Goal: Task Accomplishment & Management: Use online tool/utility

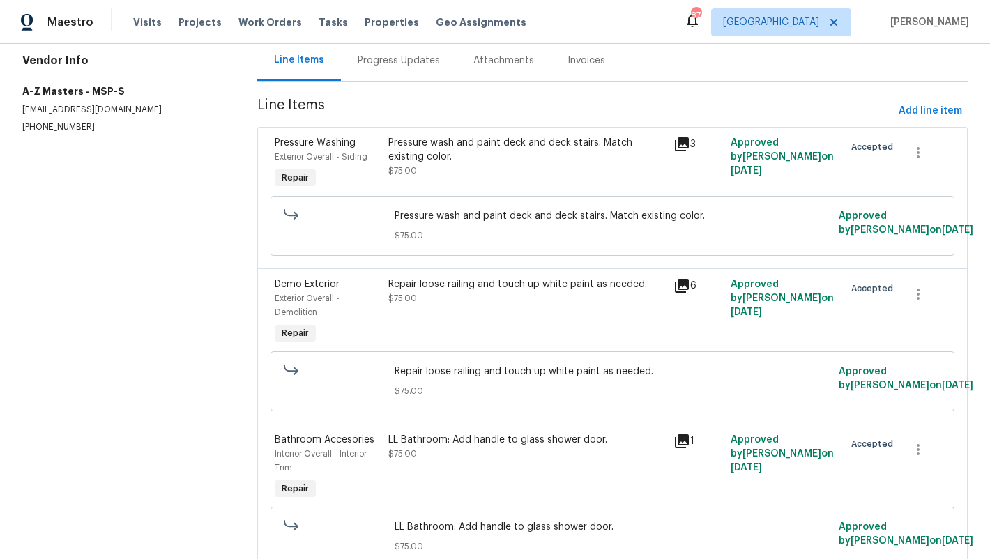
scroll to position [139, 0]
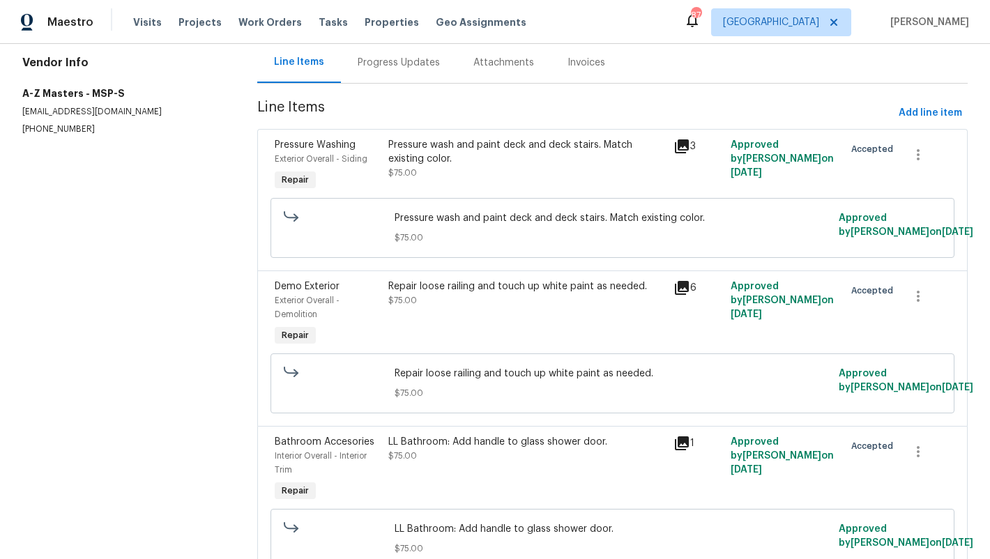
click at [556, 149] on div "Pressure wash and paint deck and deck stairs. Match existing color." at bounding box center [526, 152] width 277 height 28
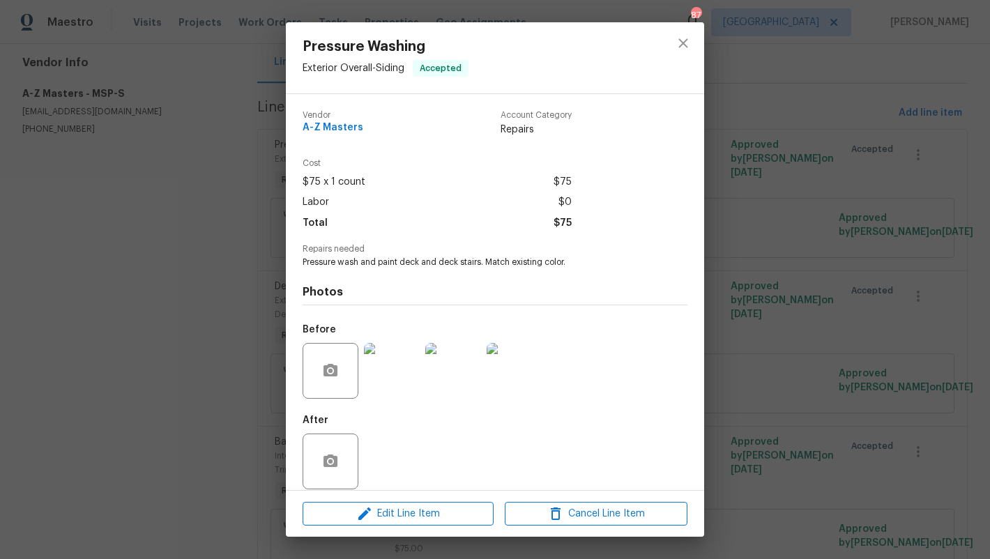
click at [390, 372] on img at bounding box center [392, 371] width 56 height 56
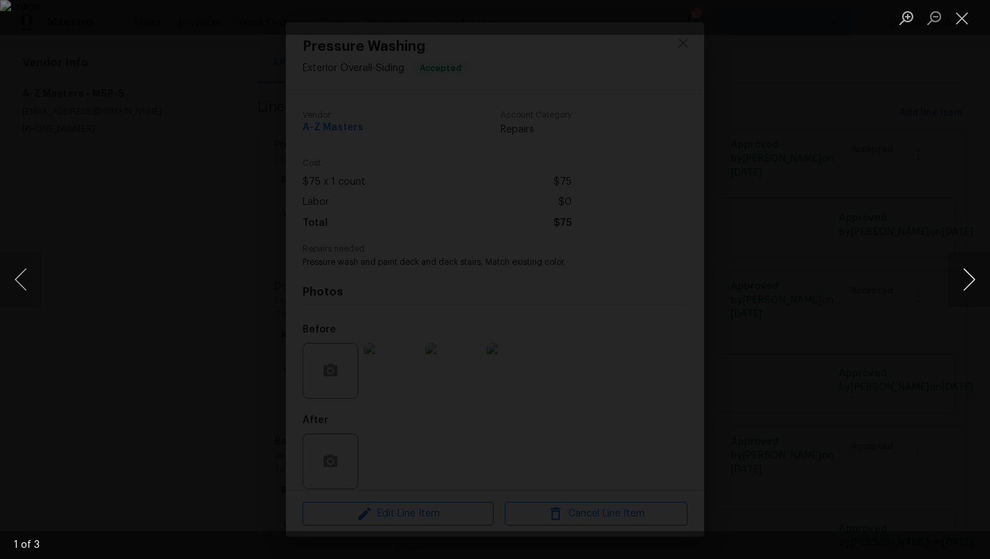
click at [965, 270] on button "Next image" at bounding box center [969, 280] width 42 height 56
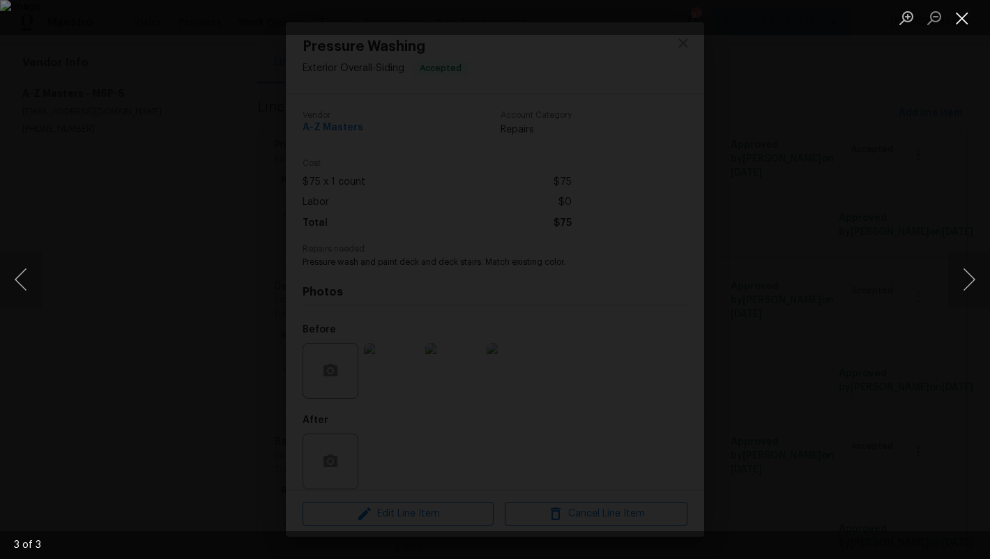
click at [965, 13] on button "Close lightbox" at bounding box center [962, 18] width 28 height 24
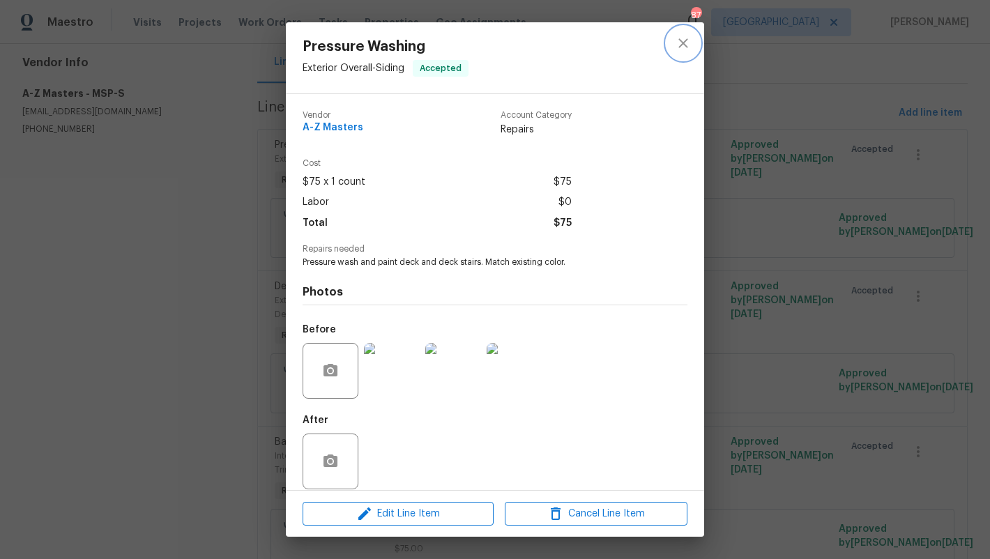
click at [687, 49] on icon "close" at bounding box center [683, 43] width 17 height 17
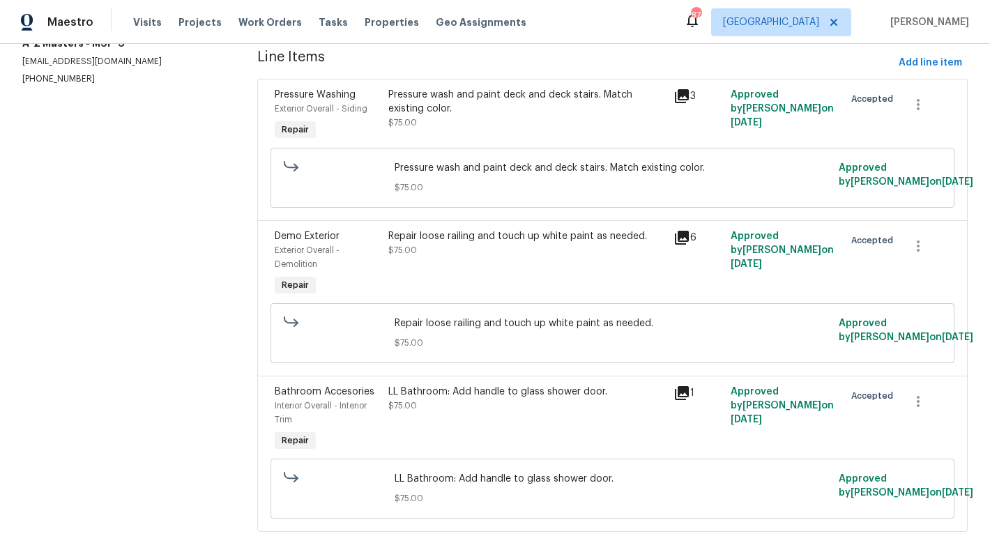
scroll to position [192, 0]
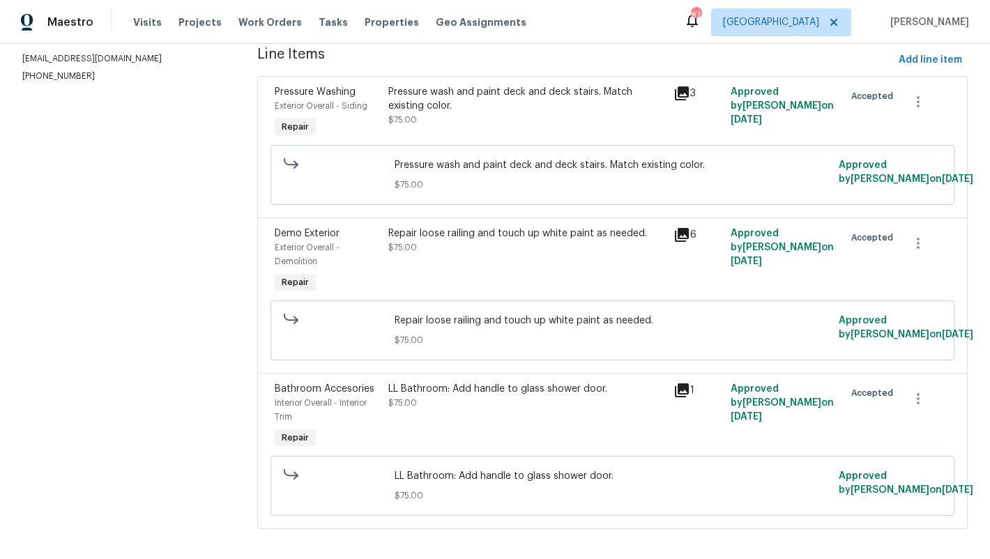
click at [532, 116] on div "Pressure wash and paint deck and deck stairs. Match existing color. $75.00" at bounding box center [526, 106] width 277 height 42
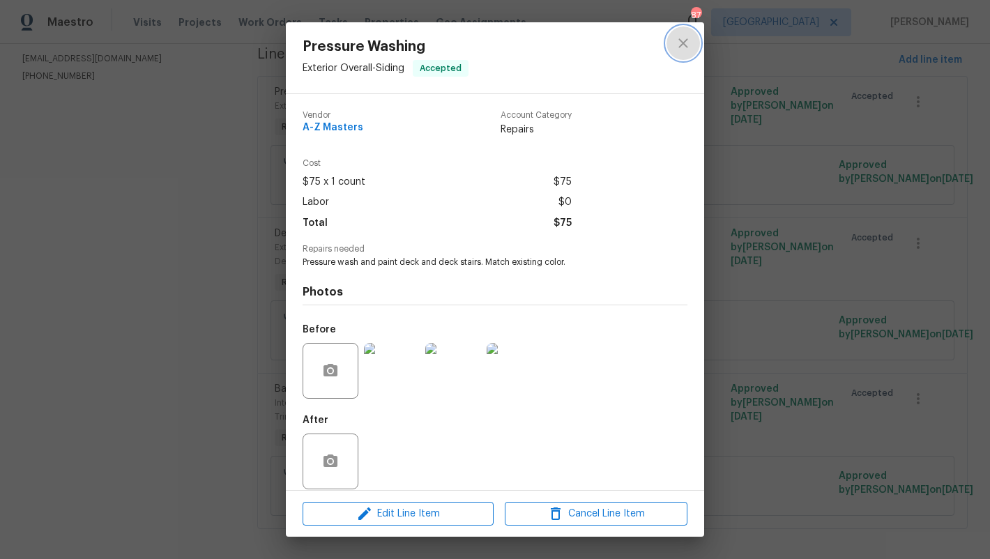
click at [682, 45] on icon "close" at bounding box center [683, 43] width 17 height 17
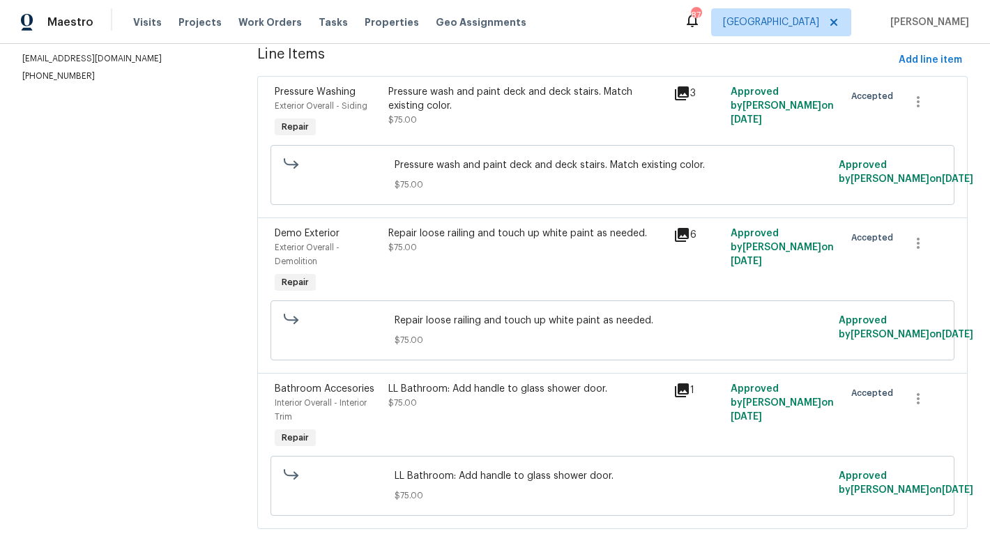
click at [479, 279] on div "Repair loose railing and touch up white paint as needed. $75.00" at bounding box center [526, 261] width 285 height 78
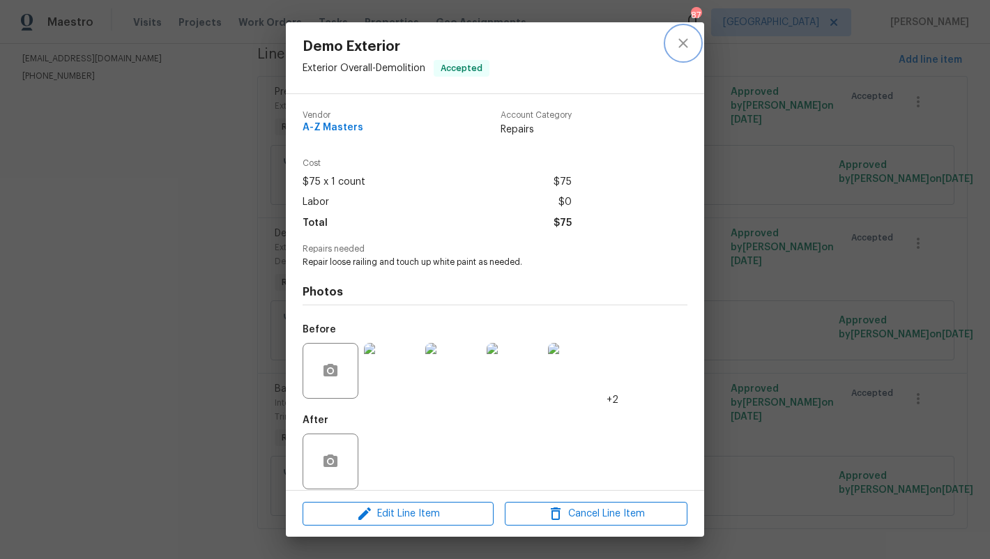
click at [687, 38] on icon "close" at bounding box center [683, 43] width 17 height 17
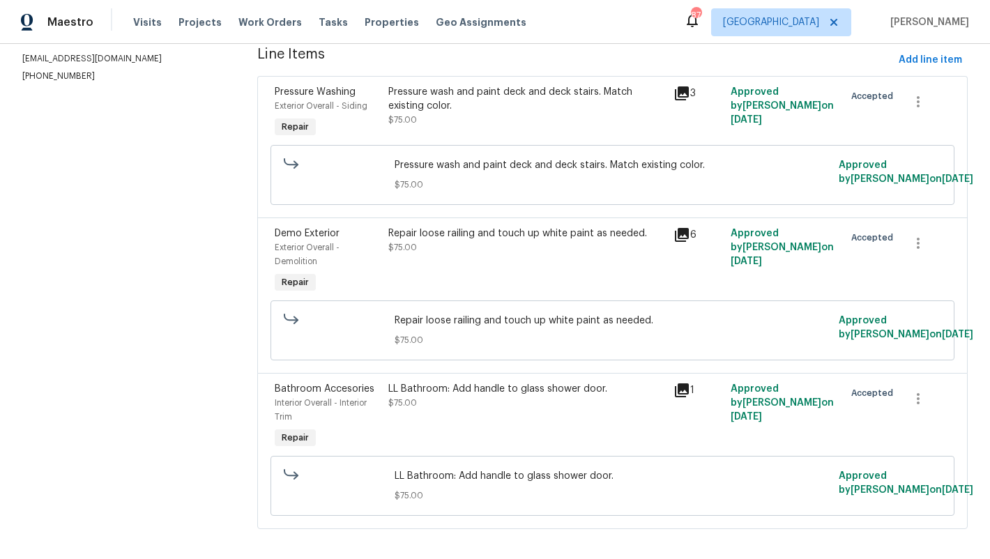
scroll to position [227, 0]
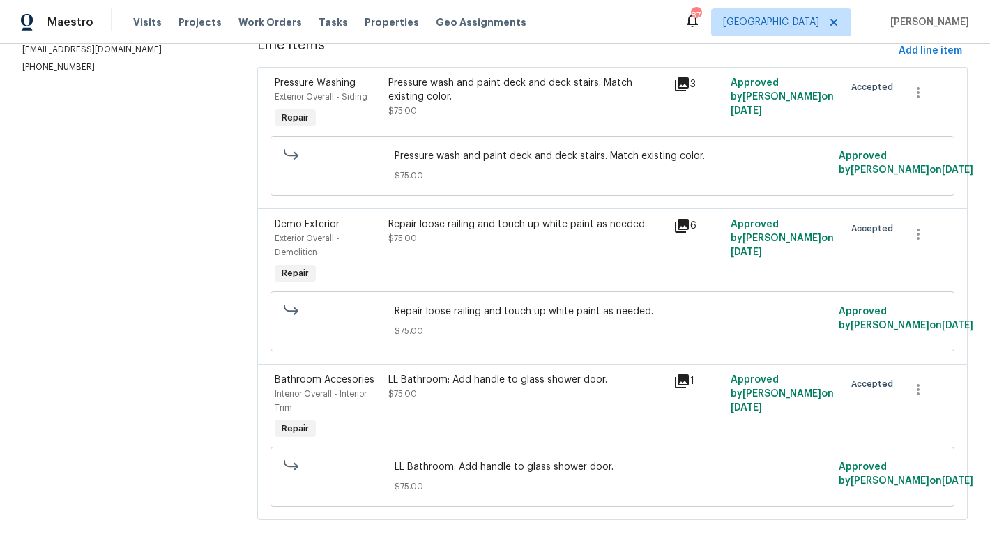
click at [533, 374] on div "LL Bathroom: Add handle to glass shower door." at bounding box center [526, 380] width 277 height 14
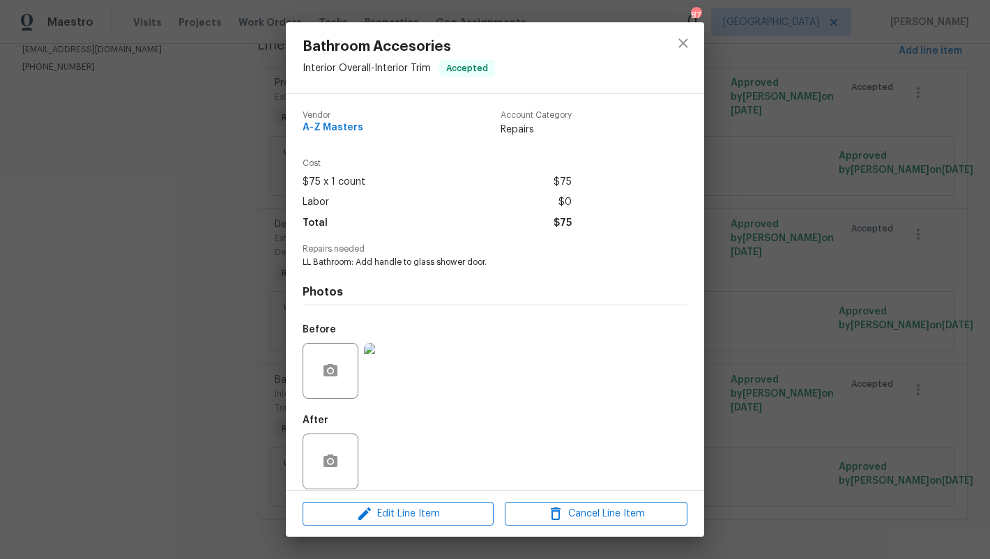
click at [380, 365] on img at bounding box center [392, 371] width 56 height 56
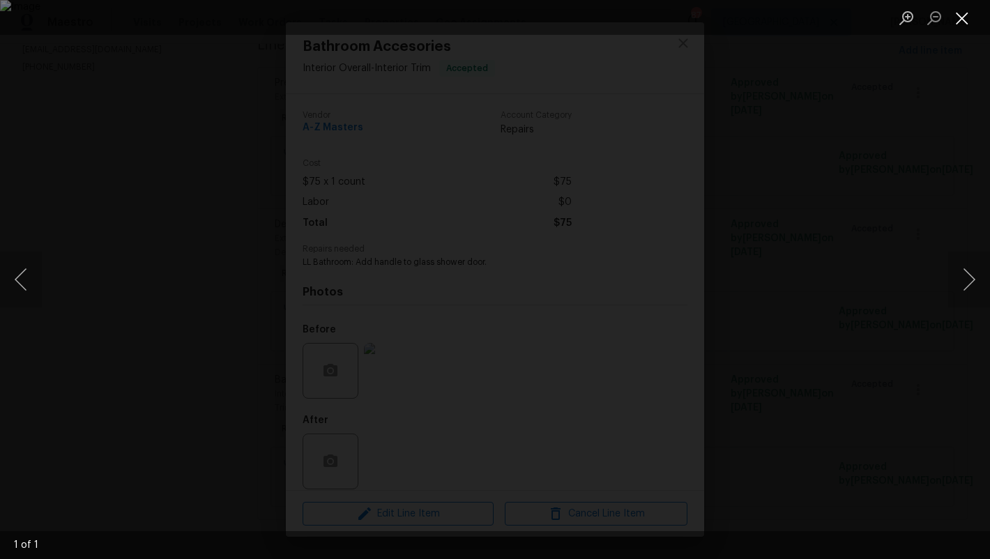
click at [969, 15] on button "Close lightbox" at bounding box center [962, 18] width 28 height 24
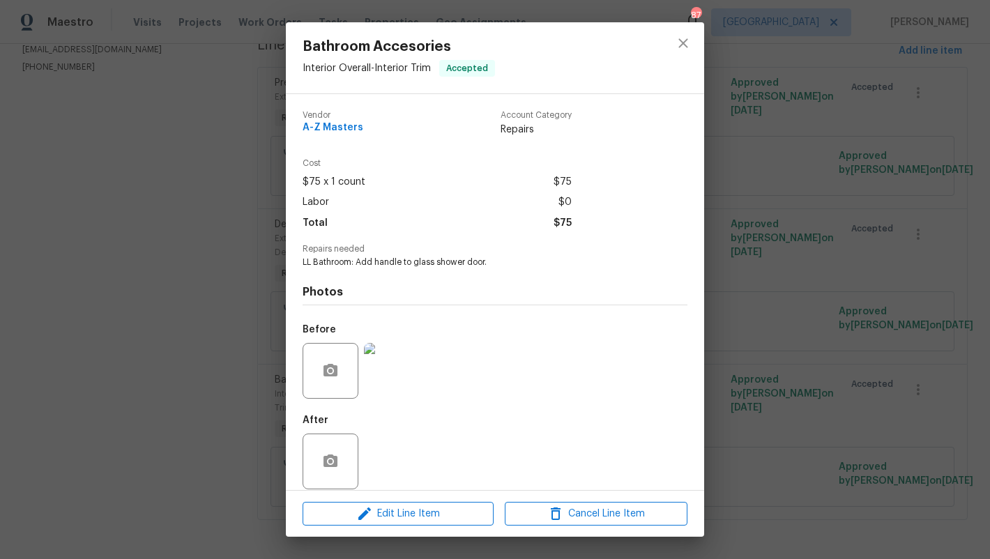
drag, startPoint x: 770, startPoint y: 119, endPoint x: 763, endPoint y: 121, distance: 7.1
click at [768, 120] on div "Bathroom Accesories Interior Overall - Interior Trim Accepted Vendor A-Z Master…" at bounding box center [495, 279] width 990 height 559
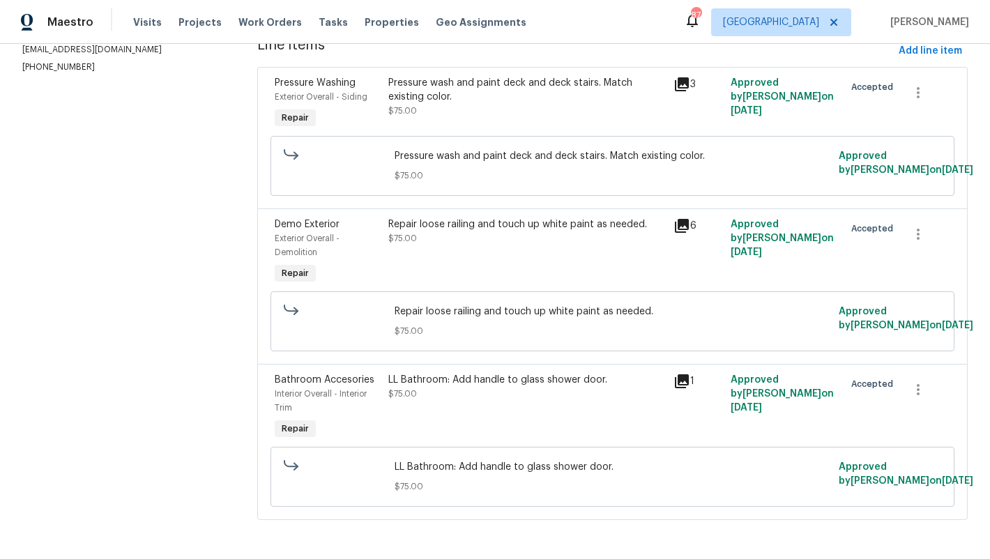
scroll to position [0, 0]
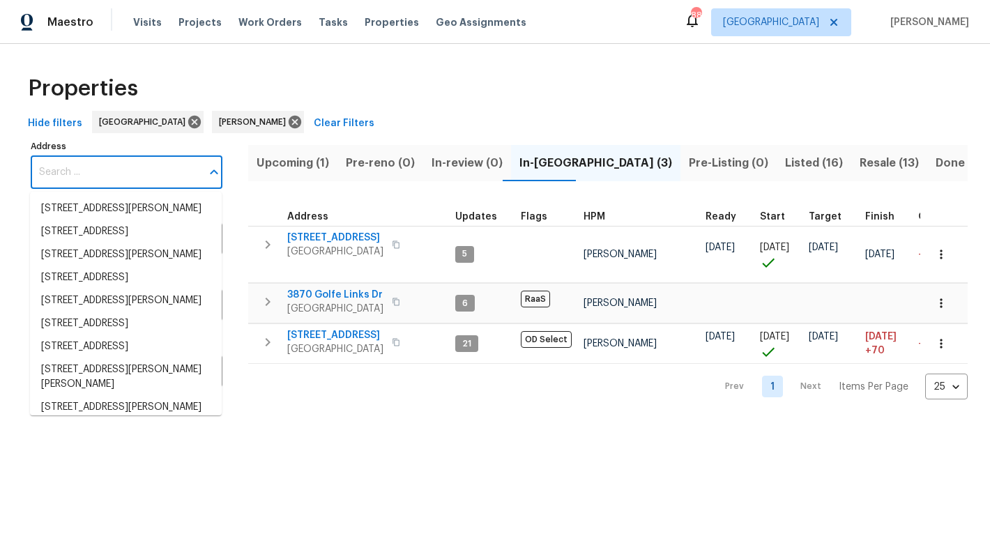
type input "3217 Deborah Ct, Uniontown, OH 44685"
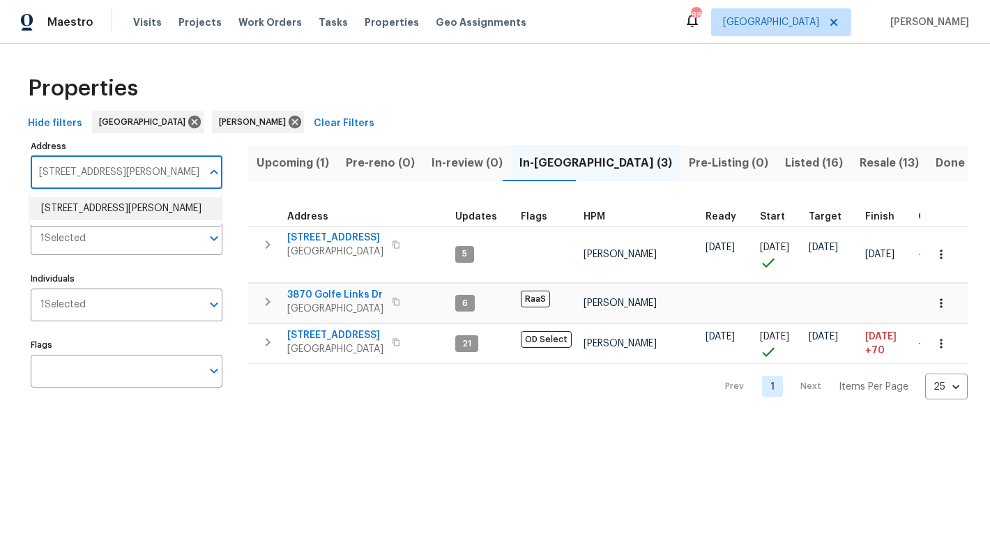
click at [132, 208] on li "3217 Deborah Ct Uniontown OH 44685" at bounding box center [126, 208] width 192 height 23
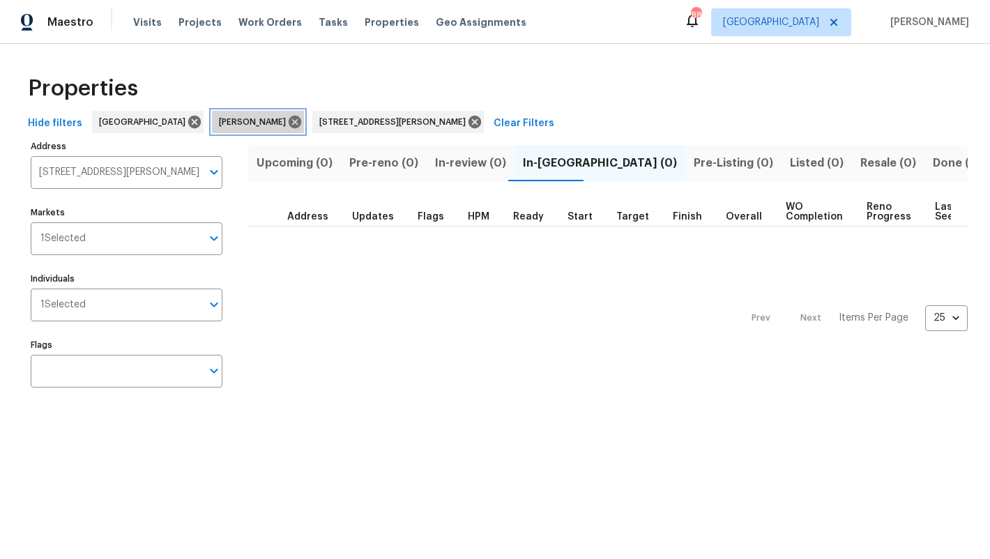
click at [287, 123] on icon at bounding box center [294, 121] width 15 height 15
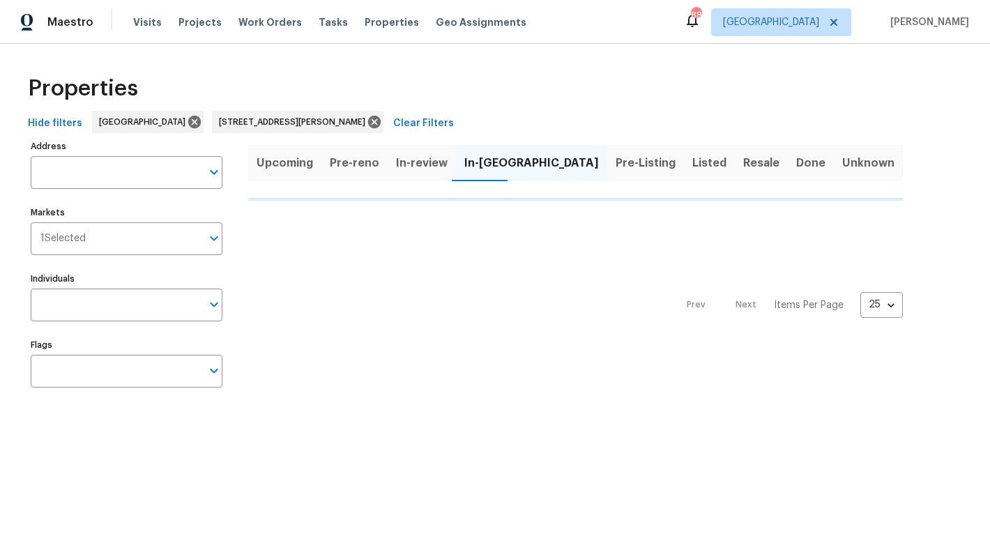
type input "3217 Deborah Ct Uniontown OH 44685"
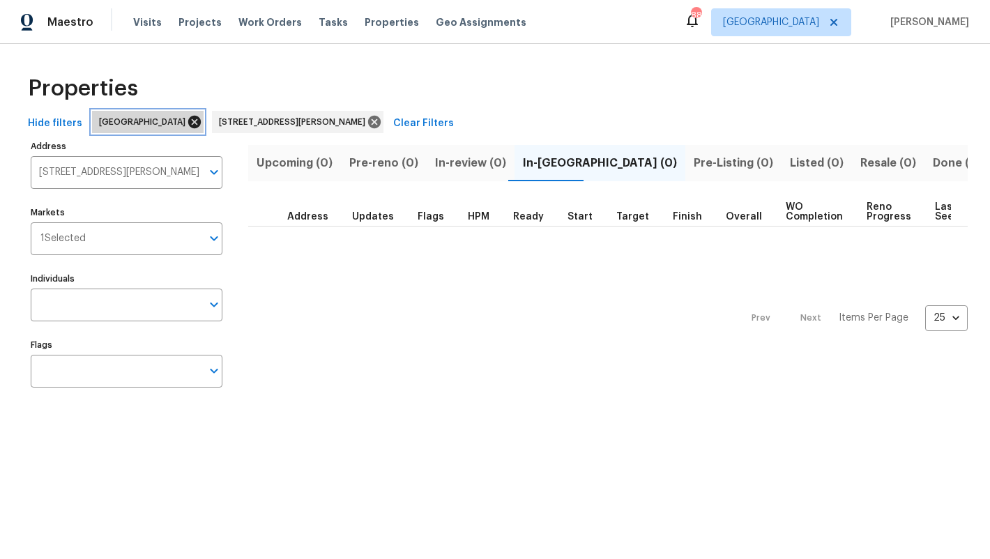
click at [188, 123] on icon at bounding box center [194, 122] width 13 height 13
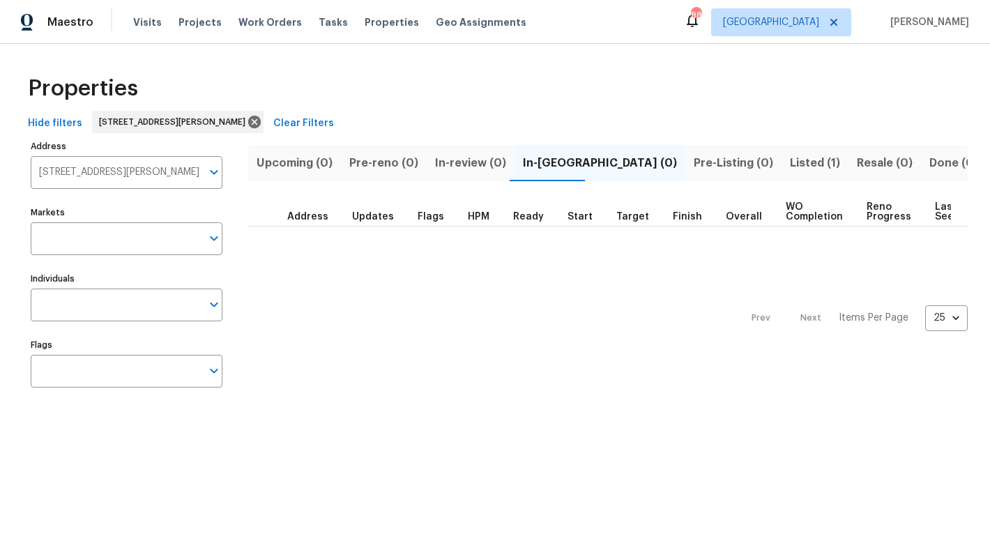
click at [790, 164] on span "Listed (1)" at bounding box center [815, 163] width 50 height 20
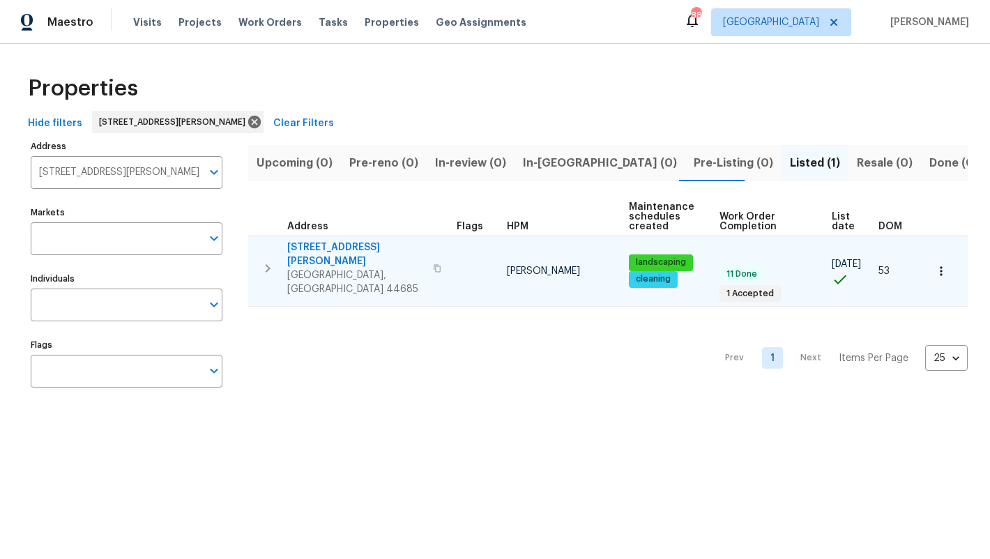
click at [303, 245] on span "3217 Deborah Ct" at bounding box center [355, 254] width 137 height 28
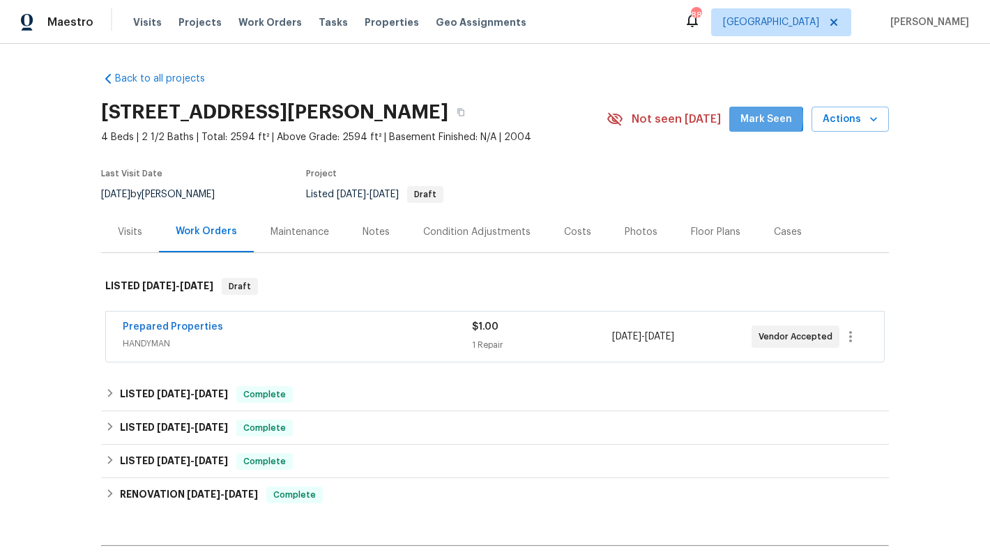
click at [757, 118] on span "Mark Seen" at bounding box center [766, 119] width 52 height 17
click at [194, 327] on link "Prepared Properties" at bounding box center [173, 327] width 100 height 10
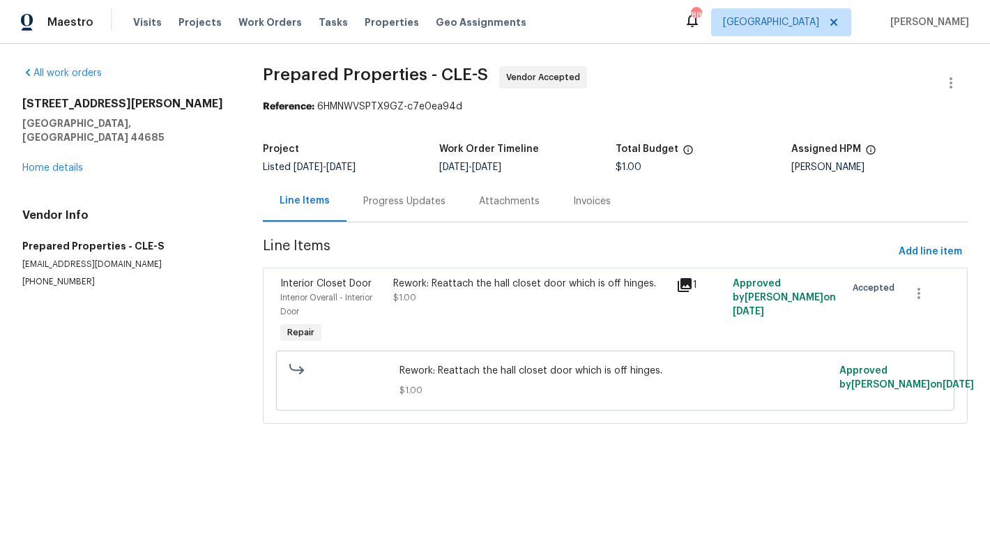
click at [588, 299] on div "Rework: Reattach the hall closet door which is off hinges. $1.00" at bounding box center [530, 291] width 274 height 28
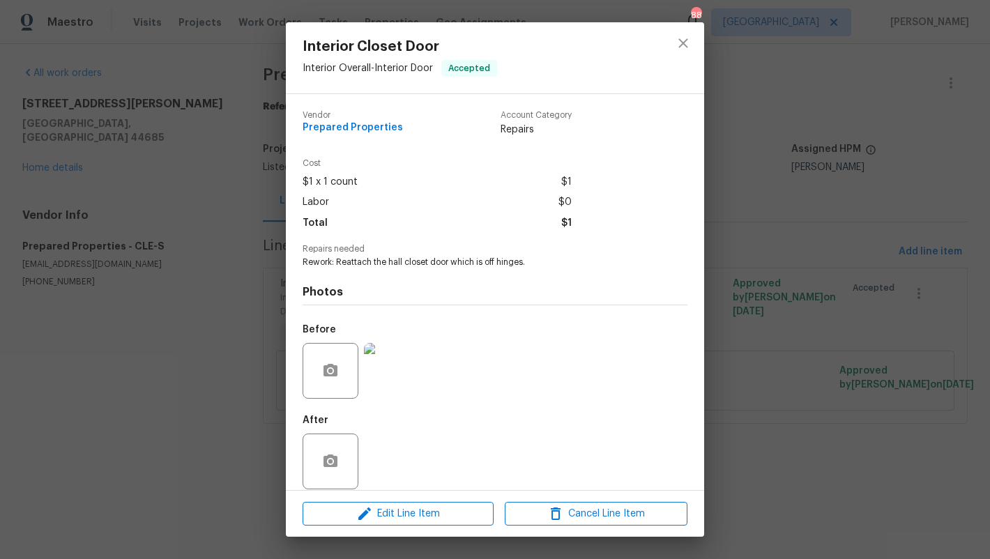
scroll to position [13, 0]
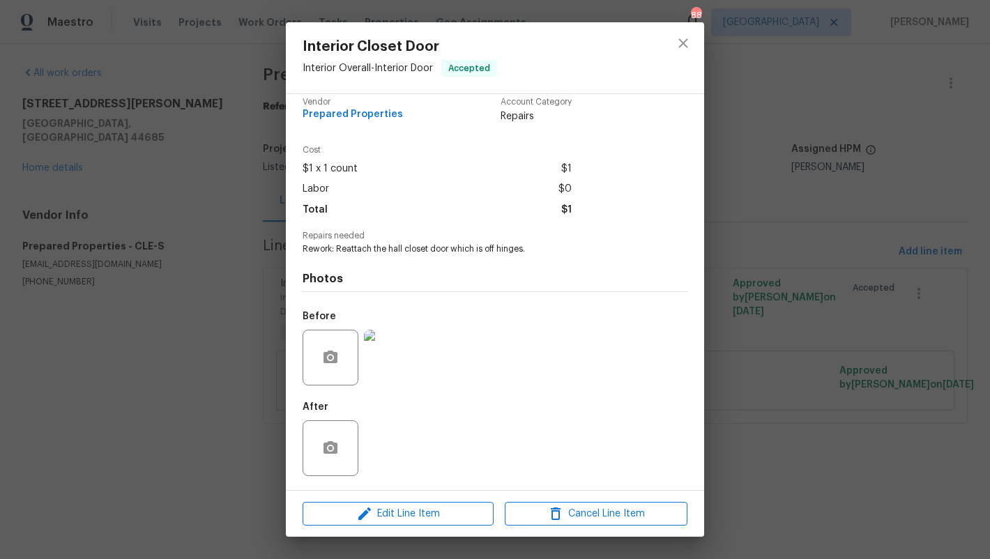
click at [372, 337] on img at bounding box center [392, 358] width 56 height 56
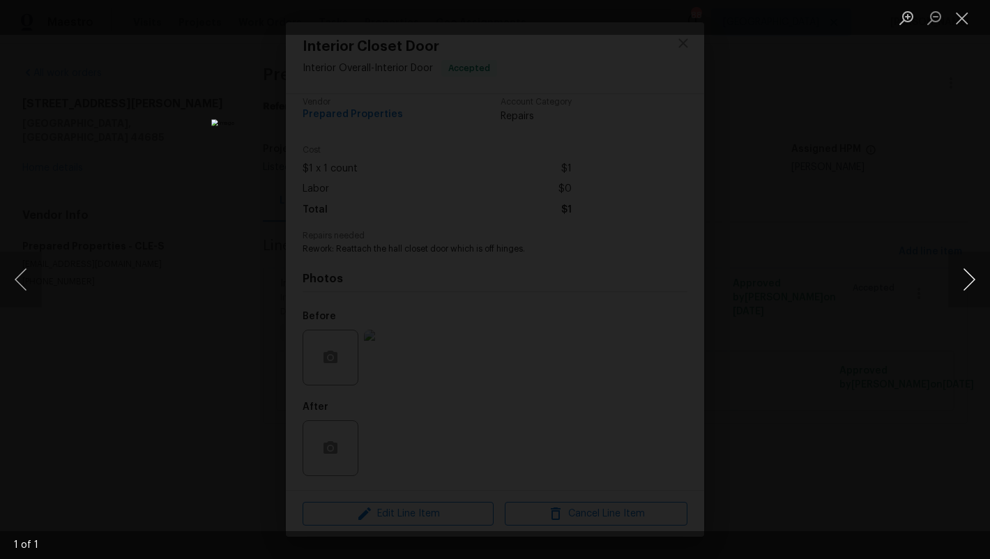
click at [966, 278] on button "Next image" at bounding box center [969, 280] width 42 height 56
click at [977, 278] on button "Next image" at bounding box center [969, 280] width 42 height 56
click at [960, 15] on button "Close lightbox" at bounding box center [962, 18] width 28 height 24
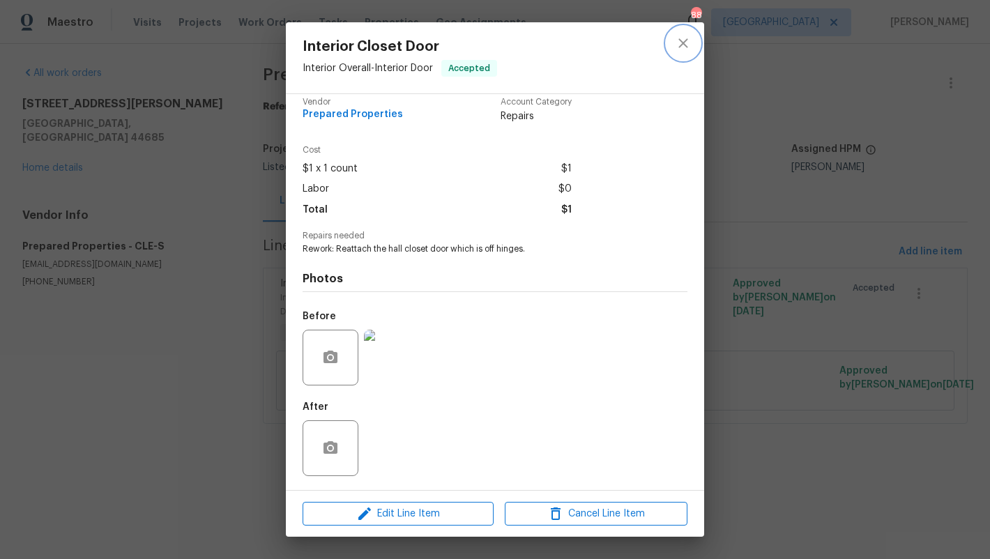
click at [683, 47] on icon "close" at bounding box center [683, 43] width 17 height 17
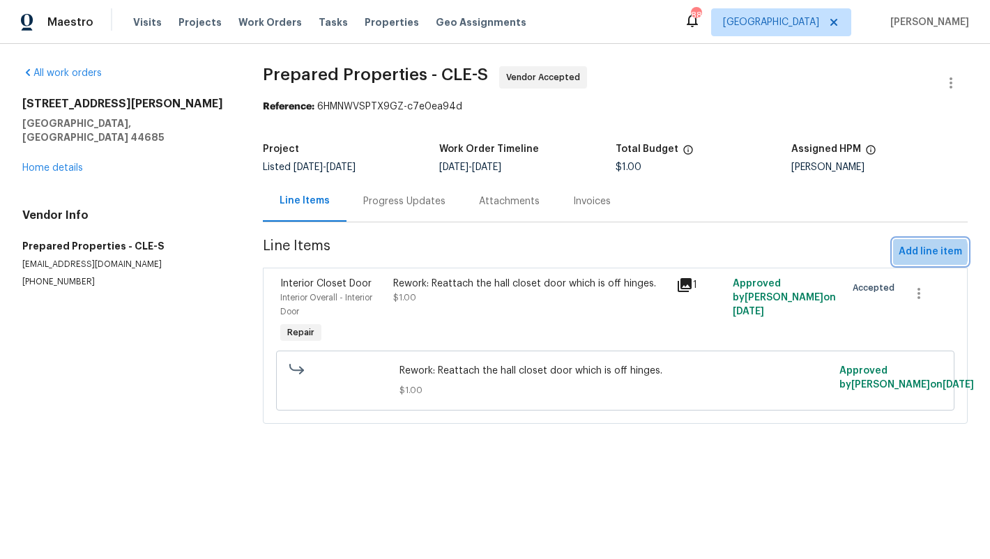
click at [926, 252] on span "Add line item" at bounding box center [929, 251] width 63 height 17
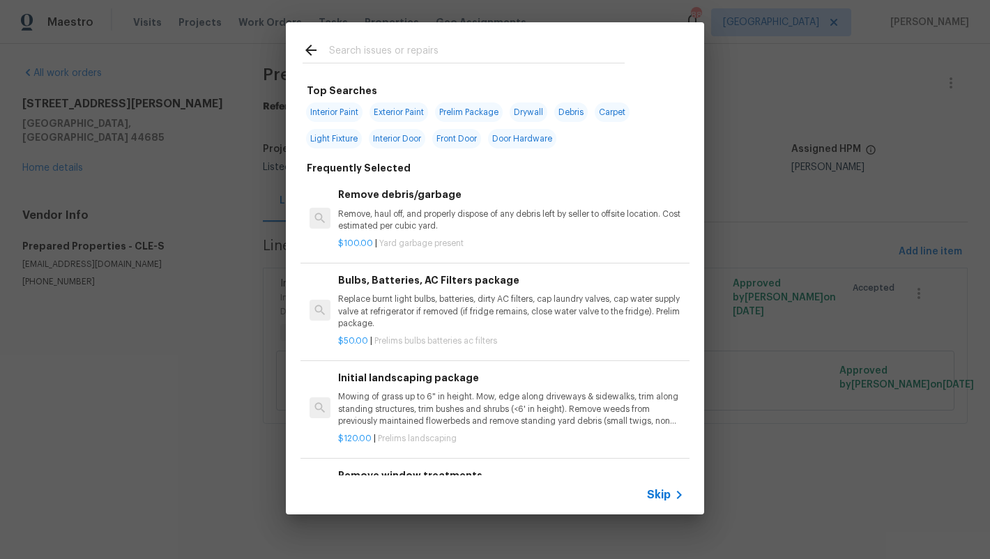
click at [433, 54] on input "text" at bounding box center [477, 52] width 296 height 21
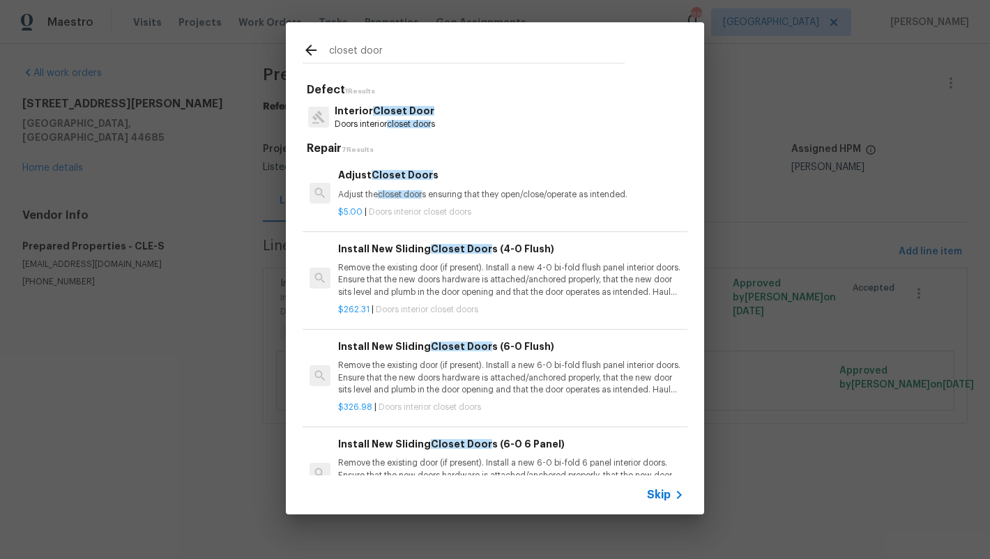
type input "closet door"
click at [394, 114] on span "Closet Door" at bounding box center [403, 111] width 61 height 10
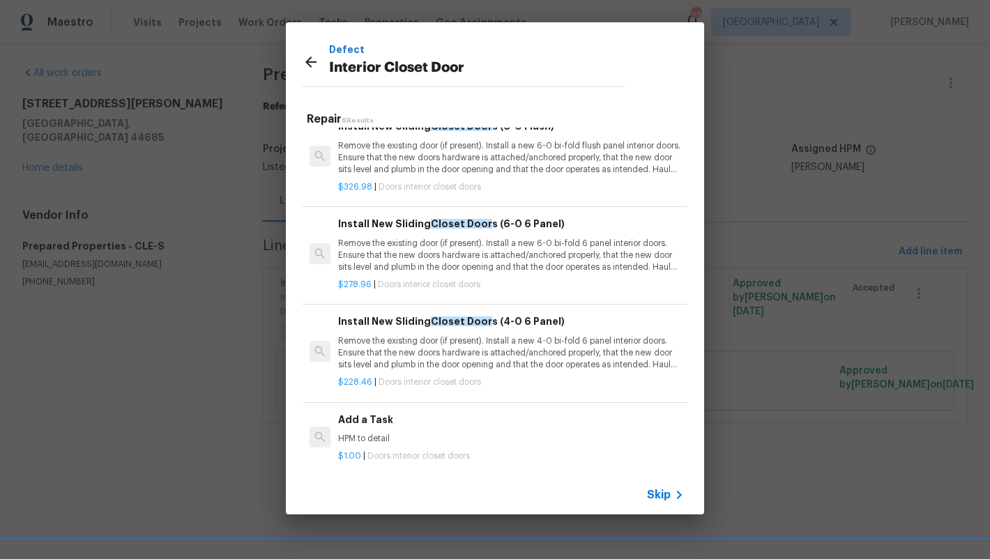
scroll to position [0, 0]
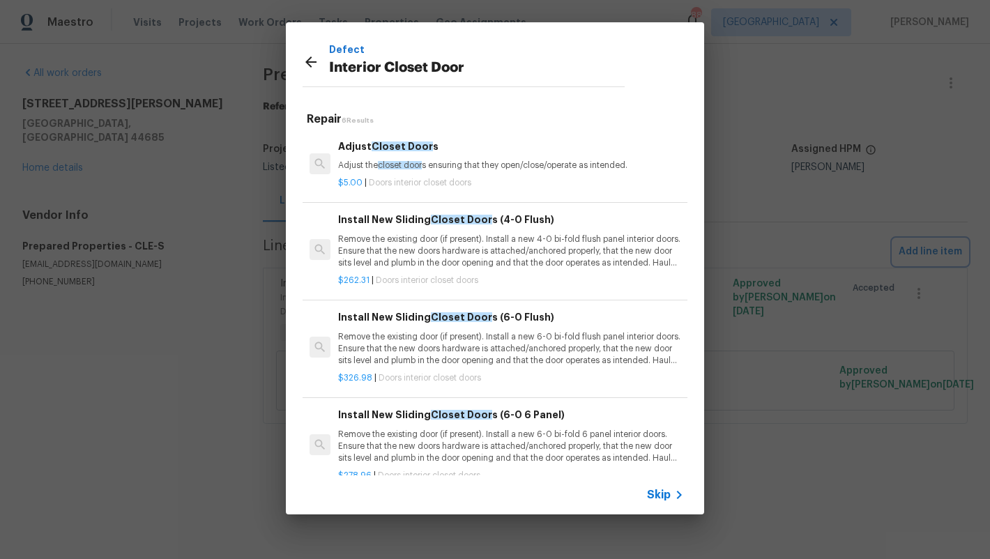
click at [836, 194] on div "Defect Interior Closet Door Repair 6 Results Adjust Closet Door s Adjust the cl…" at bounding box center [495, 268] width 990 height 537
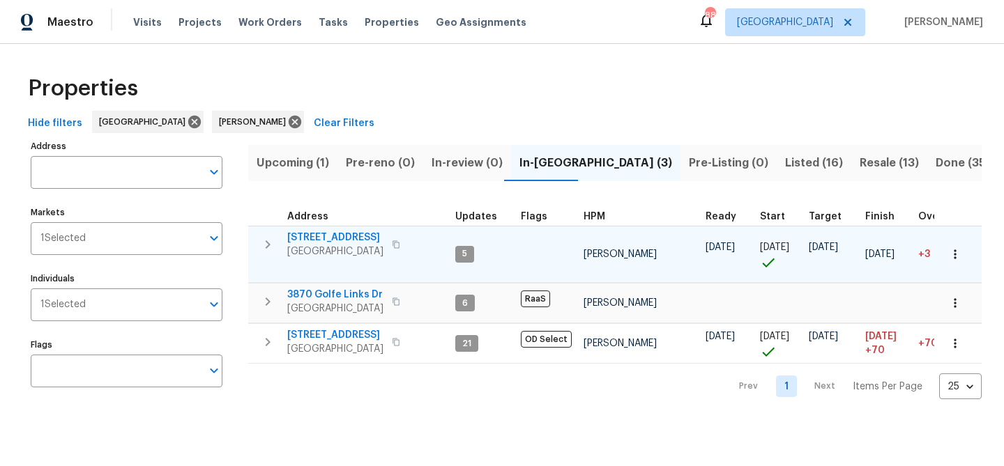
click at [324, 234] on span "[STREET_ADDRESS]" at bounding box center [335, 238] width 96 height 14
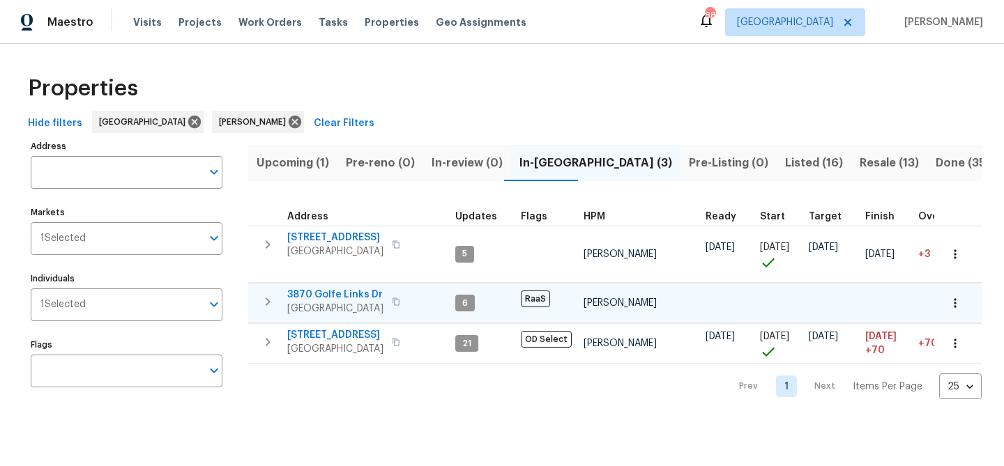
click at [323, 290] on span "3870 Golfe Links Dr" at bounding box center [335, 295] width 96 height 14
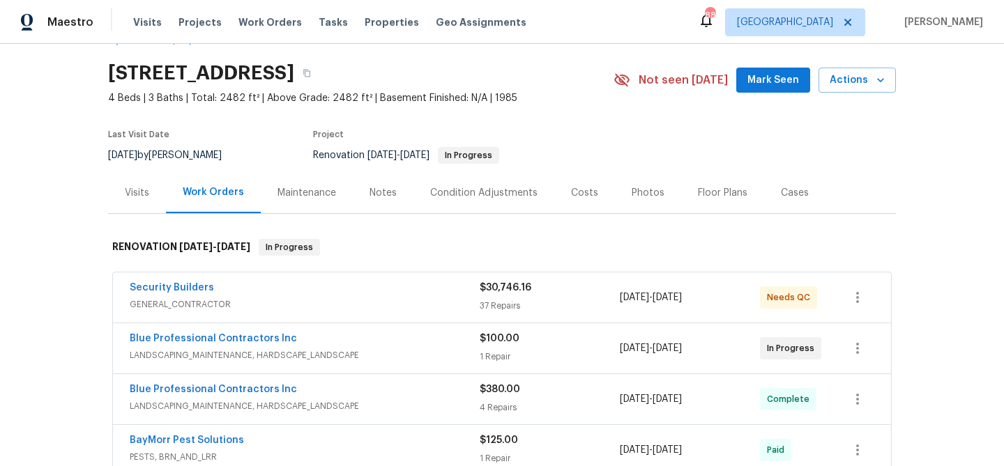
scroll to position [40, 0]
click at [316, 293] on div "Security Builders" at bounding box center [305, 288] width 350 height 17
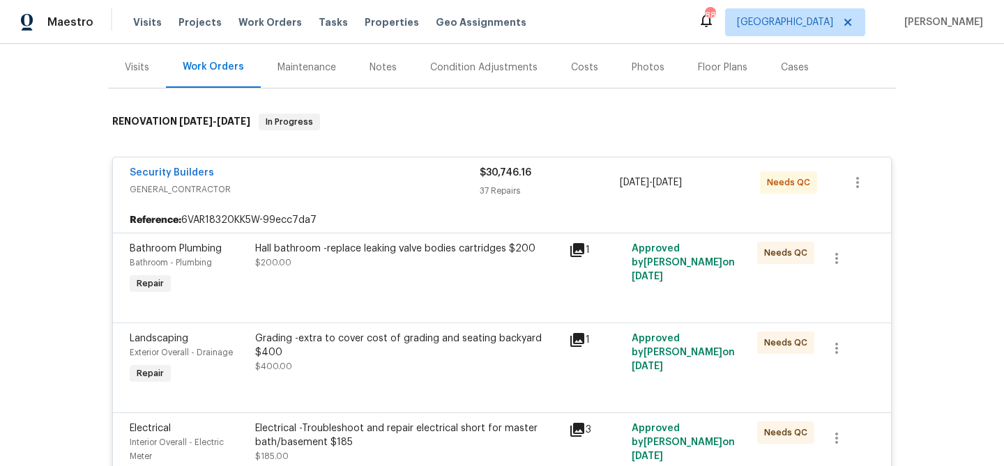
scroll to position [169, 0]
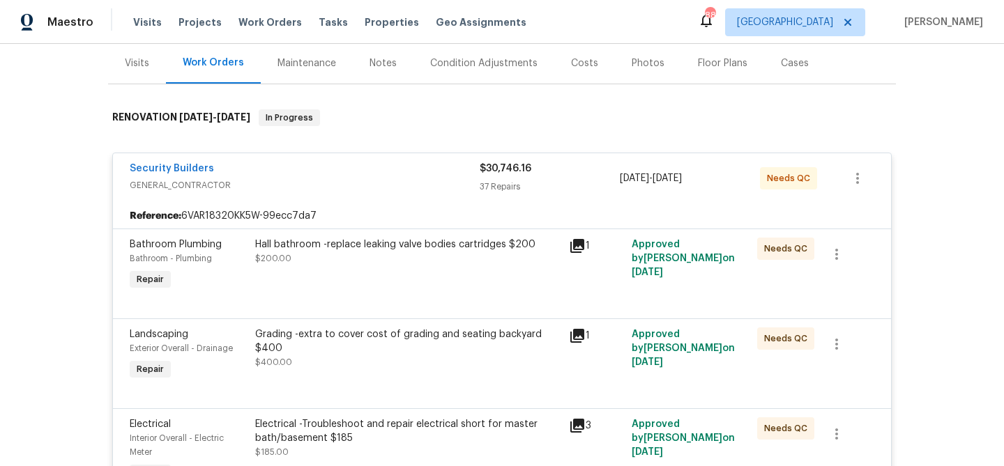
click at [450, 286] on div "Hall bathroom -replace leaking valve bodies cartridges $200 $200.00" at bounding box center [408, 266] width 314 height 64
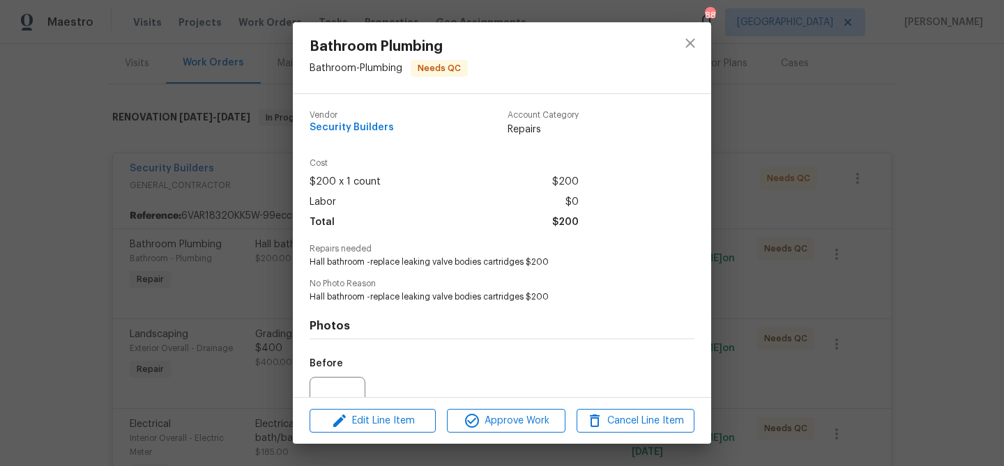
scroll to position [140, 0]
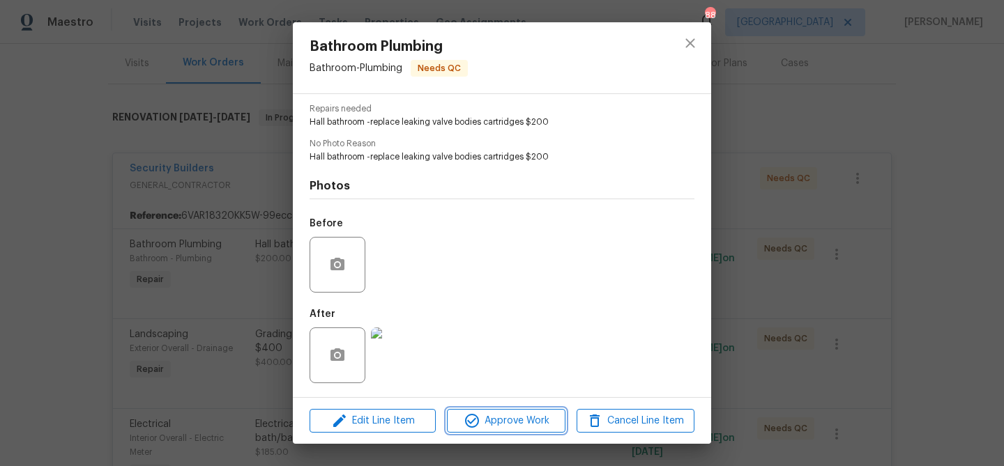
click at [512, 418] on span "Approve Work" at bounding box center [505, 421] width 109 height 17
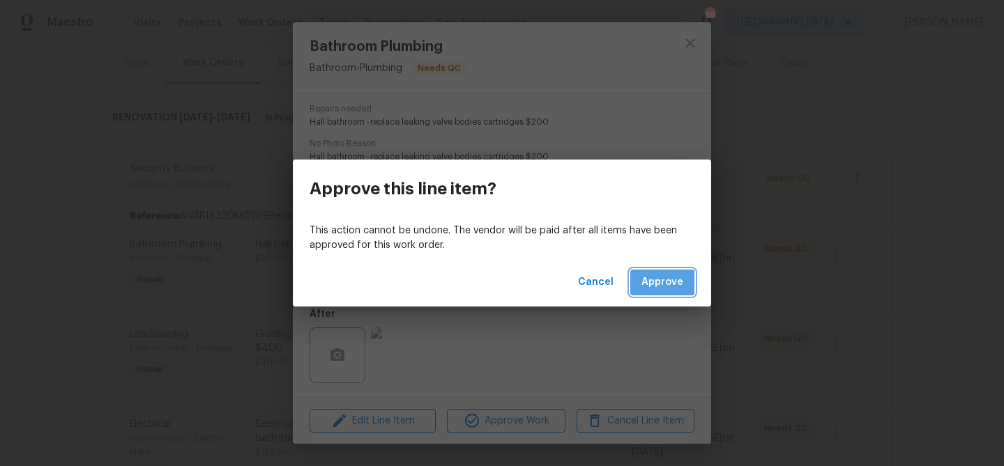
click at [645, 286] on span "Approve" at bounding box center [662, 282] width 42 height 17
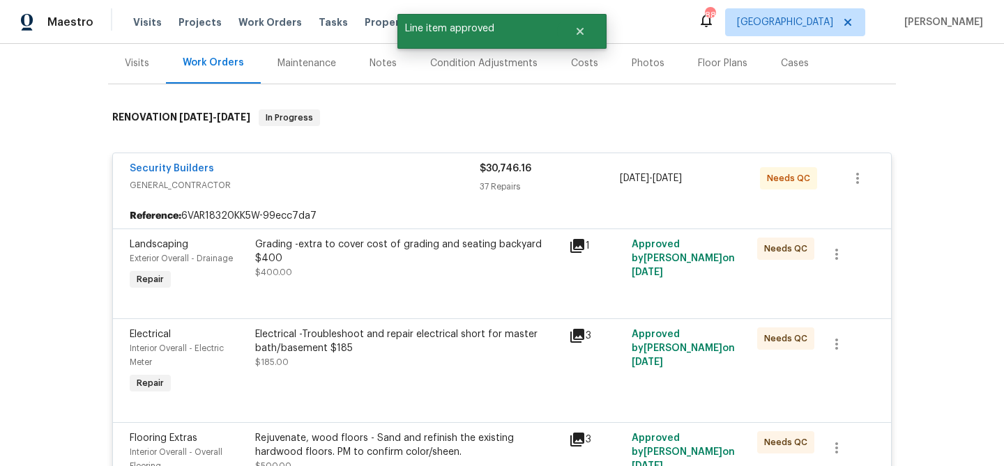
click at [526, 262] on div "Grading -extra to cover cost of grading and seating backyard $400" at bounding box center [407, 252] width 305 height 28
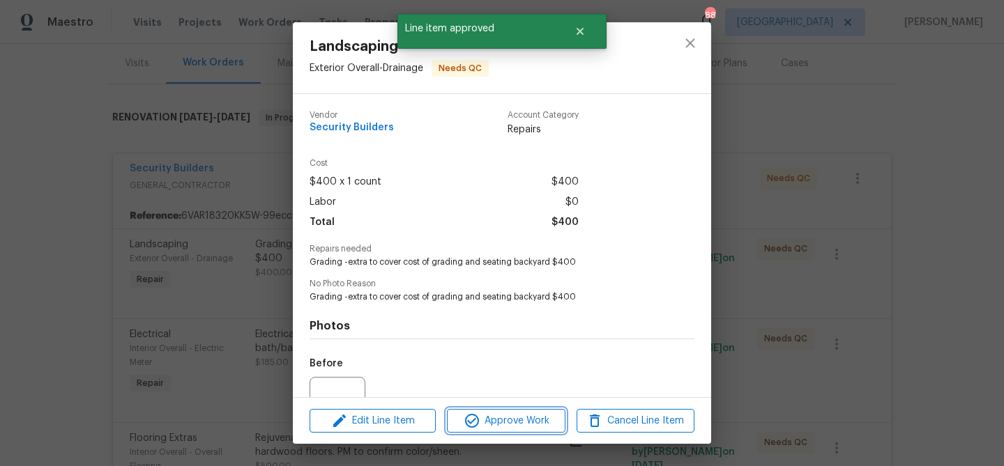
click at [528, 415] on span "Approve Work" at bounding box center [505, 421] width 109 height 17
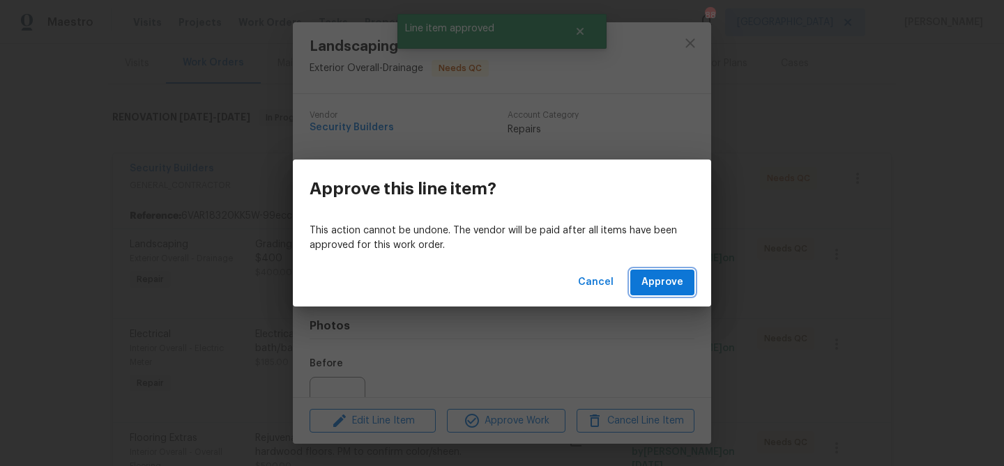
click at [659, 282] on span "Approve" at bounding box center [662, 282] width 42 height 17
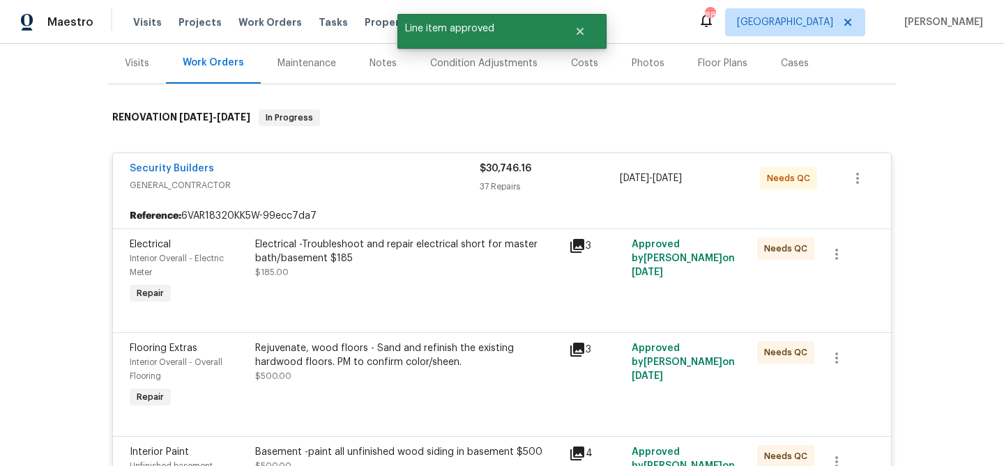
click at [475, 273] on div "Electrical -Troubleshoot and repair electrical short for master bath/basement $…" at bounding box center [407, 259] width 305 height 42
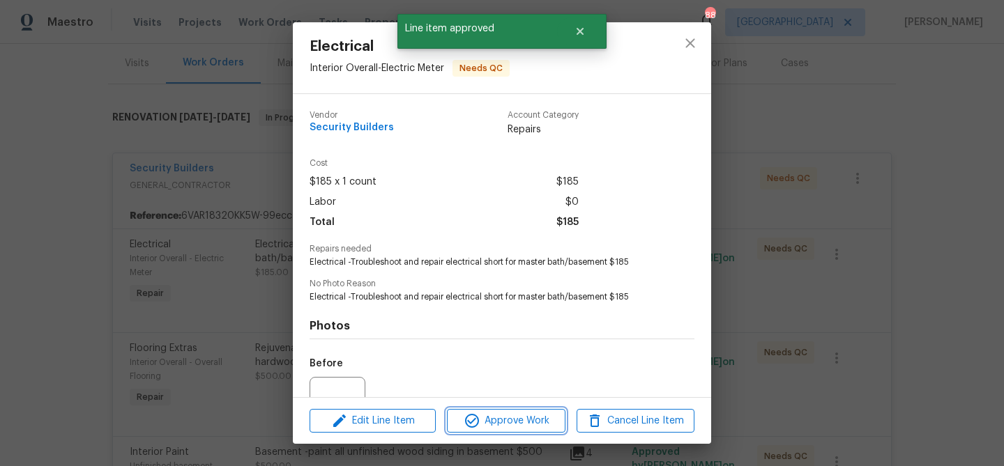
click at [536, 415] on span "Approve Work" at bounding box center [505, 421] width 109 height 17
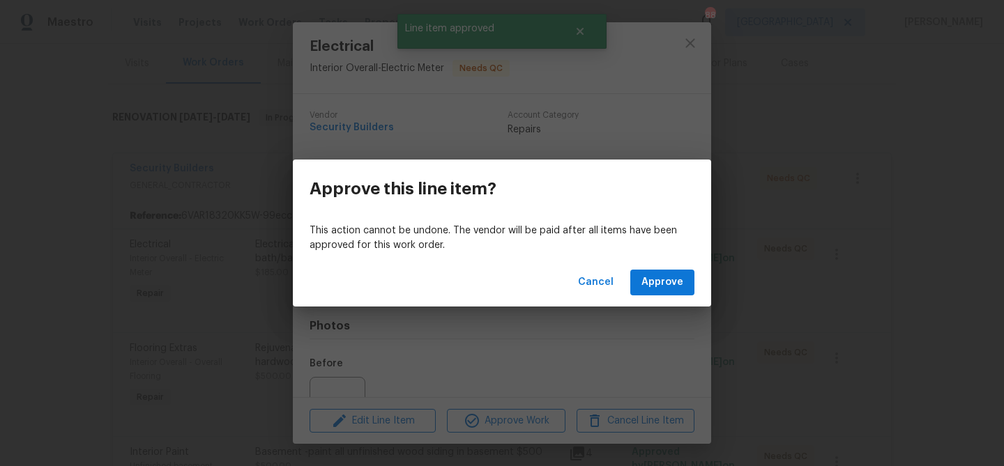
click at [650, 296] on div "Cancel Approve" at bounding box center [502, 283] width 418 height 48
click at [655, 289] on span "Approve" at bounding box center [662, 282] width 42 height 17
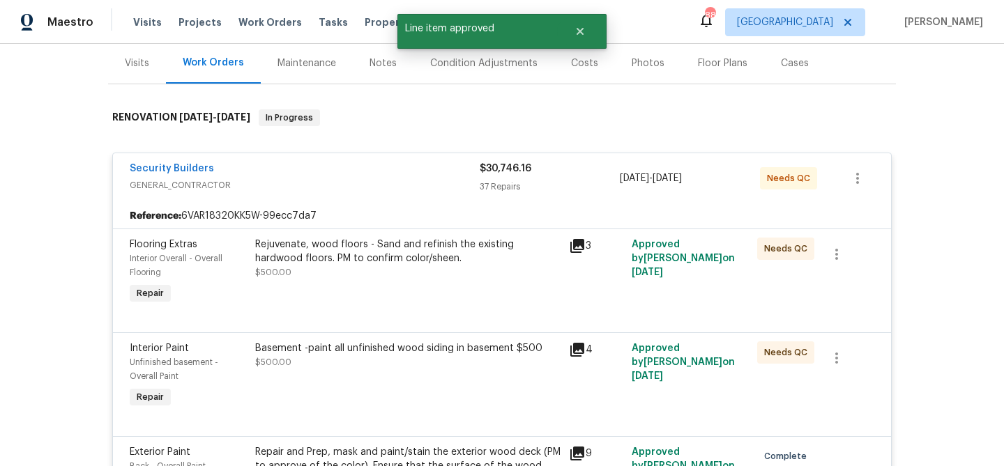
click at [489, 281] on div "Rejuvenate, wood floors - Sand and refinish the existing hardwood floors. PM to…" at bounding box center [408, 273] width 314 height 78
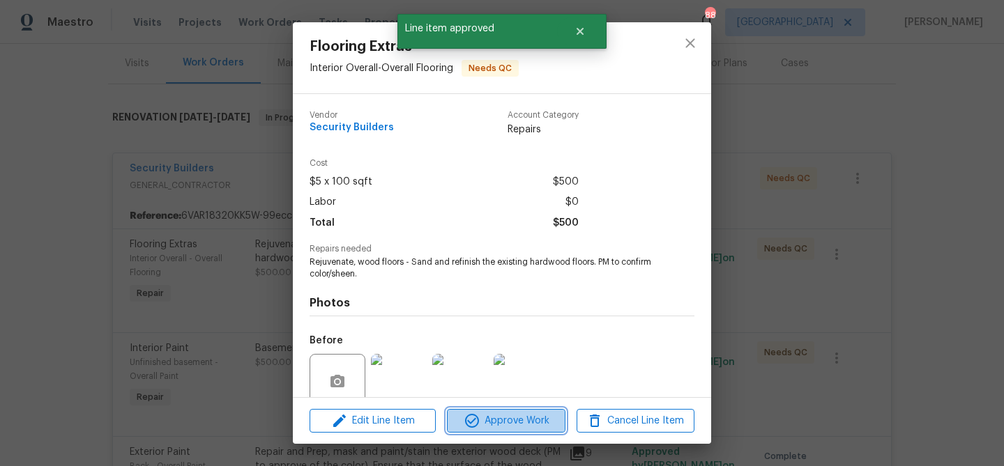
click at [491, 418] on span "Approve Work" at bounding box center [505, 421] width 109 height 17
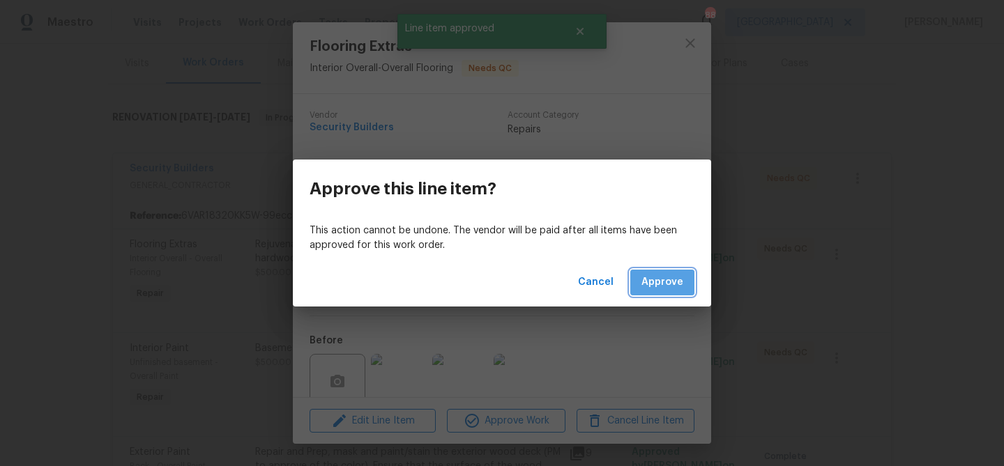
click at [655, 289] on span "Approve" at bounding box center [662, 282] width 42 height 17
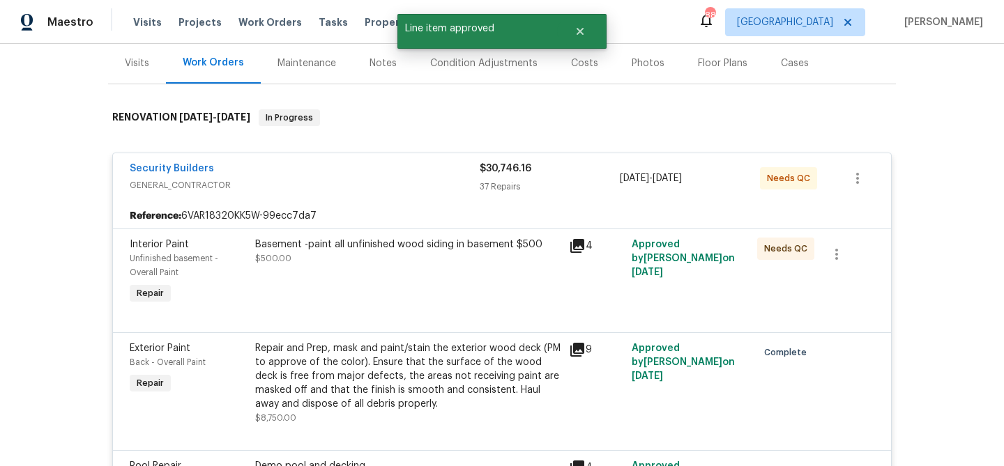
click at [523, 289] on div "Basement -paint all unfinished wood siding in basement $500 $500.00" at bounding box center [408, 273] width 314 height 78
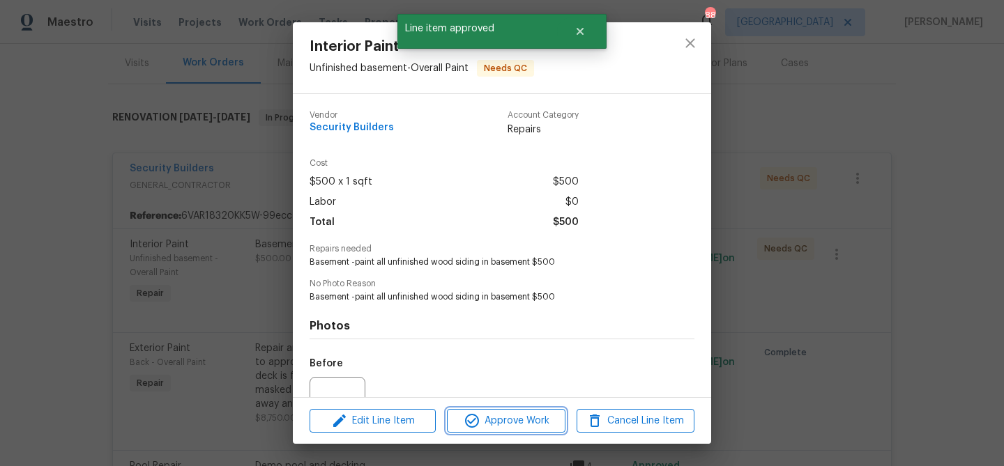
click at [535, 421] on span "Approve Work" at bounding box center [505, 421] width 109 height 17
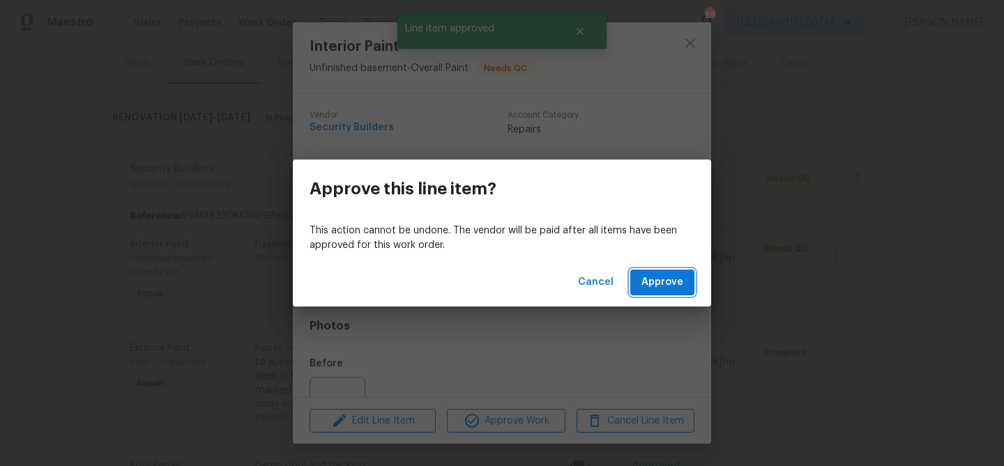
click at [671, 282] on span "Approve" at bounding box center [662, 282] width 42 height 17
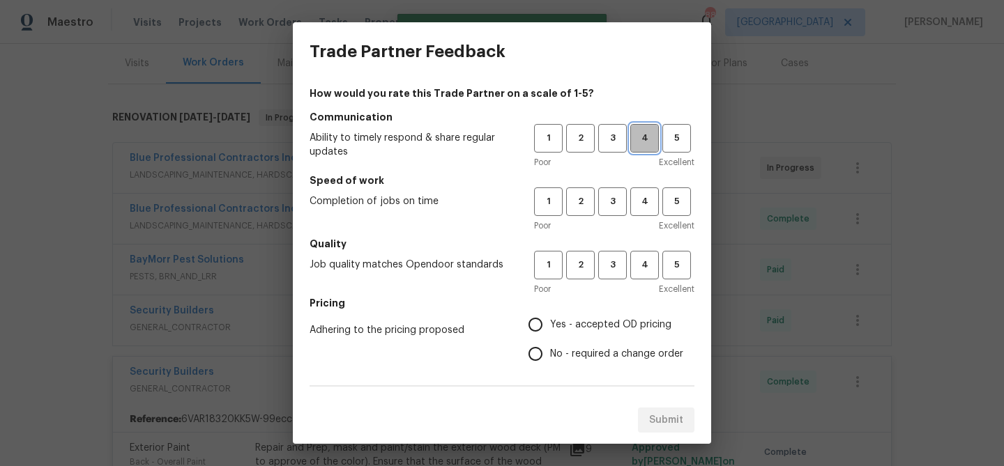
click at [647, 137] on span "4" at bounding box center [645, 138] width 26 height 16
drag, startPoint x: 649, startPoint y: 205, endPoint x: 645, endPoint y: 229, distance: 24.1
click at [648, 207] on span "4" at bounding box center [645, 202] width 26 height 16
drag, startPoint x: 648, startPoint y: 263, endPoint x: 611, endPoint y: 293, distance: 46.6
click at [647, 264] on span "4" at bounding box center [645, 265] width 26 height 16
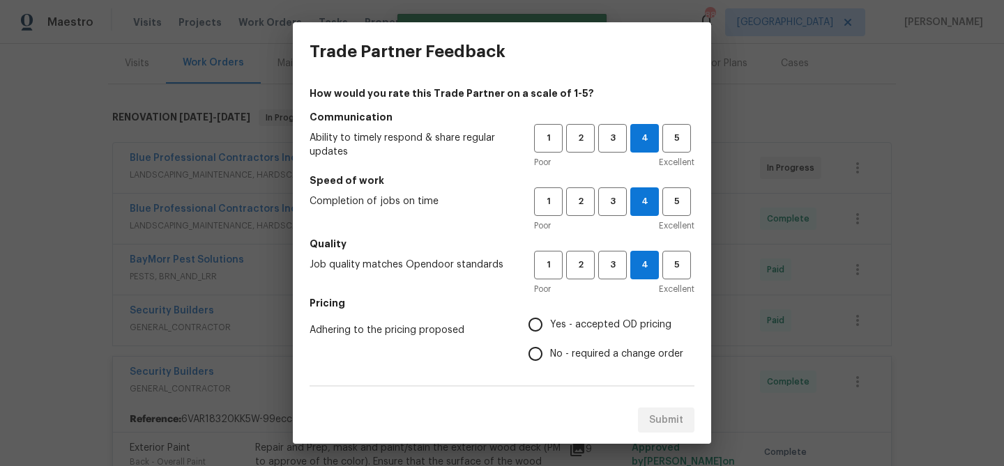
click at [586, 323] on span "Yes - accepted OD pricing" at bounding box center [610, 325] width 121 height 15
click at [550, 323] on input "Yes - accepted OD pricing" at bounding box center [535, 324] width 29 height 29
radio input "true"
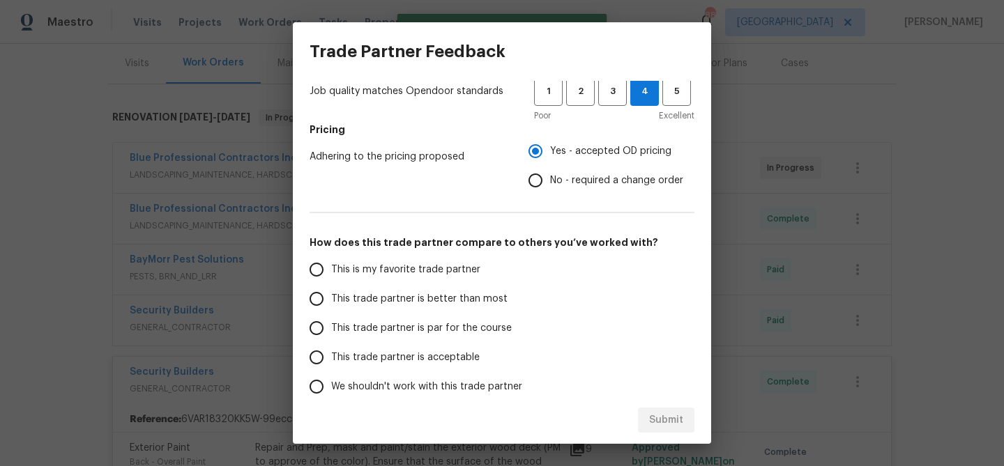
scroll to position [241, 0]
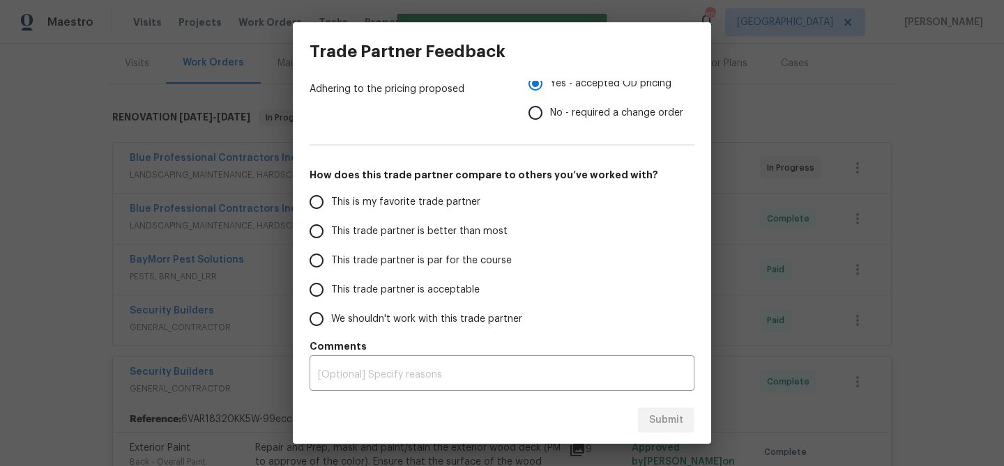
click at [444, 238] on label "This trade partner is better than most" at bounding box center [412, 231] width 220 height 29
click at [331, 238] on input "This trade partner is better than most" at bounding box center [316, 231] width 29 height 29
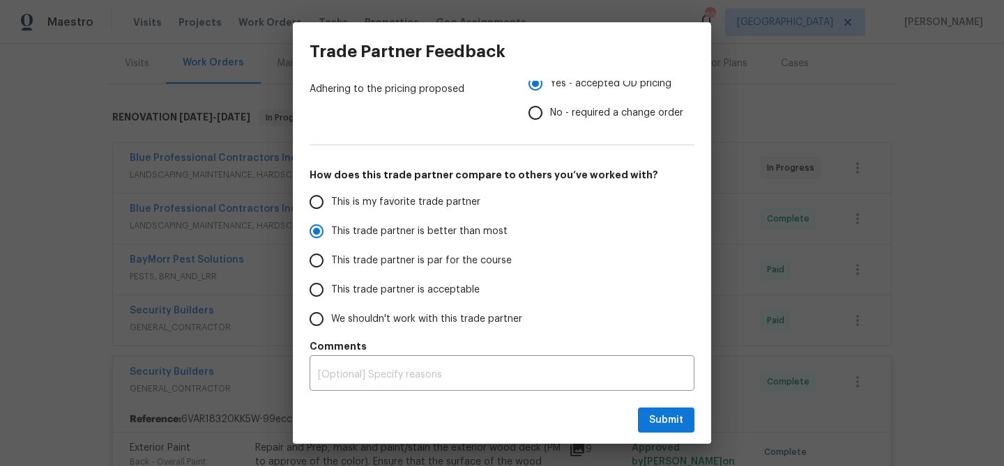
click at [648, 406] on div "Submit" at bounding box center [502, 421] width 418 height 48
click at [650, 411] on button "Submit" at bounding box center [666, 421] width 56 height 26
radio input "true"
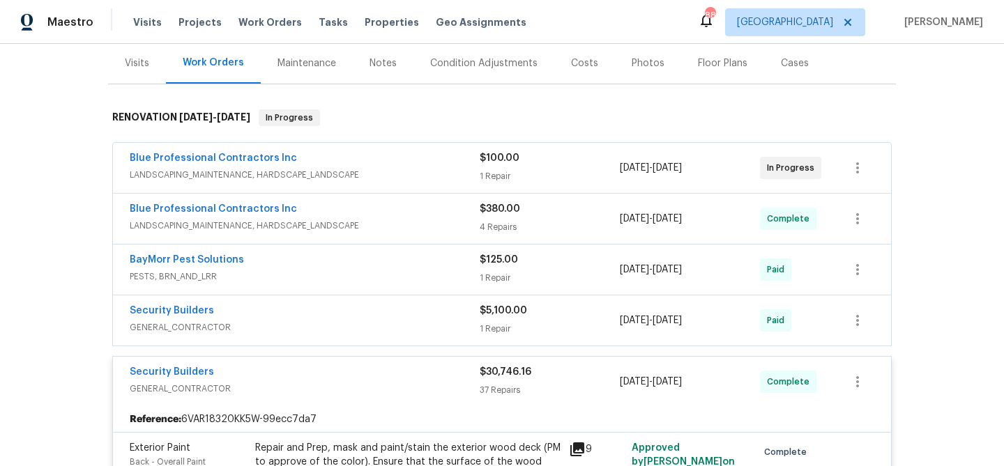
click at [374, 153] on div "Blue Professional Contractors Inc" at bounding box center [305, 159] width 350 height 17
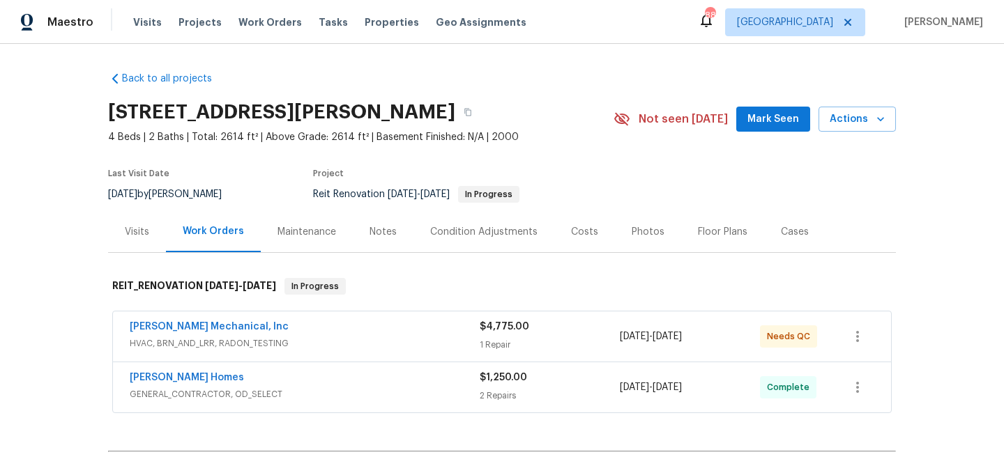
click at [750, 123] on button "Mark Seen" at bounding box center [773, 120] width 74 height 26
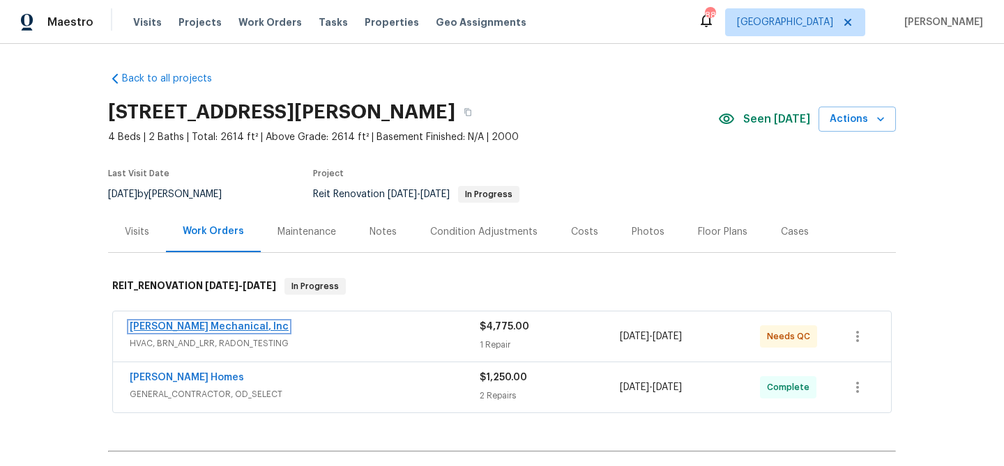
click at [240, 326] on link "JH Martin Mechanical, Inc" at bounding box center [209, 327] width 159 height 10
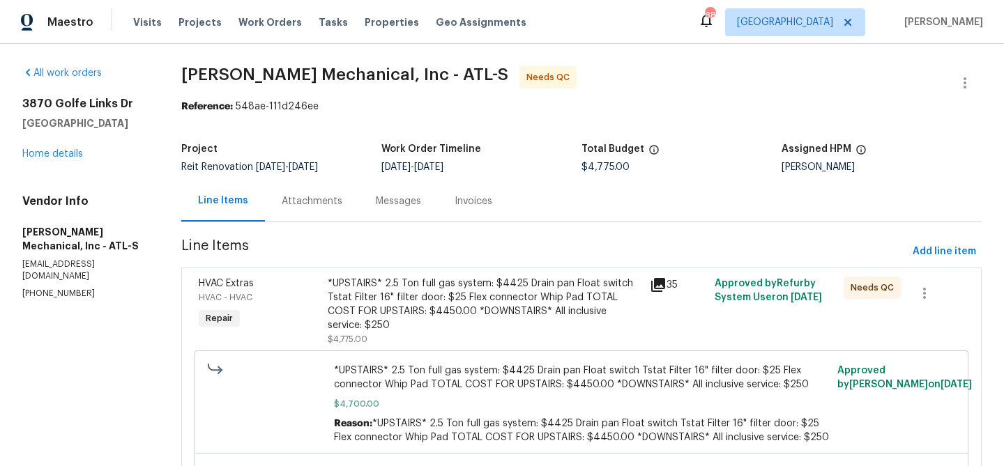
click at [399, 289] on div "*UPSTAIRS* 2.5 Ton full gas system: $4425 Drain pan Float switch Tstat Filter 1…" at bounding box center [485, 305] width 314 height 56
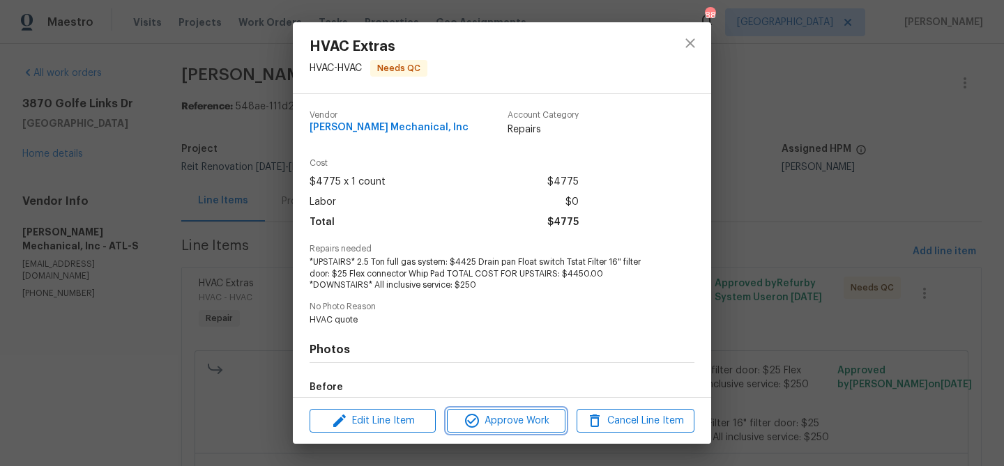
click at [503, 418] on span "Approve Work" at bounding box center [505, 421] width 109 height 17
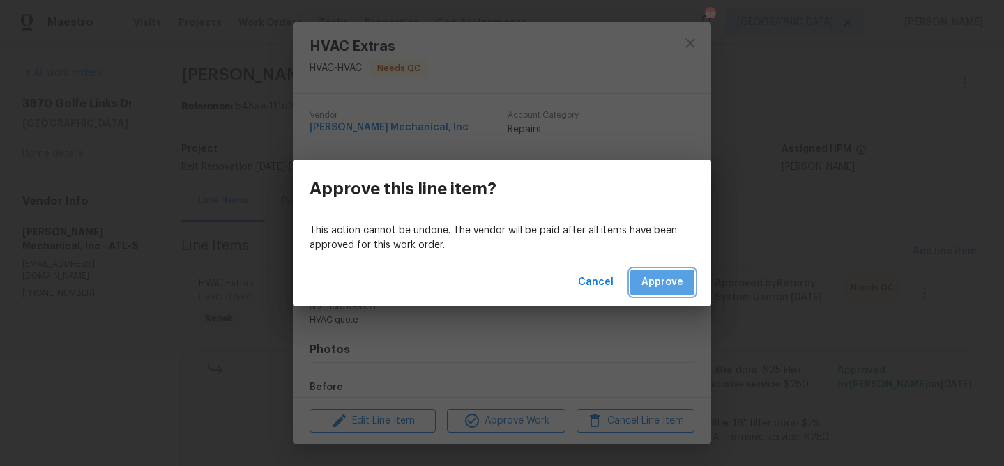
click at [682, 283] on span "Approve" at bounding box center [662, 282] width 42 height 17
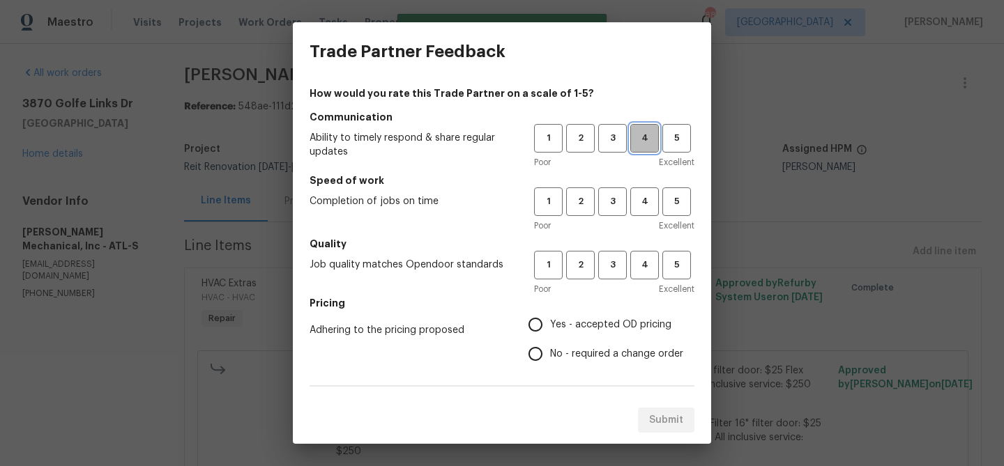
drag, startPoint x: 643, startPoint y: 140, endPoint x: 657, endPoint y: 201, distance: 62.8
click at [643, 141] on span "4" at bounding box center [645, 138] width 26 height 16
click at [644, 201] on span "4" at bounding box center [645, 202] width 26 height 16
drag, startPoint x: 651, startPoint y: 259, endPoint x: 599, endPoint y: 261, distance: 52.3
click at [646, 259] on span "4" at bounding box center [645, 265] width 26 height 16
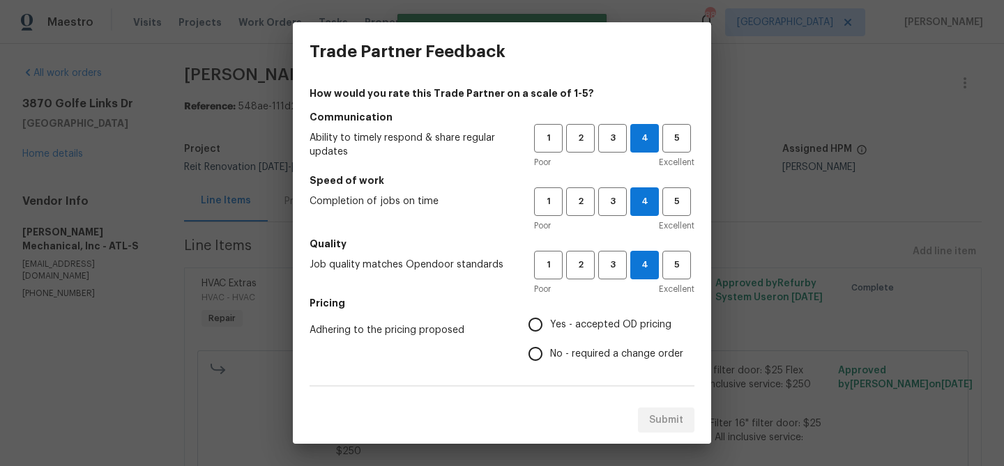
drag, startPoint x: 554, startPoint y: 326, endPoint x: 537, endPoint y: 314, distance: 20.7
click at [553, 326] on span "Yes - accepted OD pricing" at bounding box center [610, 325] width 121 height 15
click at [550, 326] on input "Yes - accepted OD pricing" at bounding box center [535, 324] width 29 height 29
radio input "true"
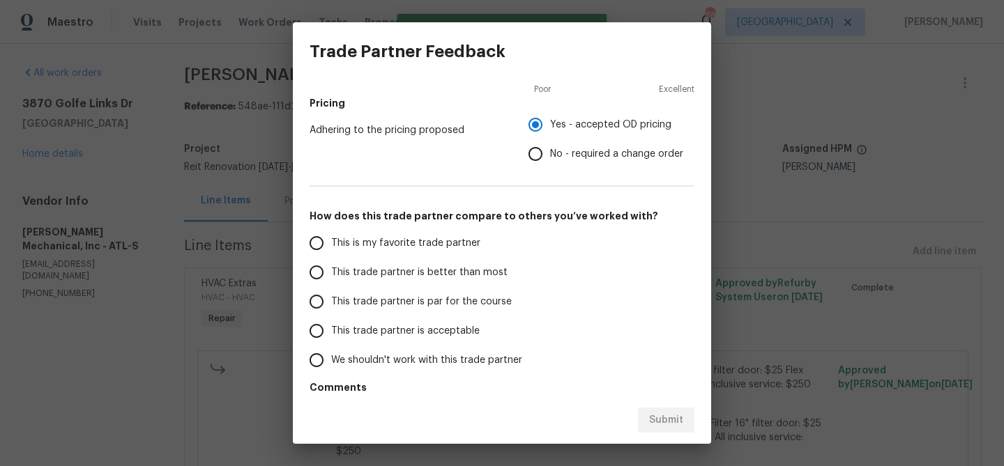
scroll to position [241, 0]
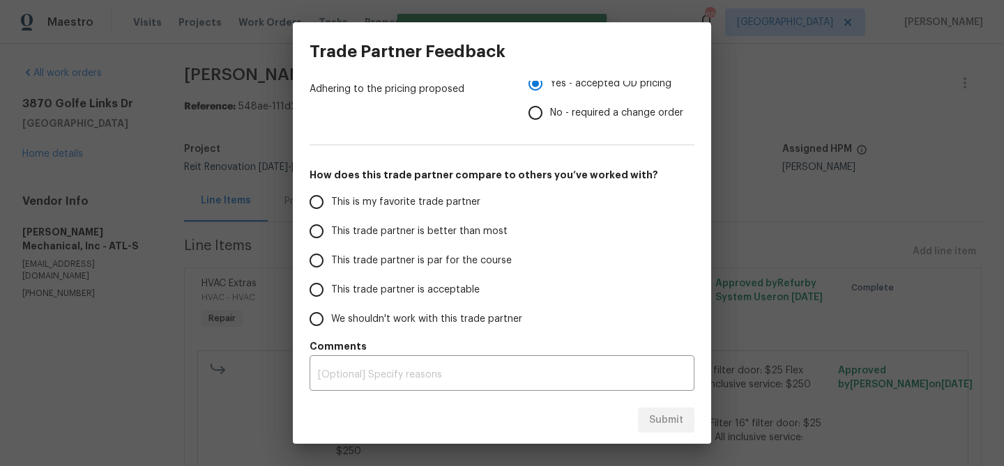
click at [430, 229] on span "This trade partner is better than most" at bounding box center [419, 231] width 176 height 15
click at [331, 229] on input "This trade partner is better than most" at bounding box center [316, 231] width 29 height 29
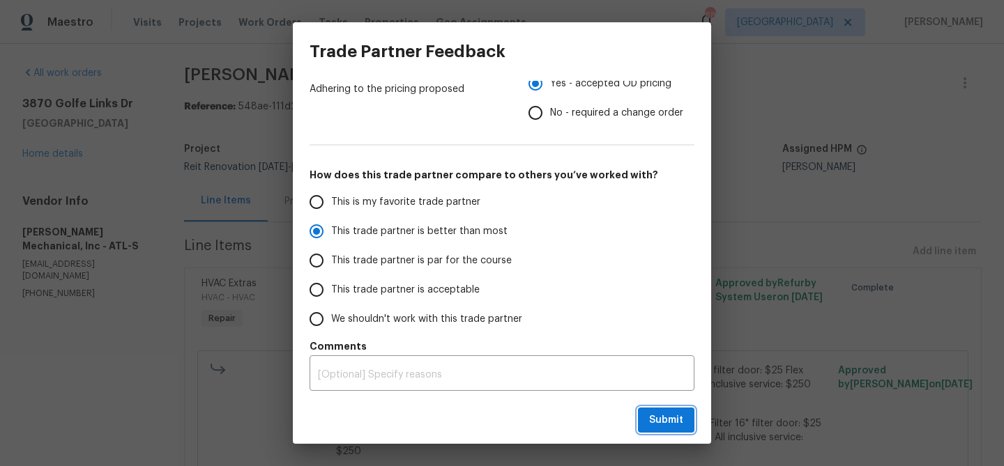
click at [640, 413] on button "Submit" at bounding box center [666, 421] width 56 height 26
radio input "true"
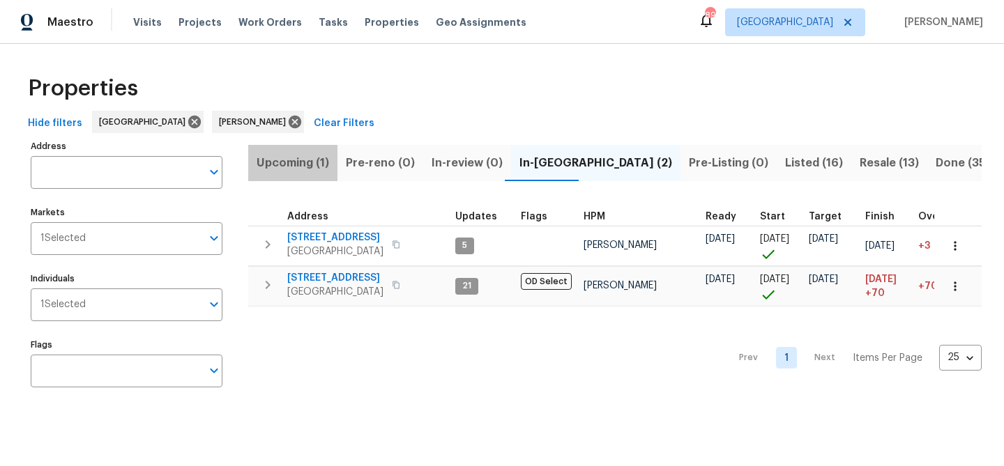
click at [279, 161] on span "Upcoming (1)" at bounding box center [293, 163] width 72 height 20
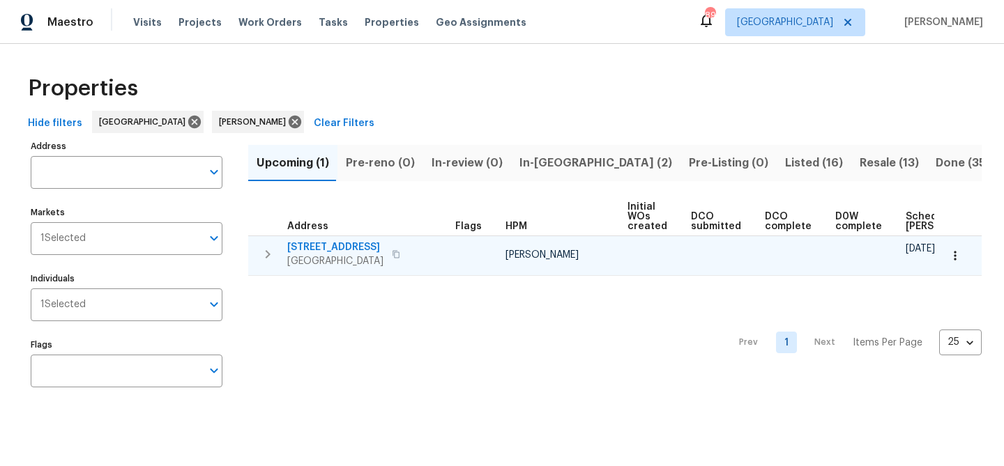
click at [346, 243] on span "[STREET_ADDRESS]" at bounding box center [335, 247] width 96 height 14
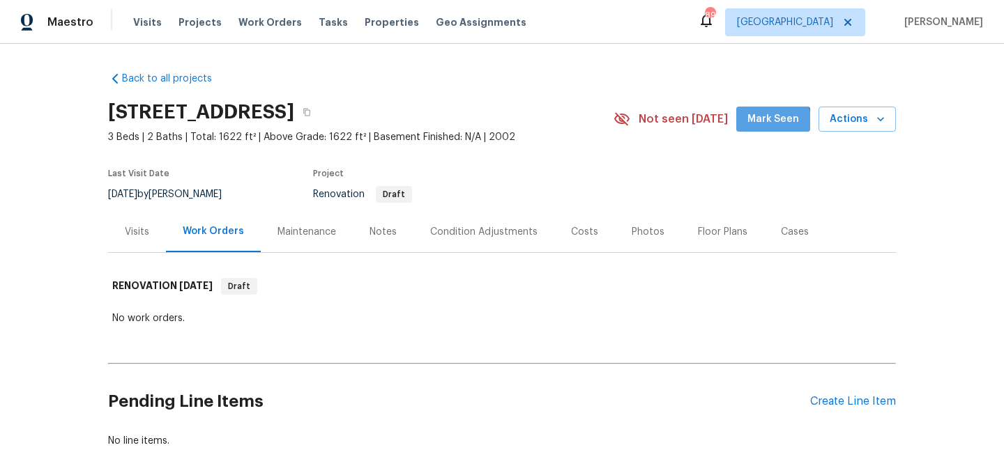
click at [761, 130] on button "Mark Seen" at bounding box center [773, 120] width 74 height 26
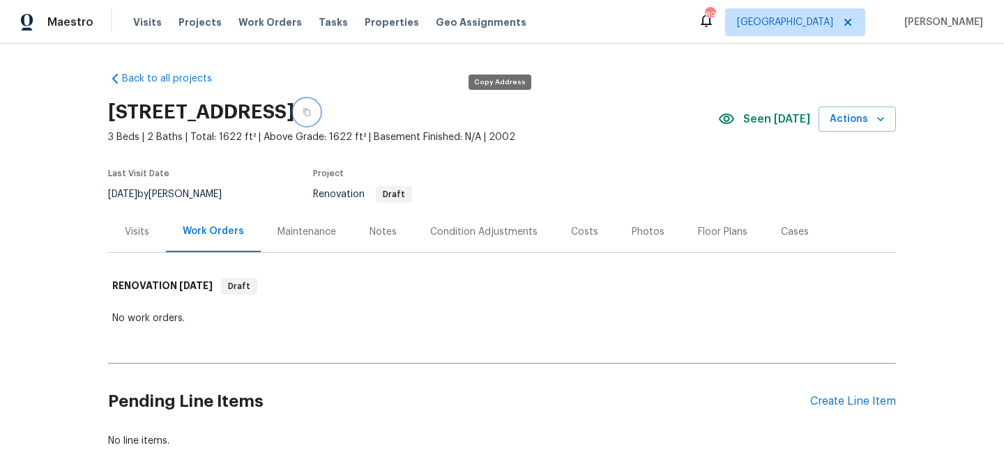
click at [311, 116] on icon "button" at bounding box center [307, 112] width 8 height 8
click at [489, 229] on div "Condition Adjustments" at bounding box center [483, 232] width 107 height 14
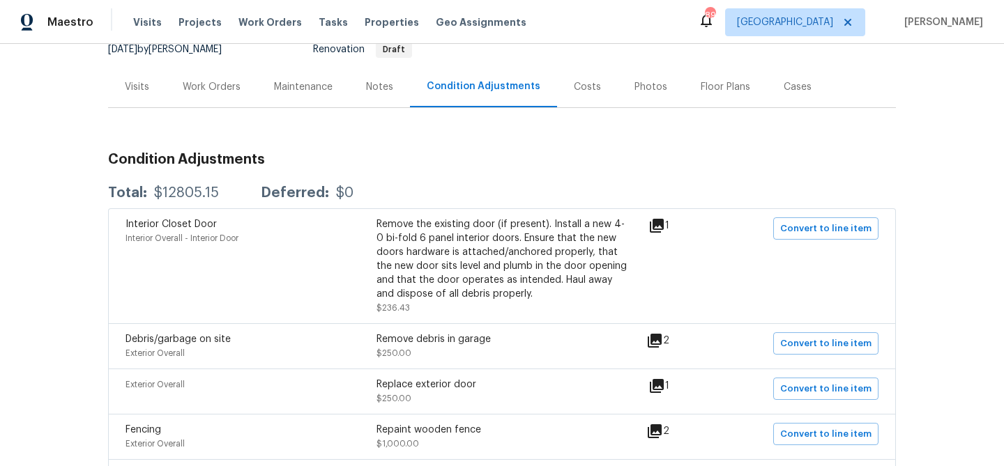
scroll to position [153, 0]
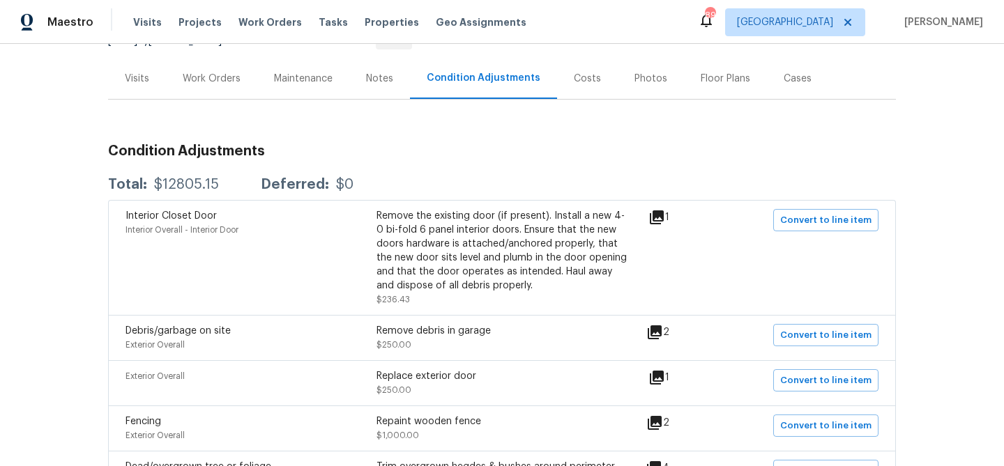
click at [664, 218] on icon at bounding box center [657, 218] width 14 height 14
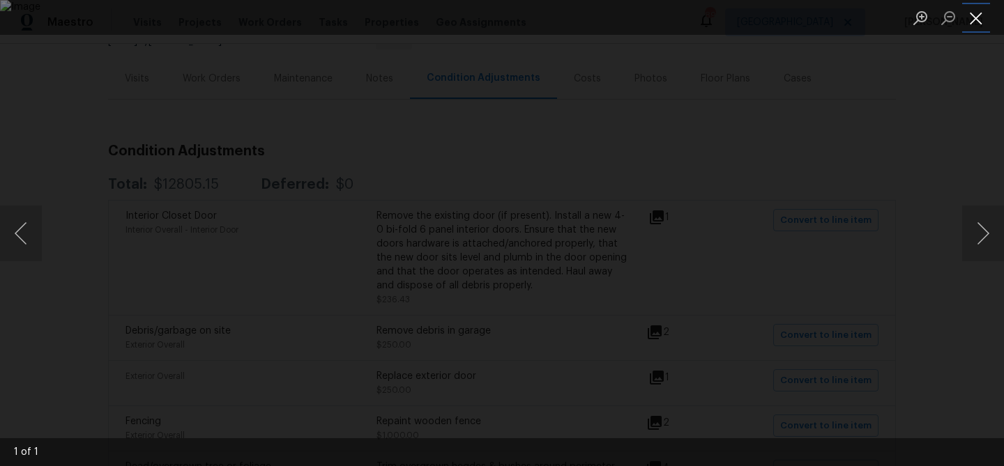
click at [972, 18] on button "Close lightbox" at bounding box center [976, 18] width 28 height 24
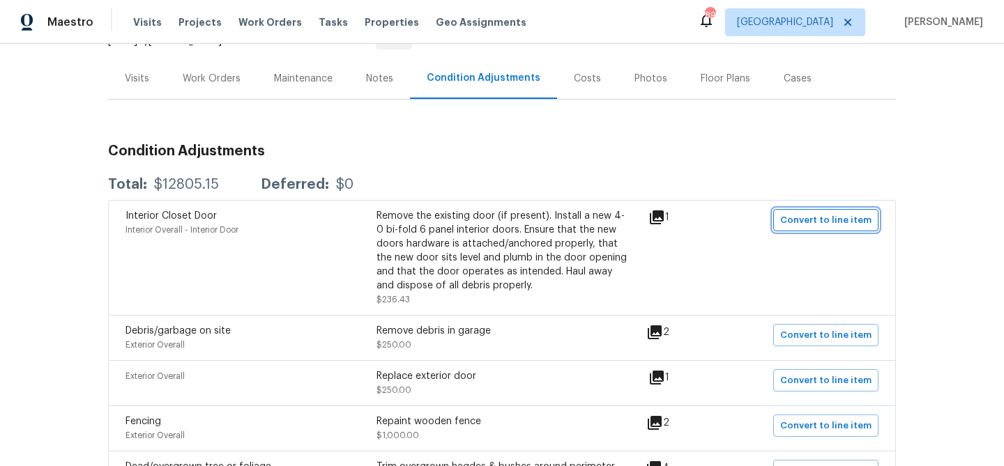
click at [831, 222] on span "Convert to line item" at bounding box center [825, 221] width 91 height 16
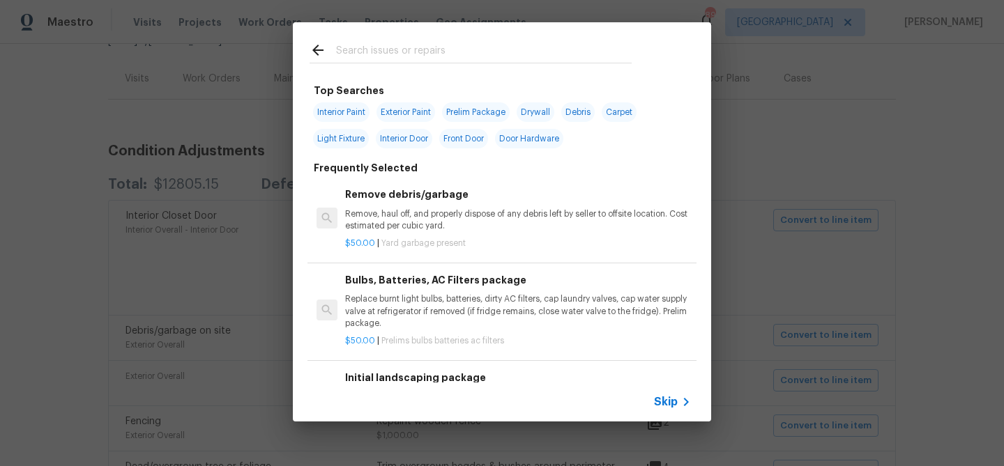
click at [660, 397] on span "Skip" at bounding box center [666, 402] width 24 height 14
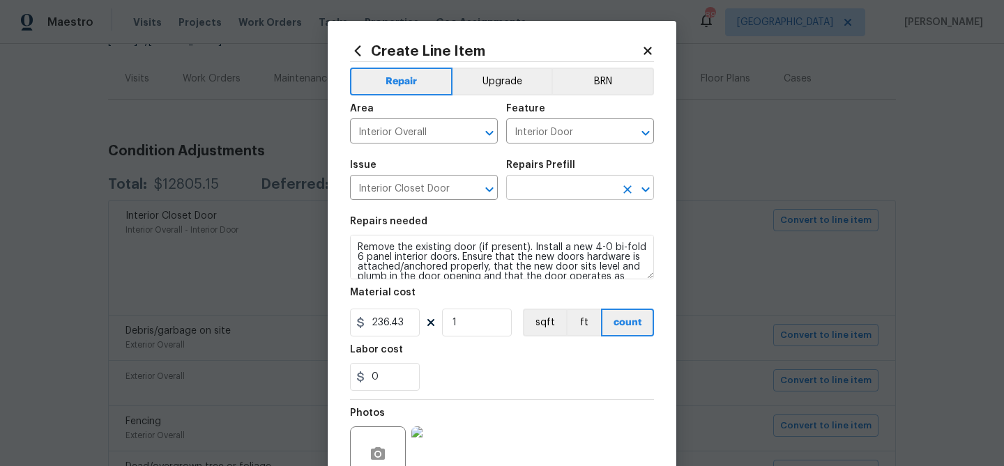
click at [513, 185] on input "text" at bounding box center [560, 189] width 109 height 22
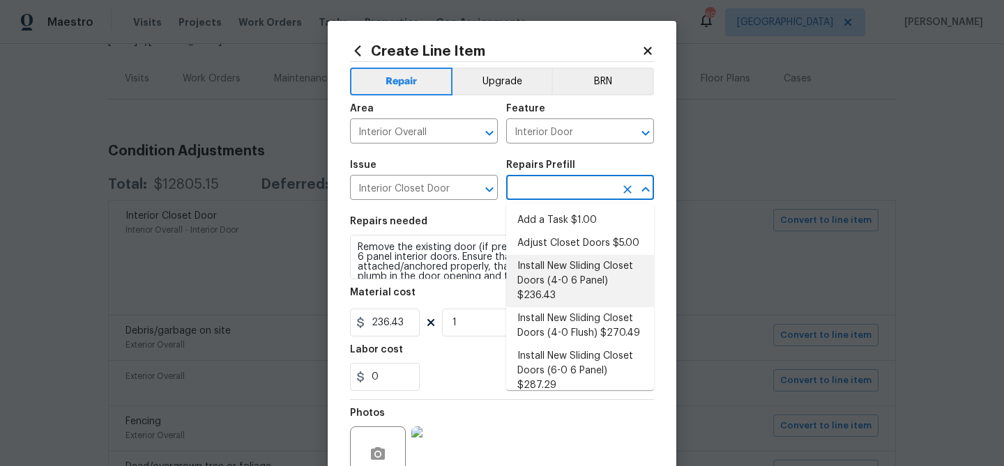
click at [548, 275] on li "Install New Sliding Closet Doors (4-0 6 Panel) $236.43" at bounding box center [580, 281] width 148 height 52
type input "Install New Sliding Closet Doors (4-0 6 Panel) $236.43"
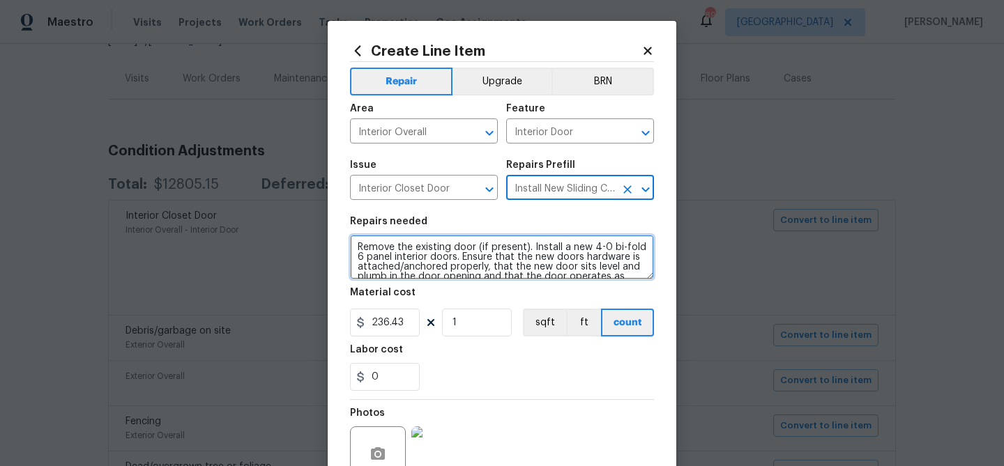
click at [356, 247] on textarea "Remove the existing door (if present). Install a new 4-0 bi-fold 6 panel interi…" at bounding box center [502, 257] width 304 height 45
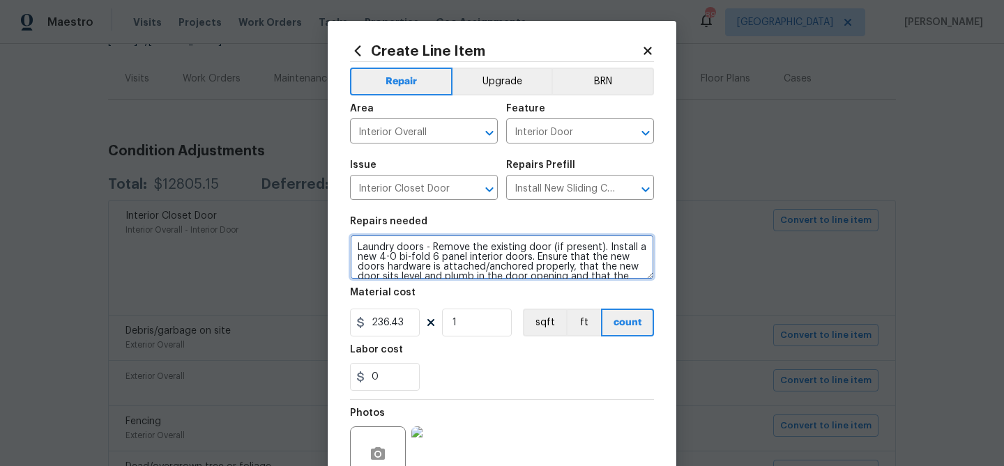
type textarea "Laundry doors - Remove the existing door (if present). Install a new 4-0 bi-fol…"
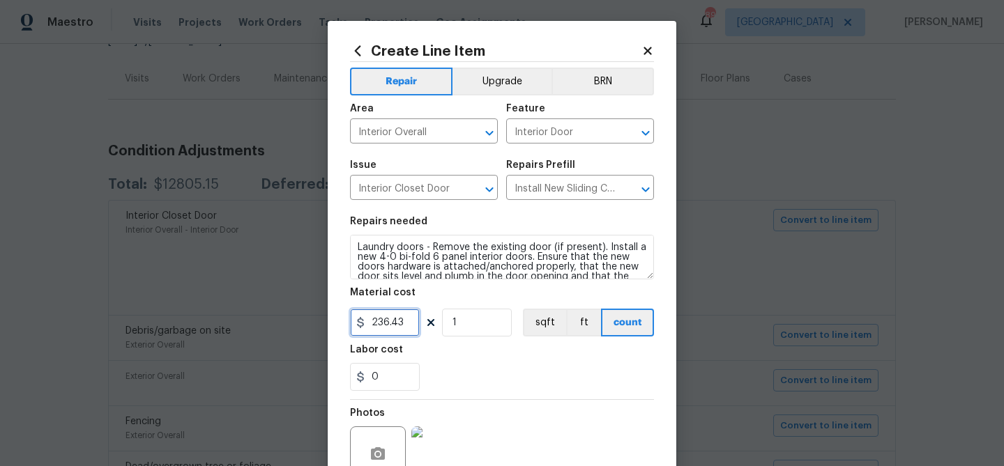
click at [389, 326] on input "236.43" at bounding box center [385, 323] width 70 height 28
click at [579, 376] on div "0" at bounding box center [502, 377] width 304 height 28
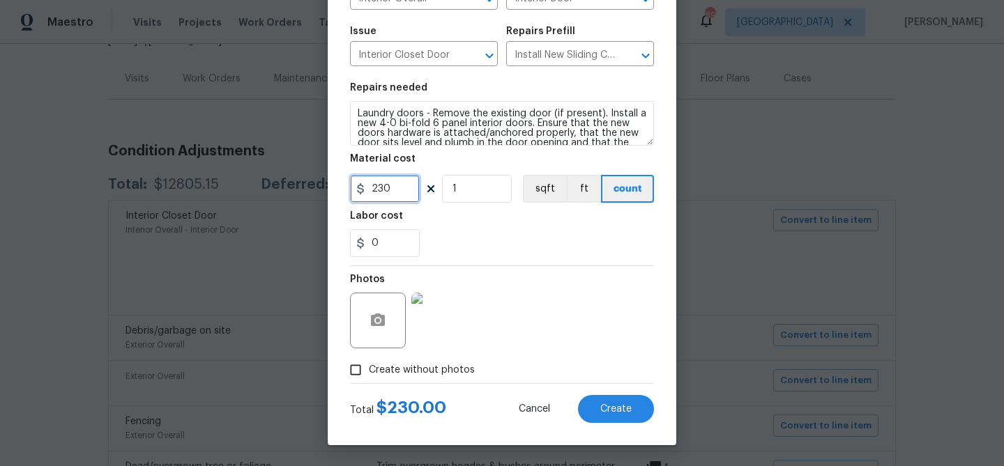
click at [401, 188] on input "230" at bounding box center [385, 189] width 70 height 28
click at [572, 295] on div "Photos" at bounding box center [502, 311] width 304 height 91
click at [382, 192] on input "230" at bounding box center [385, 189] width 70 height 28
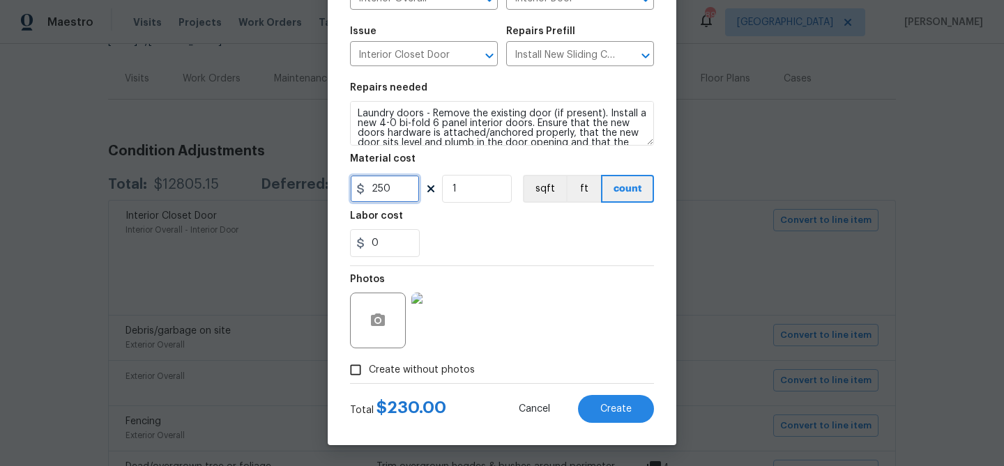
type input "250"
drag, startPoint x: 511, startPoint y: 275, endPoint x: 522, endPoint y: 289, distance: 17.9
click at [512, 275] on div "Photos" at bounding box center [502, 311] width 304 height 91
click at [606, 410] on span "Create" at bounding box center [615, 409] width 31 height 10
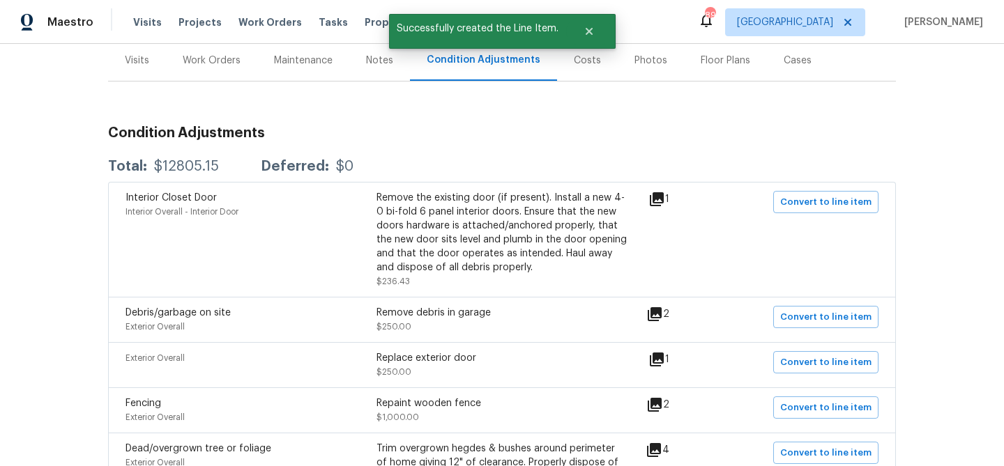
scroll to position [175, 0]
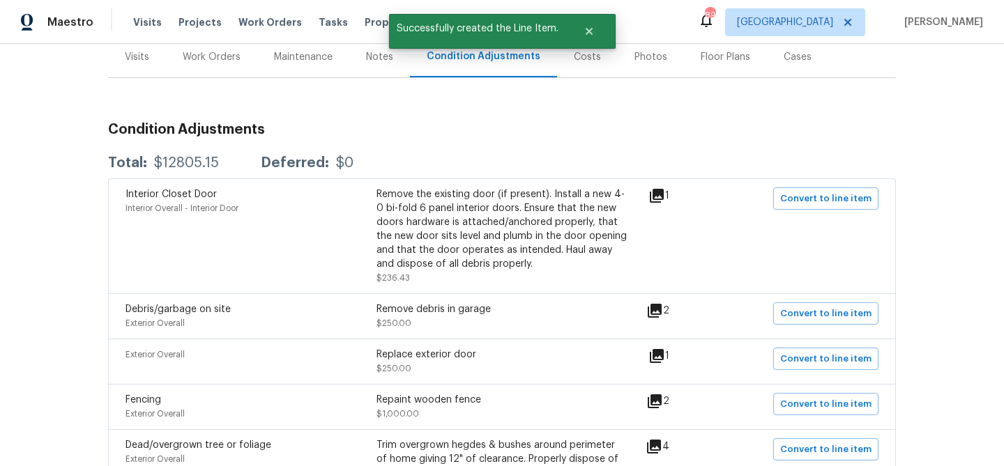
click at [659, 310] on icon at bounding box center [655, 311] width 14 height 14
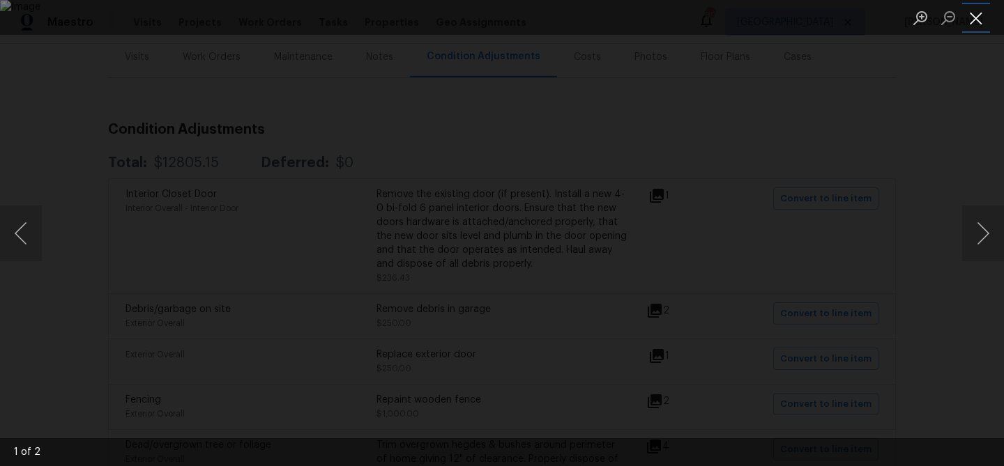
click at [981, 18] on button "Close lightbox" at bounding box center [976, 18] width 28 height 24
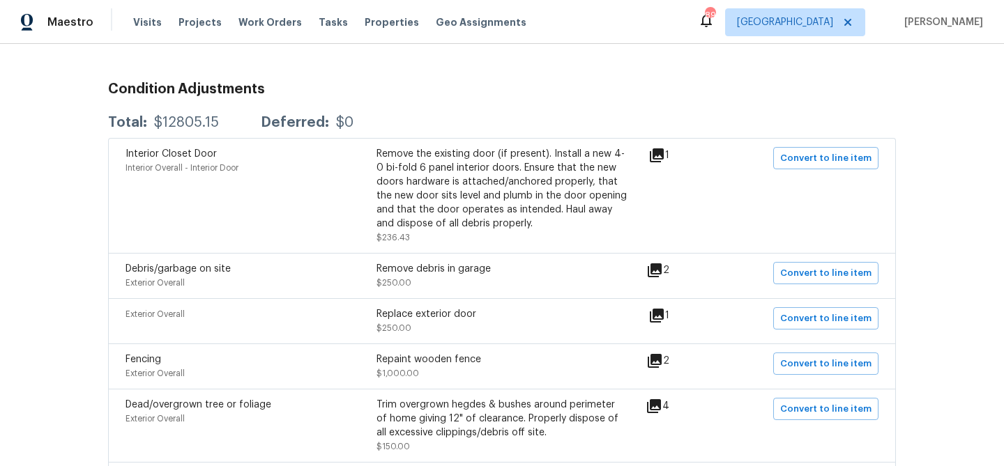
scroll to position [217, 0]
click at [661, 314] on icon at bounding box center [657, 314] width 14 height 14
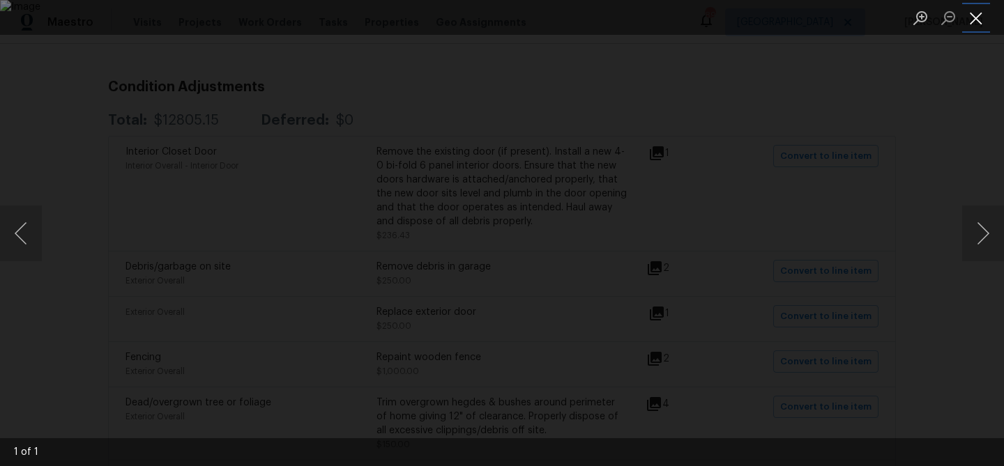
click at [972, 15] on button "Close lightbox" at bounding box center [976, 18] width 28 height 24
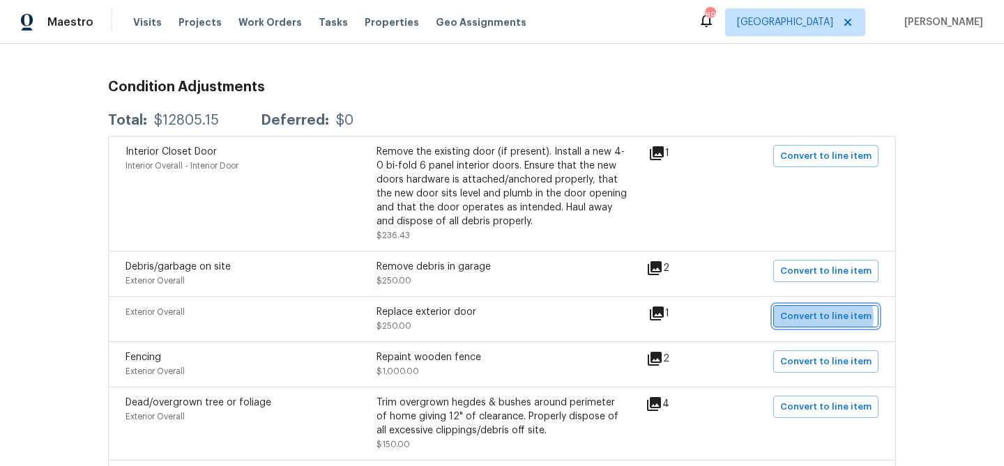
click at [824, 319] on span "Convert to line item" at bounding box center [825, 317] width 91 height 16
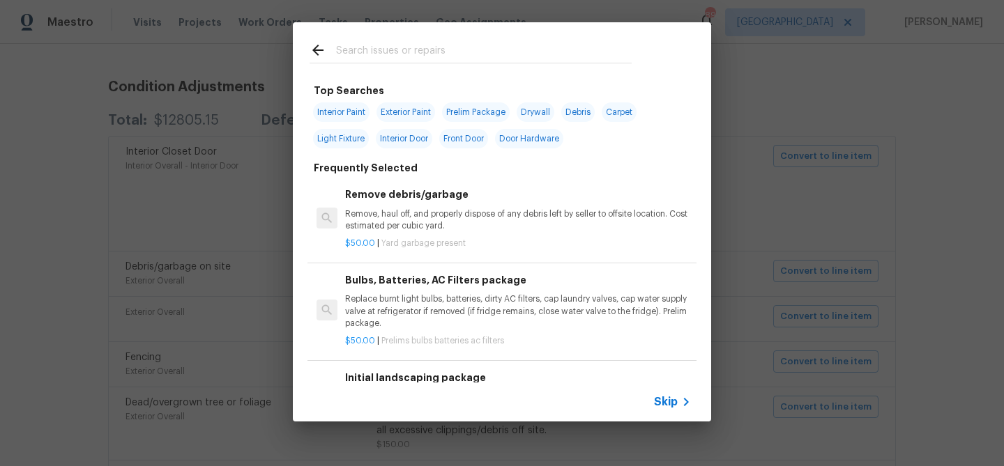
click at [663, 404] on span "Skip" at bounding box center [666, 402] width 24 height 14
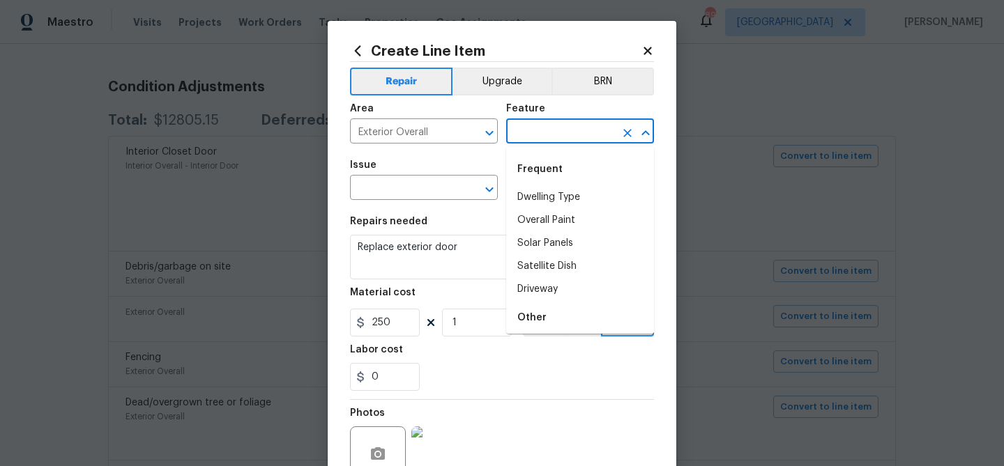
click at [576, 134] on input "text" at bounding box center [560, 133] width 109 height 22
drag, startPoint x: 569, startPoint y: 222, endPoint x: 427, endPoint y: 224, distance: 142.2
click at [564, 222] on li "Exterior Door" at bounding box center [580, 220] width 148 height 23
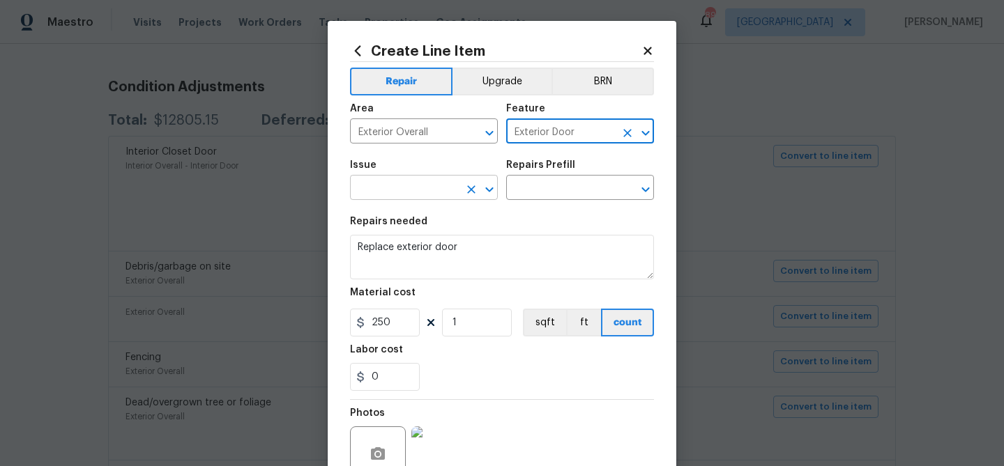
type input "Exterior Door"
click at [379, 183] on input "text" at bounding box center [404, 189] width 109 height 22
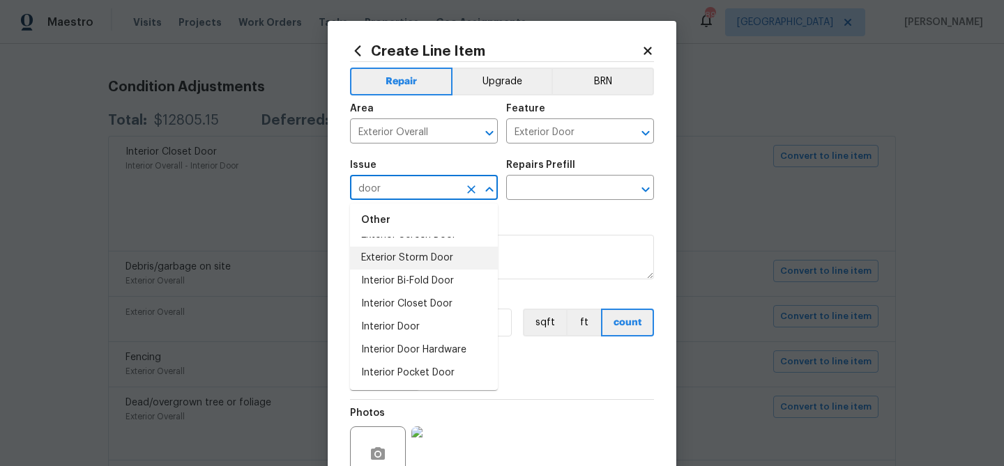
scroll to position [0, 0]
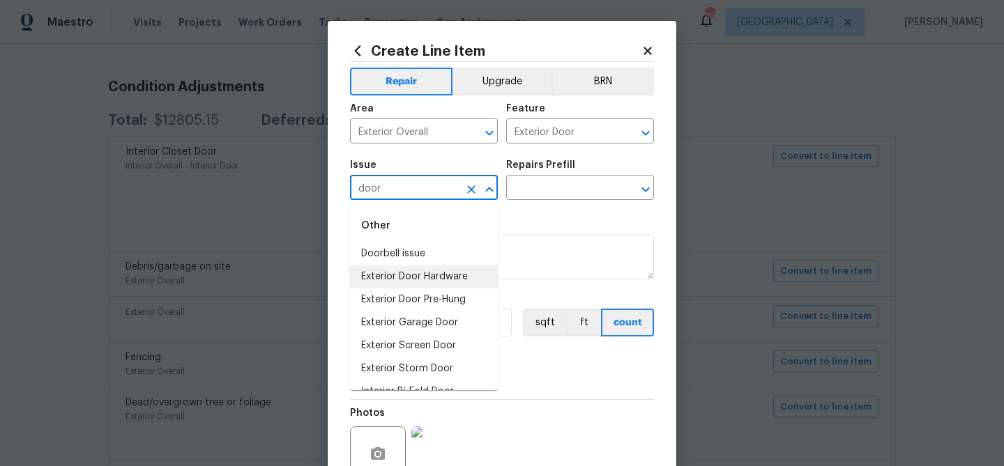
click at [412, 278] on li "Exterior Door Hardware" at bounding box center [424, 277] width 148 height 23
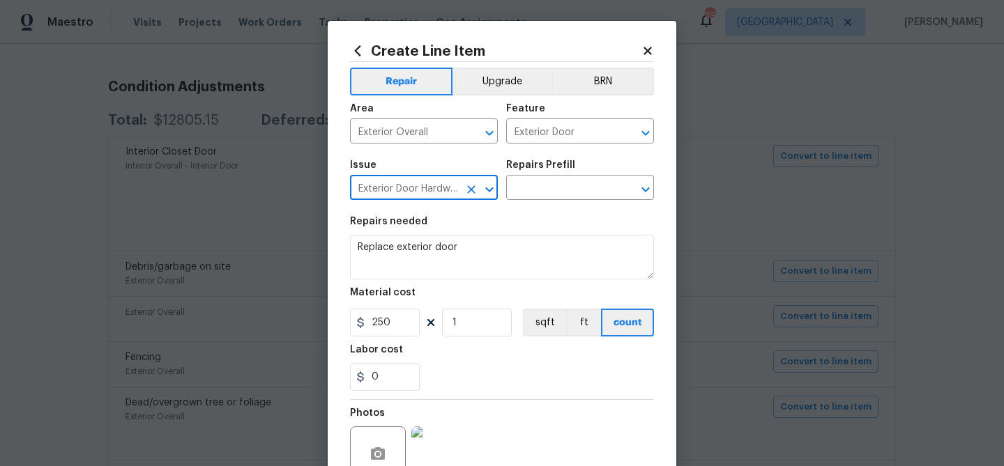
type input "Exterior Door Hardware"
click at [523, 212] on section "Repairs needed Replace exterior door Material cost 250 1 sqft ft count Labor co…" at bounding box center [502, 303] width 304 height 191
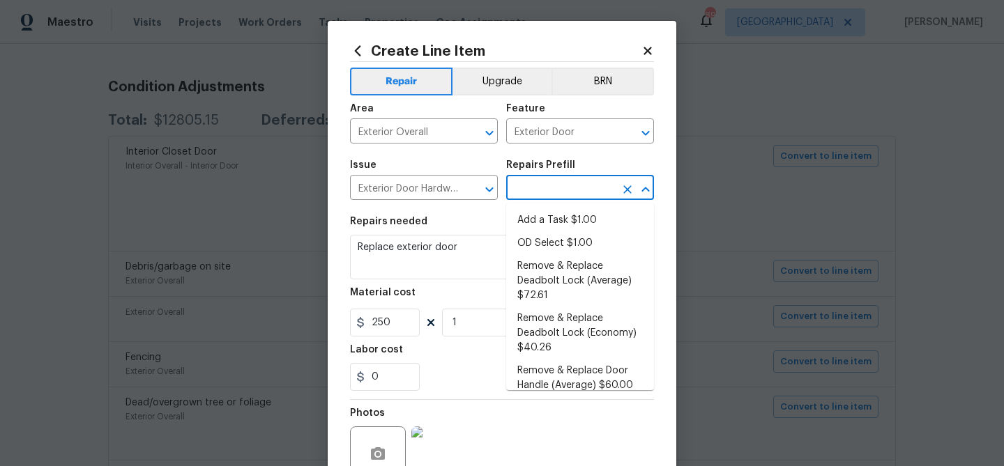
click at [533, 187] on input "text" at bounding box center [560, 189] width 109 height 22
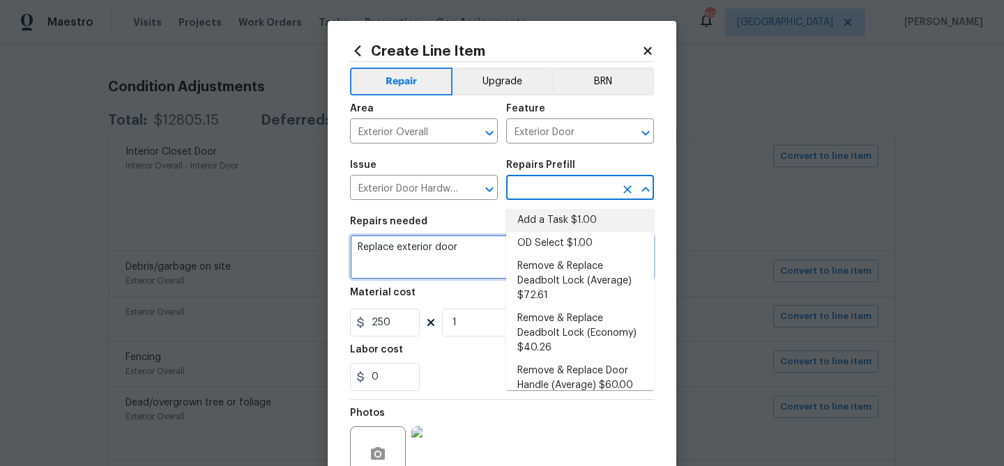
click at [422, 271] on textarea "Replace exterior door" at bounding box center [502, 257] width 304 height 45
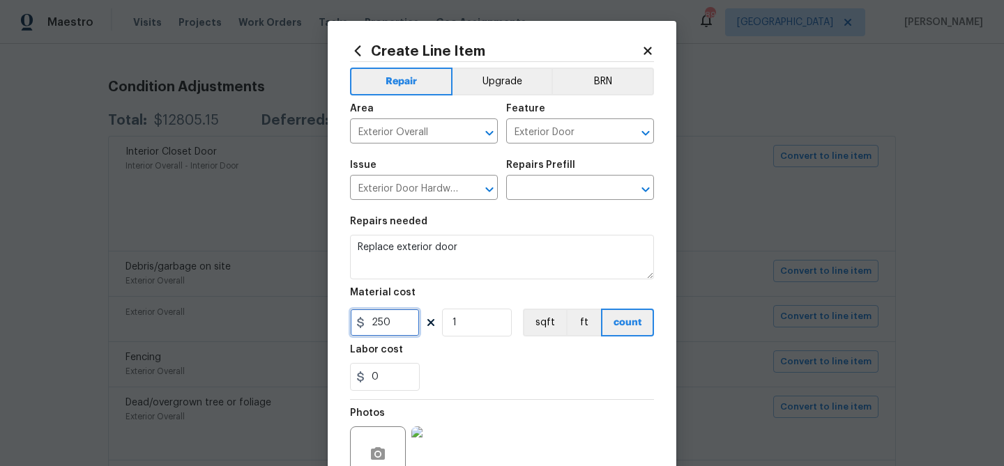
drag, startPoint x: 395, startPoint y: 317, endPoint x: 378, endPoint y: 321, distance: 17.1
click at [392, 318] on input "250" at bounding box center [385, 323] width 70 height 28
click at [376, 323] on input "250" at bounding box center [385, 323] width 70 height 28
click at [413, 318] on input "250" at bounding box center [385, 323] width 70 height 28
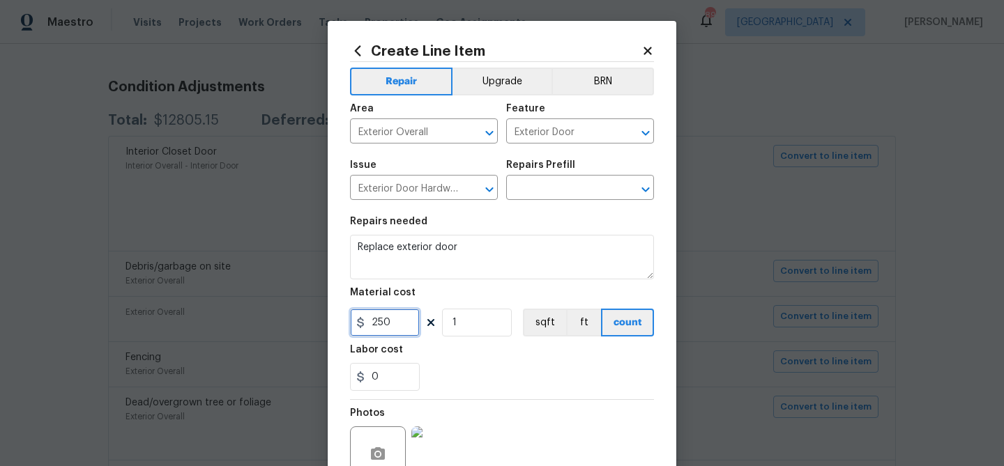
click at [412, 317] on input "250" at bounding box center [385, 323] width 70 height 28
type input "400"
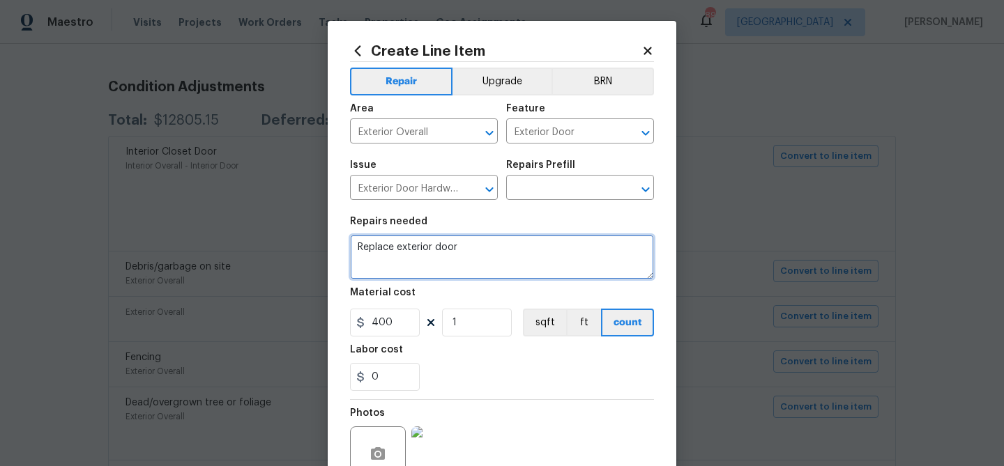
click at [490, 254] on textarea "Replace exterior door" at bounding box center [502, 257] width 304 height 45
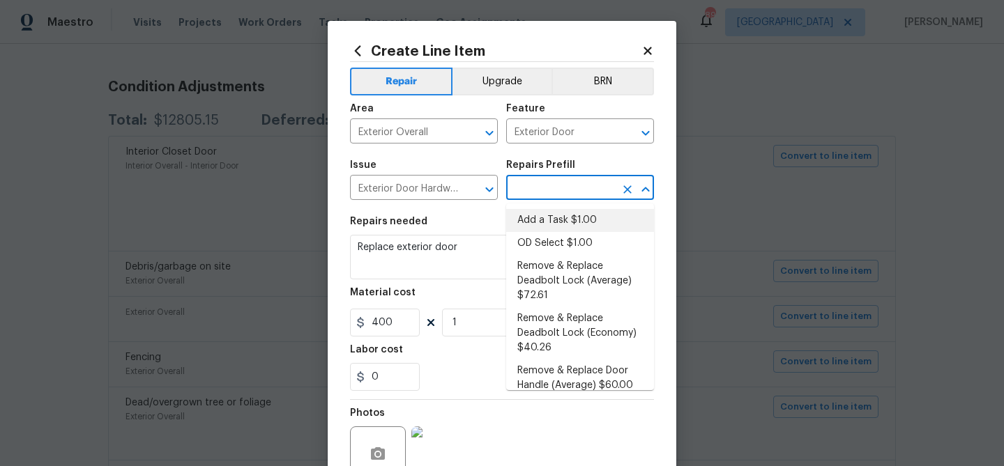
click at [549, 195] on input "text" at bounding box center [560, 189] width 109 height 22
click at [554, 221] on li "Add a Task $1.00" at bounding box center [580, 220] width 148 height 23
type input "Interior Door"
type input "Add a Task $1.00"
type textarea "HPM to detail"
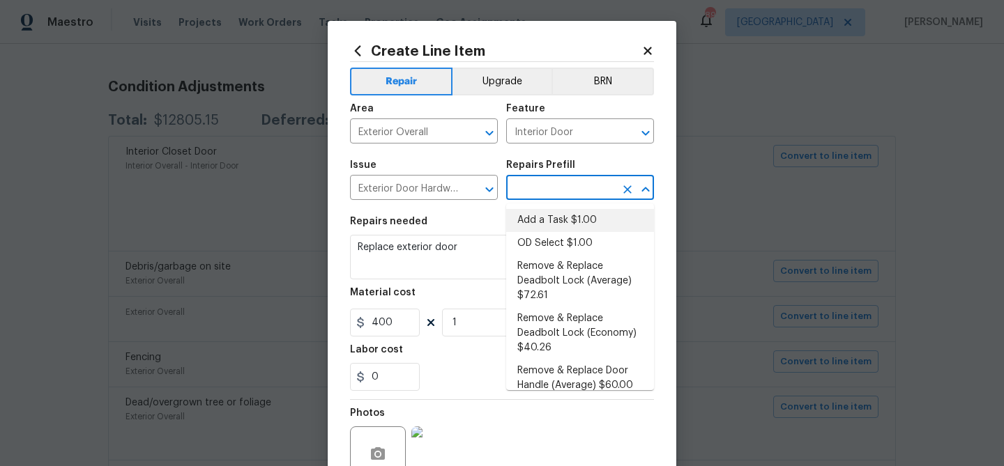
type input "1"
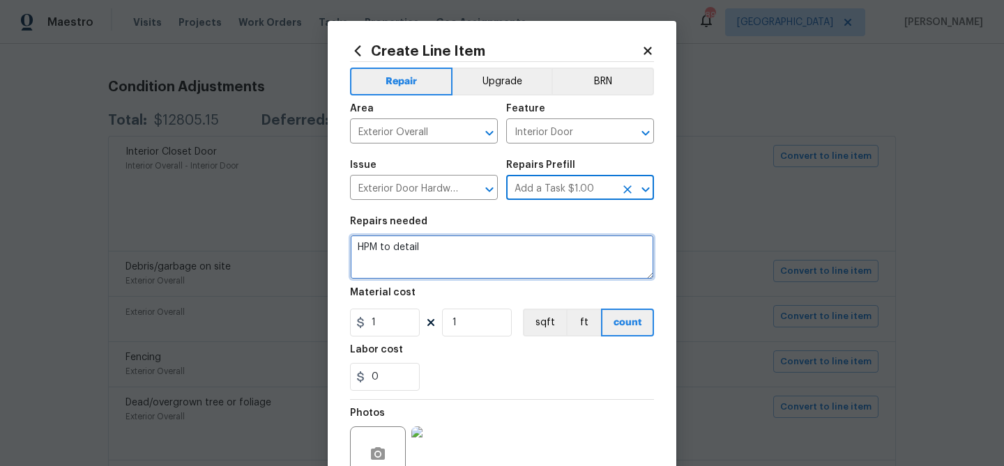
click at [461, 257] on textarea "HPM to detail" at bounding box center [502, 257] width 304 height 45
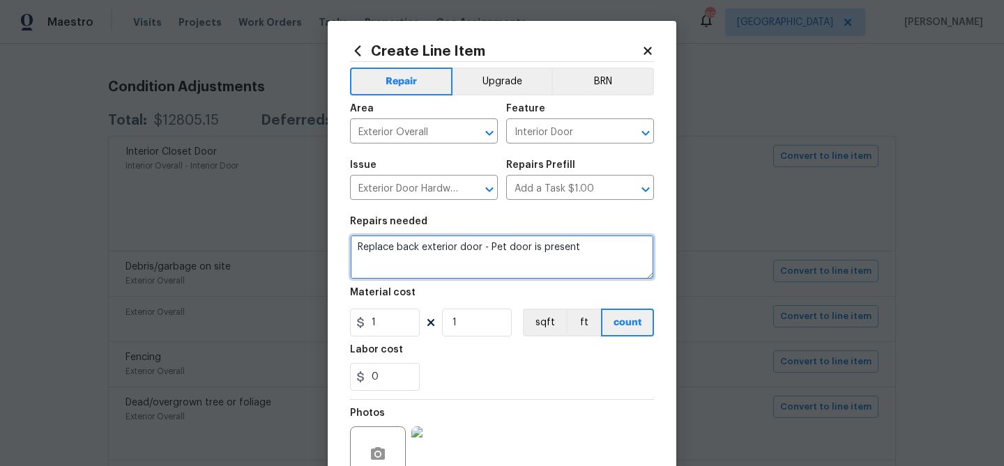
type textarea "Replace back exterior door - Pet door is present"
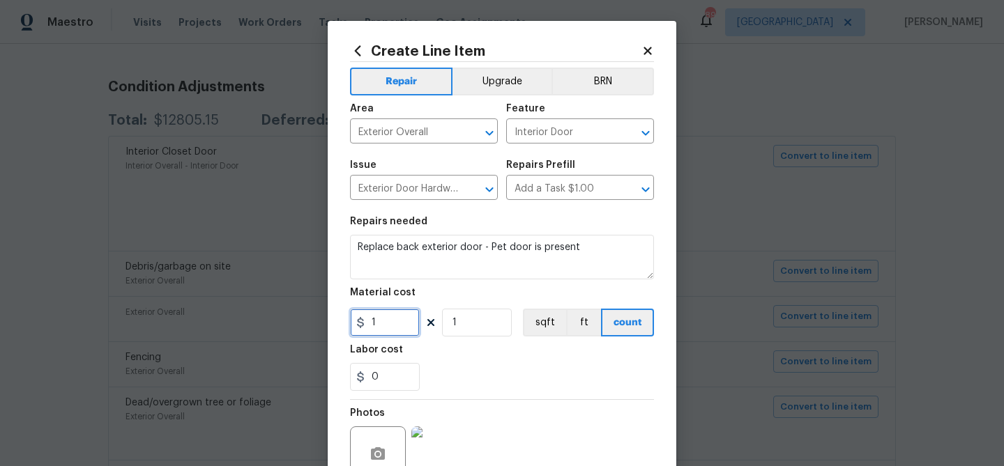
click at [369, 311] on input "1" at bounding box center [385, 323] width 70 height 28
type input "400"
click at [507, 361] on div "Labor cost" at bounding box center [502, 354] width 304 height 18
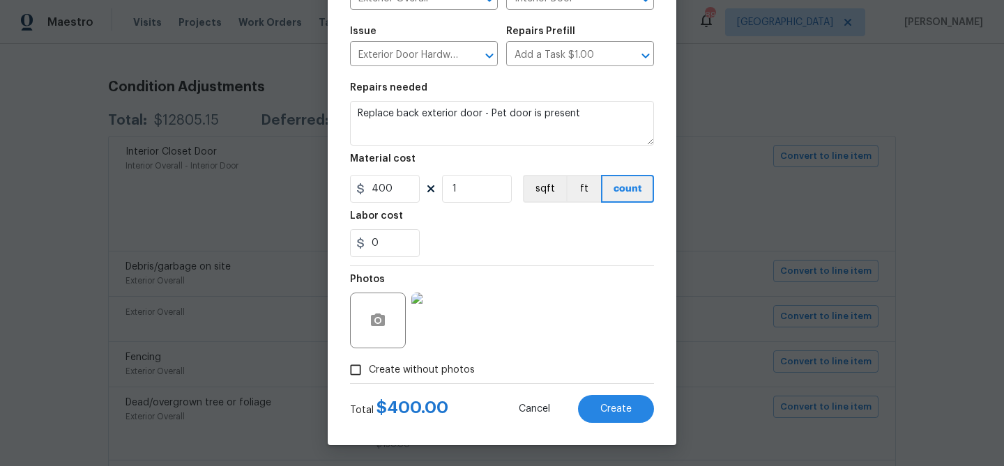
click at [462, 368] on span "Create without photos" at bounding box center [422, 370] width 106 height 15
click at [369, 368] on input "Create without photos" at bounding box center [355, 370] width 26 height 26
checkbox input "false"
click at [634, 408] on button "Create" at bounding box center [616, 409] width 76 height 28
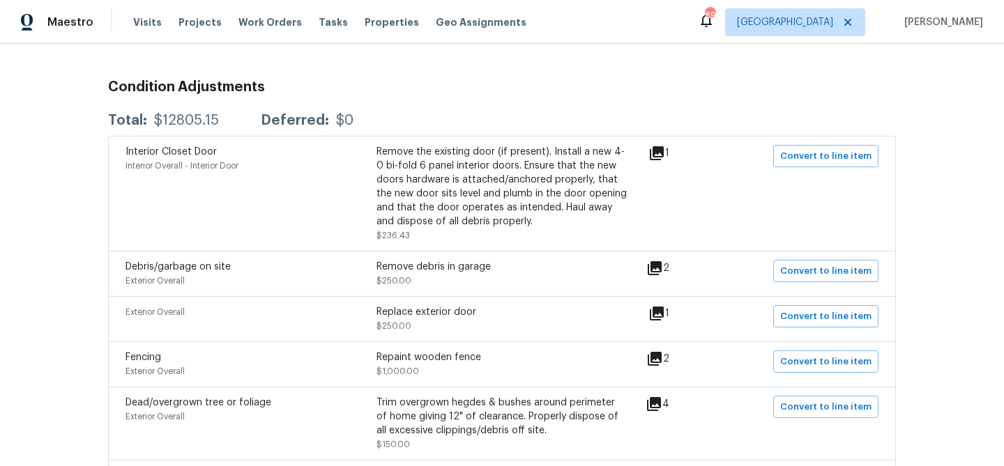
click at [658, 358] on icon at bounding box center [655, 359] width 14 height 14
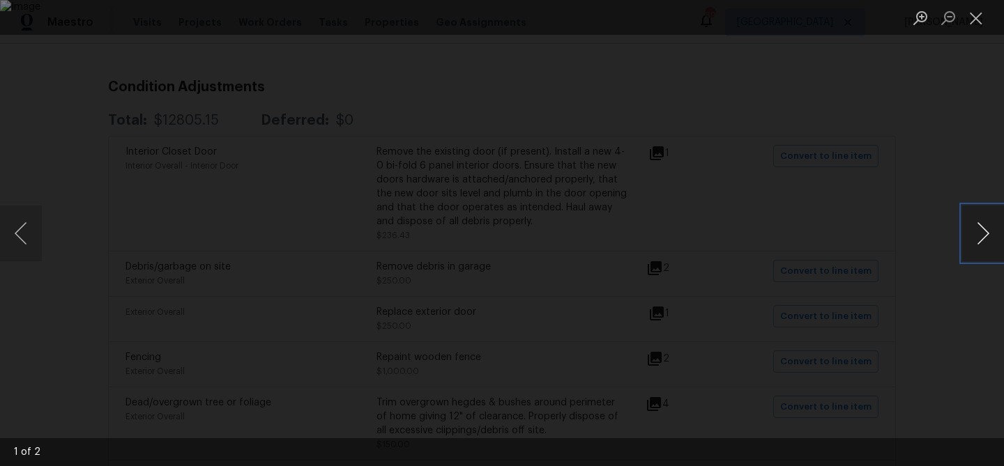
click at [981, 224] on button "Next image" at bounding box center [983, 234] width 42 height 56
click at [972, 15] on button "Close lightbox" at bounding box center [976, 18] width 28 height 24
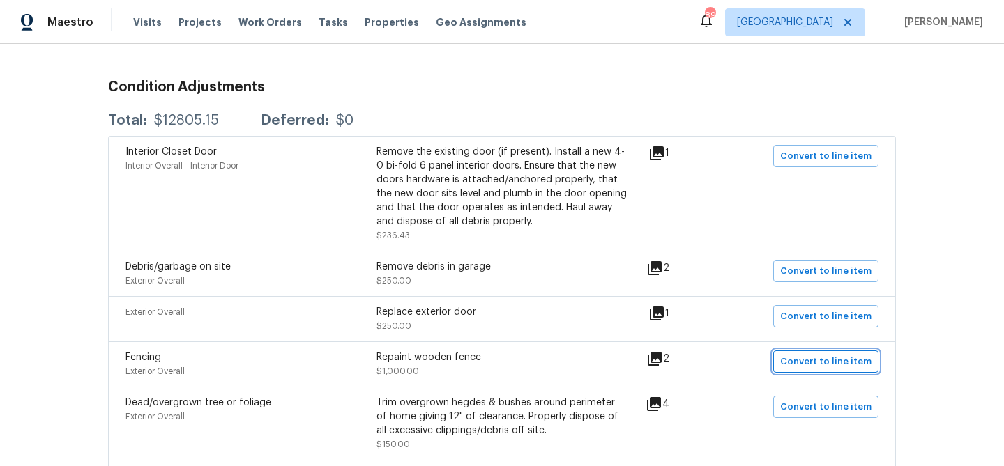
click at [808, 358] on span "Convert to line item" at bounding box center [825, 362] width 91 height 16
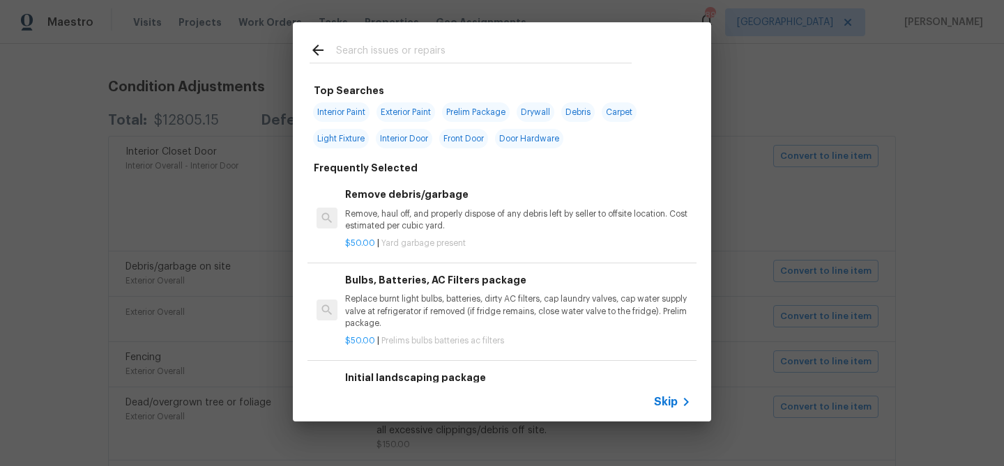
click at [653, 401] on div "Skip" at bounding box center [502, 402] width 418 height 39
click at [666, 403] on span "Skip" at bounding box center [666, 402] width 24 height 14
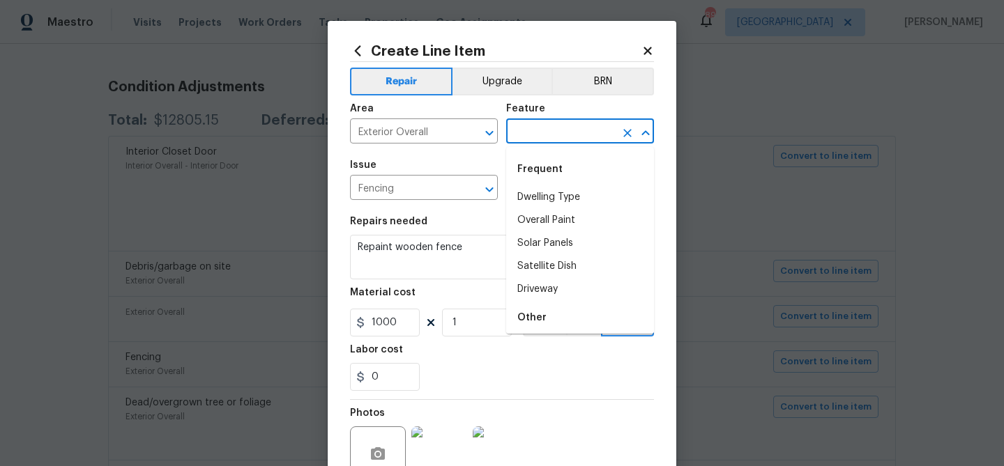
click at [511, 132] on input "text" at bounding box center [560, 133] width 109 height 22
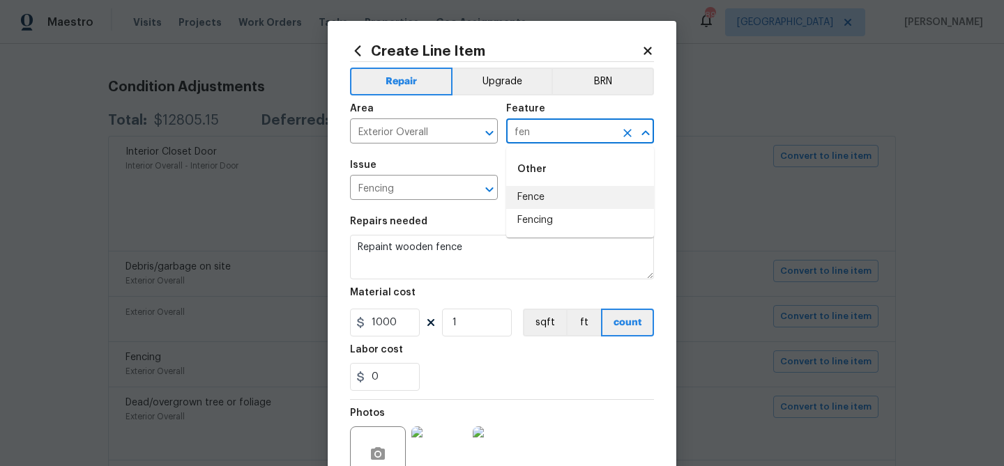
click at [545, 199] on li "Fence" at bounding box center [580, 197] width 148 height 23
type input "Fence"
click at [515, 188] on input "text" at bounding box center [560, 189] width 109 height 22
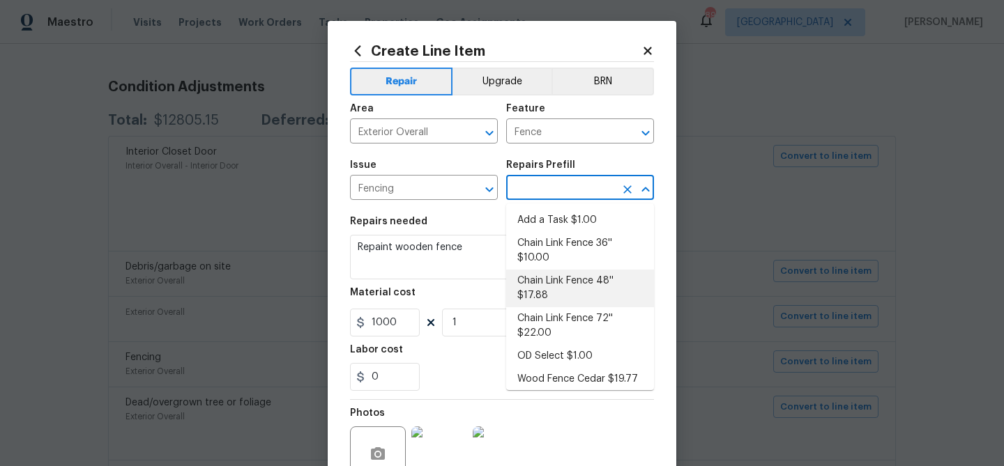
scroll to position [44, 0]
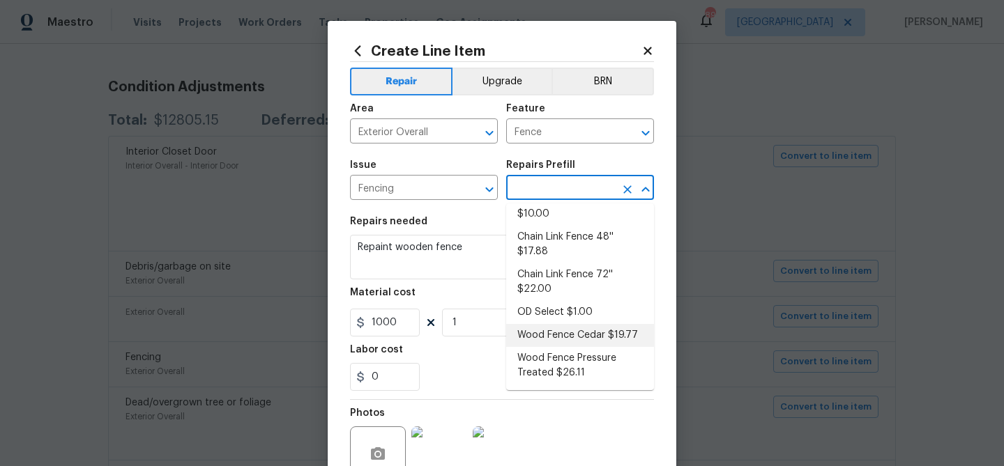
click at [568, 333] on li "Wood Fence Cedar $19.77" at bounding box center [580, 335] width 148 height 23
type input "Wood Fence Cedar $19.77"
type textarea "Prep the work area and install a new solid board cedar fence. Ensure that all o…"
type input "19.77"
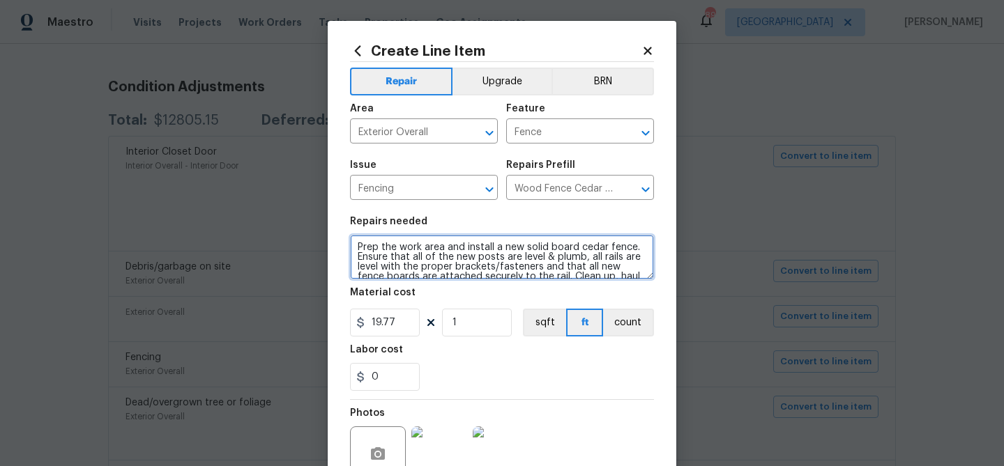
click at [438, 246] on textarea "Prep the work area and install a new solid board cedar fence. Ensure that all o…" at bounding box center [502, 257] width 304 height 45
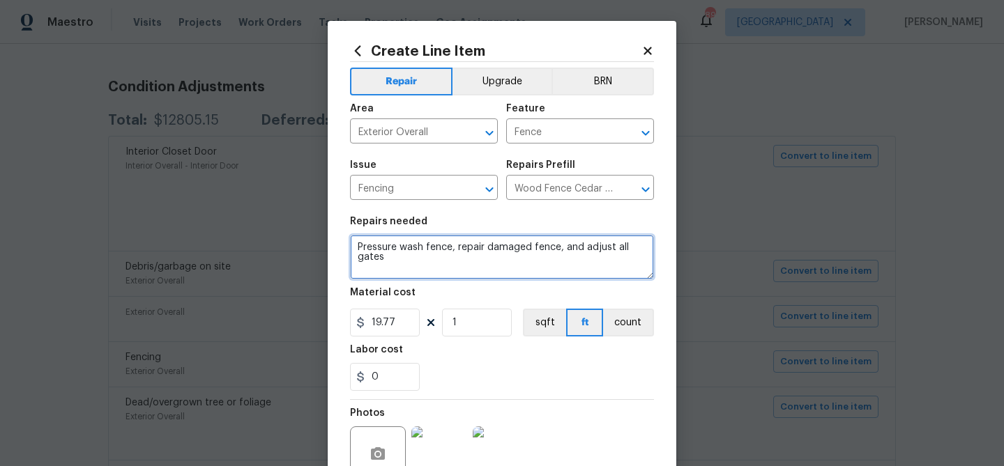
type textarea "Pressure wash fence, repair damaged fence, and adjust all gates"
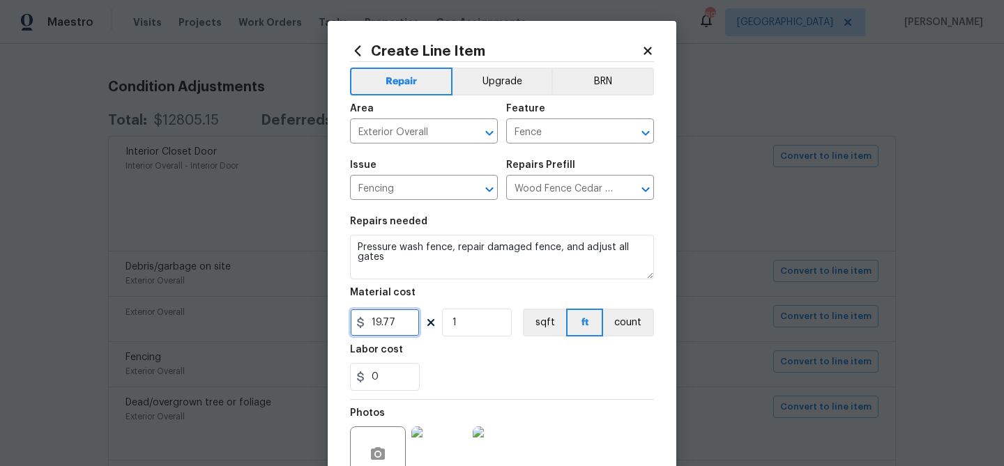
click at [389, 324] on input "19.77" at bounding box center [385, 323] width 70 height 28
drag, startPoint x: 389, startPoint y: 324, endPoint x: 383, endPoint y: 319, distance: 7.4
click at [388, 324] on input "19.77" at bounding box center [385, 323] width 70 height 28
type input "800"
click at [479, 355] on div "Labor cost" at bounding box center [502, 354] width 304 height 18
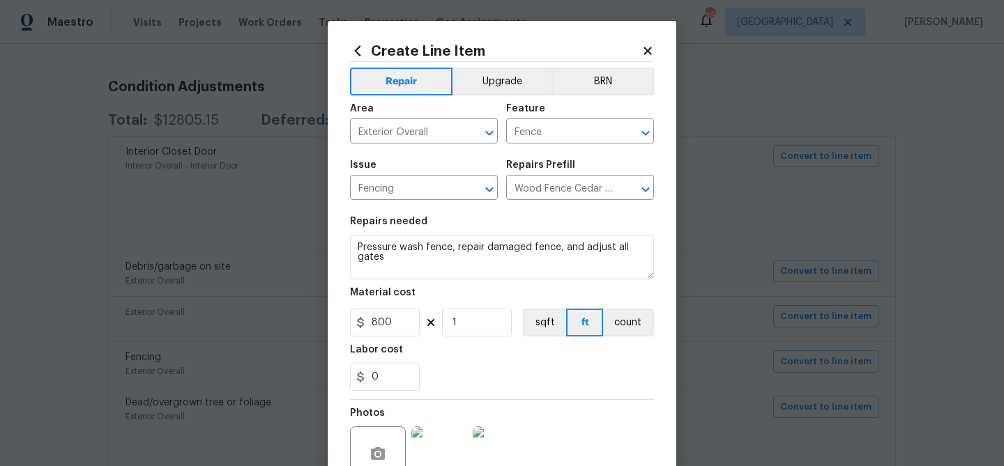
scroll to position [135, 0]
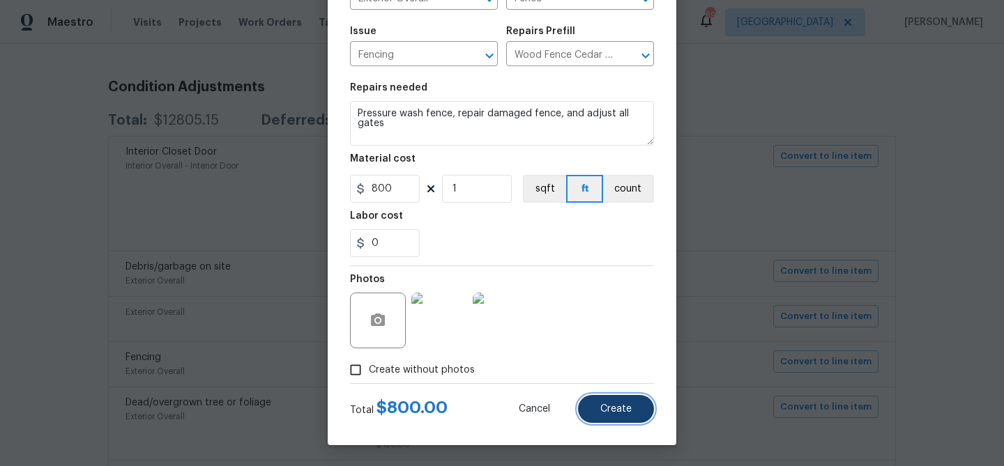
click at [607, 408] on span "Create" at bounding box center [615, 409] width 31 height 10
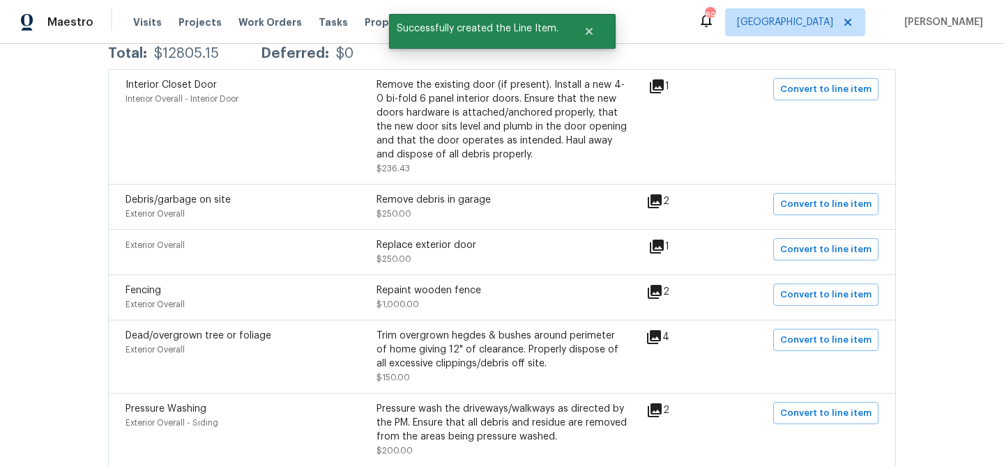
scroll to position [297, 0]
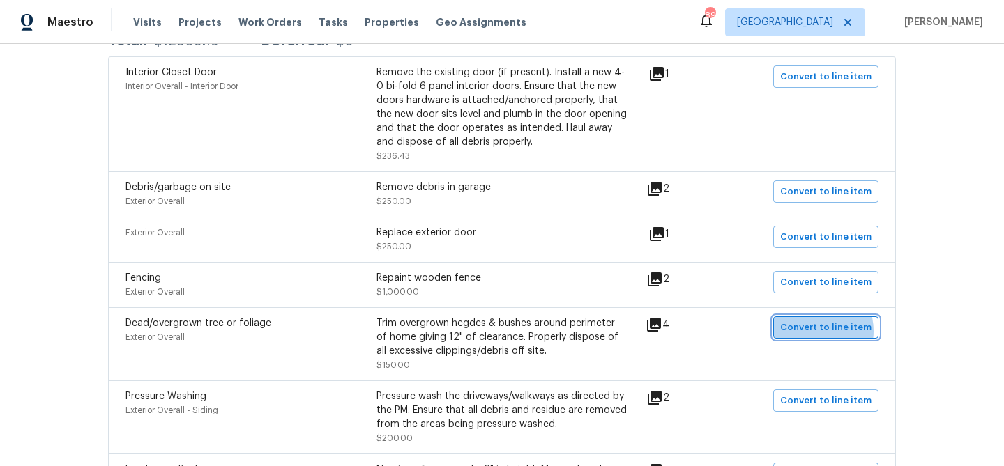
click at [814, 332] on span "Convert to line item" at bounding box center [825, 328] width 91 height 16
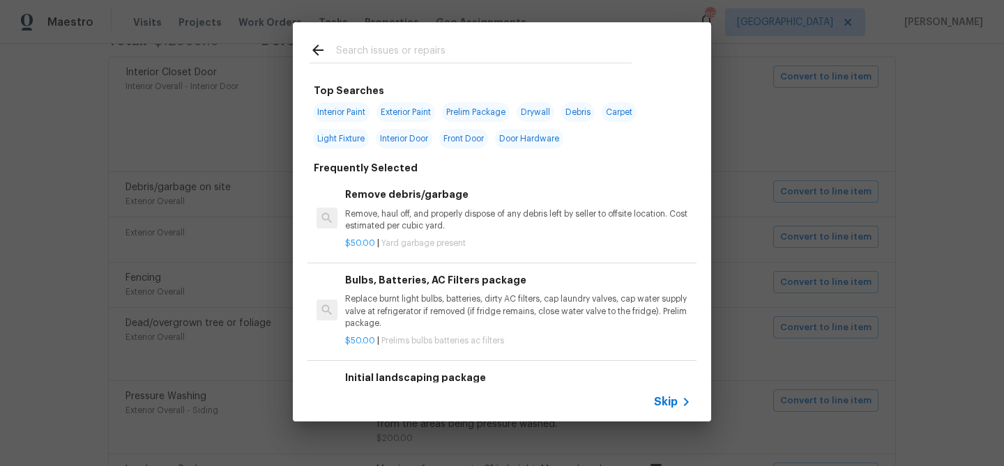
click at [670, 404] on span "Skip" at bounding box center [666, 402] width 24 height 14
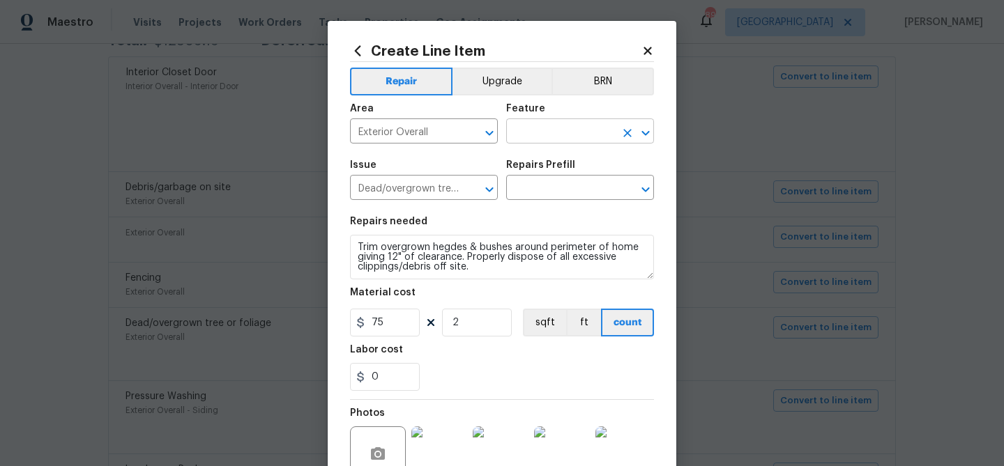
click at [546, 125] on input "text" at bounding box center [560, 133] width 109 height 22
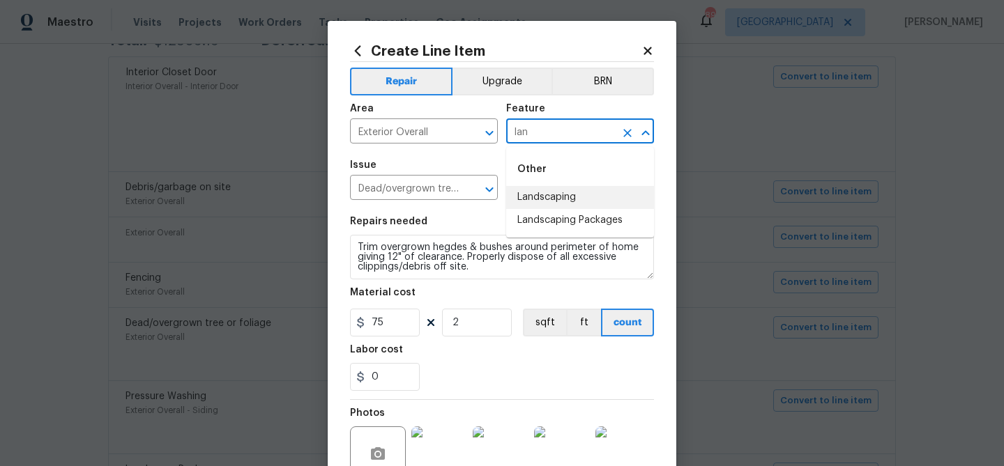
click at [554, 203] on li "Landscaping" at bounding box center [580, 197] width 148 height 23
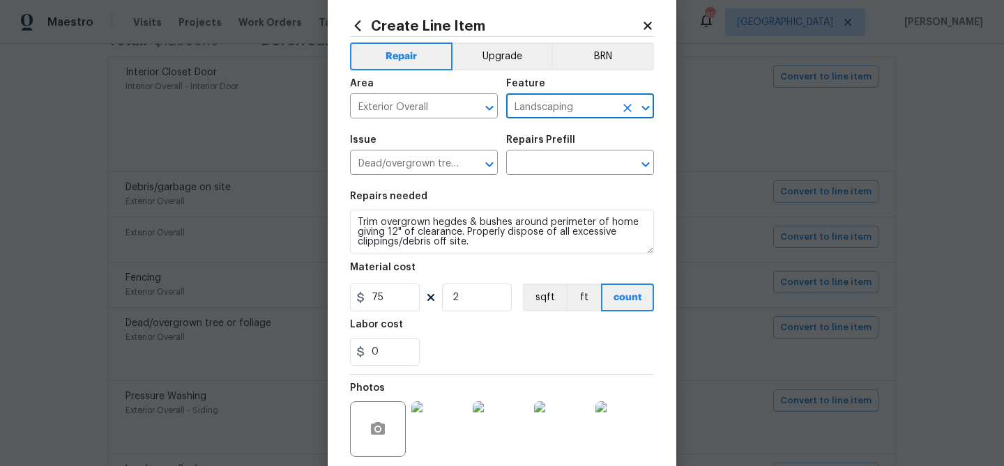
scroll to position [44, 0]
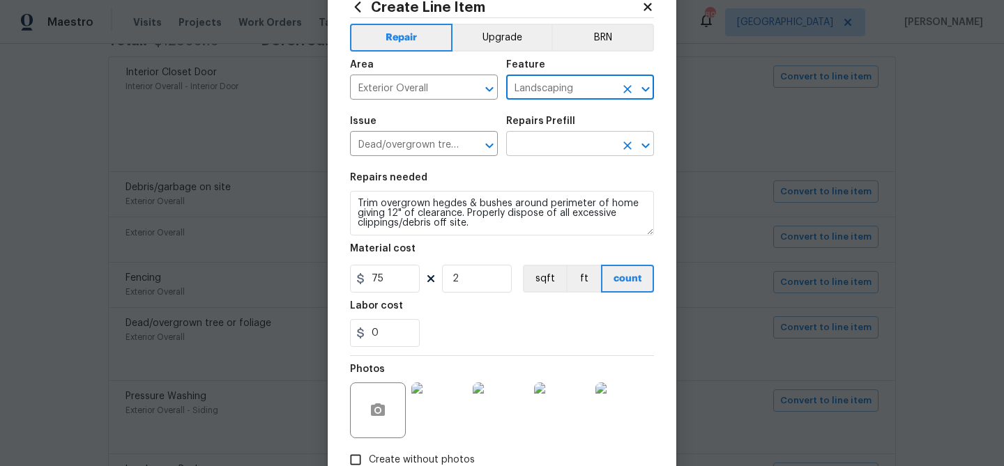
type input "Landscaping"
click at [533, 151] on input "text" at bounding box center [560, 146] width 109 height 22
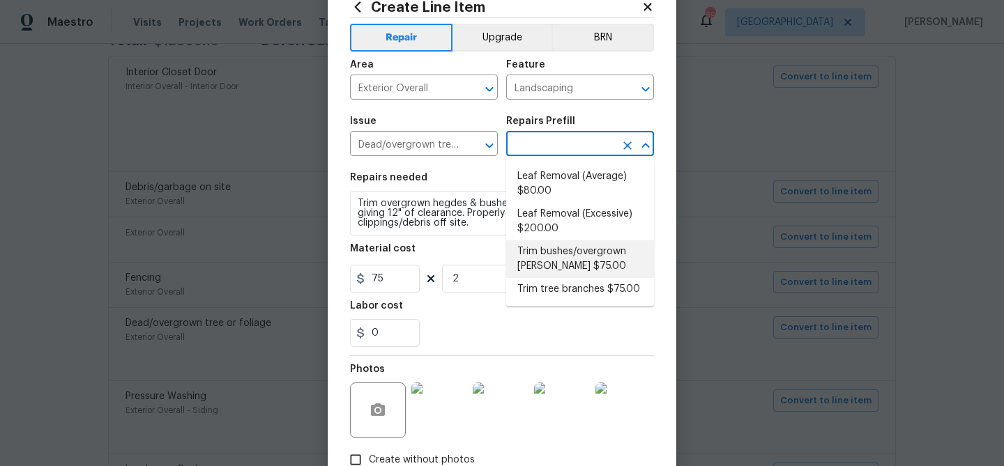
click at [581, 259] on li "Trim bushes/overgrown hedges $75.00" at bounding box center [580, 259] width 148 height 38
type input "Trim bushes/overgrown hedges $75.00"
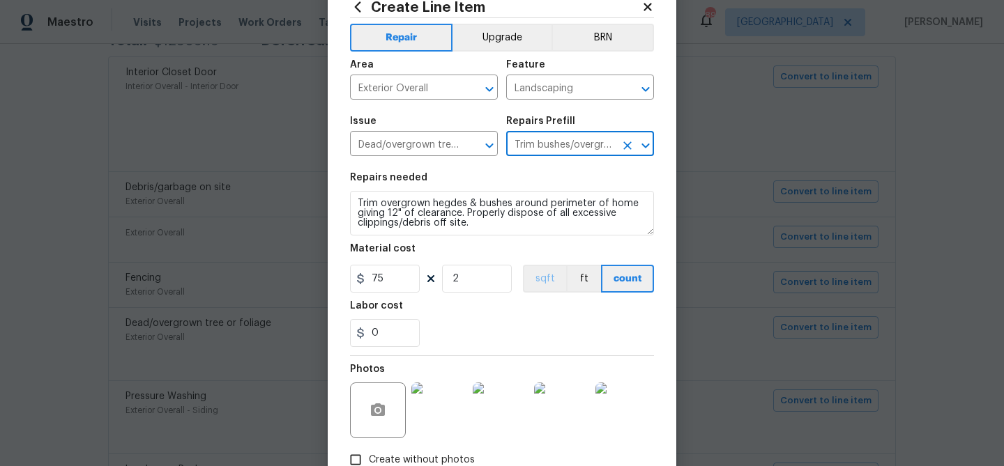
scroll to position [135, 0]
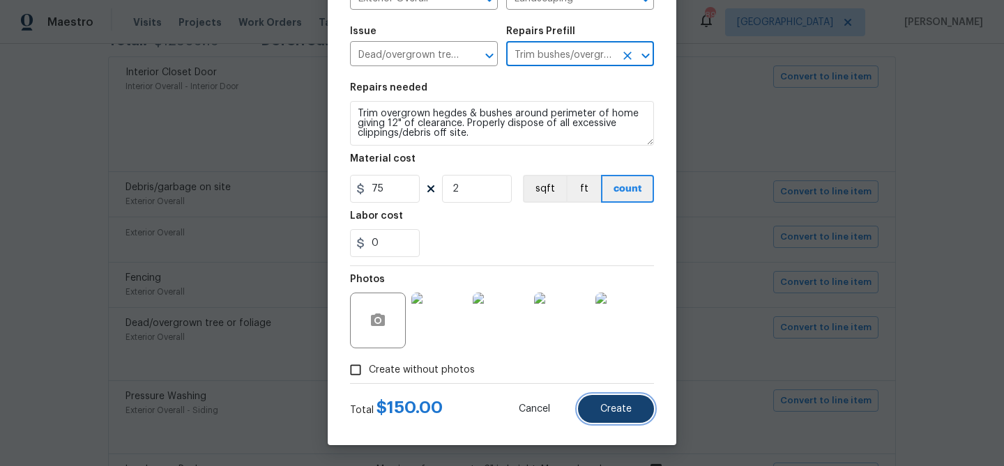
click at [615, 416] on button "Create" at bounding box center [616, 409] width 76 height 28
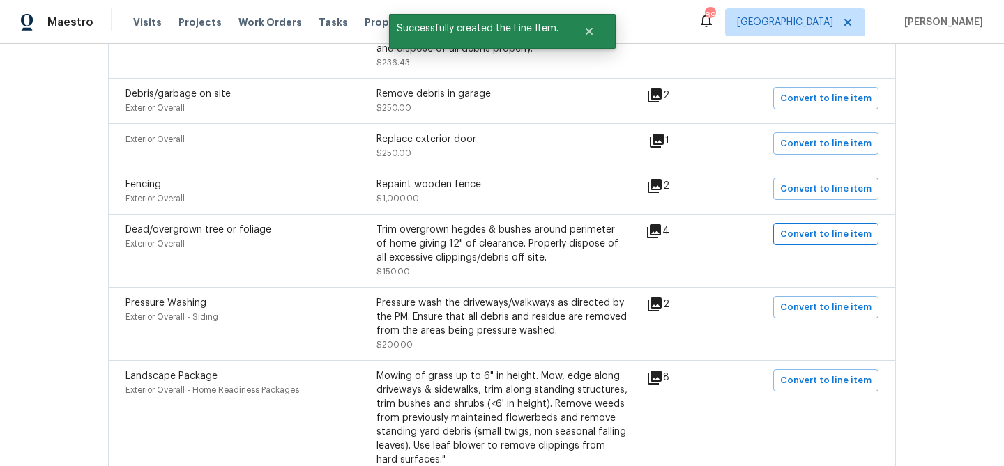
scroll to position [403, 0]
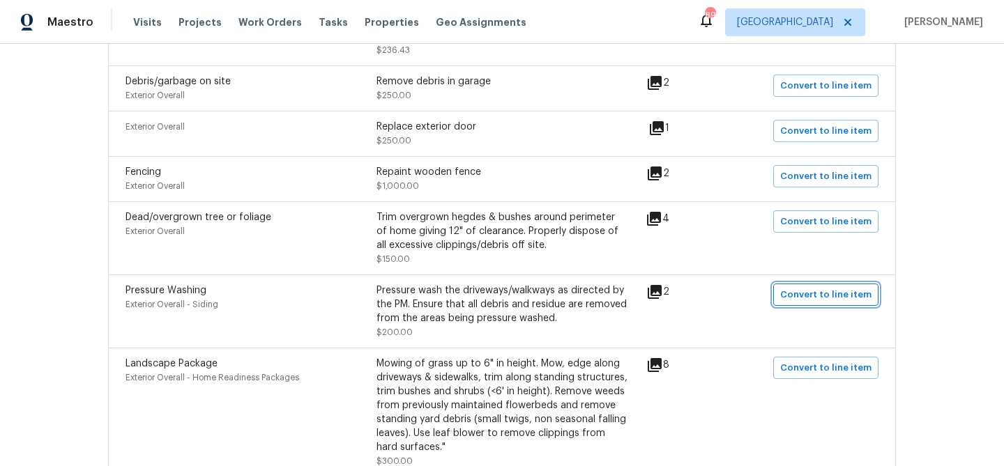
click at [805, 294] on span "Convert to line item" at bounding box center [825, 295] width 91 height 16
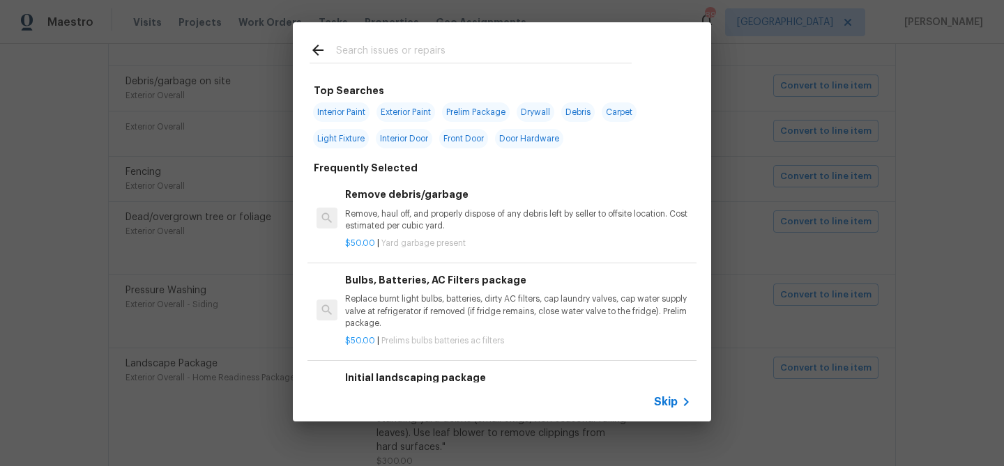
click at [668, 403] on span "Skip" at bounding box center [666, 402] width 24 height 14
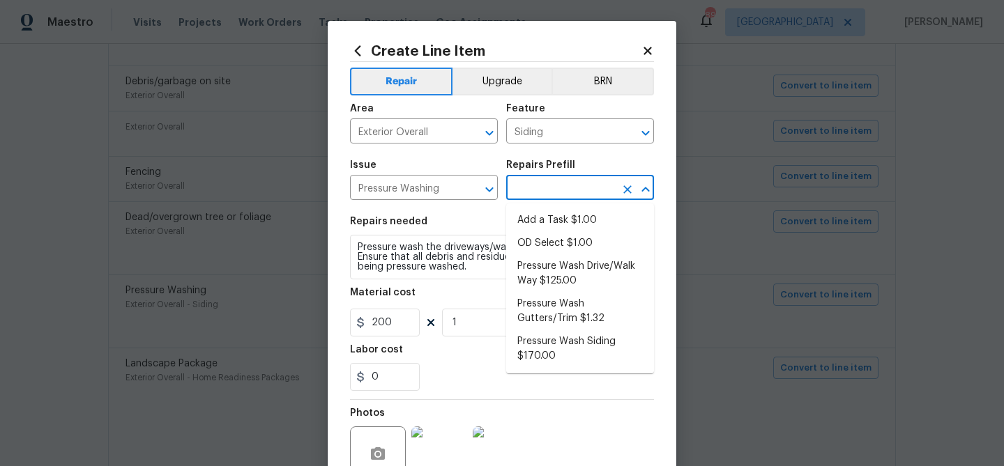
click at [557, 190] on input "text" at bounding box center [560, 189] width 109 height 22
click at [557, 343] on li "Pressure Wash Siding $170.00" at bounding box center [580, 349] width 148 height 38
type input "Pressure Wash Siding $170.00"
type textarea "Protect areas as needed for pressure washing. Pressure wash the siding on the h…"
type input "170"
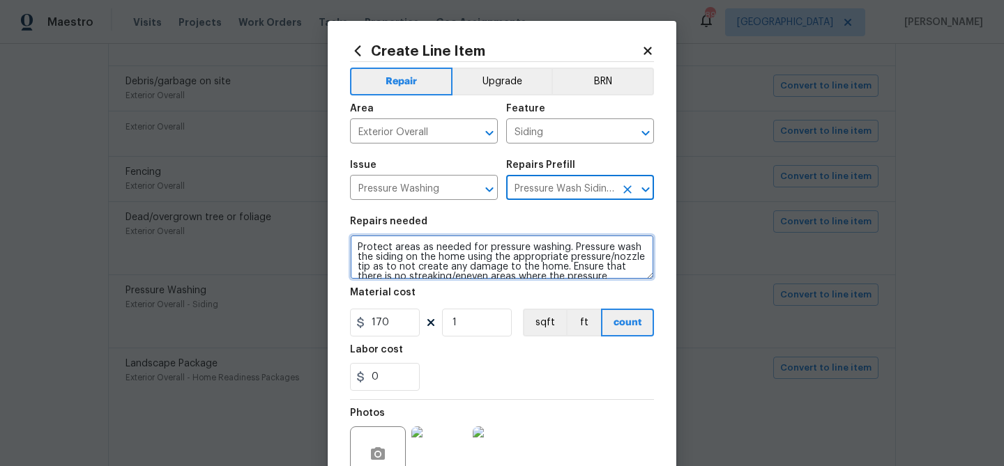
click at [357, 247] on textarea "Protect areas as needed for pressure washing. Pressure wash the siding on the h…" at bounding box center [502, 257] width 304 height 45
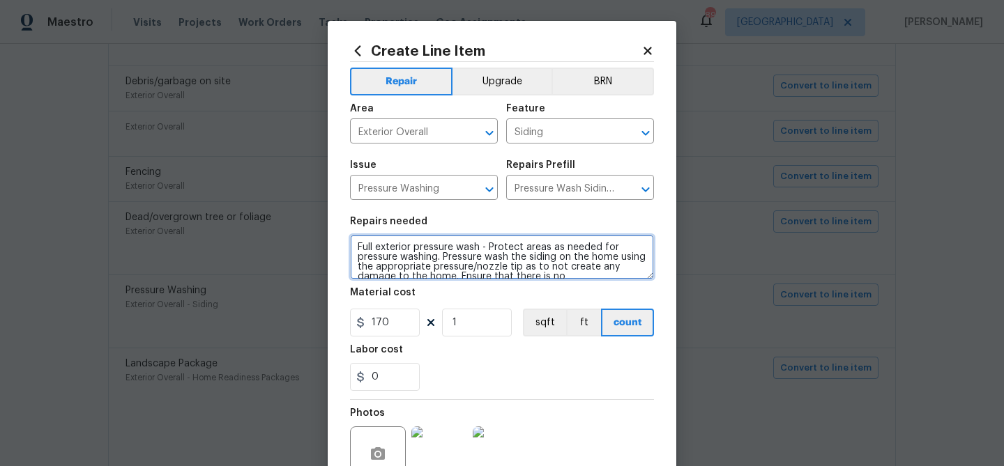
type textarea "Full exterior pressure wash - Protect areas as needed for pressure washing. Pre…"
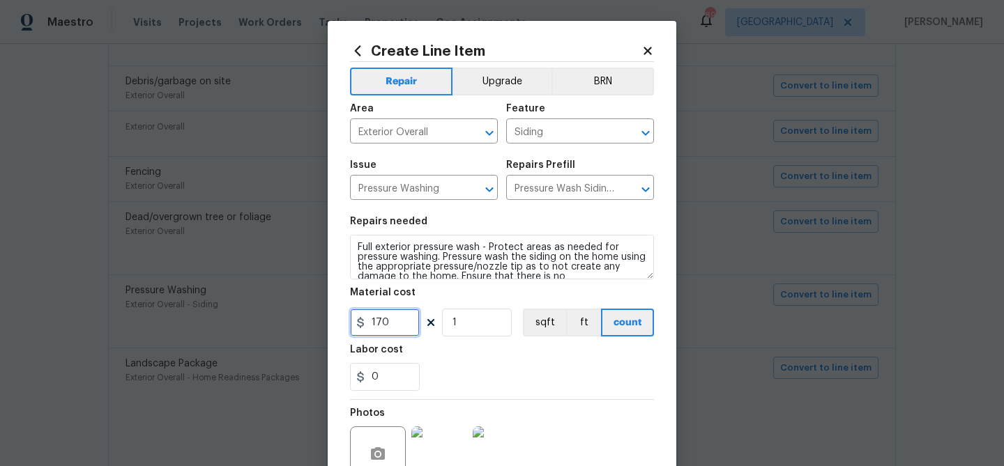
click at [385, 322] on input "170" at bounding box center [385, 323] width 70 height 28
type input "300"
click at [514, 360] on div "Labor cost" at bounding box center [502, 354] width 304 height 18
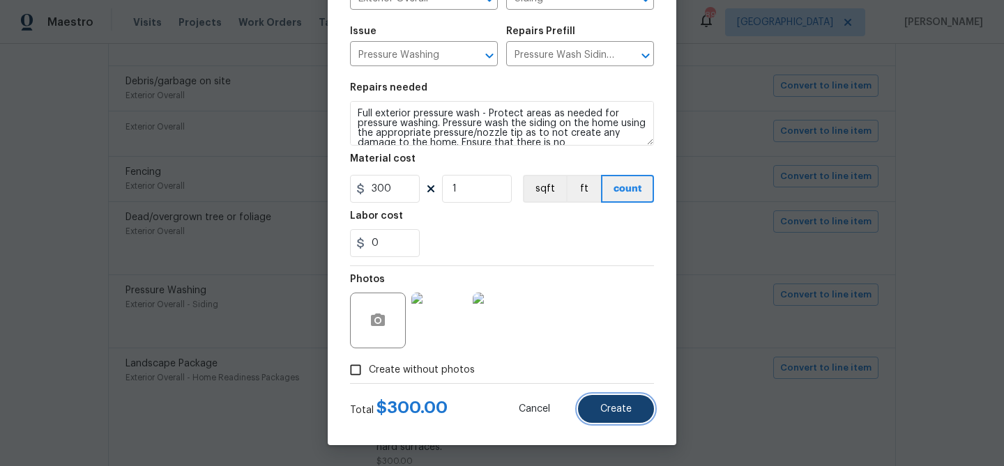
click at [628, 406] on span "Create" at bounding box center [615, 409] width 31 height 10
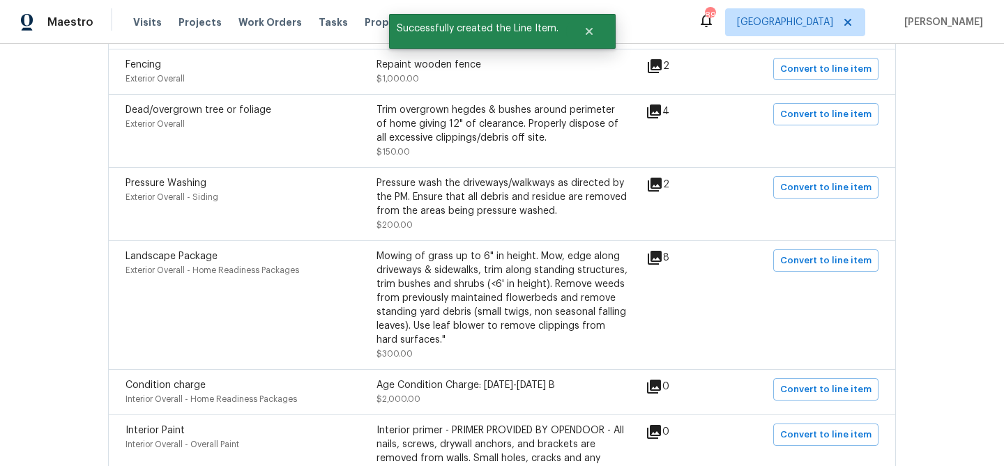
scroll to position [521, 0]
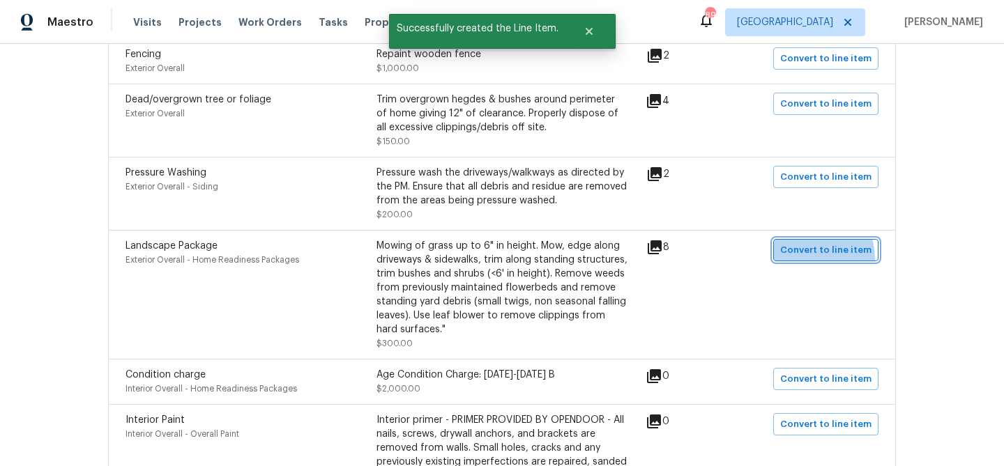
click at [805, 261] on button "Convert to line item" at bounding box center [825, 250] width 105 height 22
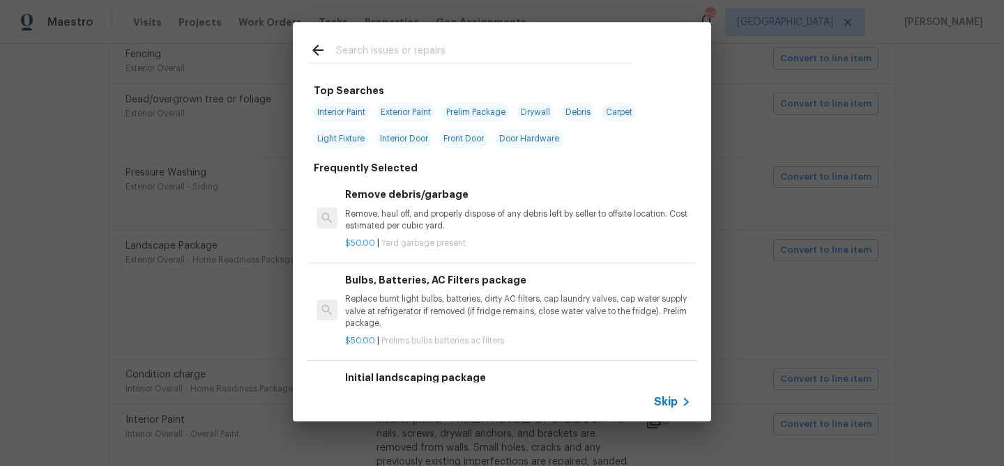
click at [427, 55] on input "text" at bounding box center [484, 52] width 296 height 21
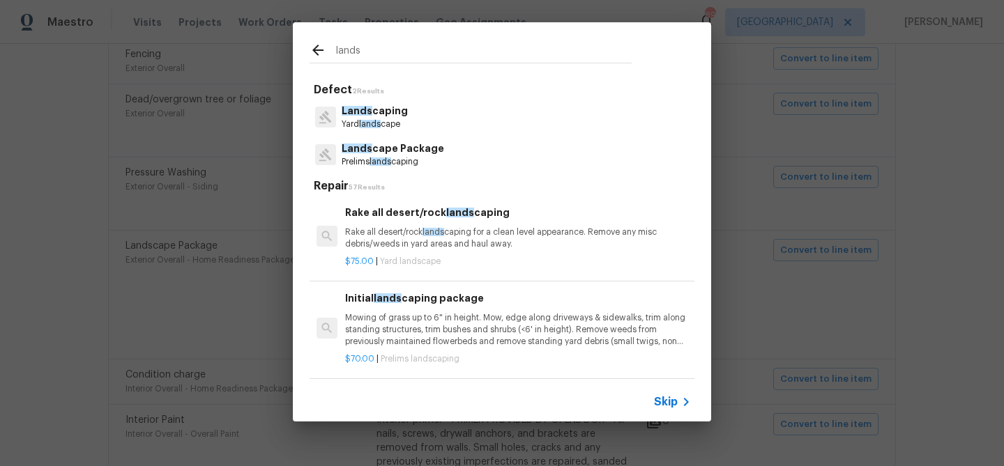
type input "lands"
click at [416, 153] on p "Lands cape Package" at bounding box center [393, 148] width 102 height 15
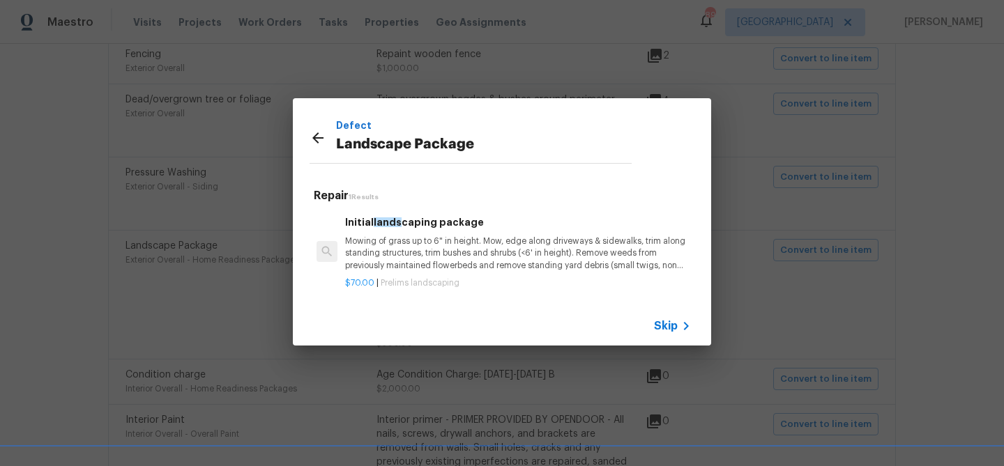
click at [438, 229] on h6 "Initial lands caping package" at bounding box center [518, 222] width 346 height 15
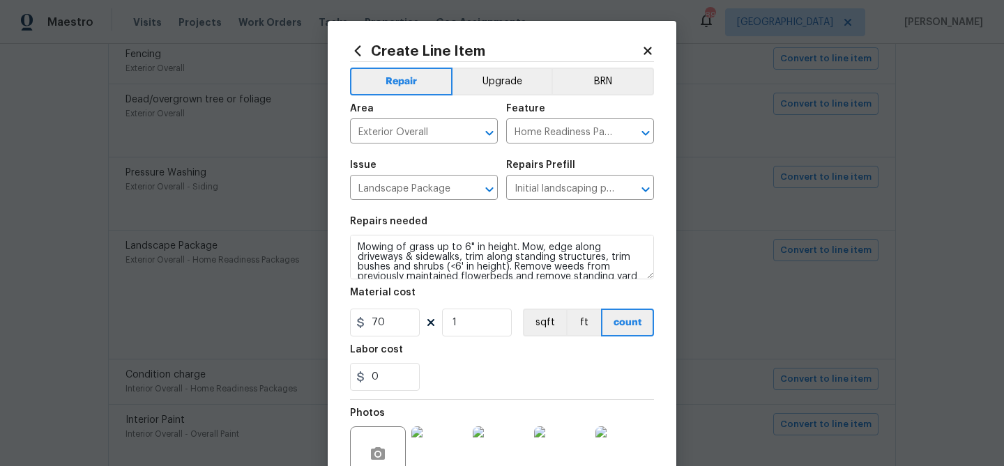
scroll to position [148, 0]
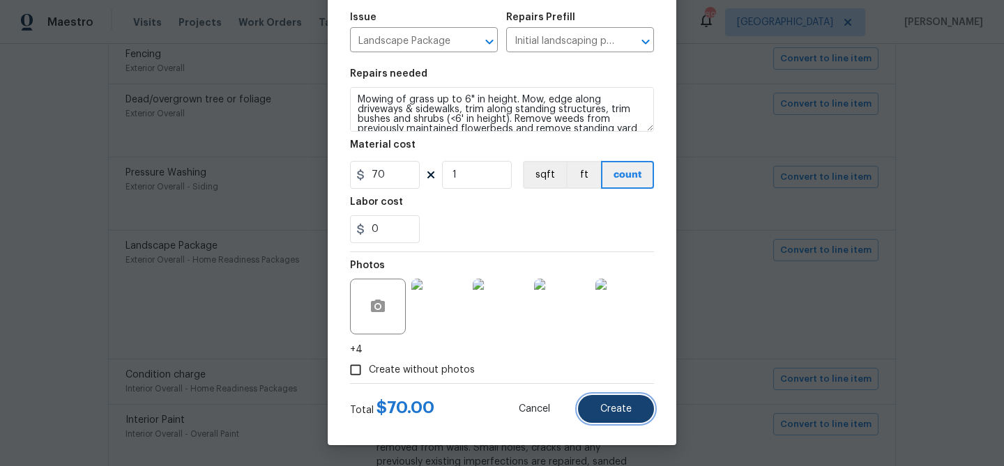
click at [608, 413] on span "Create" at bounding box center [615, 409] width 31 height 10
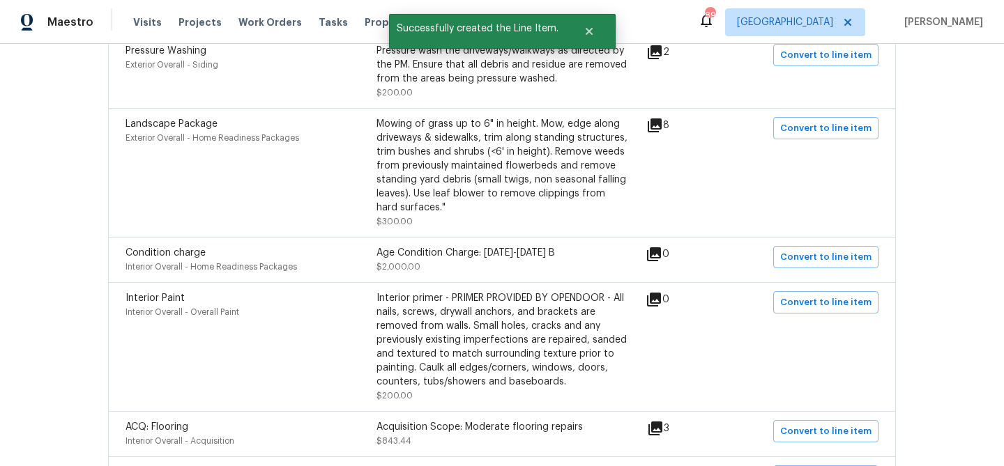
scroll to position [643, 0]
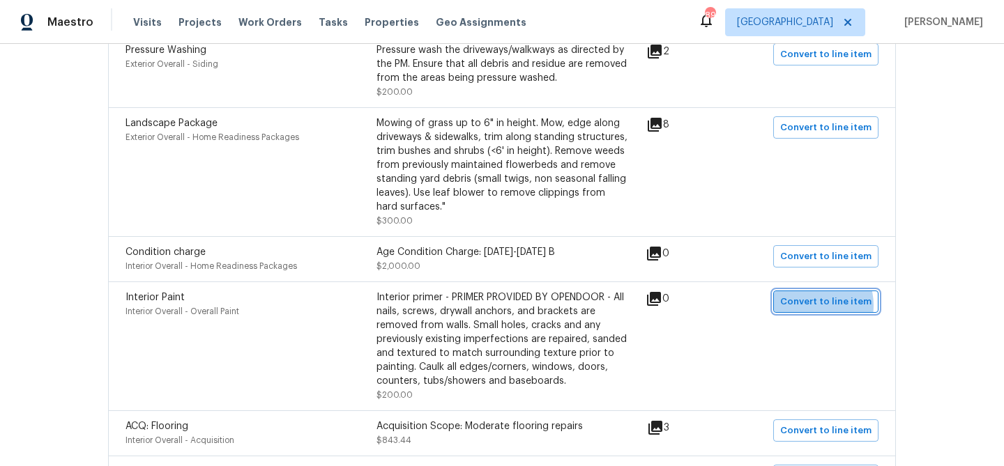
click at [815, 308] on span "Convert to line item" at bounding box center [825, 302] width 91 height 16
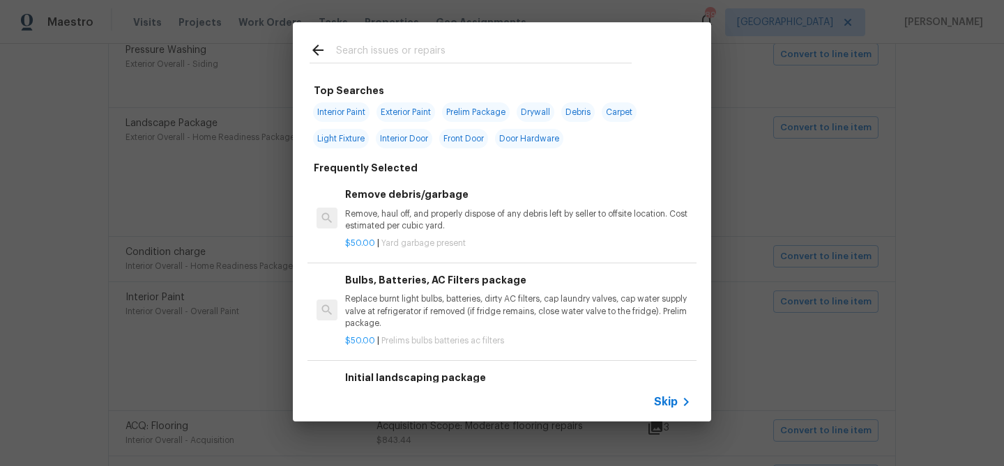
click at [361, 48] on input "text" at bounding box center [484, 52] width 296 height 21
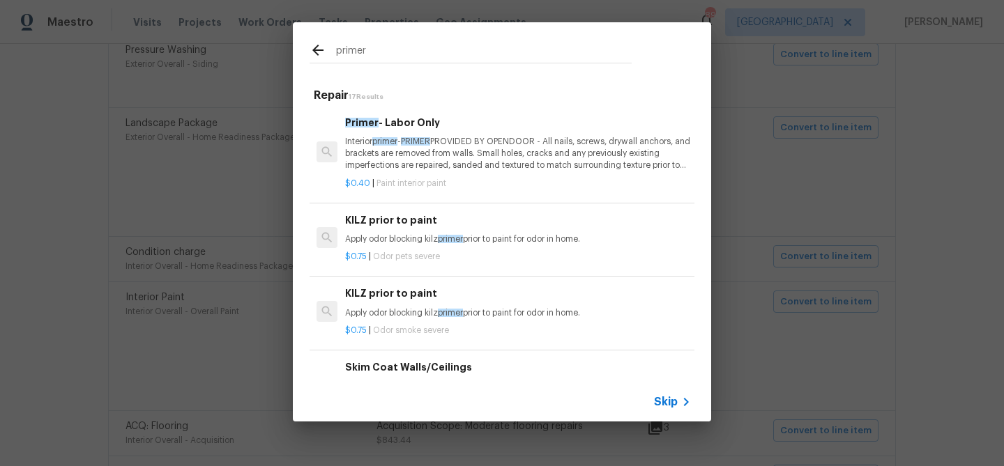
type input "primer"
click at [424, 153] on p "Interior primer - PRIMER PROVIDED BY OPENDOOR - All nails, screws, drywall anch…" at bounding box center [518, 154] width 346 height 36
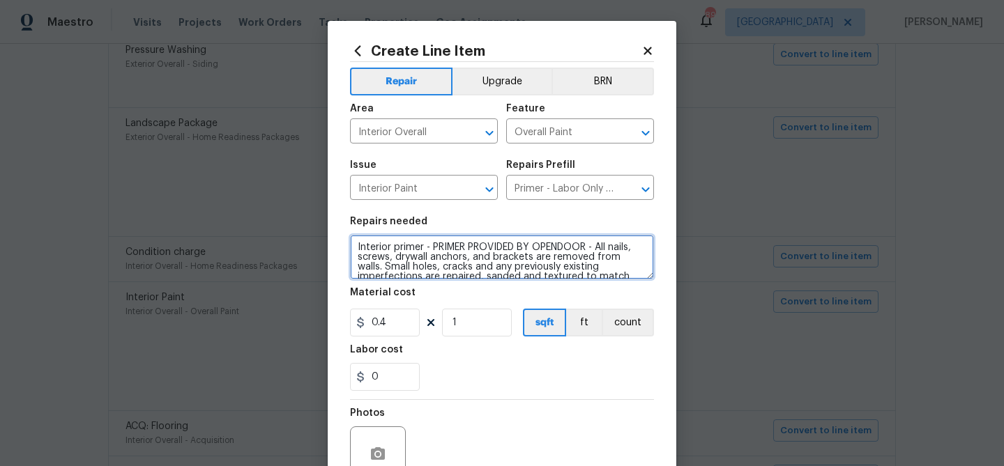
drag, startPoint x: 421, startPoint y: 244, endPoint x: 429, endPoint y: 232, distance: 14.5
click at [421, 244] on textarea "Interior primer - PRIMER PROVIDED BY OPENDOOR - All nails, screws, drywall anch…" at bounding box center [502, 257] width 304 height 45
type textarea "Interior primer and drywall repairs - PRIMER PROVIDED BY OPENDOOR - All nails, …"
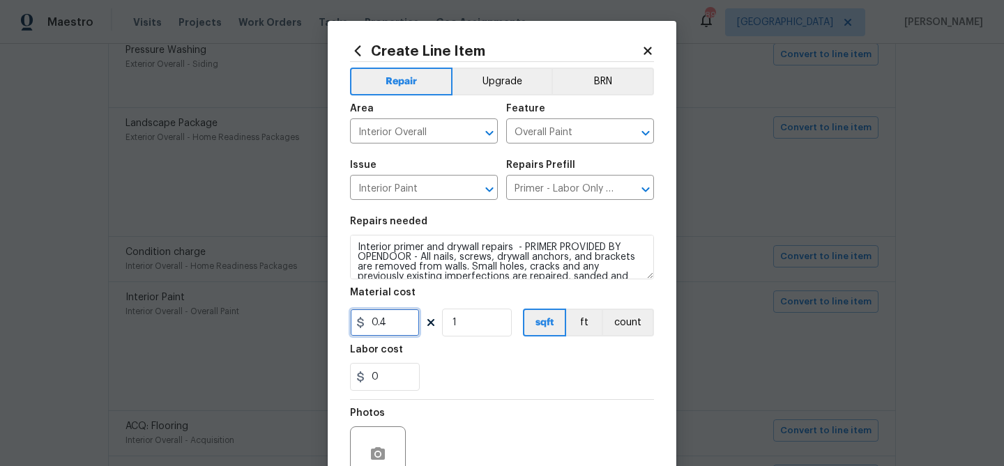
click at [393, 319] on input "0.4" at bounding box center [385, 323] width 70 height 28
type input "300"
click at [473, 377] on div "0" at bounding box center [502, 377] width 304 height 28
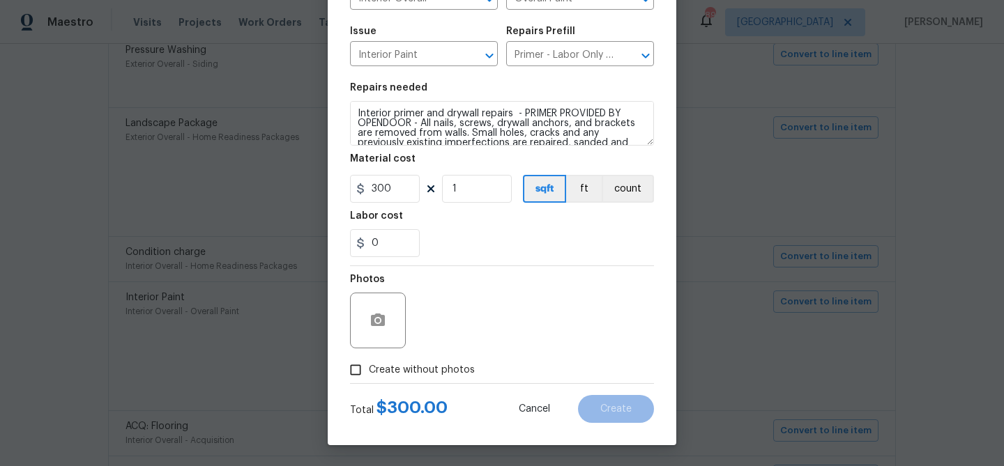
click at [445, 370] on span "Create without photos" at bounding box center [422, 370] width 106 height 15
click at [369, 370] on input "Create without photos" at bounding box center [355, 370] width 26 height 26
checkbox input "true"
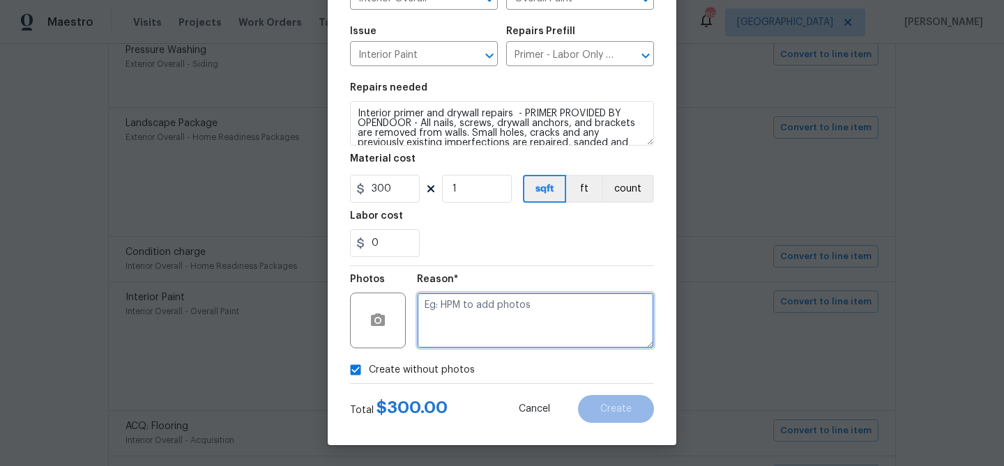
click at [461, 309] on textarea at bounding box center [535, 321] width 237 height 56
type textarea "primer"
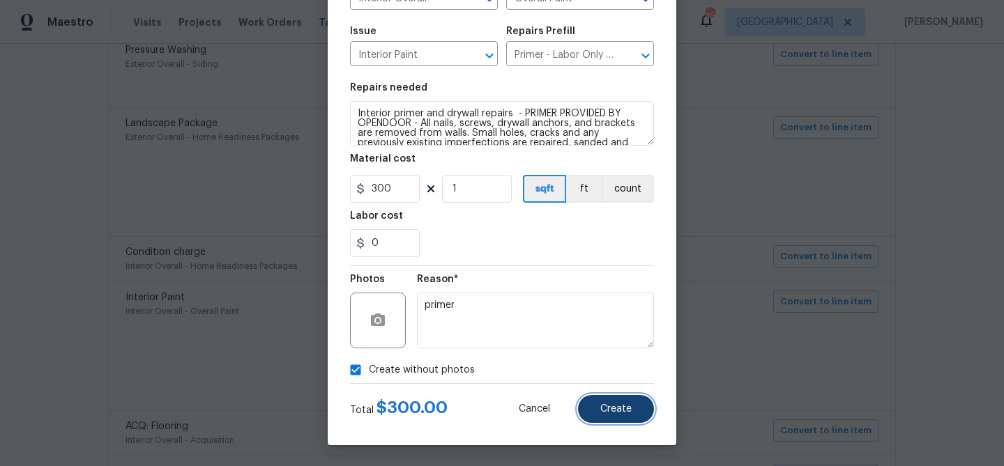
click at [622, 413] on span "Create" at bounding box center [615, 409] width 31 height 10
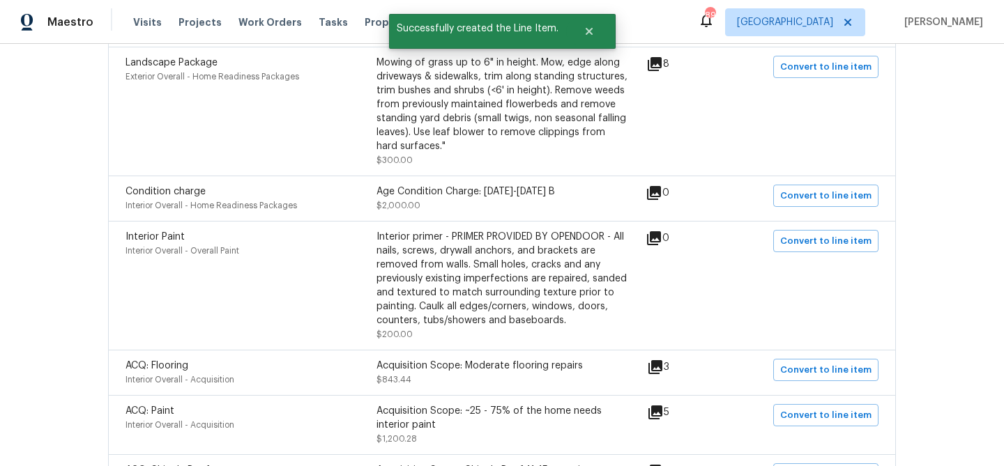
scroll to position [705, 0]
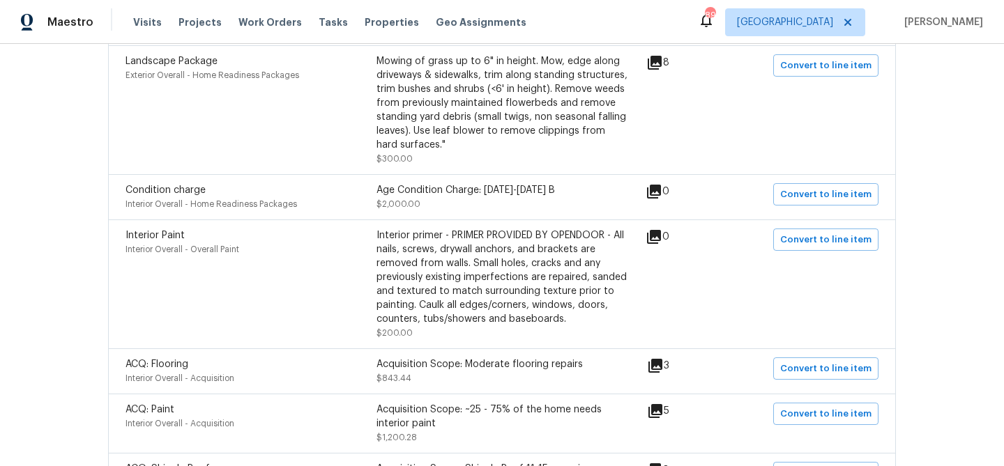
click at [662, 372] on icon at bounding box center [655, 366] width 14 height 14
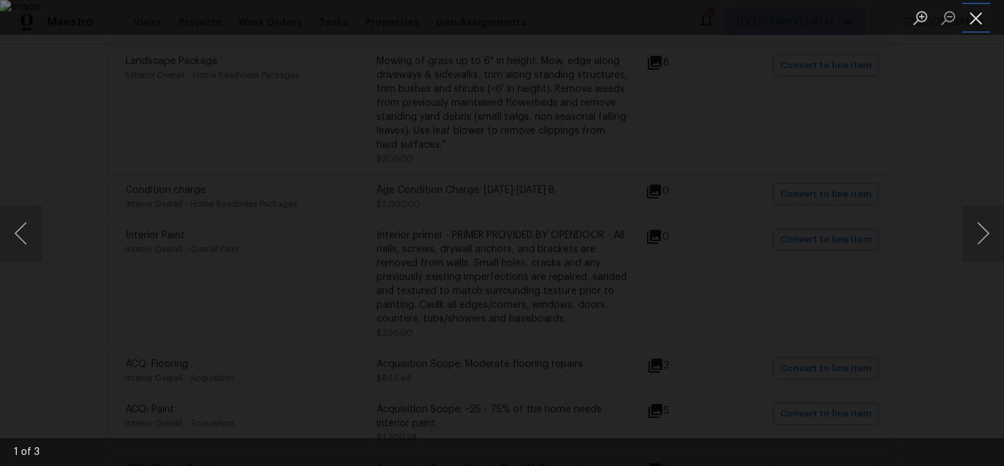
click at [967, 14] on button "Close lightbox" at bounding box center [976, 18] width 28 height 24
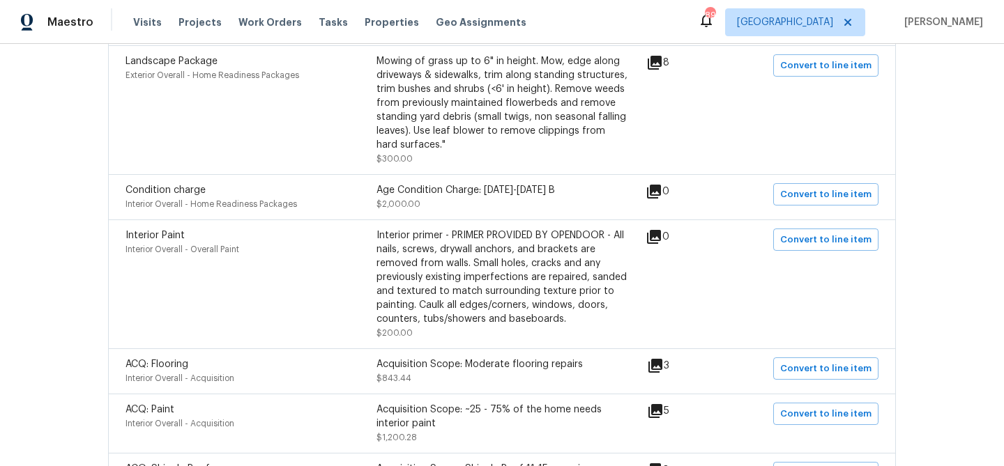
click at [663, 369] on icon at bounding box center [655, 366] width 17 height 17
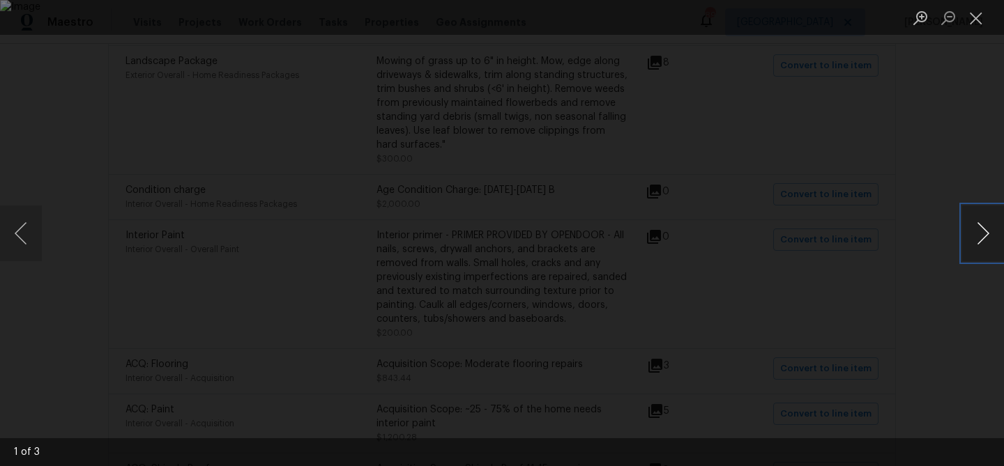
drag, startPoint x: 990, startPoint y: 231, endPoint x: 983, endPoint y: 234, distance: 7.9
click at [988, 233] on button "Next image" at bounding box center [983, 234] width 42 height 56
click at [983, 234] on button "Next image" at bounding box center [983, 234] width 42 height 56
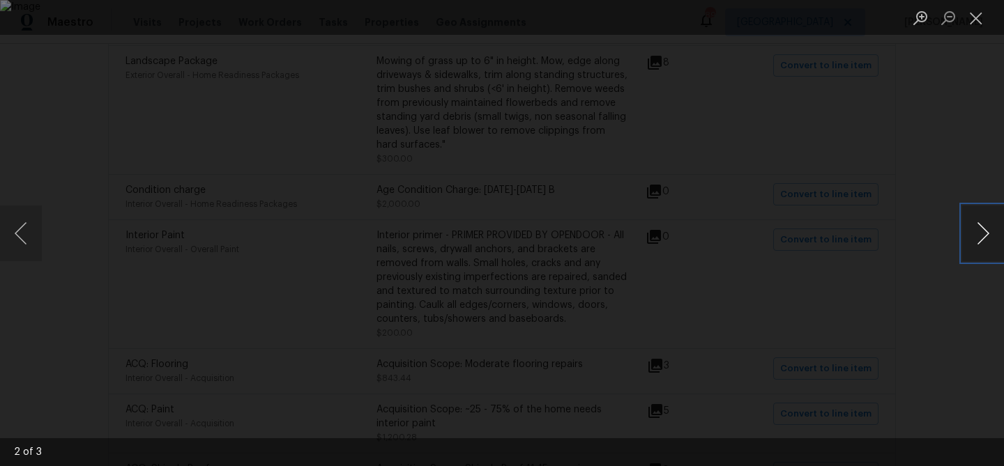
click at [983, 234] on button "Next image" at bounding box center [983, 234] width 42 height 56
click at [981, 22] on button "Close lightbox" at bounding box center [976, 18] width 28 height 24
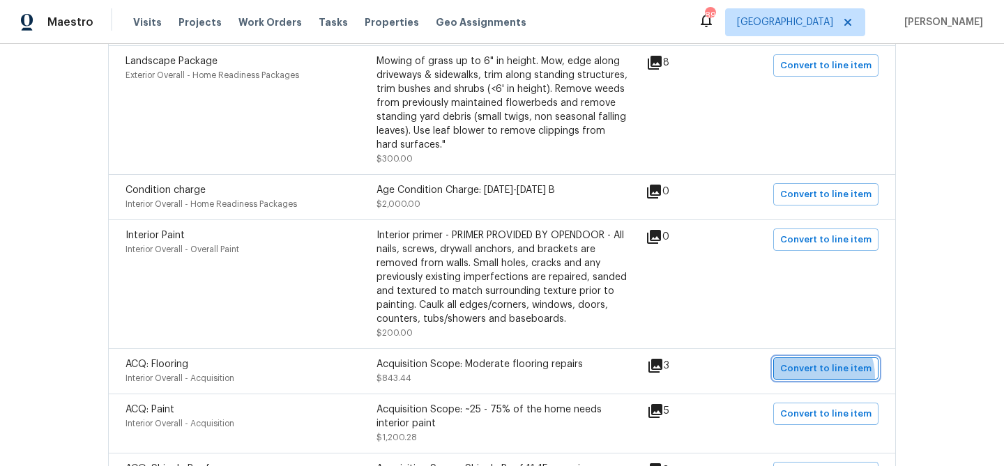
click at [820, 377] on span "Convert to line item" at bounding box center [825, 369] width 91 height 16
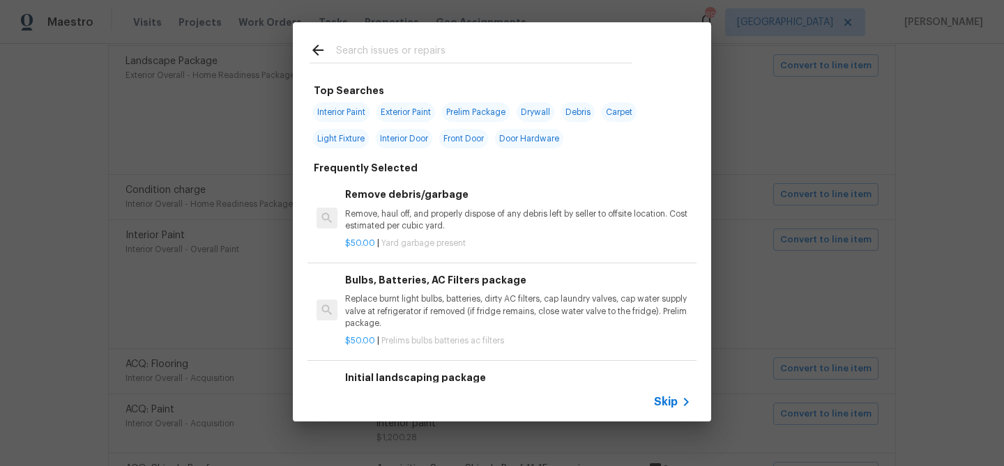
click at [669, 399] on span "Skip" at bounding box center [666, 402] width 24 height 14
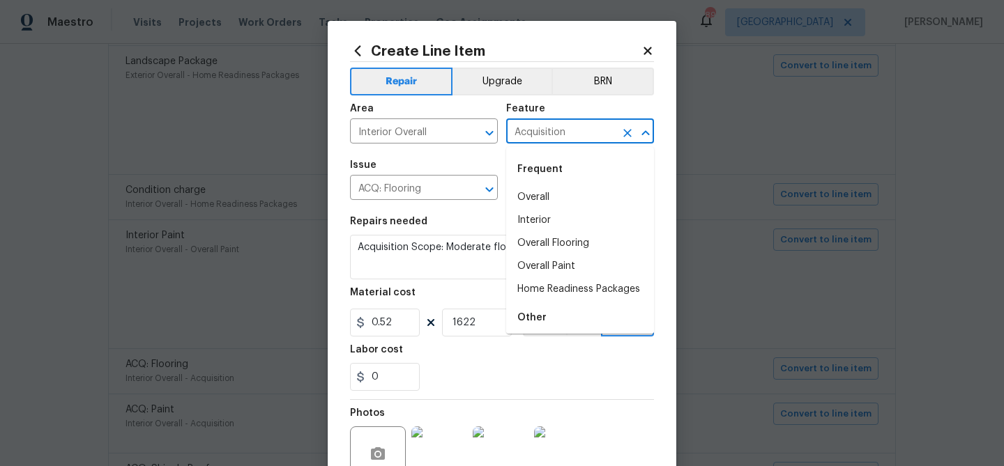
click at [534, 131] on input "Acquisition" at bounding box center [560, 133] width 109 height 22
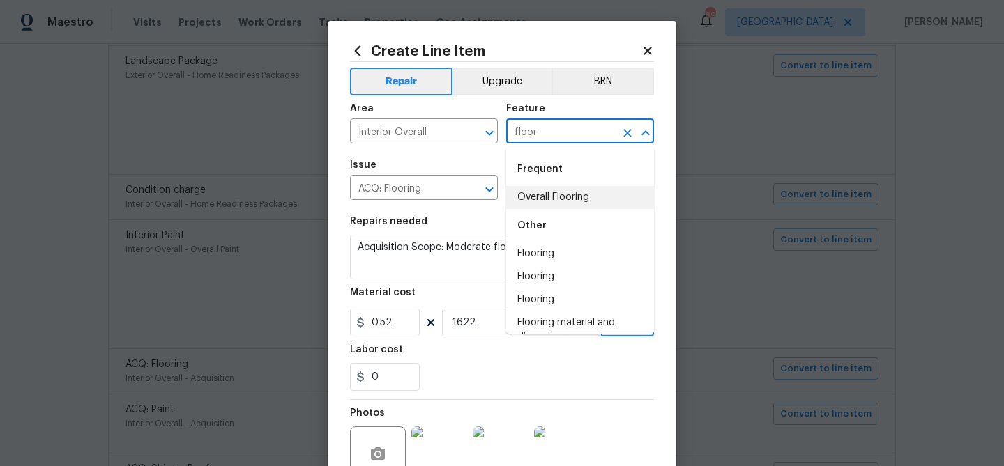
drag, startPoint x: 533, startPoint y: 195, endPoint x: 523, endPoint y: 198, distance: 9.5
click at [532, 196] on li "Overall Flooring" at bounding box center [580, 197] width 148 height 23
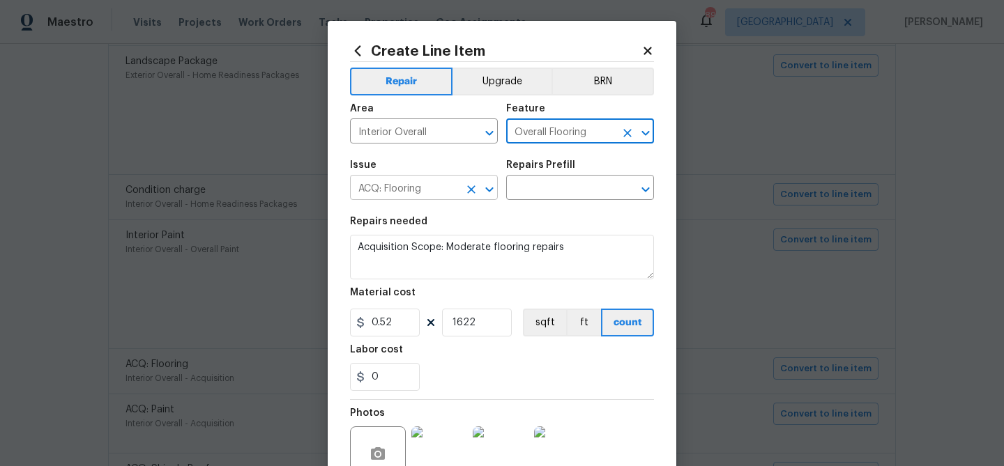
type input "Overall Flooring"
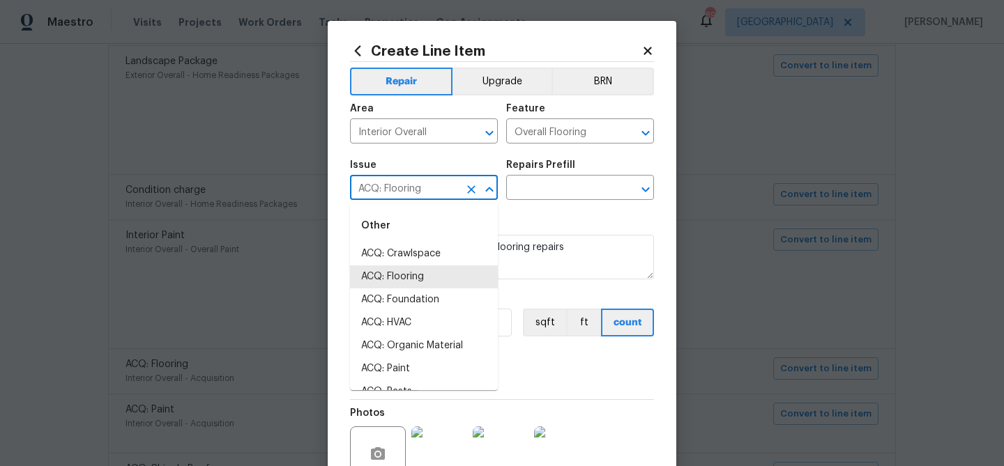
click at [393, 188] on input "ACQ: Flooring" at bounding box center [404, 189] width 109 height 22
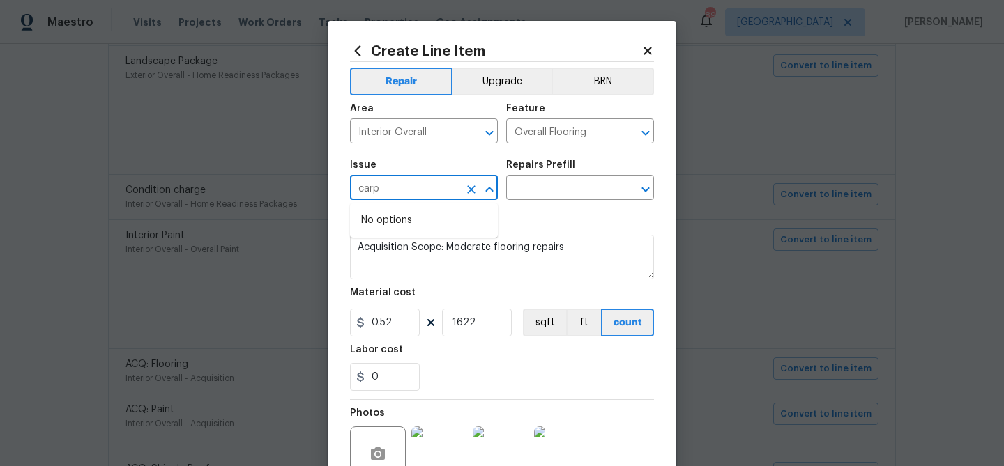
click at [395, 188] on input "carp" at bounding box center [404, 189] width 109 height 22
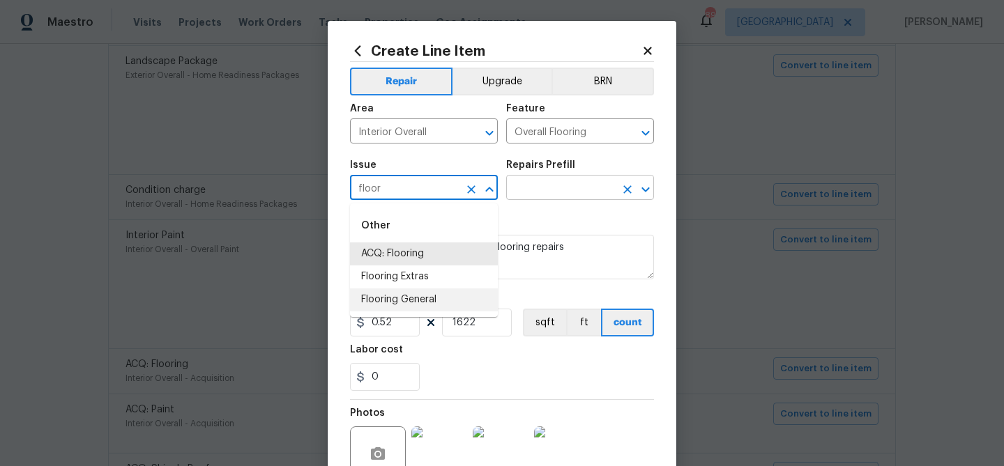
drag, startPoint x: 413, startPoint y: 306, endPoint x: 505, endPoint y: 197, distance: 142.4
click at [414, 306] on li "Flooring General" at bounding box center [424, 300] width 148 height 23
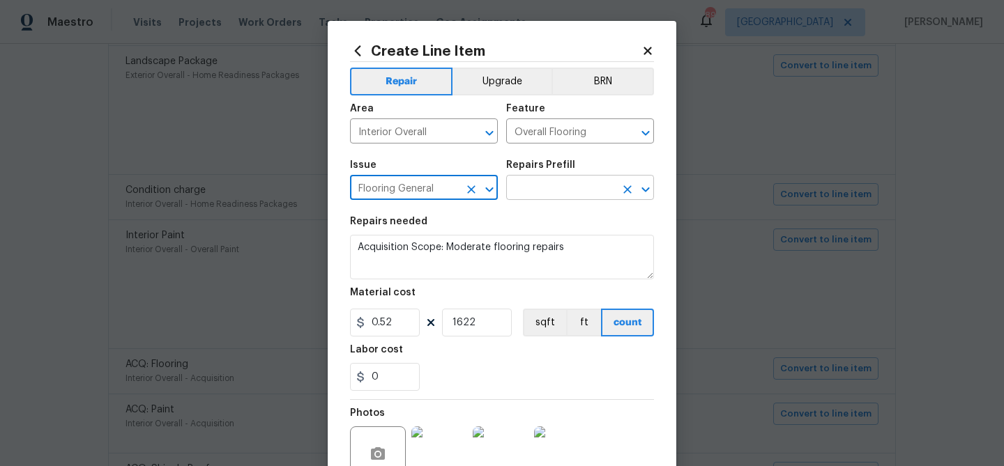
type input "Flooring General"
click at [540, 185] on input "text" at bounding box center [560, 189] width 109 height 22
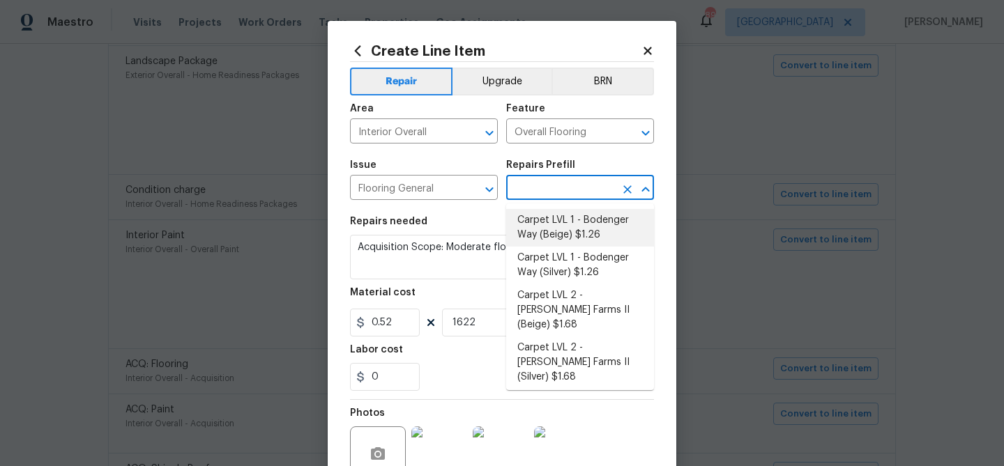
click at [563, 240] on li "Carpet LVL 1 - Bodenger Way (Beige) $1.26" at bounding box center [580, 228] width 148 height 38
type input "Carpet LVL 1 - Bodenger Way (Beige) $1.26"
type textarea "Install new carpet. (Bodenger Way 749 Bird Bath, Beige) at all previously carpe…"
type input "1.26"
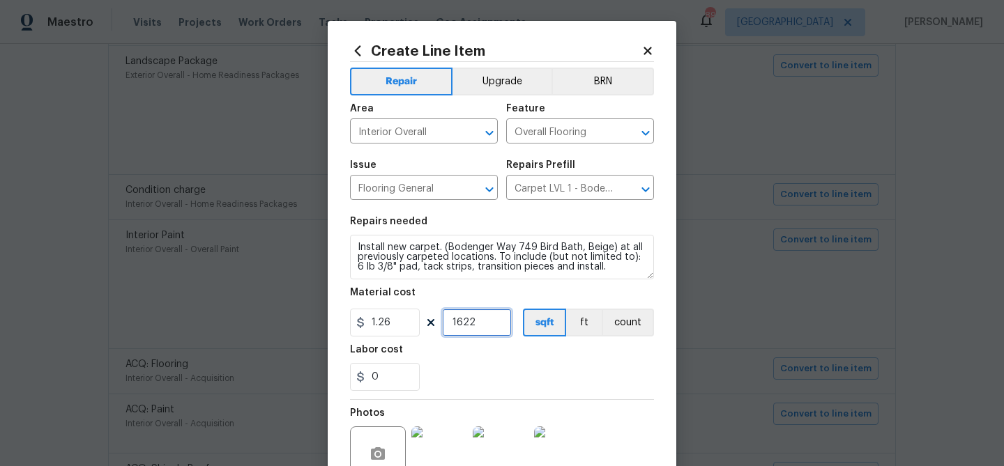
click at [461, 322] on input "1622" at bounding box center [477, 323] width 70 height 28
click at [500, 378] on div "0" at bounding box center [502, 377] width 304 height 28
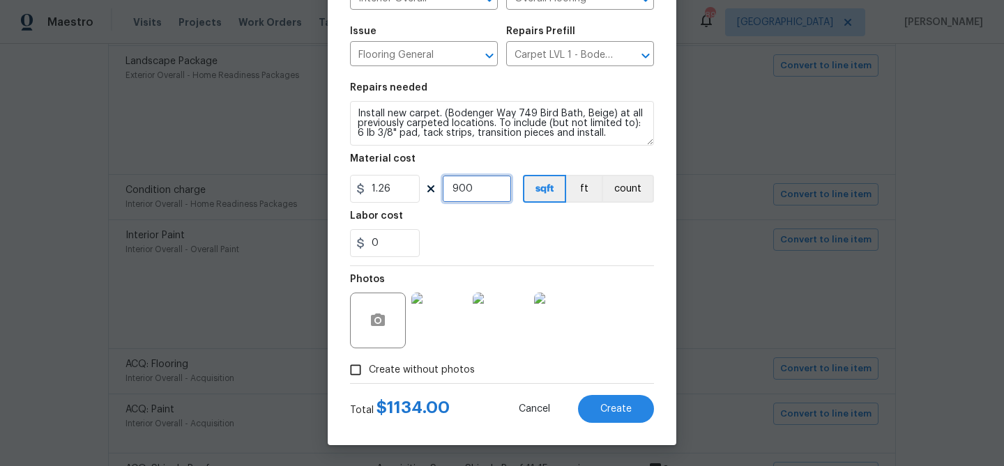
click at [470, 188] on input "900" at bounding box center [477, 189] width 70 height 28
click at [469, 188] on input "900" at bounding box center [477, 189] width 70 height 28
type input "1000"
click at [626, 404] on span "Create" at bounding box center [615, 409] width 31 height 10
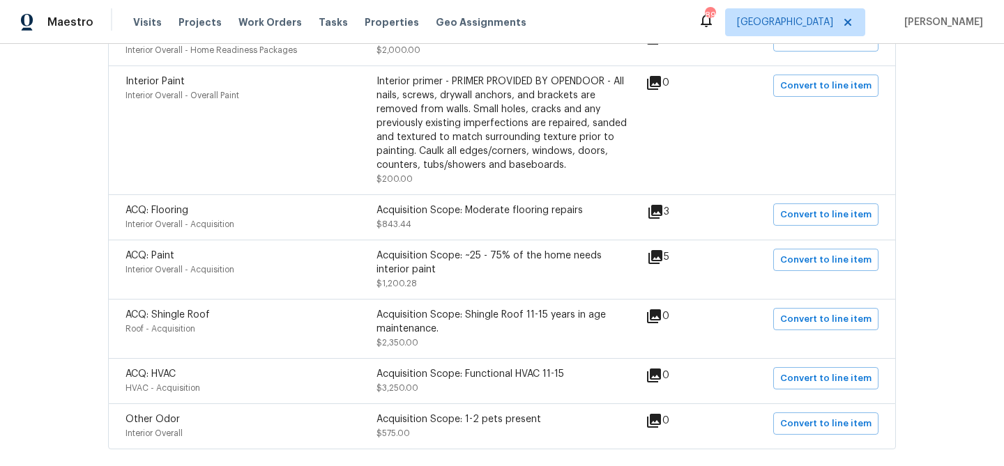
scroll to position [864, 0]
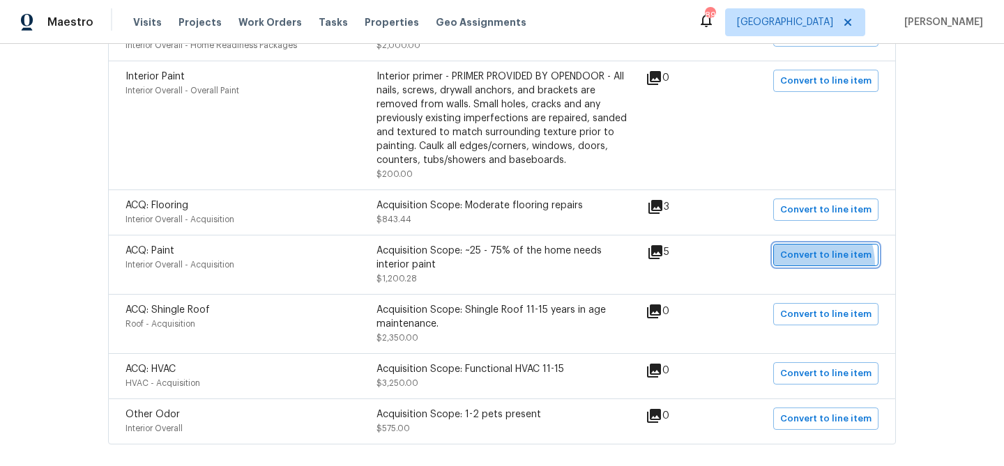
click at [803, 266] on button "Convert to line item" at bounding box center [825, 255] width 105 height 22
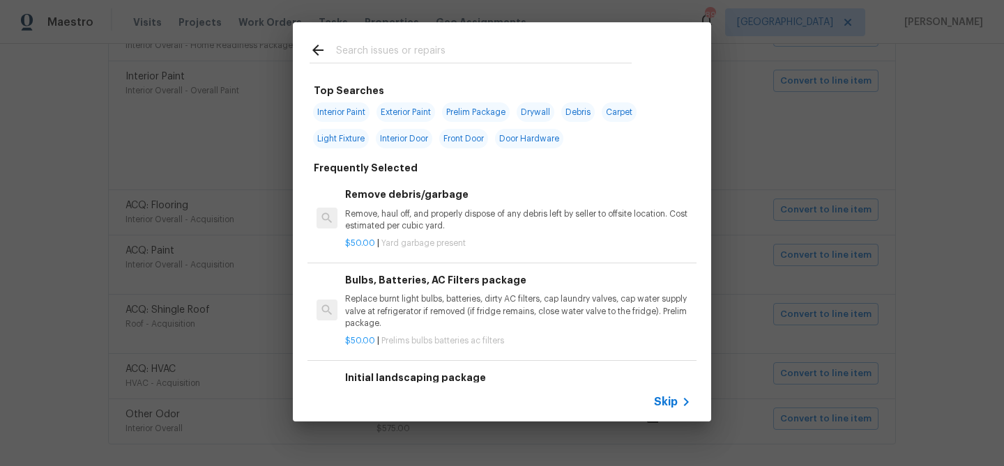
click at [346, 112] on span "Interior Paint" at bounding box center [341, 112] width 56 height 20
type input "Interior Paint"
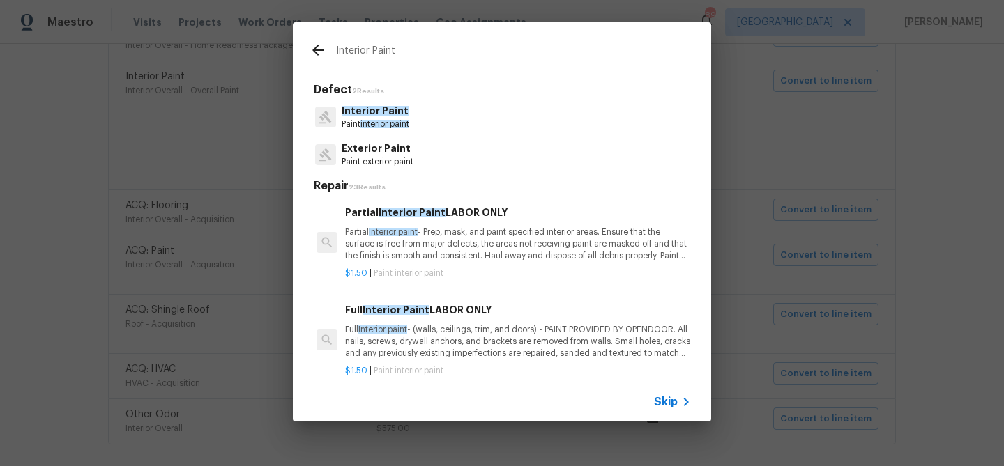
click at [473, 330] on p "Full Interior paint - (walls, ceilings, trim, and doors) - PAINT PROVIDED BY OP…" at bounding box center [518, 342] width 346 height 36
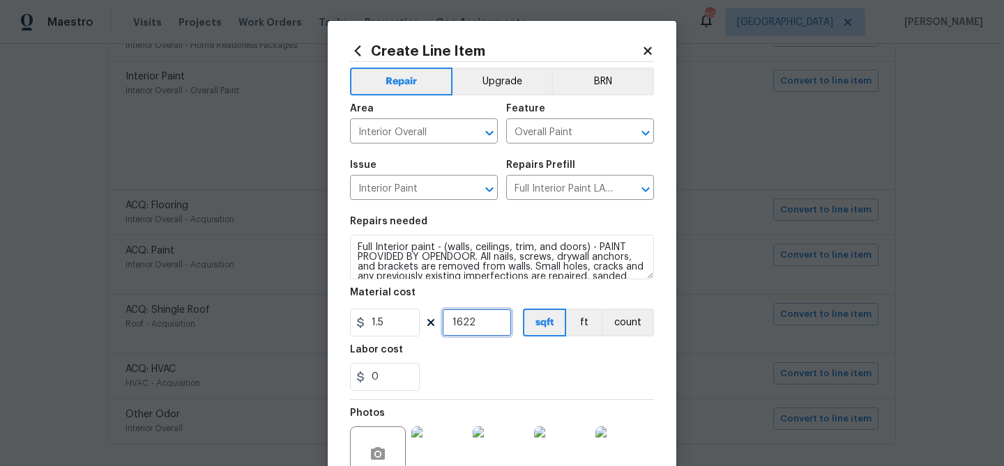
click at [488, 325] on input "1622" at bounding box center [477, 323] width 70 height 28
type input "2022"
click at [513, 360] on div "Labor cost" at bounding box center [502, 354] width 304 height 18
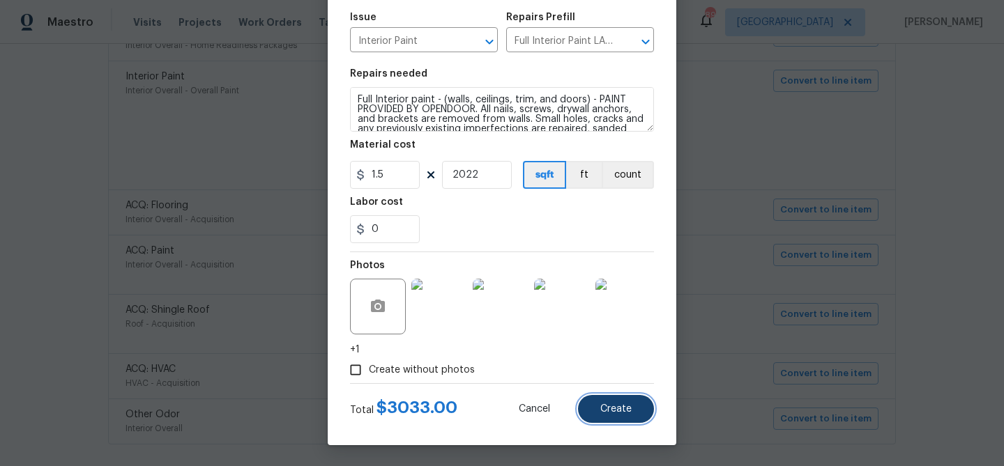
click at [609, 403] on button "Create" at bounding box center [616, 409] width 76 height 28
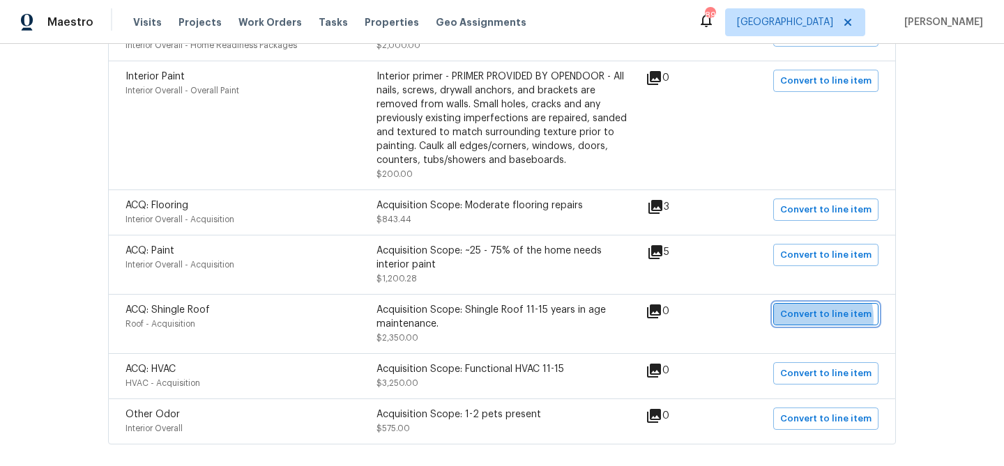
click at [809, 322] on span "Convert to line item" at bounding box center [825, 315] width 91 height 16
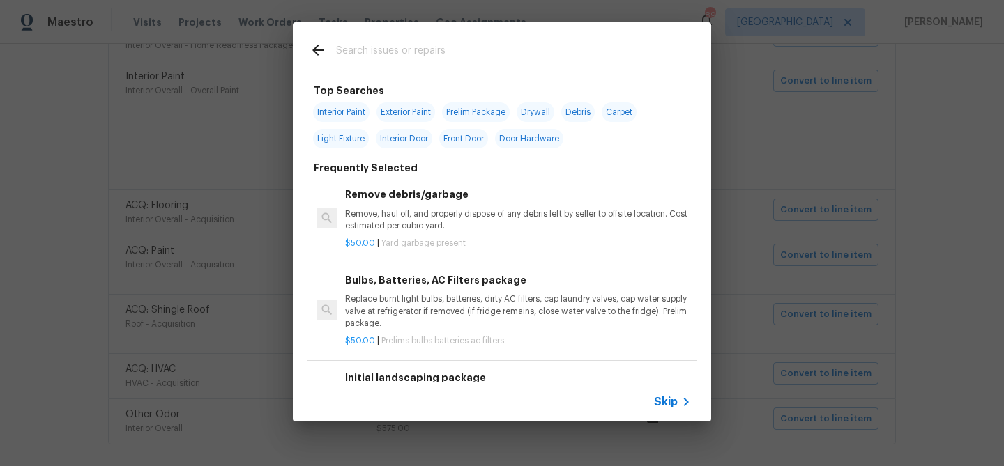
click at [411, 53] on input "text" at bounding box center [484, 52] width 296 height 21
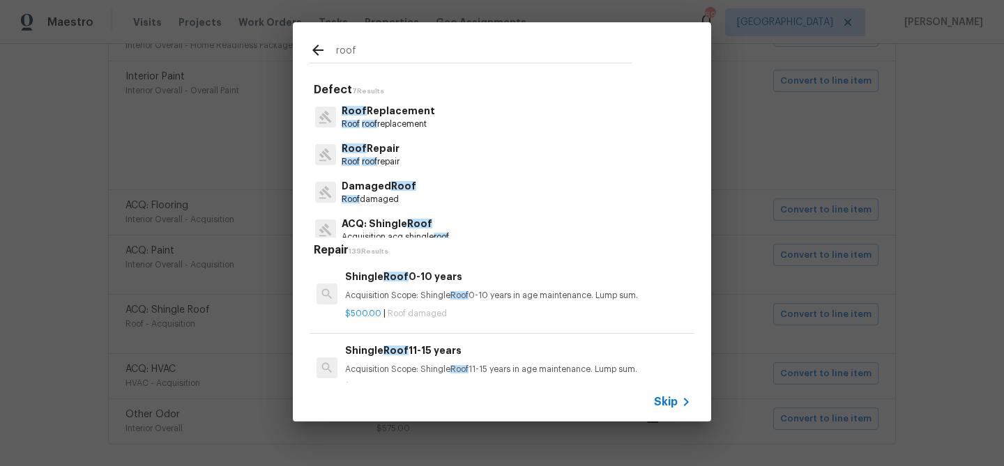
type input "roof"
click at [384, 145] on p "Roof Repair" at bounding box center [371, 148] width 58 height 15
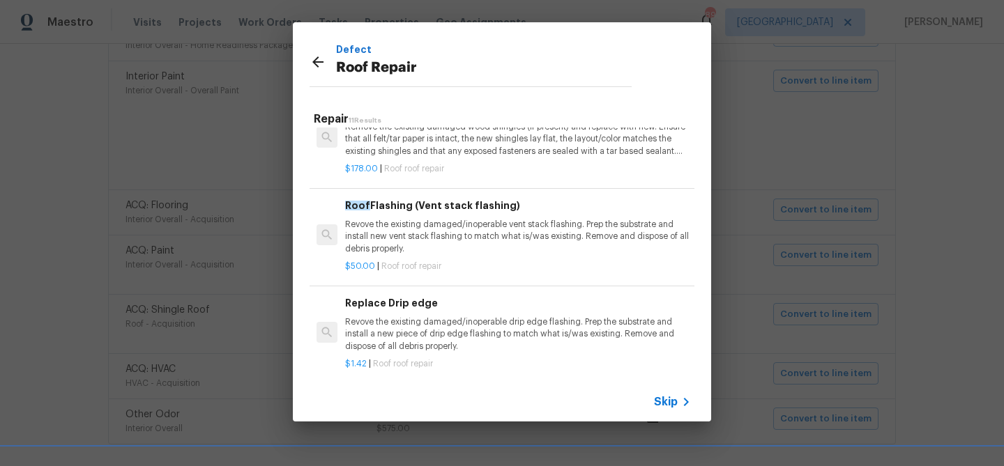
scroll to position [691, 0]
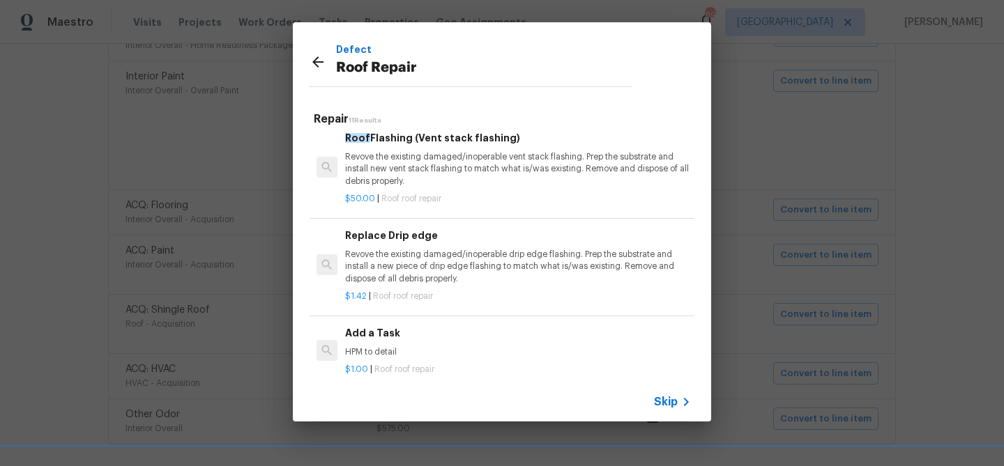
click at [372, 329] on div "Add a Task HPM to detail" at bounding box center [518, 342] width 346 height 33
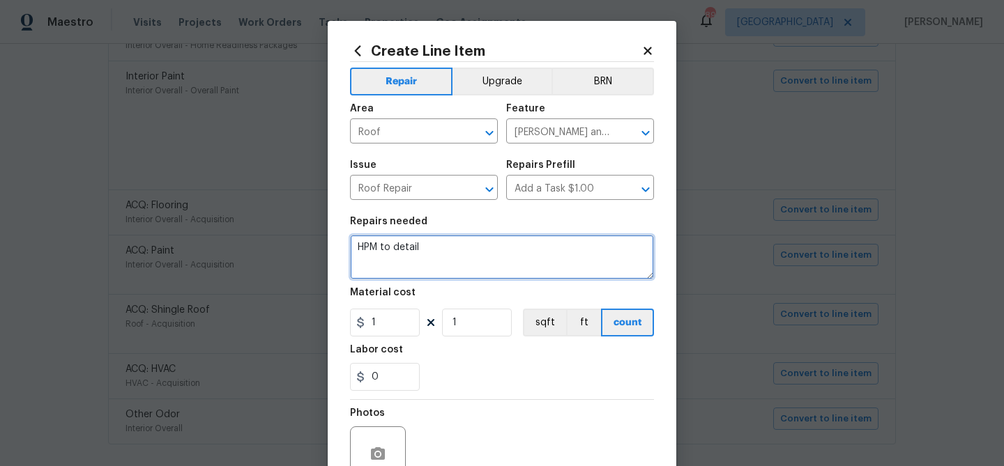
click at [431, 266] on textarea "HPM to detail" at bounding box center [502, 257] width 304 height 45
click at [430, 266] on textarea "HPM to detail" at bounding box center [502, 257] width 304 height 45
type textarea "Please quote for repairs"
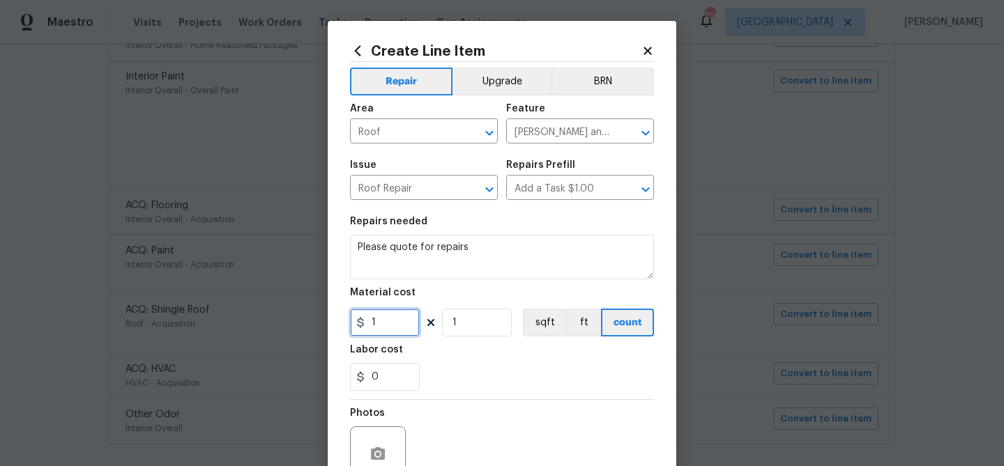
click at [383, 321] on input "1" at bounding box center [385, 323] width 70 height 28
click at [381, 321] on input "1" at bounding box center [385, 323] width 70 height 28
type input "75"
click at [481, 358] on div "Labor cost" at bounding box center [502, 354] width 304 height 18
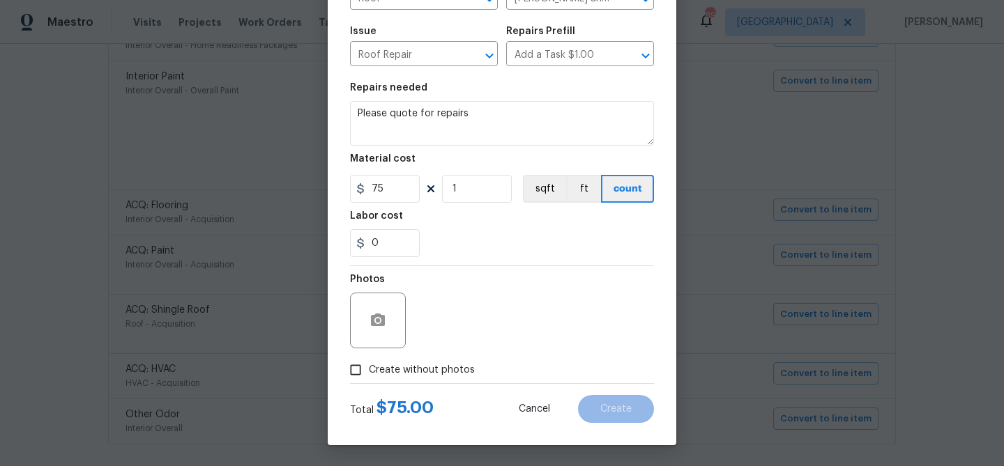
click at [449, 365] on span "Create without photos" at bounding box center [422, 370] width 106 height 15
click at [369, 365] on input "Create without photos" at bounding box center [355, 370] width 26 height 26
checkbox input "true"
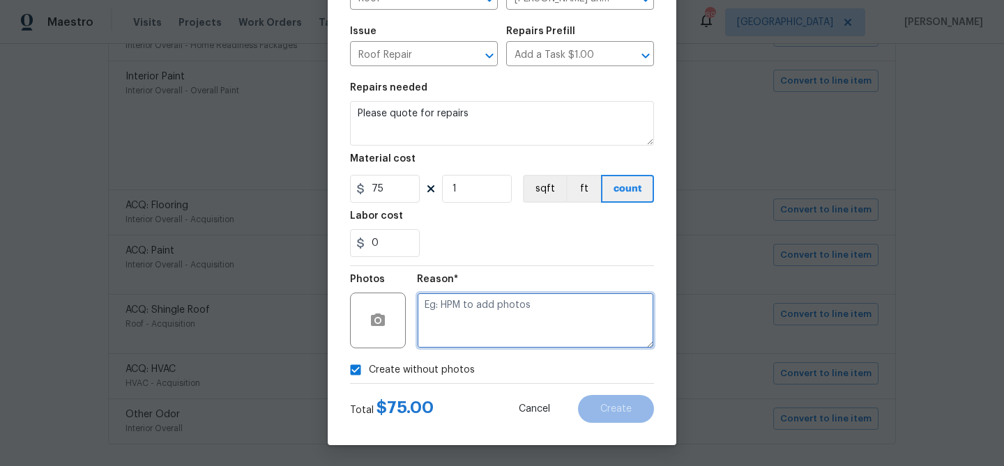
click at [460, 328] on textarea at bounding box center [535, 321] width 237 height 56
type textarea "Repairs"
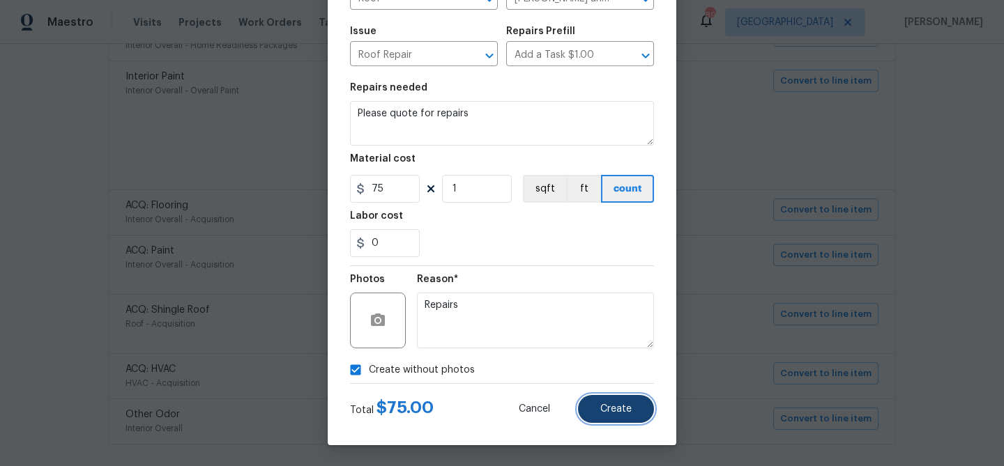
click at [592, 411] on button "Create" at bounding box center [616, 409] width 76 height 28
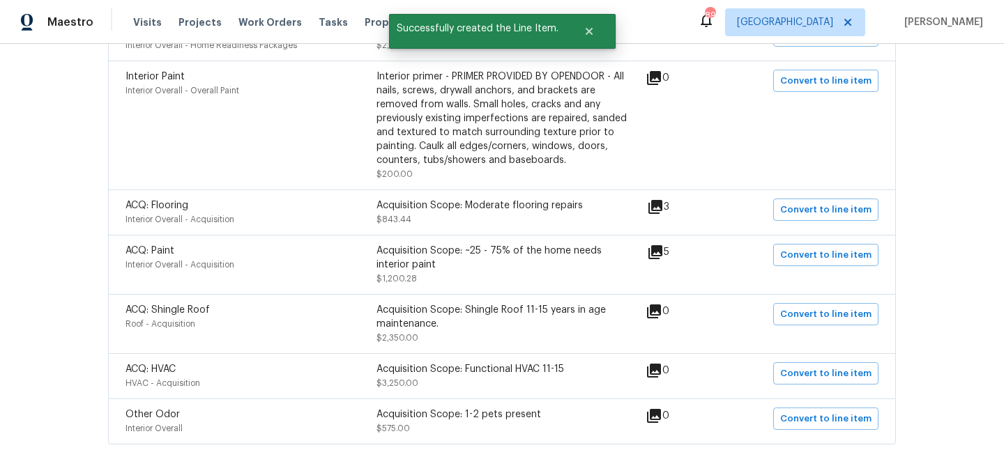
scroll to position [931, 0]
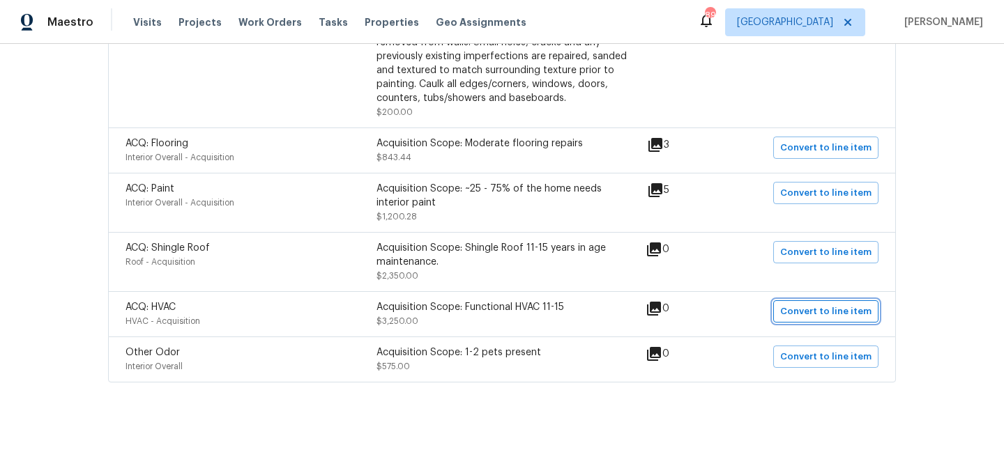
click at [828, 314] on span "Convert to line item" at bounding box center [825, 312] width 91 height 16
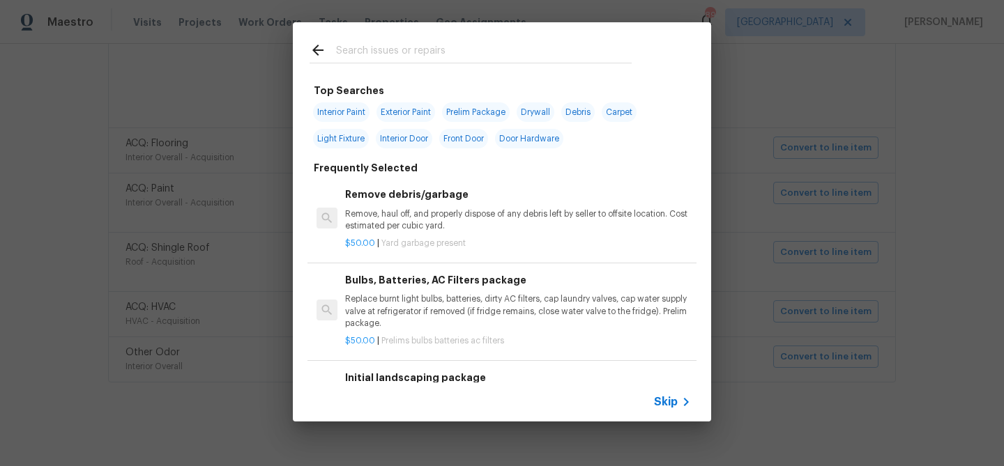
click at [375, 49] on input "text" at bounding box center [484, 52] width 296 height 21
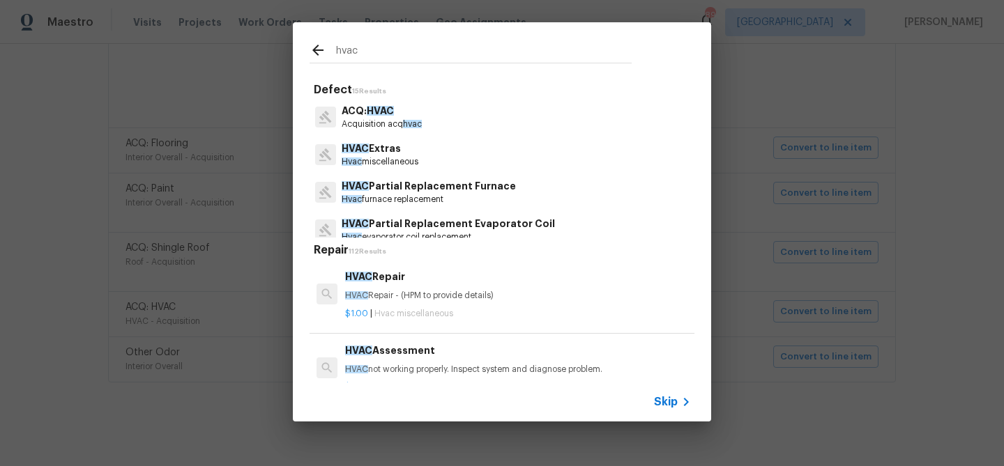
type input "hvac"
click at [385, 152] on p "HVAC Extras" at bounding box center [380, 148] width 77 height 15
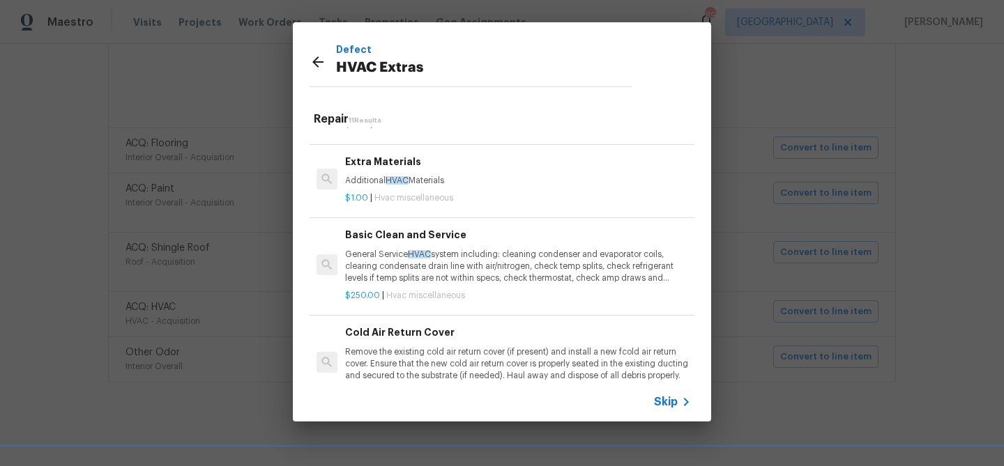
scroll to position [282, 0]
click at [441, 252] on p "General Service HVAC system including: cleaning condenser and evaporator coils,…" at bounding box center [518, 265] width 346 height 36
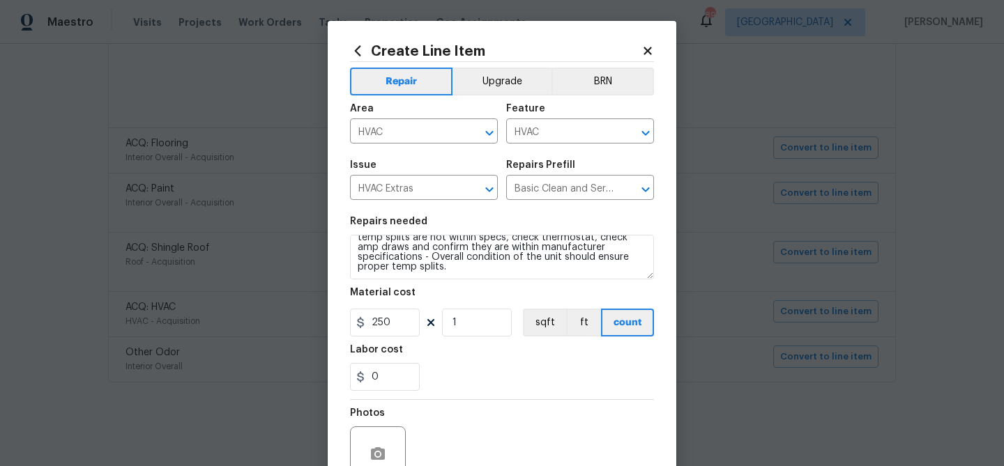
scroll to position [135, 0]
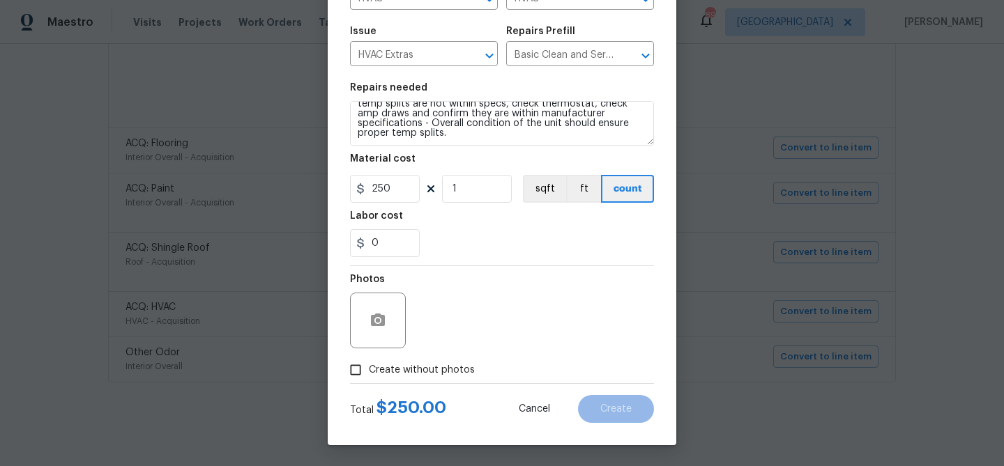
drag, startPoint x: 454, startPoint y: 367, endPoint x: 458, endPoint y: 359, distance: 8.4
click at [454, 367] on span "Create without photos" at bounding box center [422, 370] width 106 height 15
click at [369, 367] on input "Create without photos" at bounding box center [355, 370] width 26 height 26
checkbox input "true"
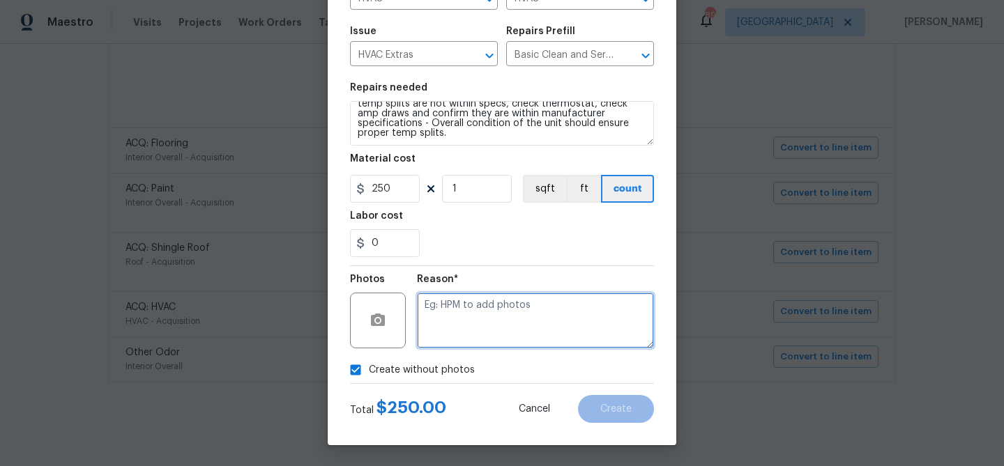
click at [474, 327] on textarea at bounding box center [535, 321] width 237 height 56
type textarea "HVAC"
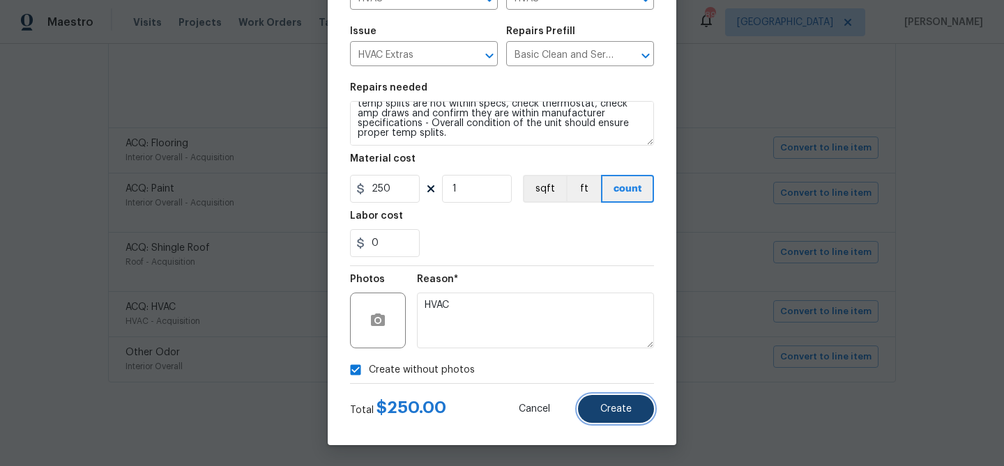
click at [590, 405] on button "Create" at bounding box center [616, 409] width 76 height 28
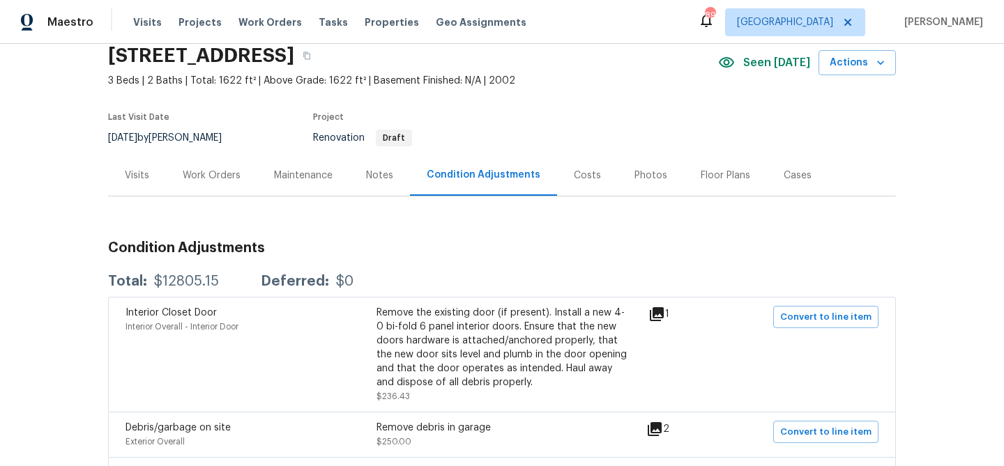
scroll to position [0, 0]
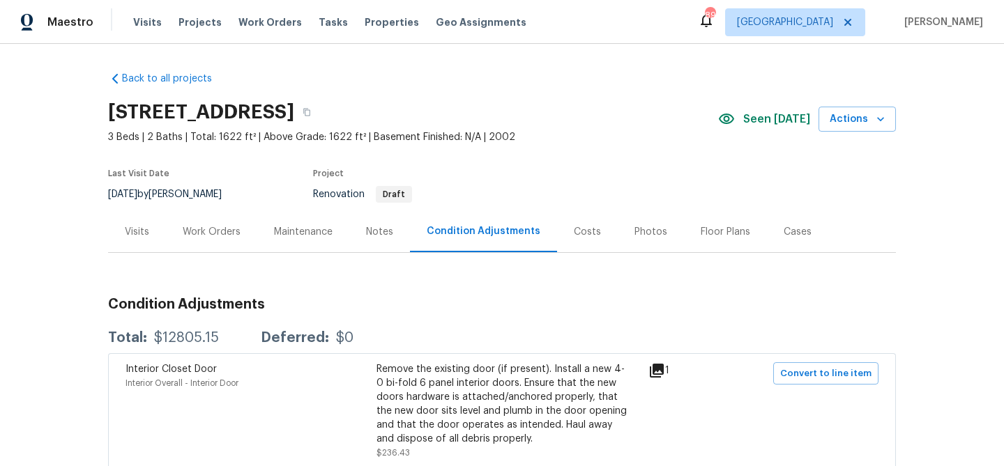
click at [211, 229] on div "Work Orders" at bounding box center [212, 232] width 58 height 14
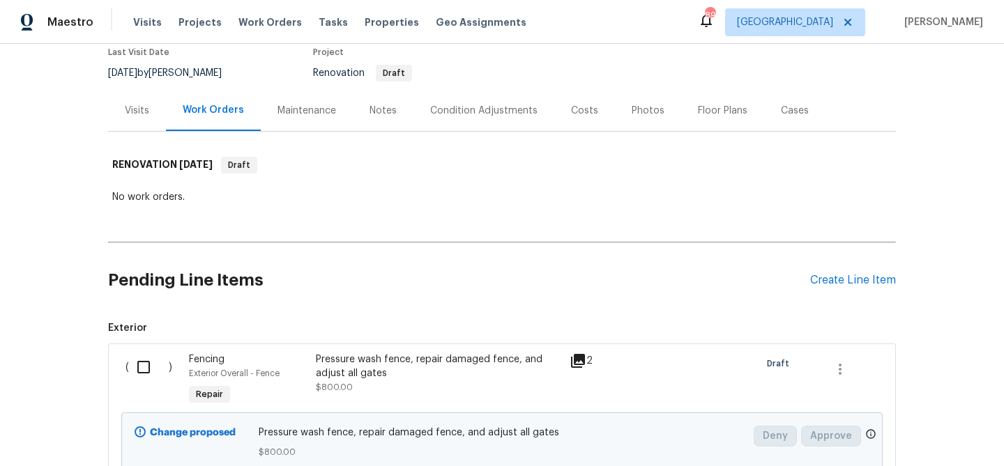
scroll to position [305, 0]
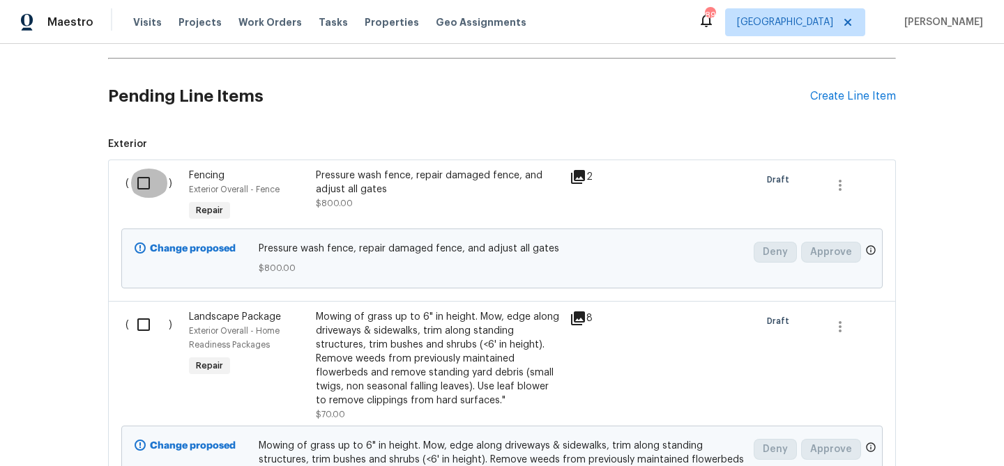
click at [142, 181] on input "checkbox" at bounding box center [149, 183] width 40 height 29
checkbox input "true"
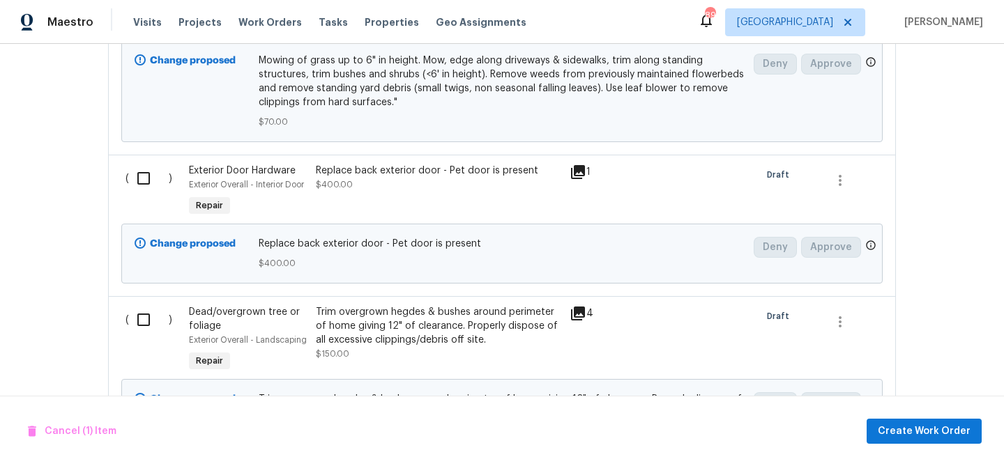
scroll to position [691, 0]
click at [143, 180] on input "checkbox" at bounding box center [149, 177] width 40 height 29
checkbox input "true"
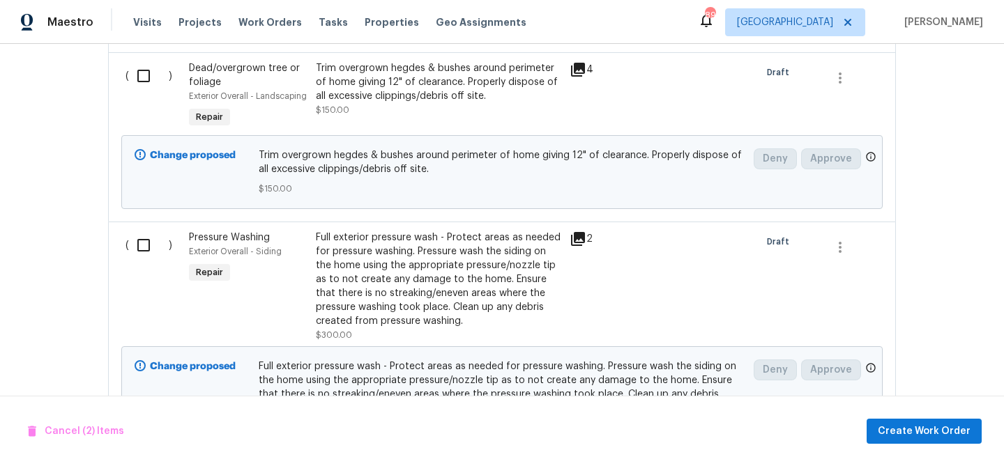
scroll to position [949, 0]
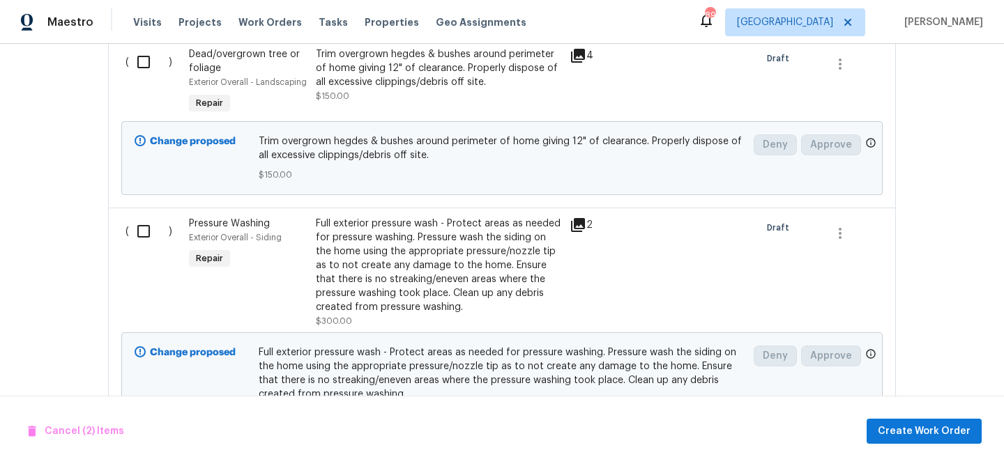
click at [146, 237] on input "checkbox" at bounding box center [149, 231] width 40 height 29
checkbox input "true"
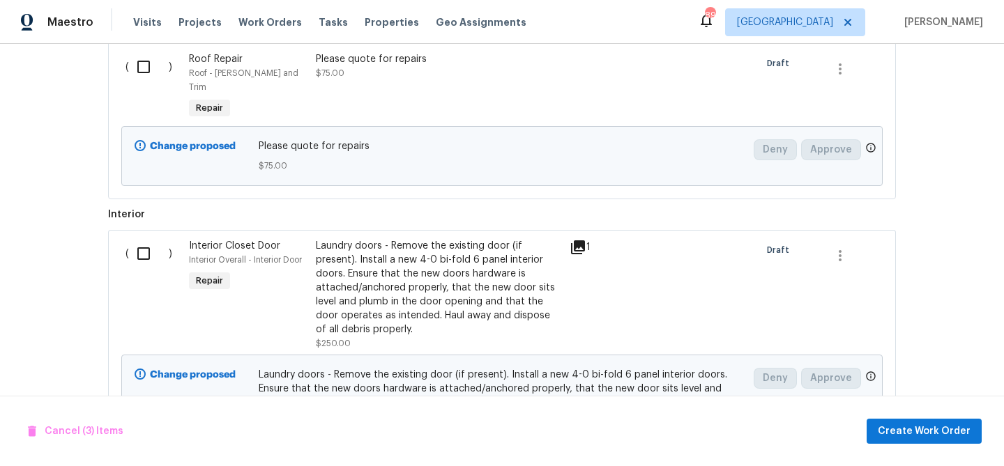
scroll to position [1655, 0]
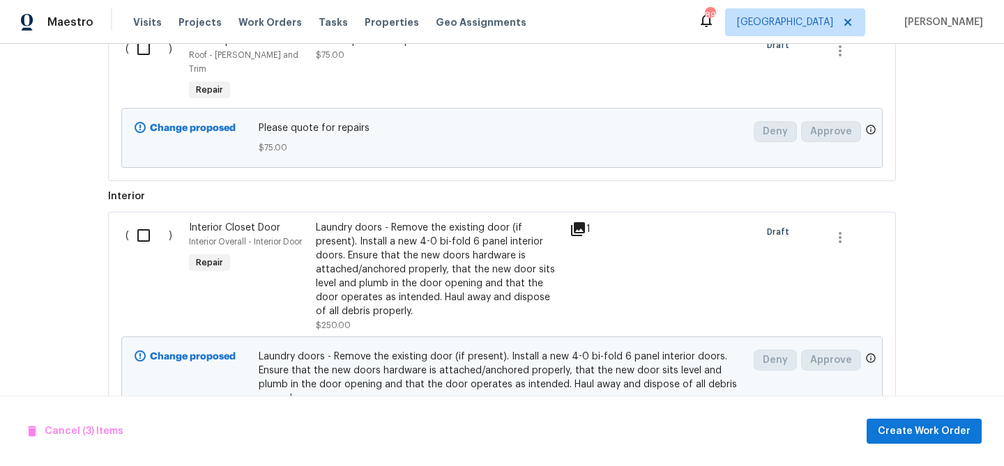
click at [143, 227] on input "checkbox" at bounding box center [149, 235] width 40 height 29
checkbox input "true"
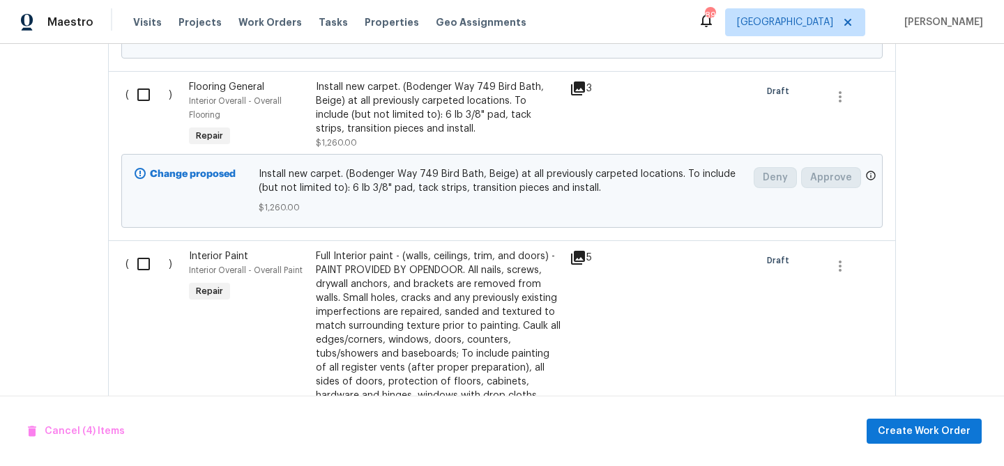
scroll to position [2087, 0]
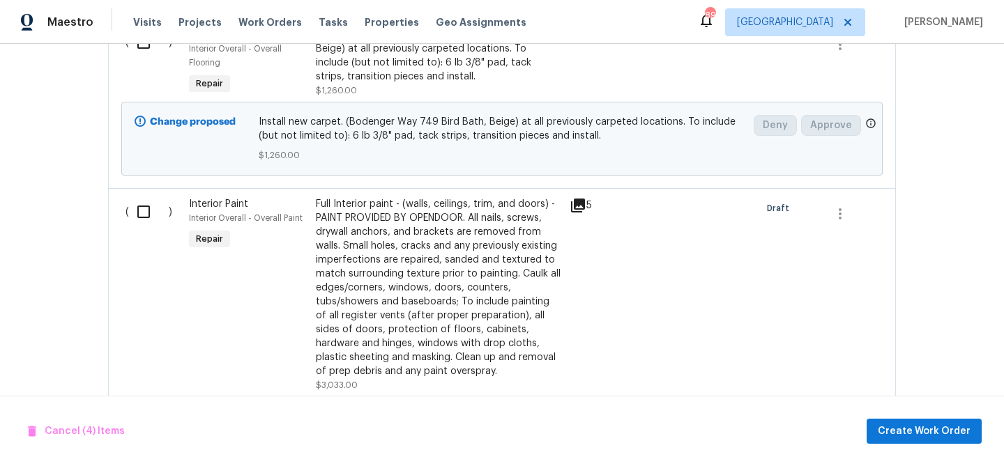
click at [153, 197] on input "checkbox" at bounding box center [149, 211] width 40 height 29
checkbox input "true"
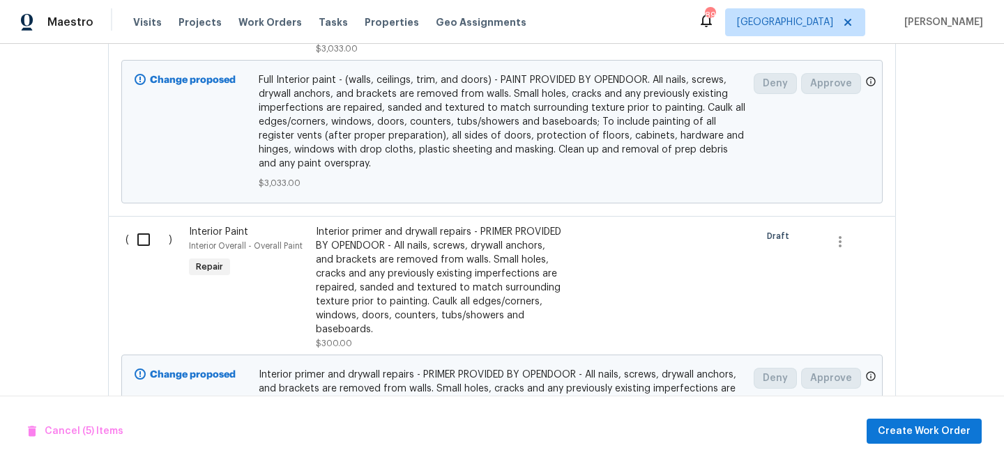
scroll to position [2427, 0]
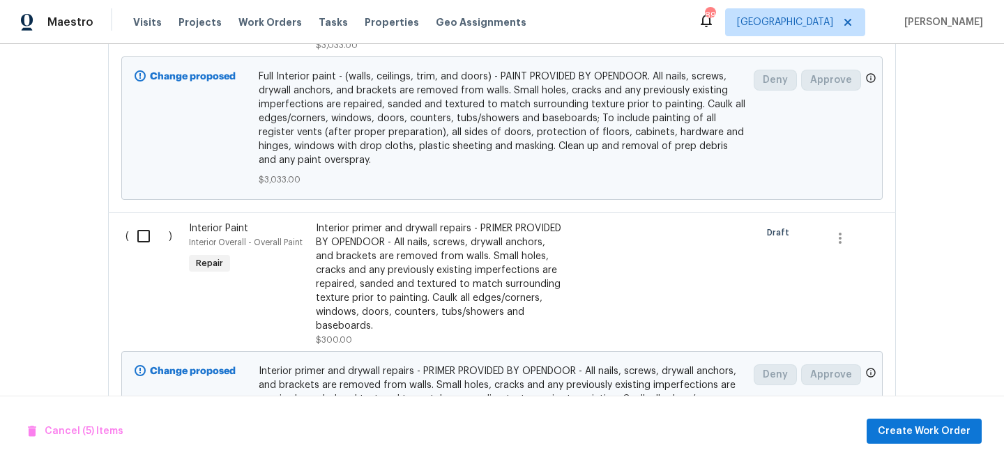
click at [148, 222] on input "checkbox" at bounding box center [149, 236] width 40 height 29
checkbox input "true"
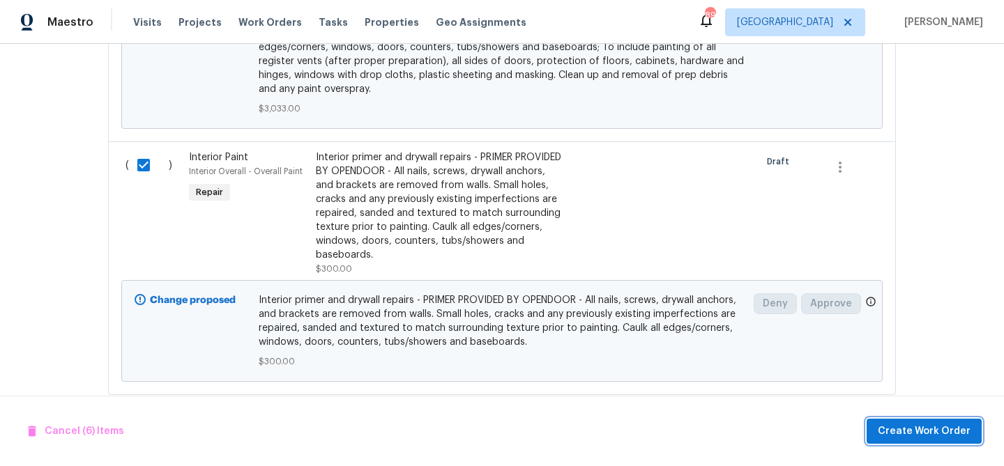
click at [954, 424] on span "Create Work Order" at bounding box center [924, 431] width 93 height 17
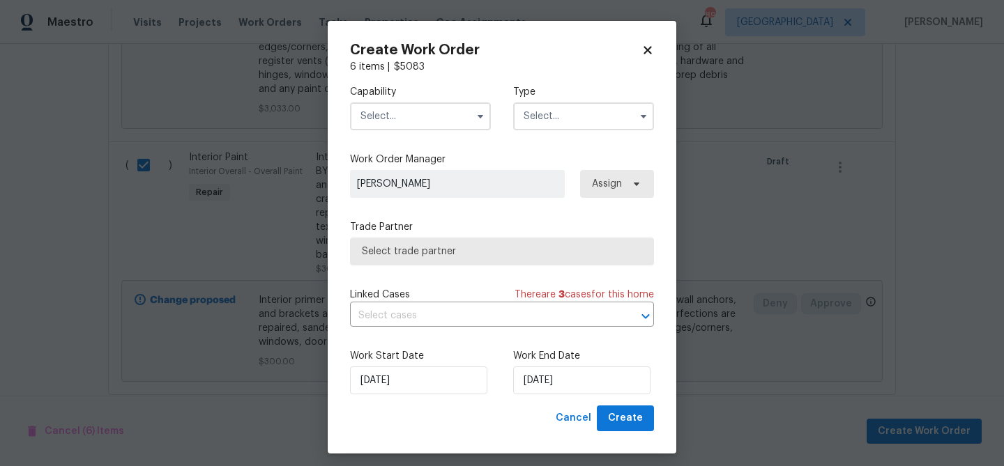
click at [413, 122] on input "text" at bounding box center [420, 116] width 141 height 28
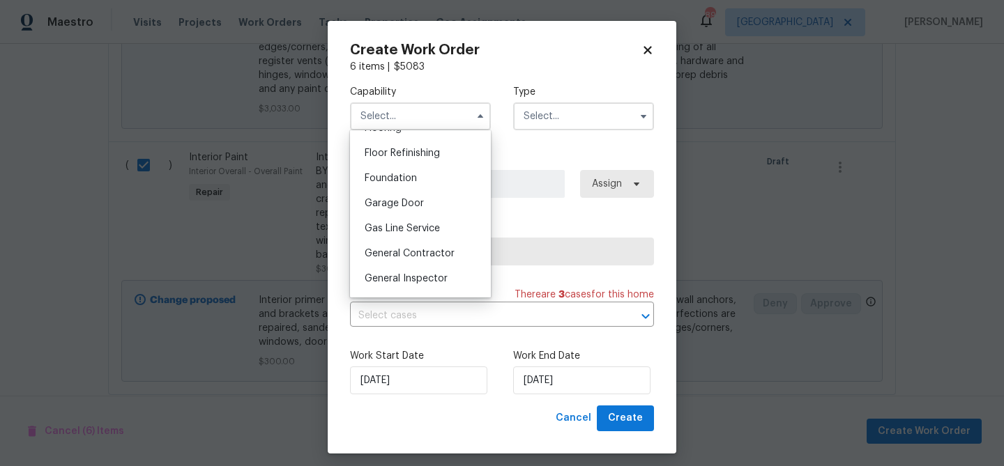
scroll to position [576, 0]
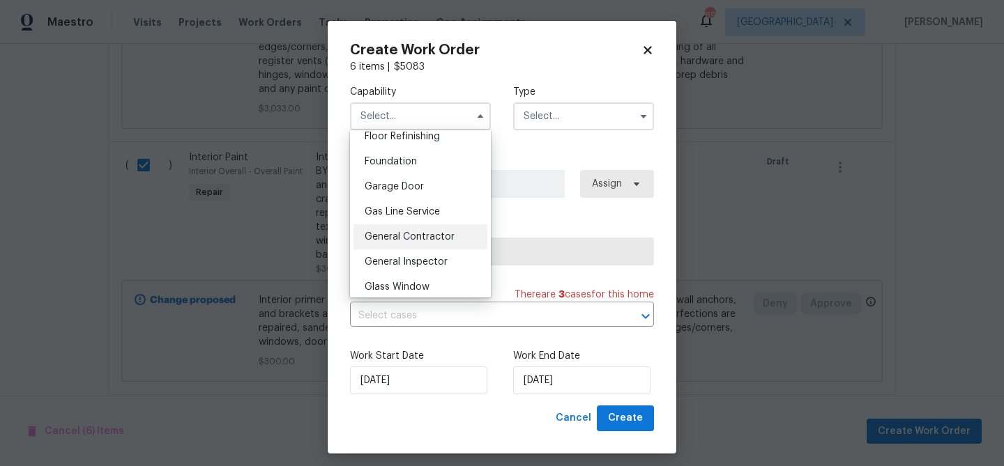
click at [406, 236] on span "General Contractor" at bounding box center [410, 237] width 90 height 10
type input "General Contractor"
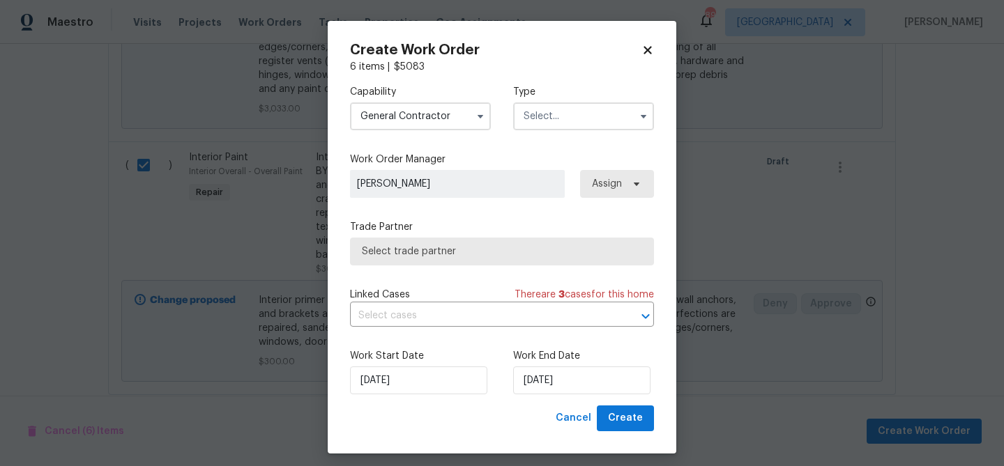
click at [579, 120] on input "text" at bounding box center [583, 116] width 141 height 28
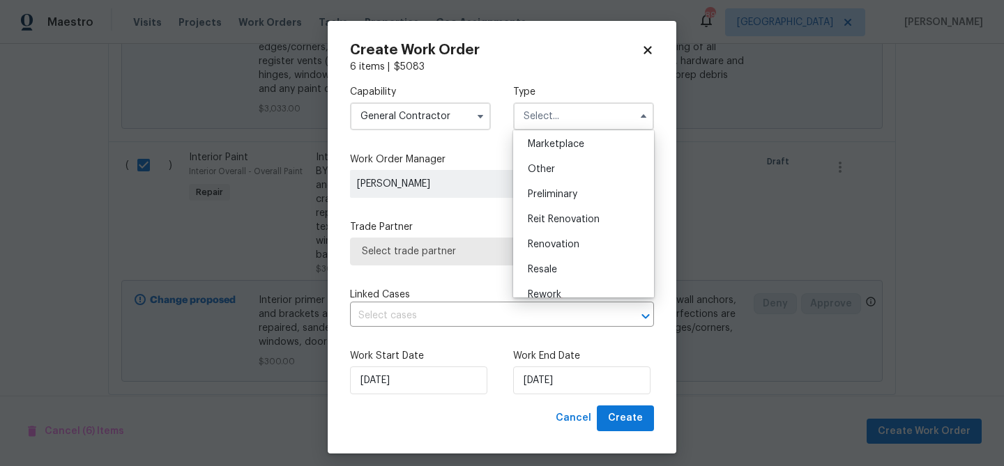
scroll to position [256, 0]
click at [569, 238] on span "Renovation" at bounding box center [554, 242] width 52 height 10
type input "Renovation"
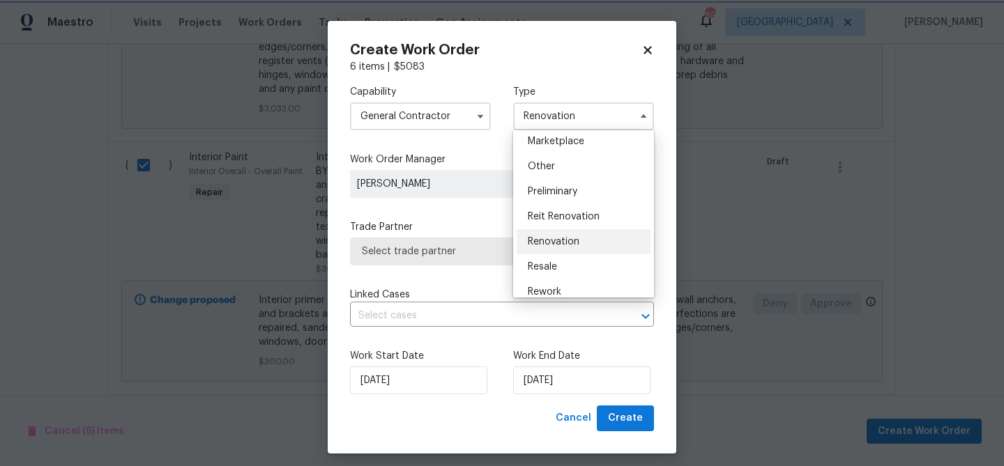
scroll to position [0, 0]
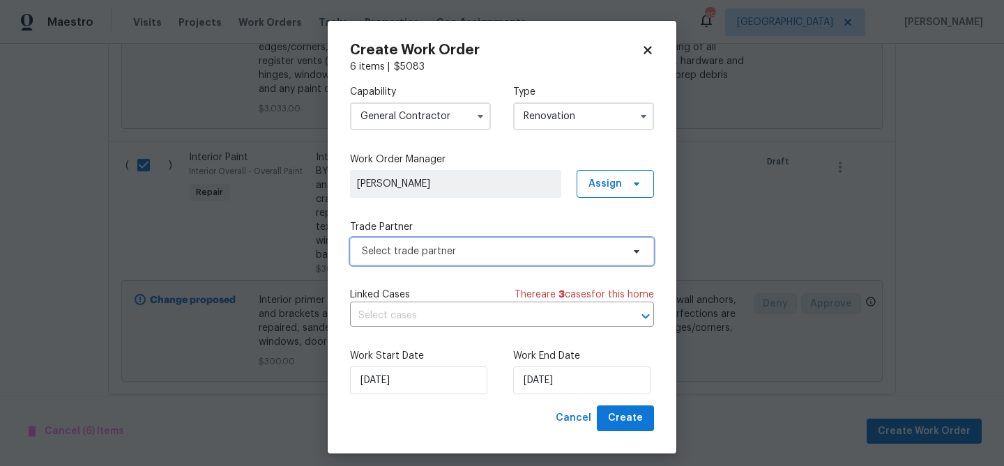
click at [517, 254] on span "Select trade partner" at bounding box center [492, 252] width 260 height 14
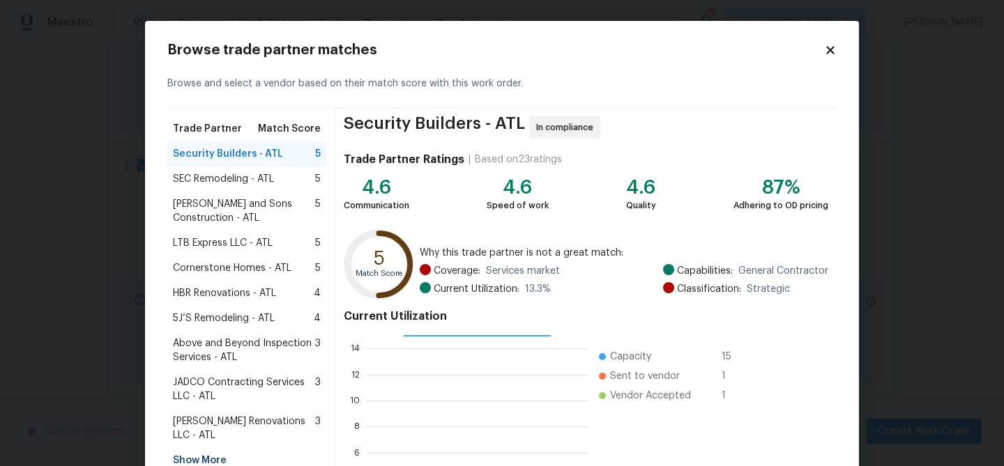
scroll to position [148, 0]
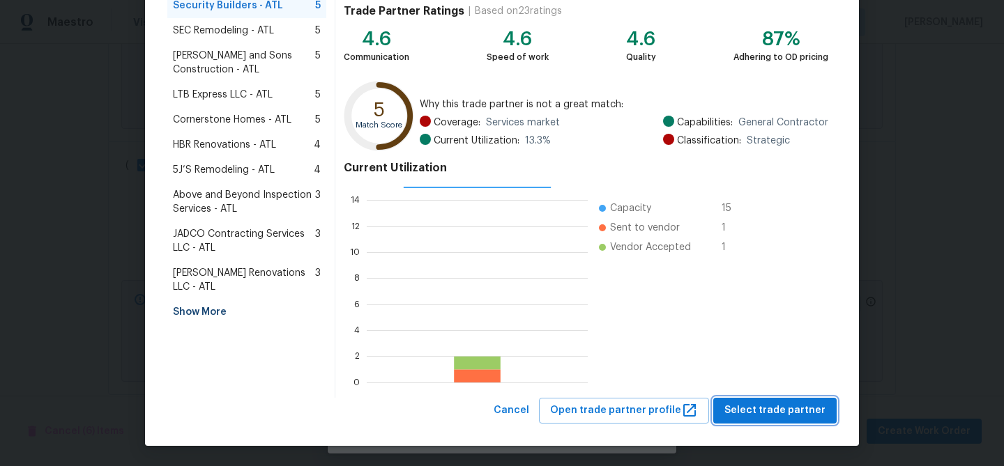
click at [782, 402] on span "Select trade partner" at bounding box center [774, 410] width 101 height 17
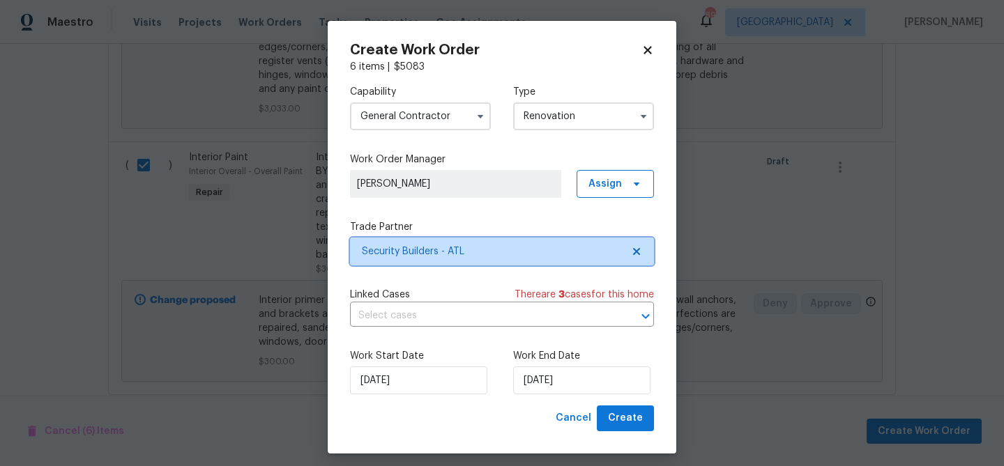
scroll to position [8, 0]
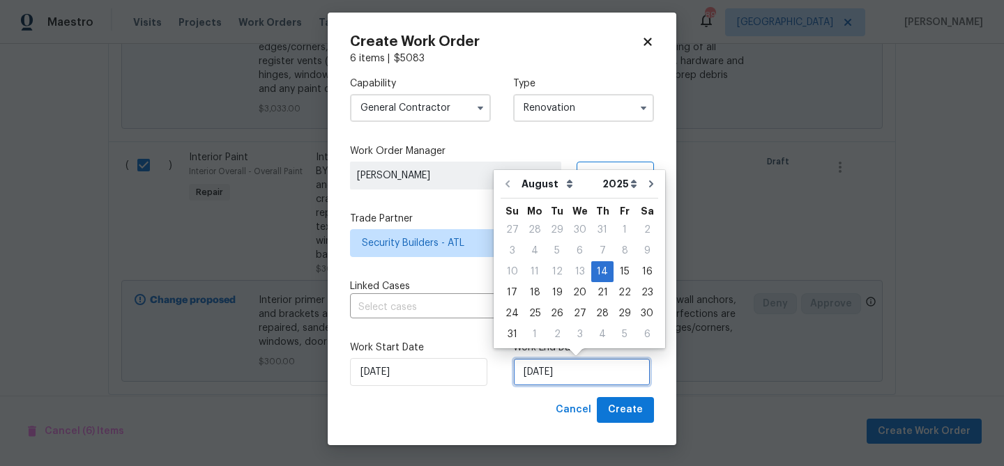
click at [562, 369] on input "[DATE]" at bounding box center [581, 372] width 137 height 28
click at [577, 309] on div "27" at bounding box center [579, 314] width 23 height 20
type input "[DATE]"
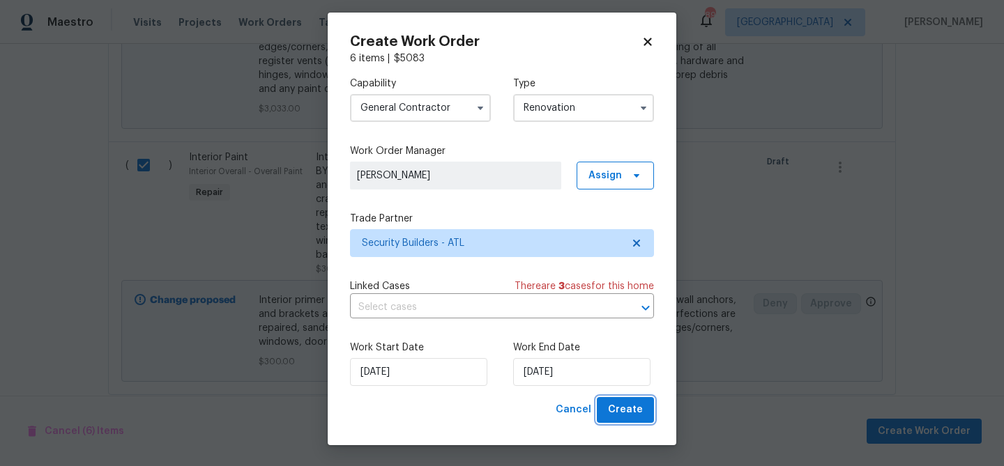
click at [619, 411] on span "Create" at bounding box center [625, 409] width 35 height 17
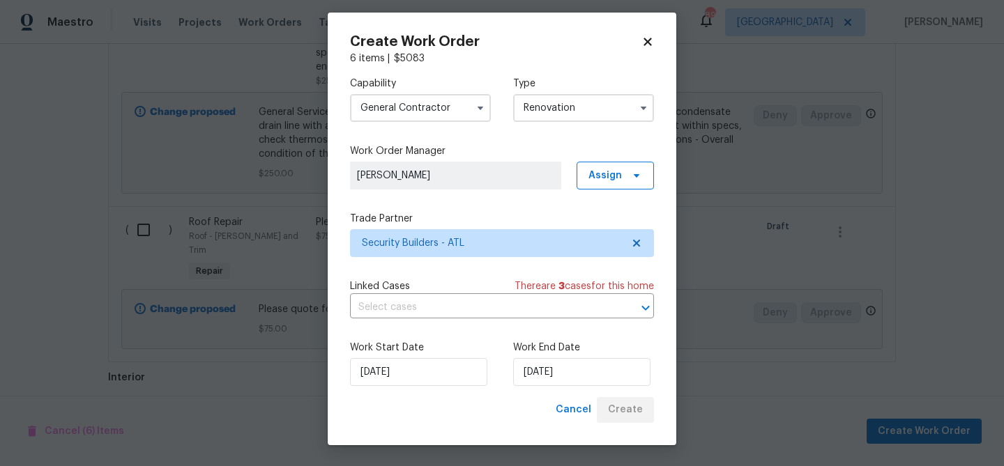
scroll to position [1168, 0]
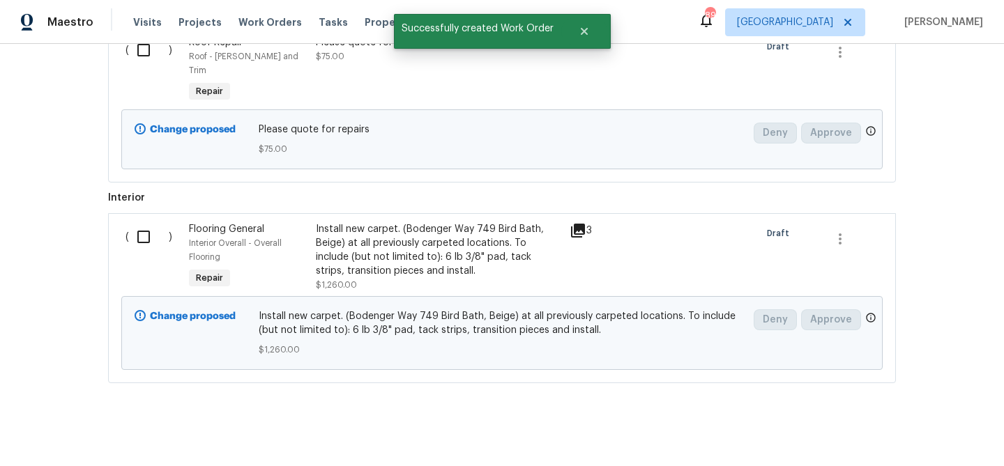
click at [144, 222] on input "checkbox" at bounding box center [149, 236] width 40 height 29
checkbox input "true"
click at [874, 428] on button "Create Work Order" at bounding box center [923, 432] width 115 height 26
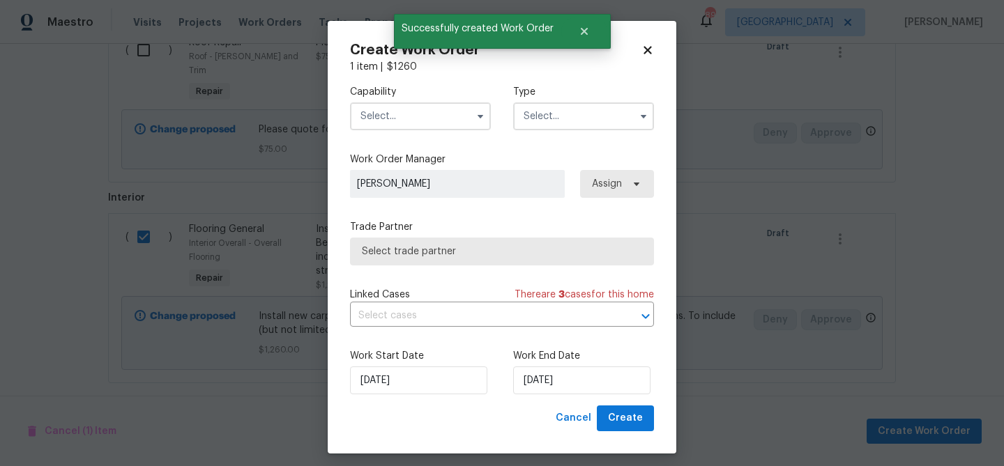
click at [383, 108] on input "text" at bounding box center [420, 116] width 141 height 28
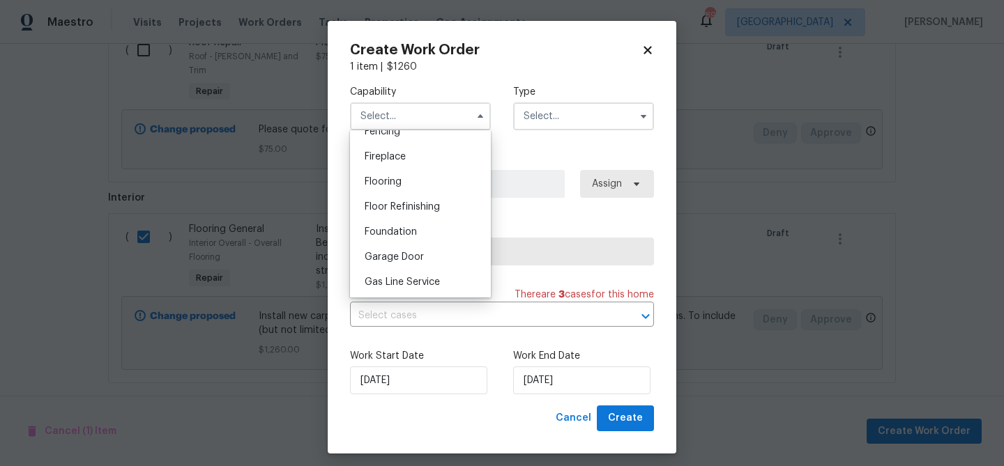
scroll to position [505, 0]
click at [406, 190] on div "Flooring" at bounding box center [420, 182] width 134 height 25
type input "Flooring"
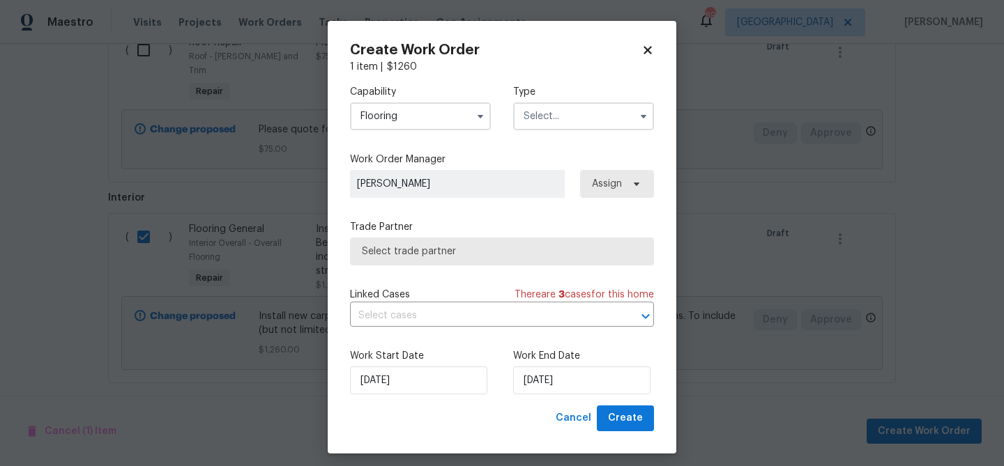
click at [519, 121] on input "text" at bounding box center [583, 116] width 141 height 28
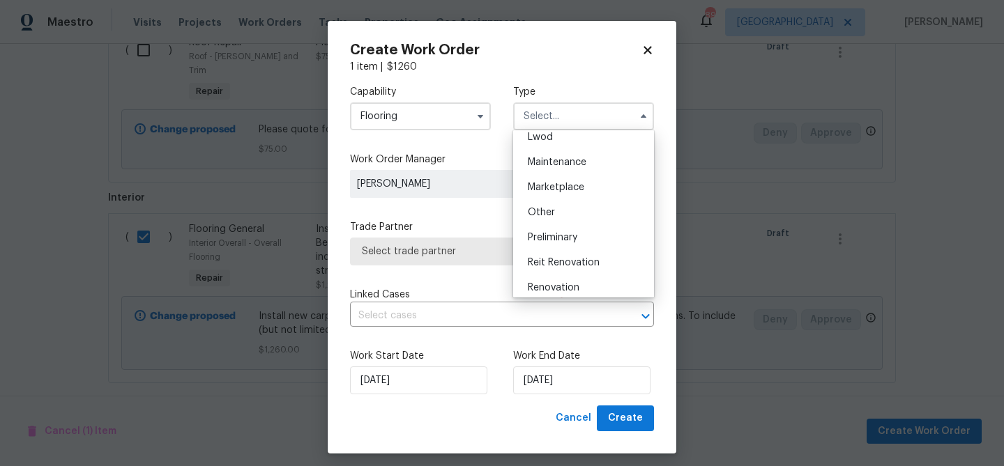
scroll to position [222, 0]
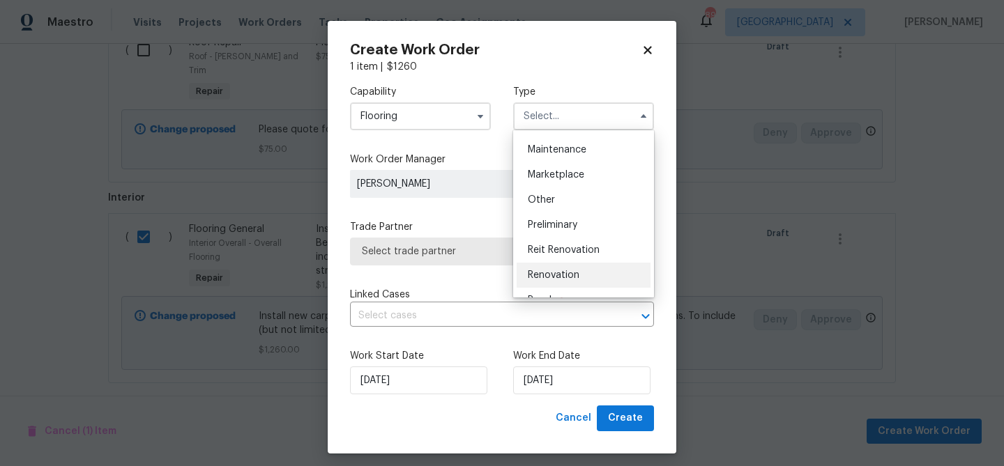
click at [562, 270] on span "Renovation" at bounding box center [554, 275] width 52 height 10
type input "Renovation"
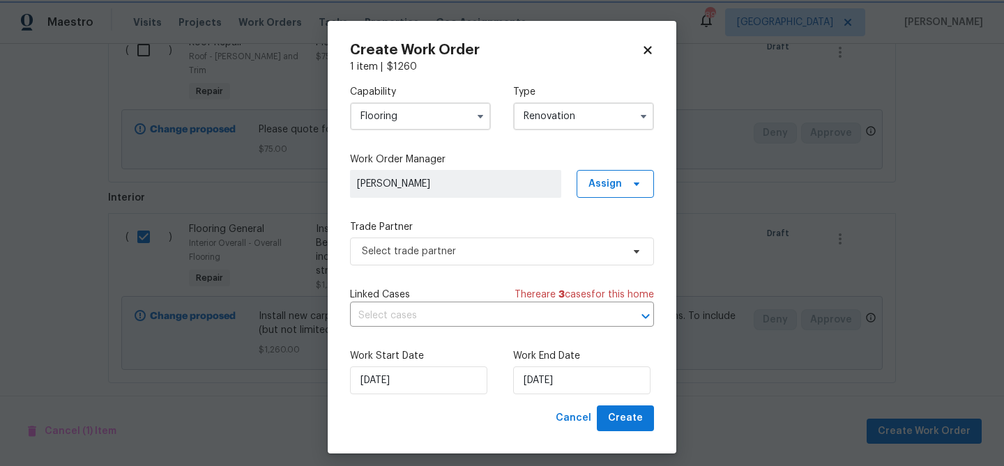
scroll to position [0, 0]
click at [485, 251] on span "Select trade partner" at bounding box center [492, 252] width 260 height 14
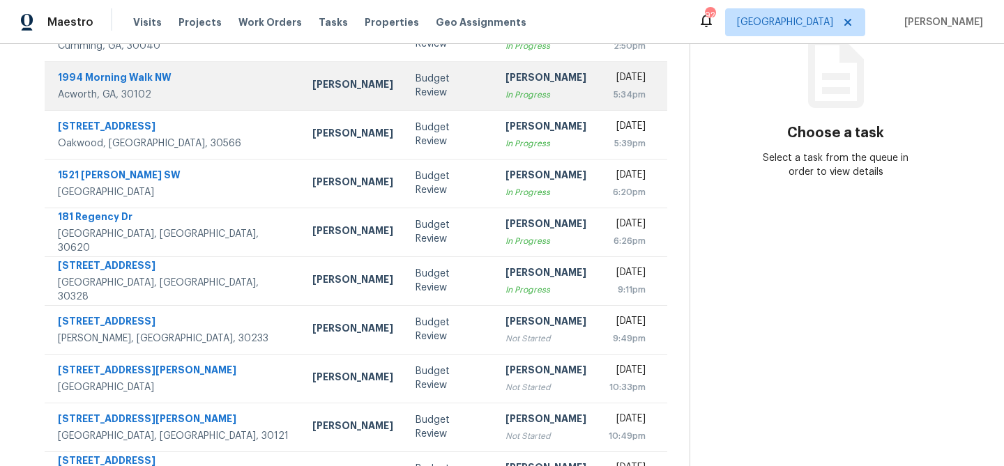
scroll to position [259, 0]
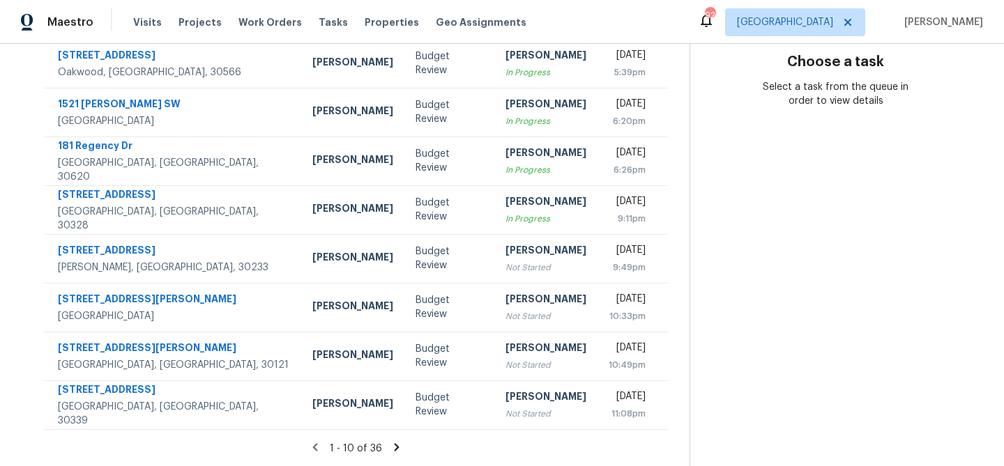
click at [395, 449] on icon at bounding box center [397, 447] width 5 height 8
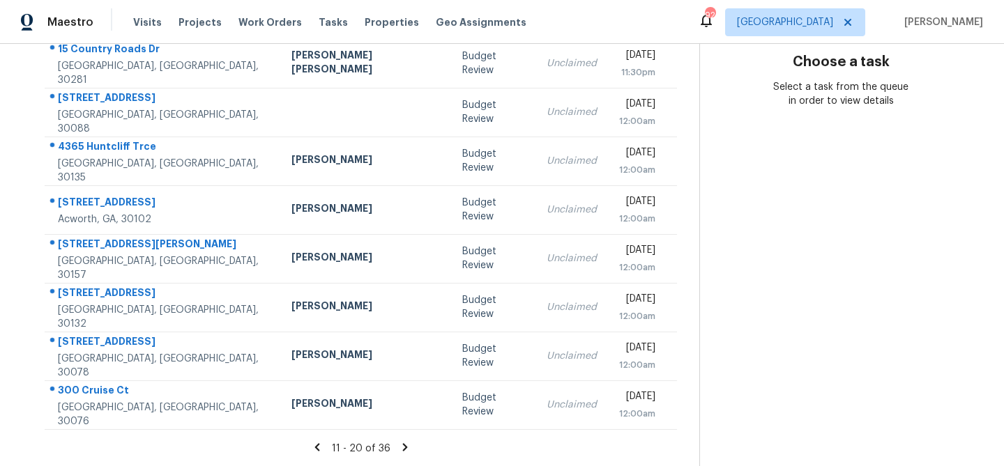
click at [402, 443] on icon at bounding box center [404, 447] width 5 height 8
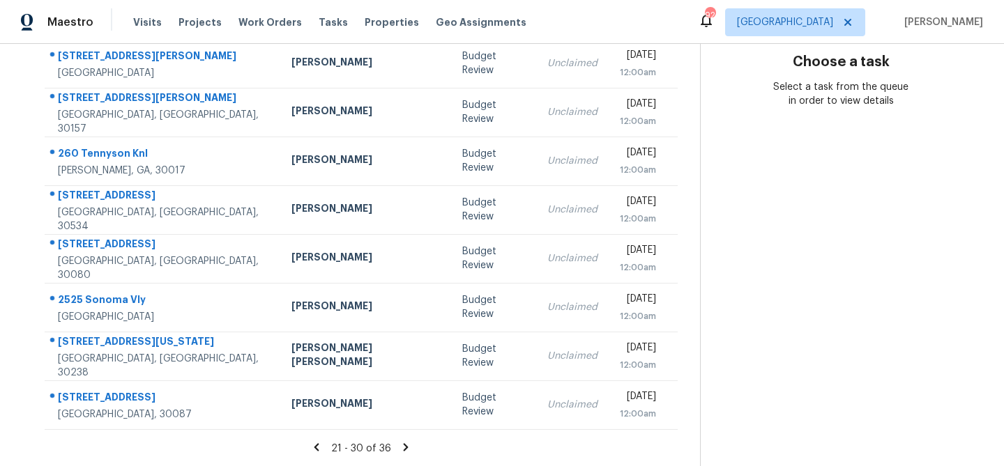
click at [399, 451] on icon at bounding box center [405, 447] width 13 height 13
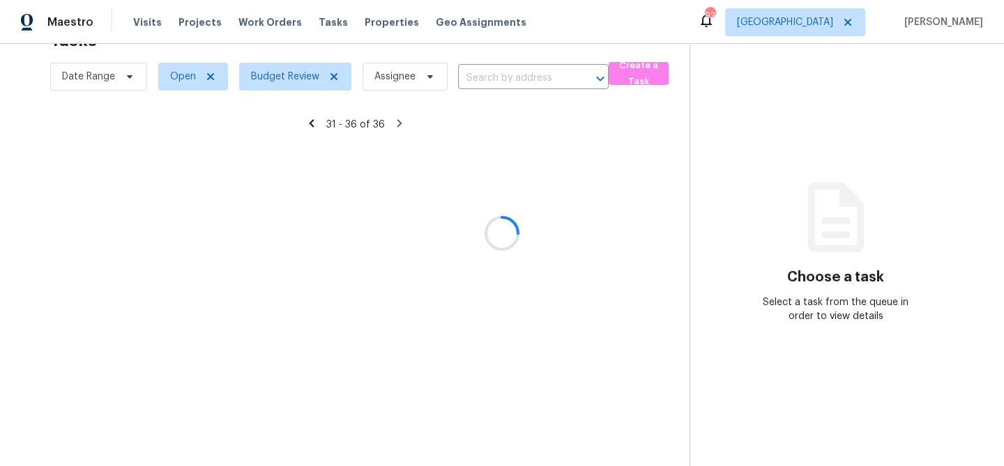
scroll to position [64, 0]
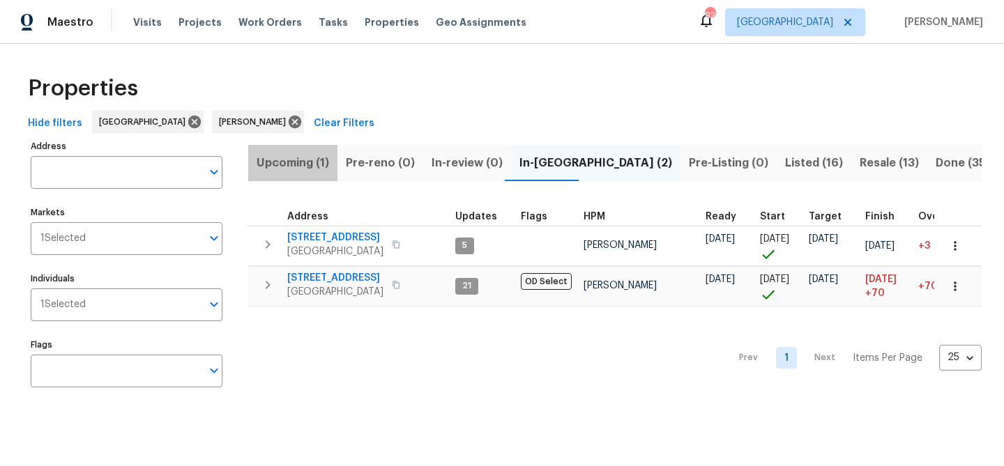
click at [267, 162] on span "Upcoming (1)" at bounding box center [293, 163] width 72 height 20
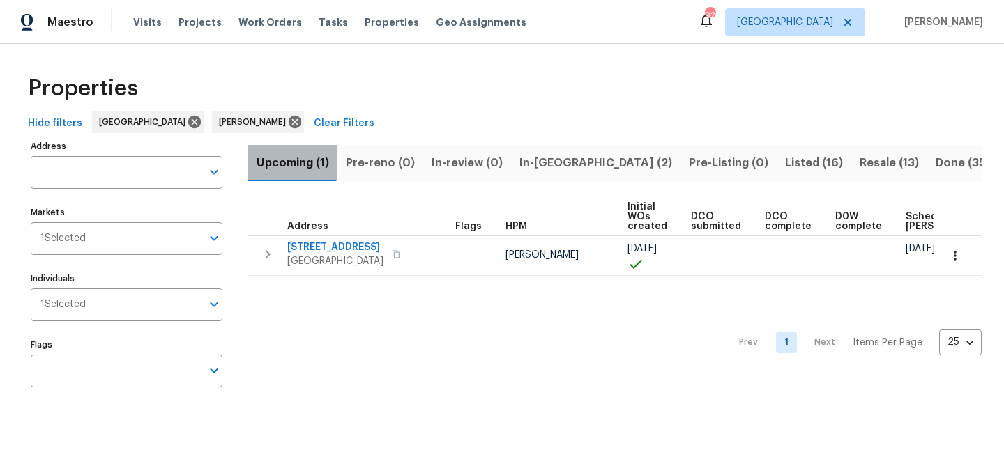
click at [267, 162] on span "Upcoming (1)" at bounding box center [293, 163] width 72 height 20
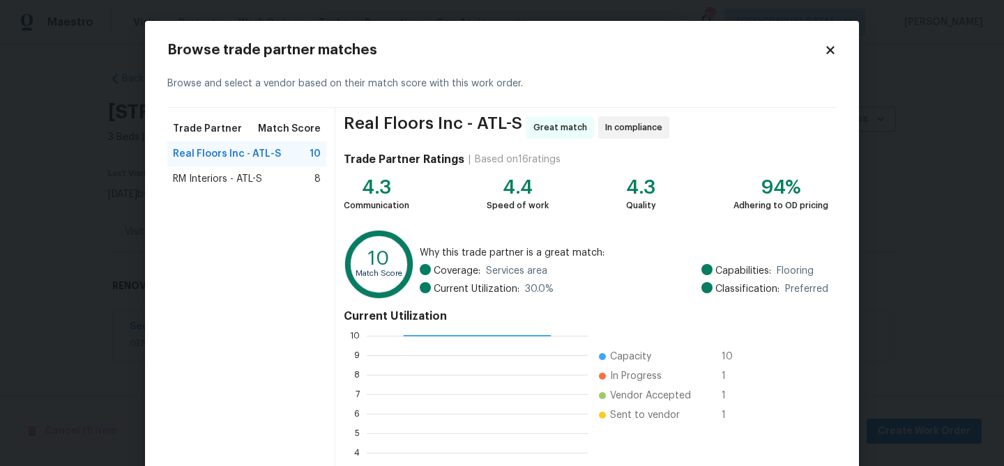
scroll to position [195, 221]
click at [227, 180] on span "RM Interiors - ATL-S" at bounding box center [217, 179] width 89 height 14
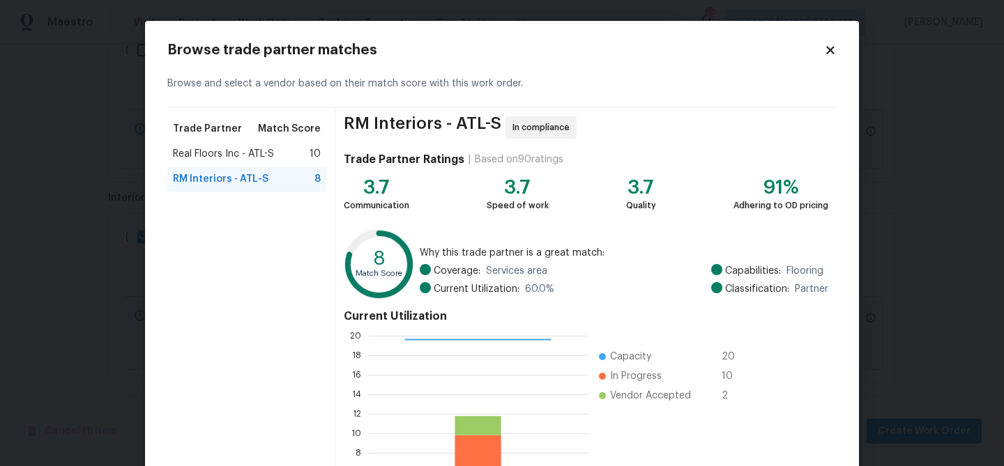
scroll to position [148, 0]
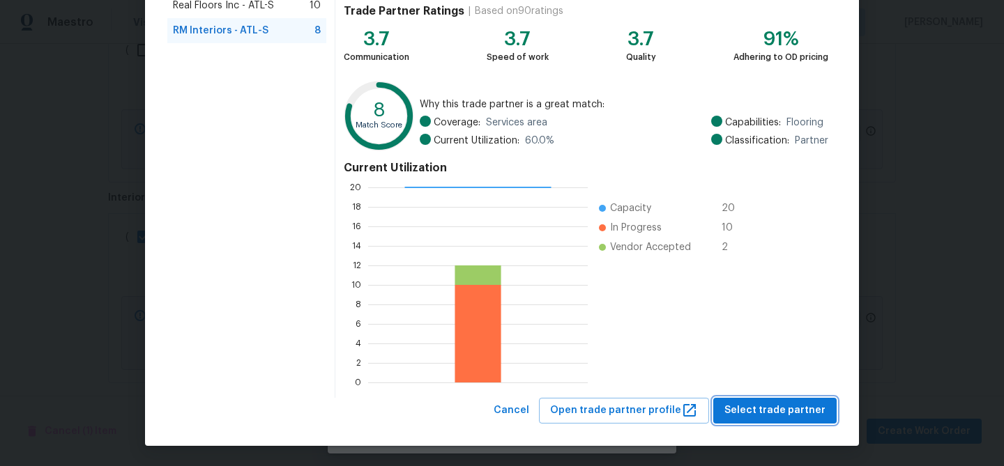
click at [759, 408] on span "Select trade partner" at bounding box center [774, 410] width 101 height 17
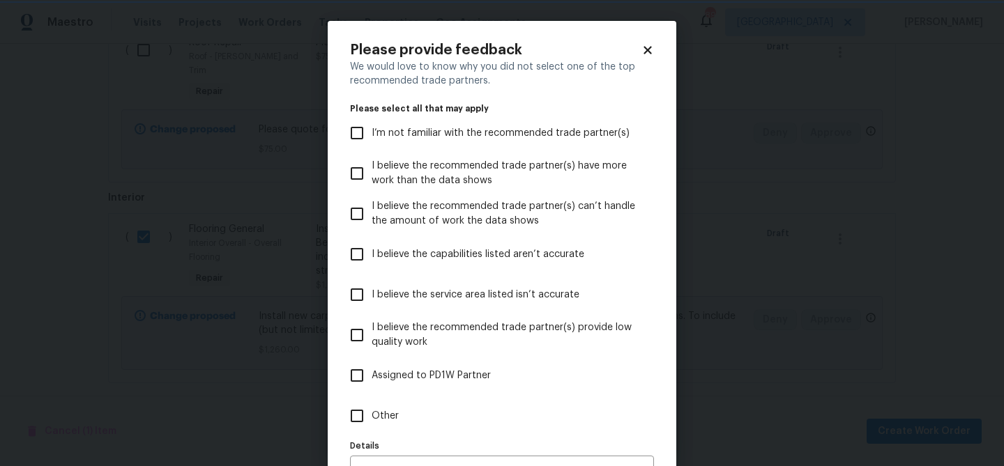
scroll to position [86, 0]
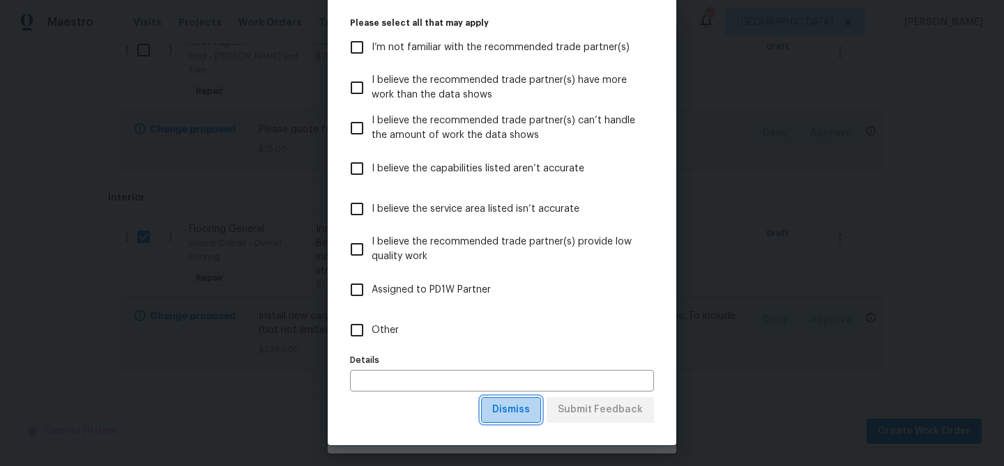
click at [517, 413] on span "Dismiss" at bounding box center [511, 409] width 38 height 17
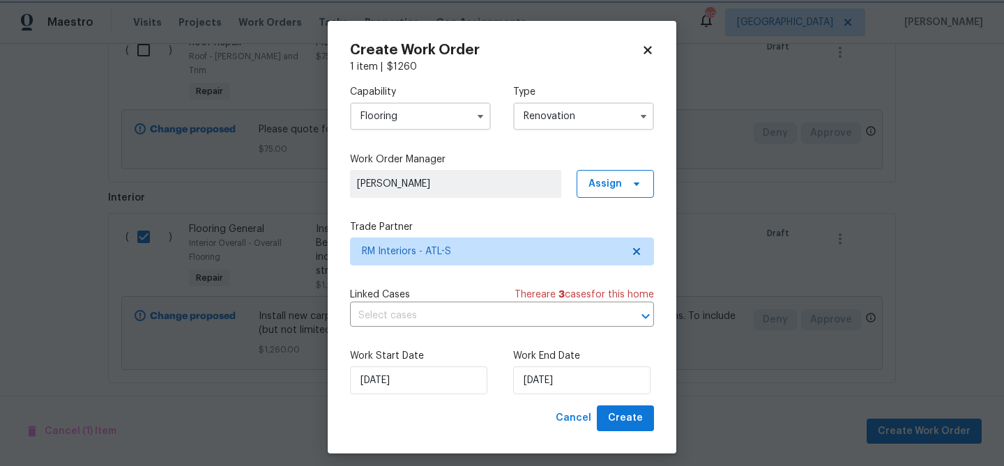
scroll to position [0, 0]
click at [544, 390] on input "[DATE]" at bounding box center [581, 381] width 137 height 28
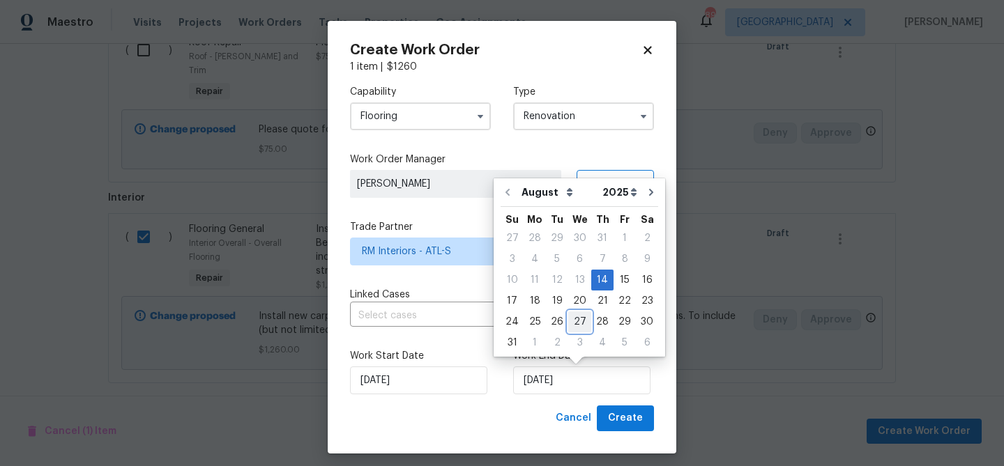
click at [568, 321] on div "27" at bounding box center [579, 322] width 23 height 20
type input "8/27/2025"
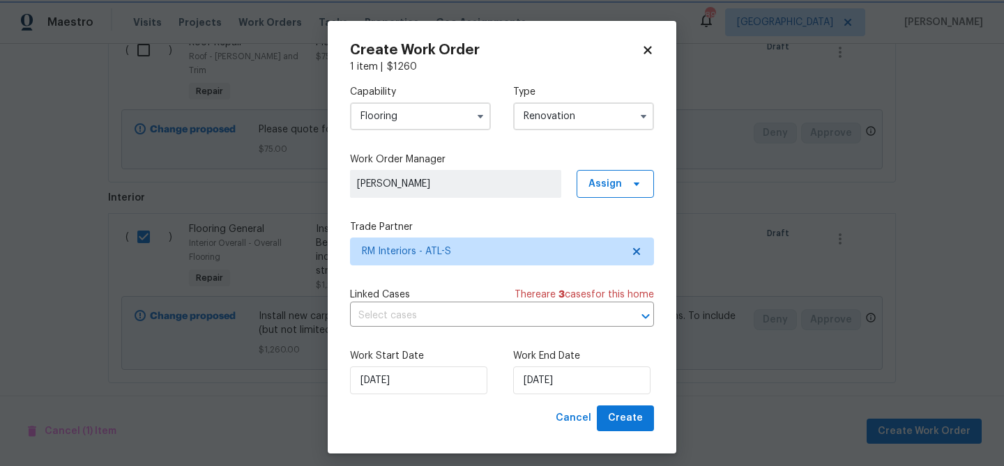
scroll to position [8, 0]
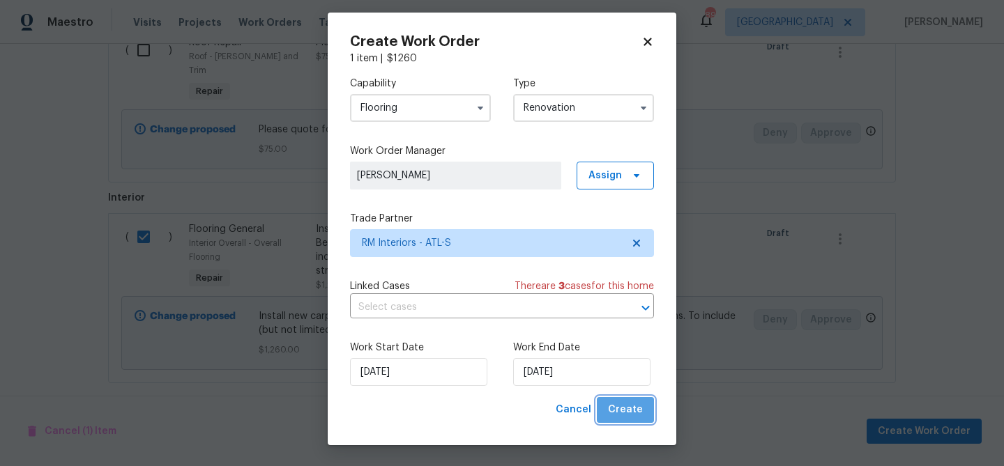
click at [638, 407] on span "Create" at bounding box center [625, 409] width 35 height 17
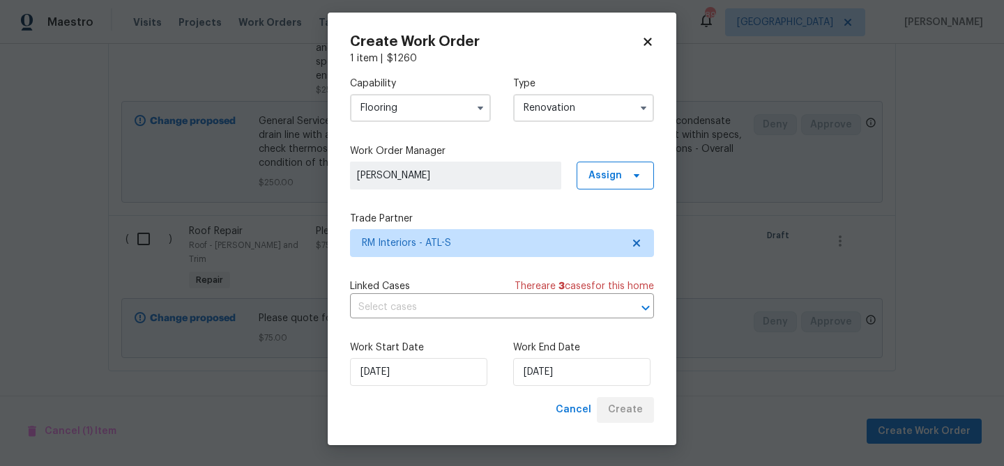
scroll to position [1018, 0]
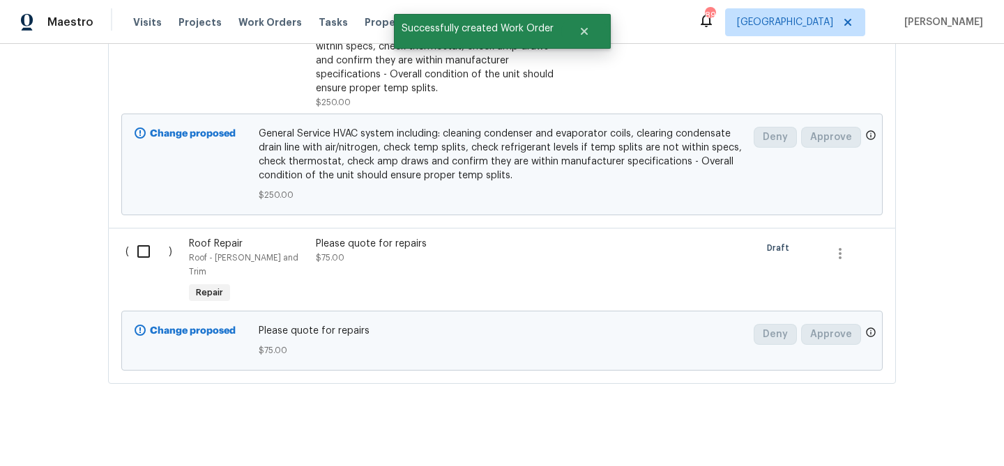
click at [139, 248] on input "checkbox" at bounding box center [149, 251] width 40 height 29
checkbox input "true"
click at [939, 435] on span "Create Work Order" at bounding box center [924, 431] width 93 height 17
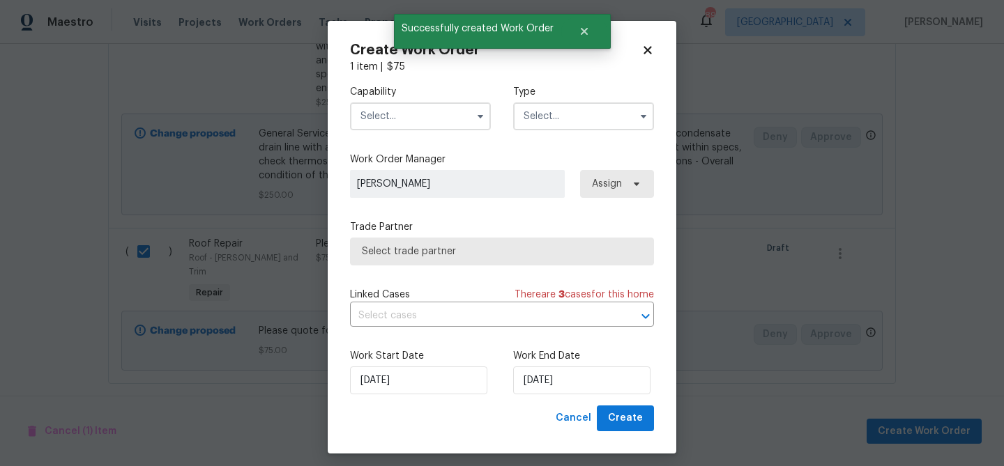
click at [427, 129] on input "text" at bounding box center [420, 116] width 141 height 28
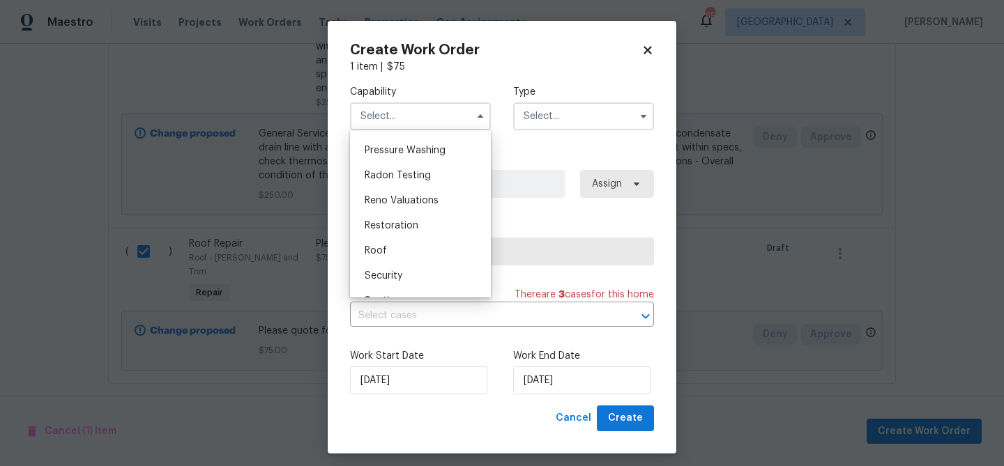
scroll to position [1319, 0]
click at [398, 244] on div "Roof" at bounding box center [420, 249] width 134 height 25
type input "Roof"
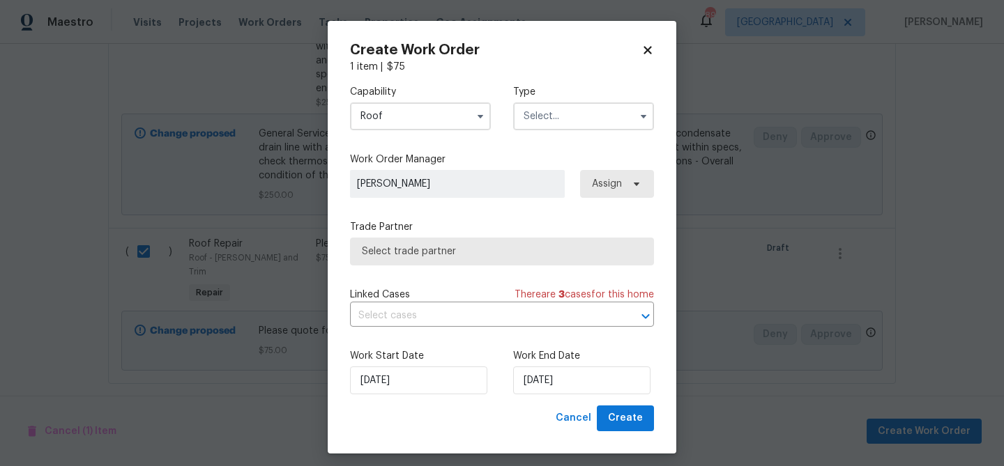
click at [544, 118] on input "text" at bounding box center [583, 116] width 141 height 28
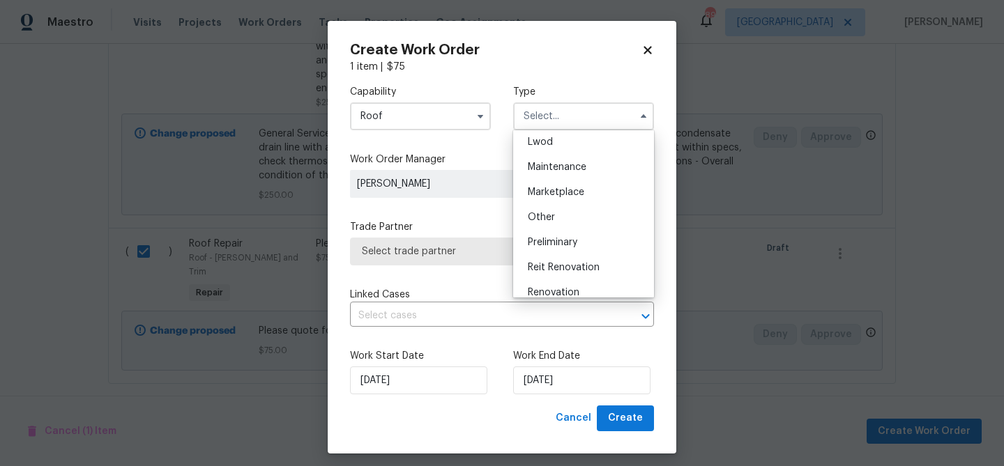
scroll to position [238, 0]
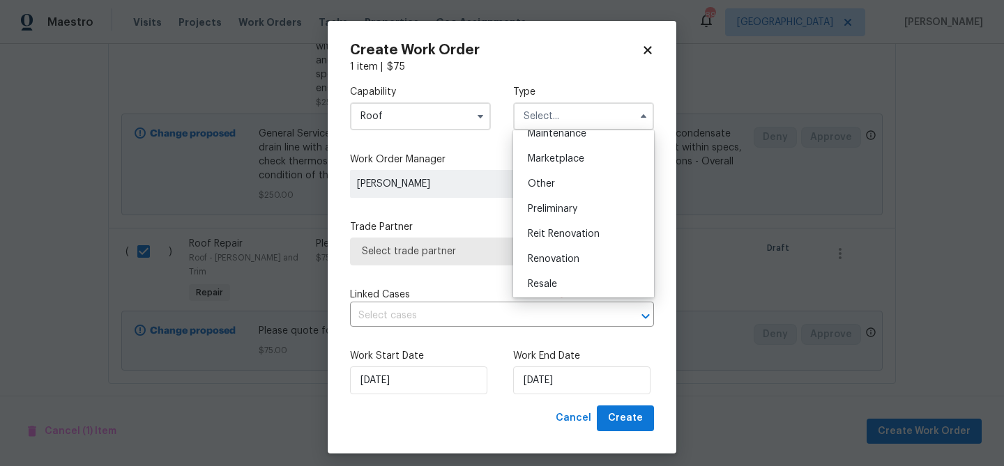
click at [563, 254] on span "Renovation" at bounding box center [554, 259] width 52 height 10
type input "Renovation"
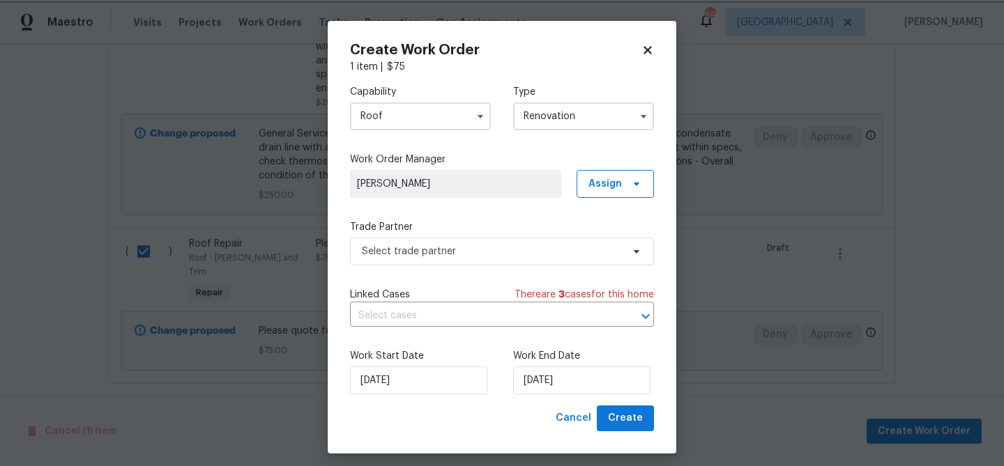
scroll to position [0, 0]
click at [499, 254] on span "Select trade partner" at bounding box center [492, 252] width 260 height 14
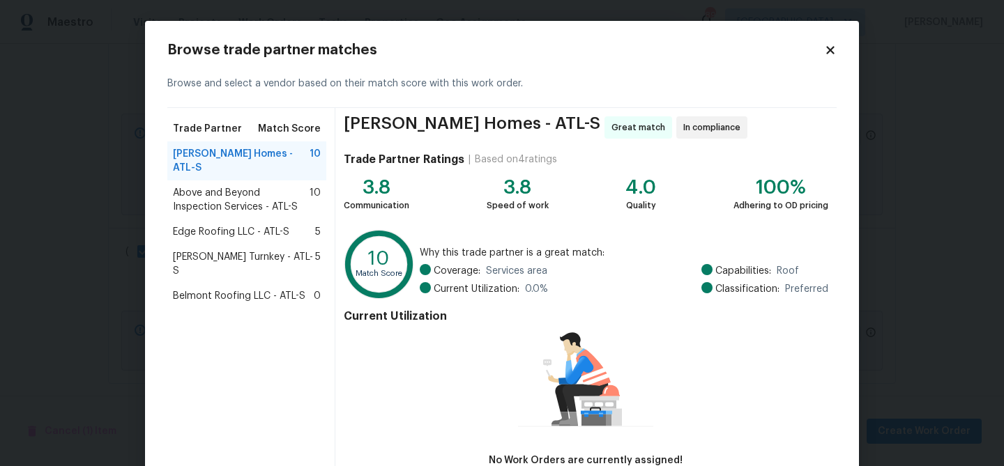
click at [262, 225] on span "Edge Roofing LLC - ATL-S" at bounding box center [231, 232] width 116 height 14
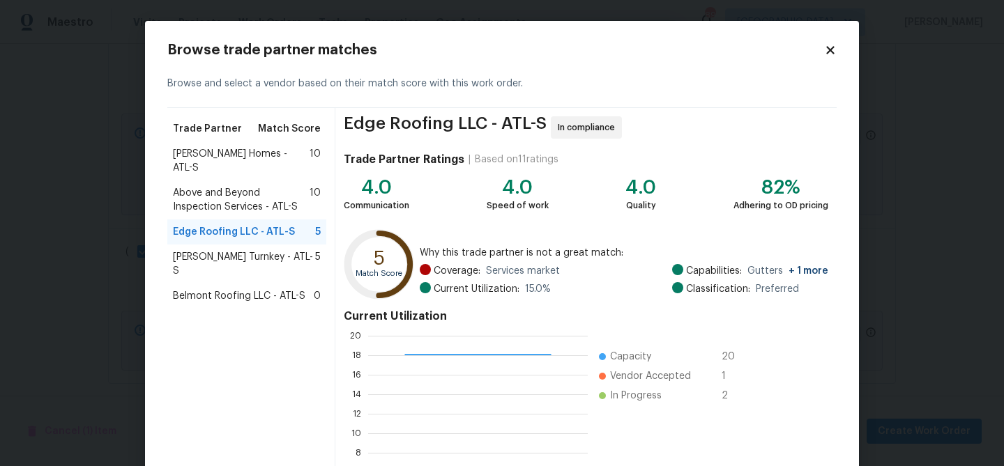
scroll to position [148, 0]
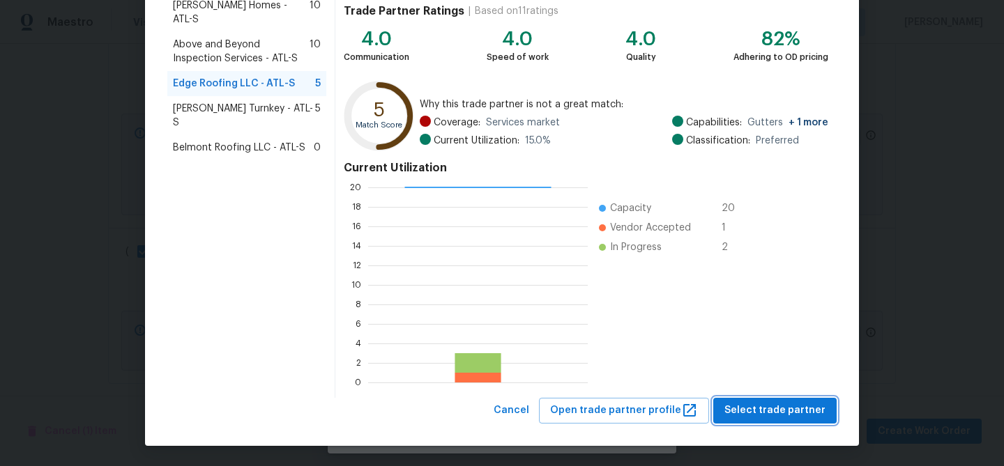
click at [806, 408] on span "Select trade partner" at bounding box center [774, 410] width 101 height 17
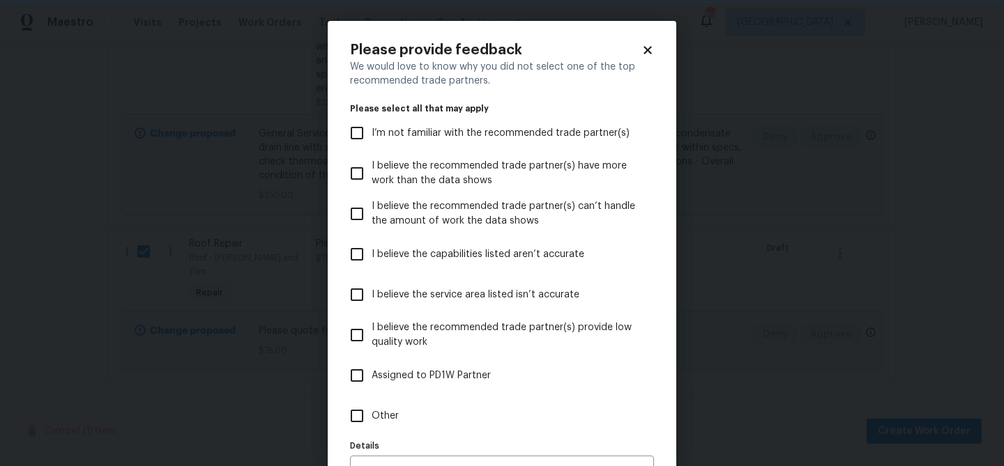
scroll to position [86, 0]
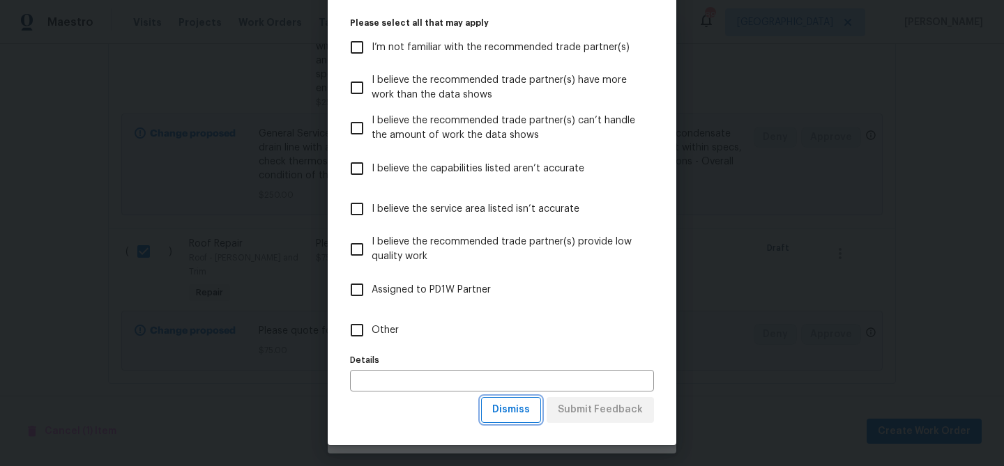
click at [530, 408] on span "Dismiss" at bounding box center [511, 409] width 38 height 17
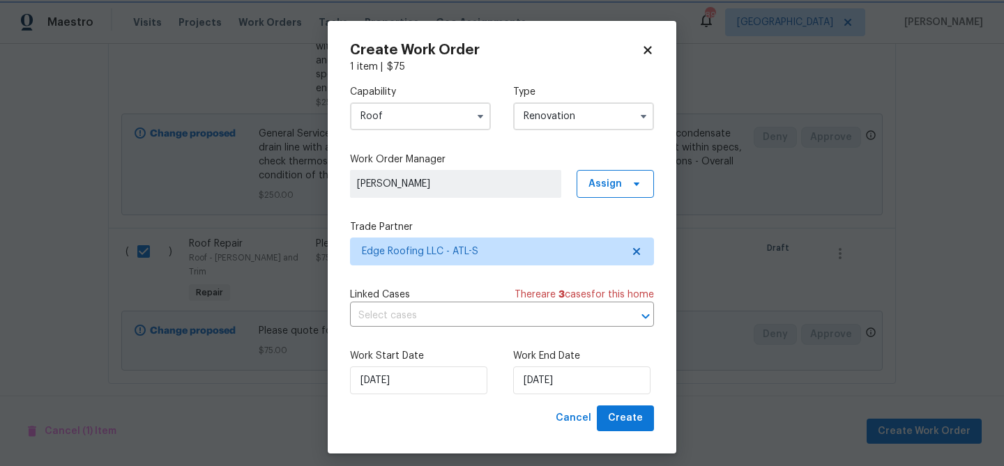
scroll to position [0, 0]
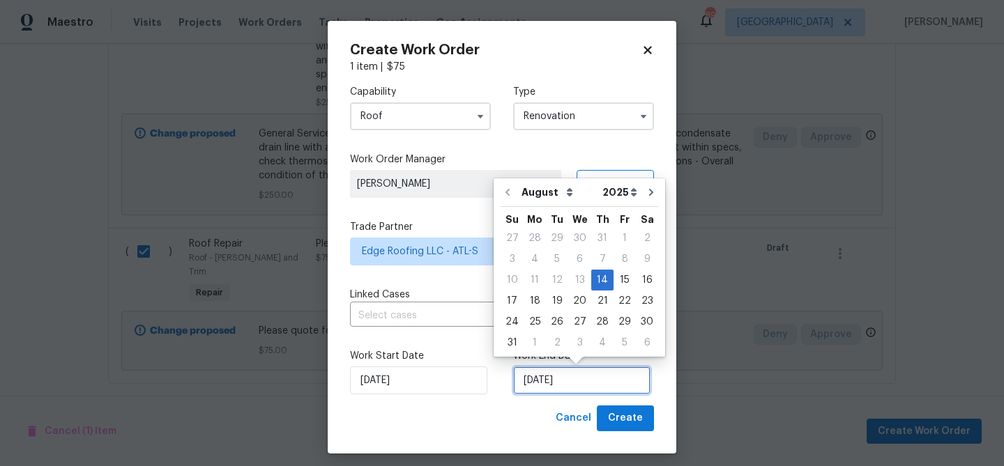
click at [546, 384] on input "8/14/2025" at bounding box center [581, 381] width 137 height 28
click at [579, 325] on div "27" at bounding box center [579, 322] width 23 height 20
click at [582, 385] on input "8/27/2025" at bounding box center [581, 381] width 137 height 28
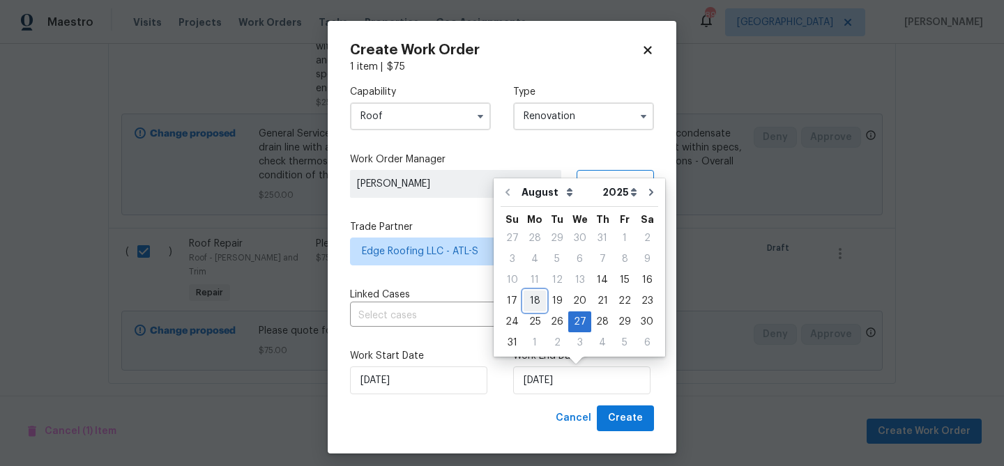
click at [535, 302] on div "18" at bounding box center [534, 301] width 22 height 20
type input "8/18/2025"
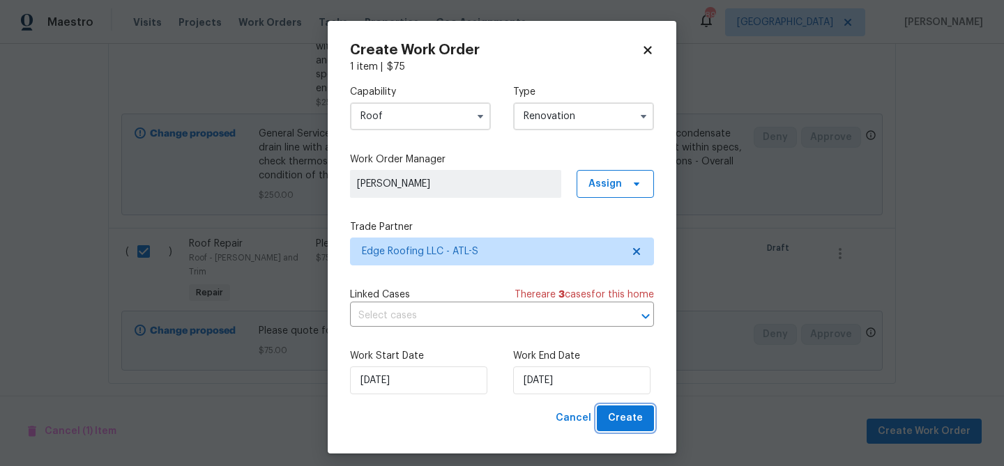
click at [630, 409] on button "Create" at bounding box center [625, 419] width 57 height 26
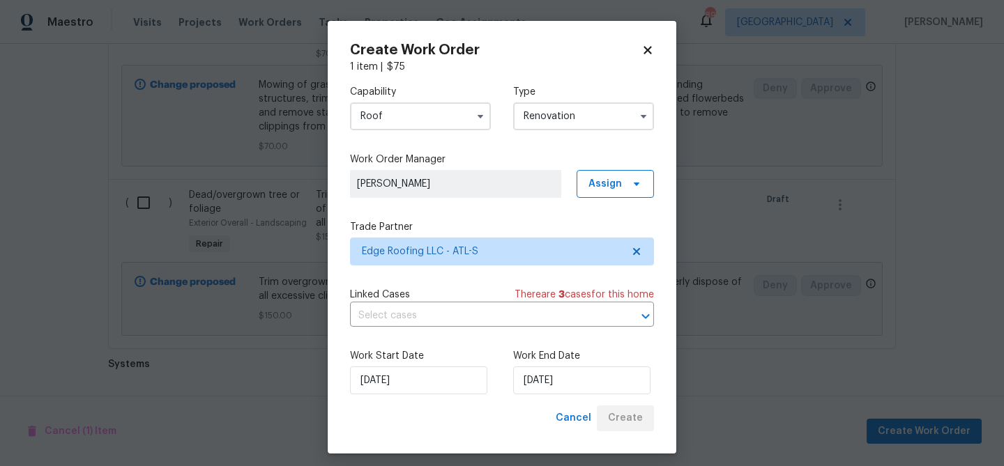
scroll to position [926, 0]
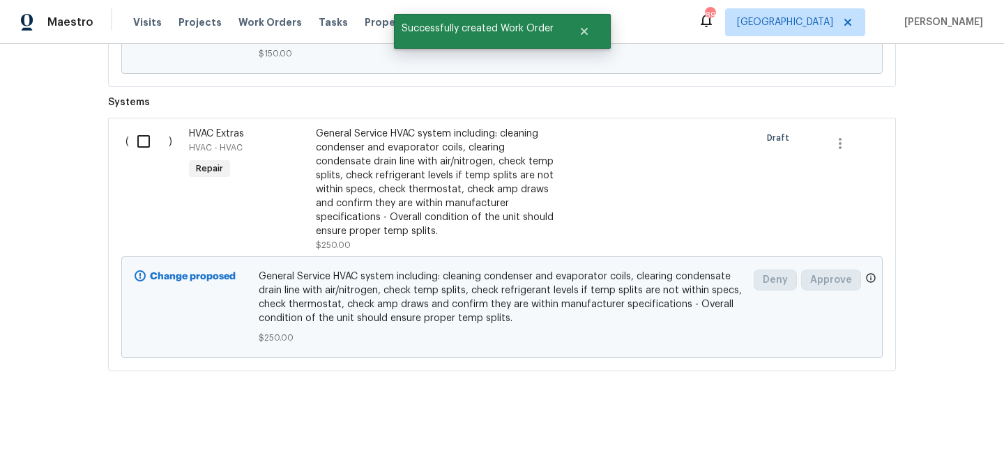
click at [140, 139] on input "checkbox" at bounding box center [149, 141] width 40 height 29
checkbox input "true"
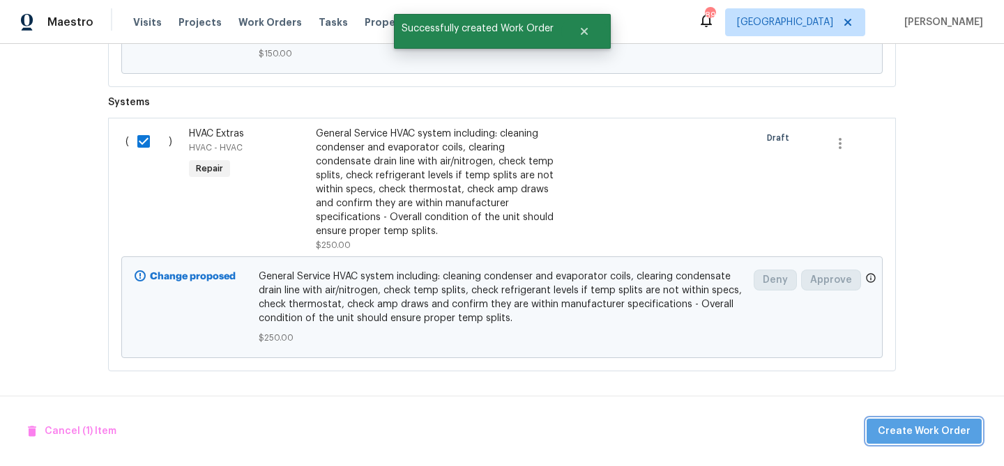
click at [945, 436] on span "Create Work Order" at bounding box center [924, 431] width 93 height 17
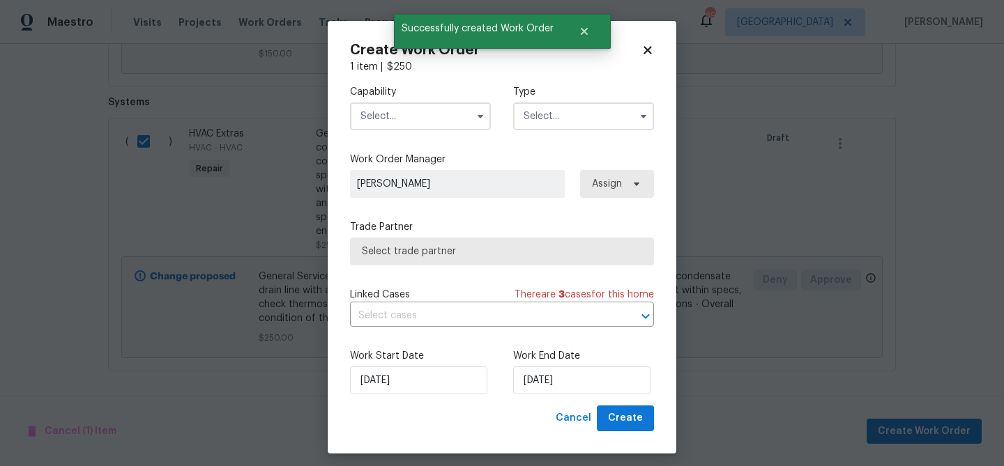
click at [392, 108] on input "text" at bounding box center [420, 116] width 141 height 28
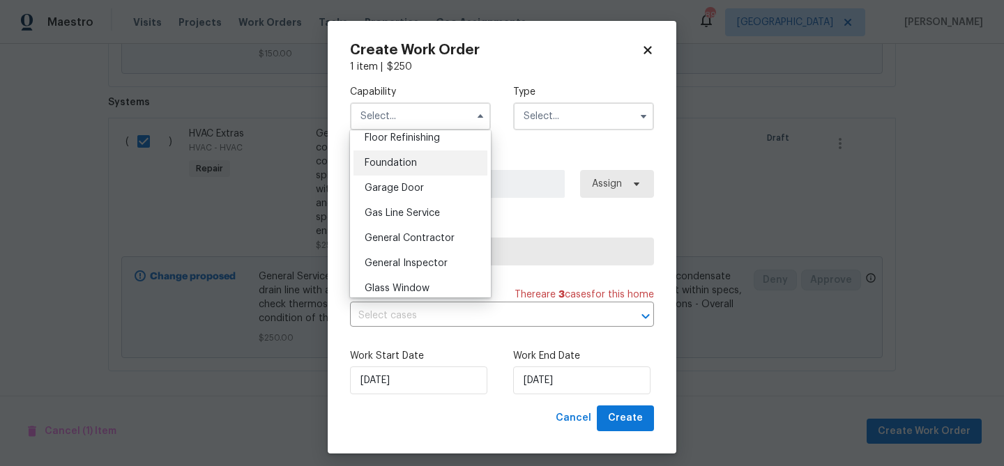
scroll to position [591, 0]
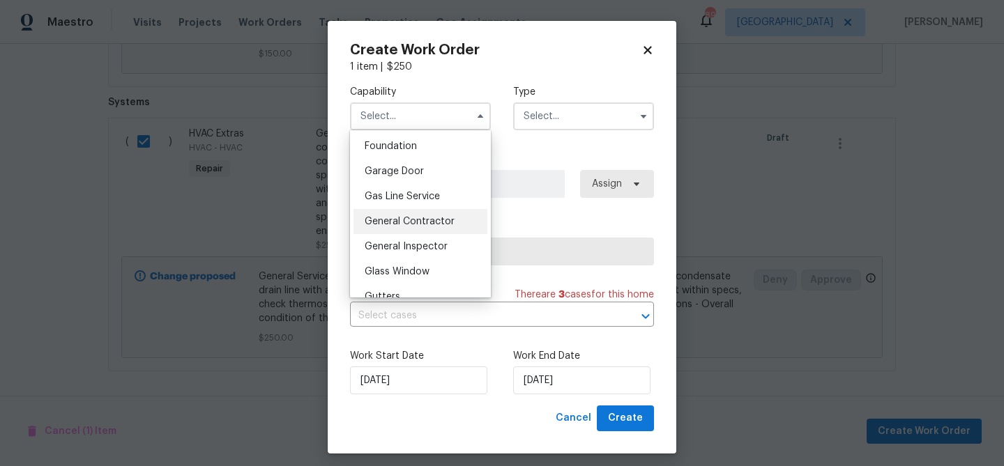
click at [412, 223] on span "General Contractor" at bounding box center [410, 222] width 90 height 10
type input "General Contractor"
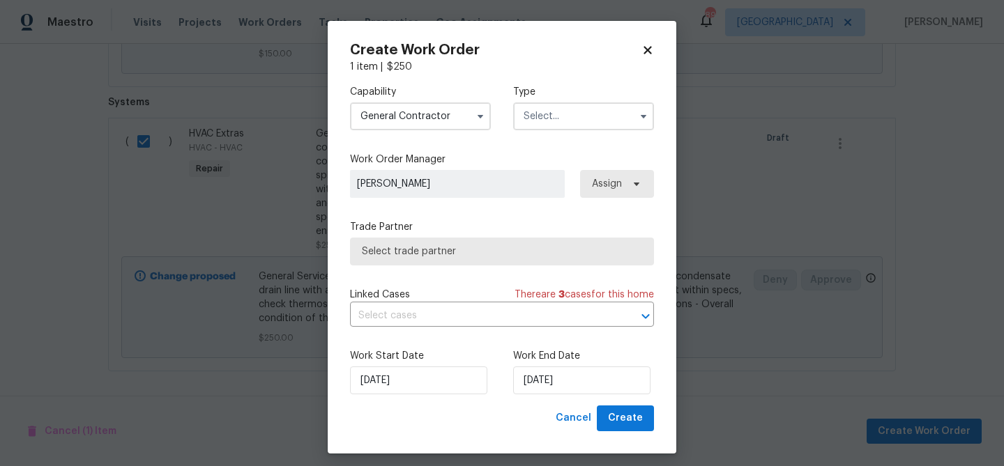
click at [552, 116] on input "text" at bounding box center [583, 116] width 141 height 28
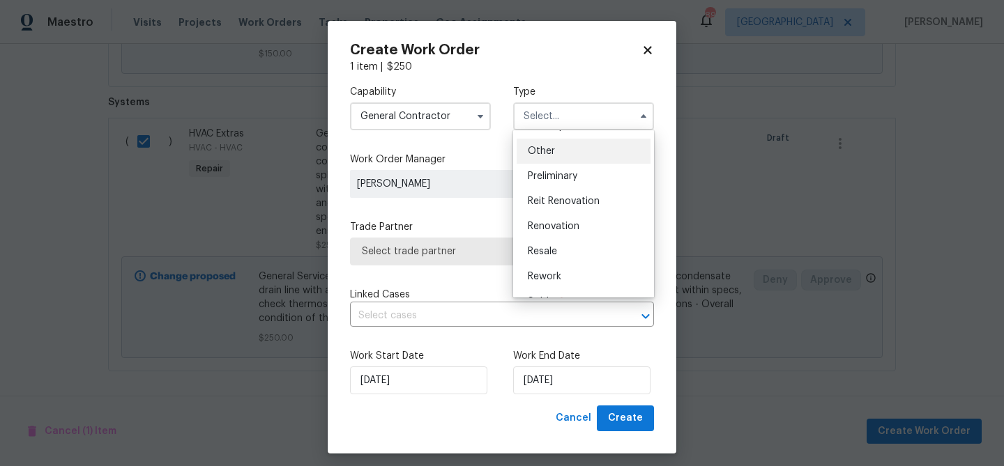
scroll to position [274, 0]
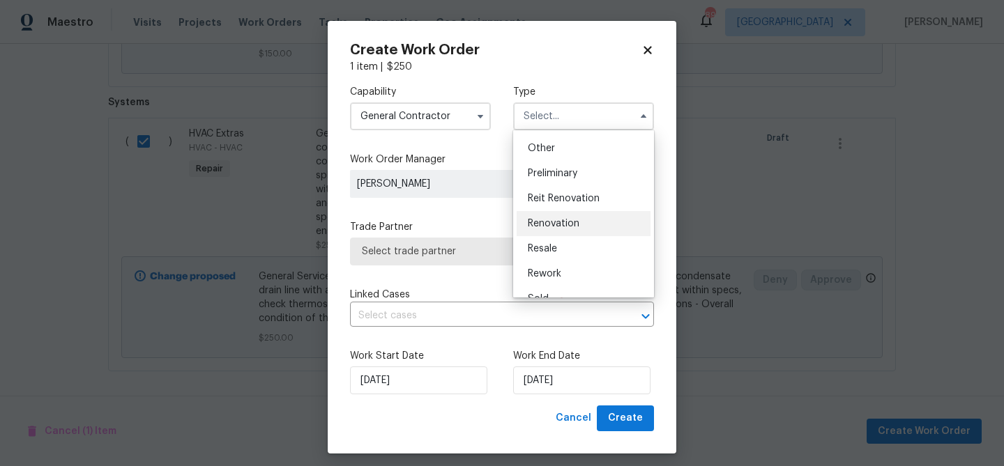
click at [561, 215] on div "Renovation" at bounding box center [584, 223] width 134 height 25
type input "Renovation"
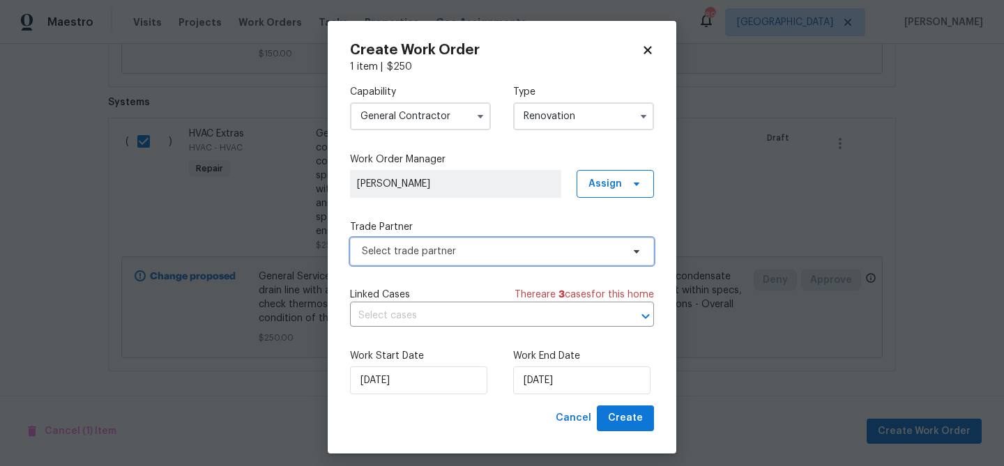
click at [534, 251] on span "Select trade partner" at bounding box center [492, 252] width 260 height 14
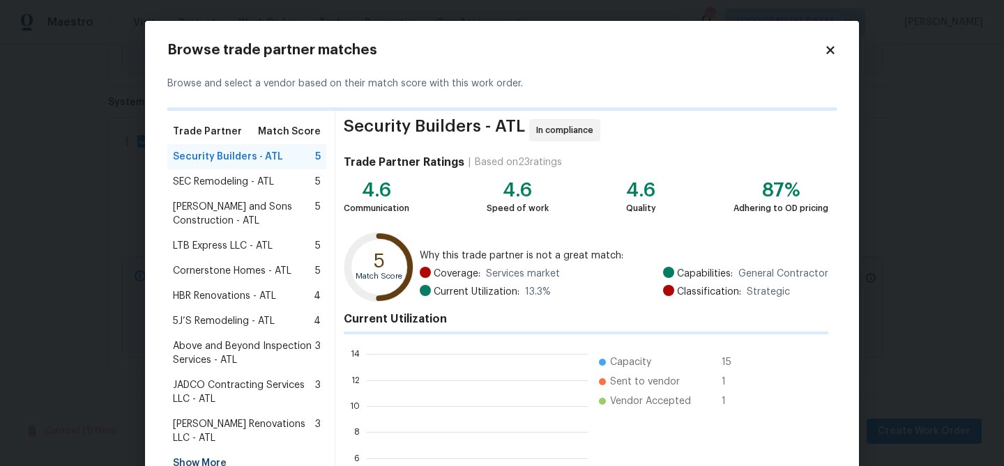
scroll to position [195, 221]
click at [266, 164] on div "Security Builders - ATL 5" at bounding box center [246, 156] width 159 height 25
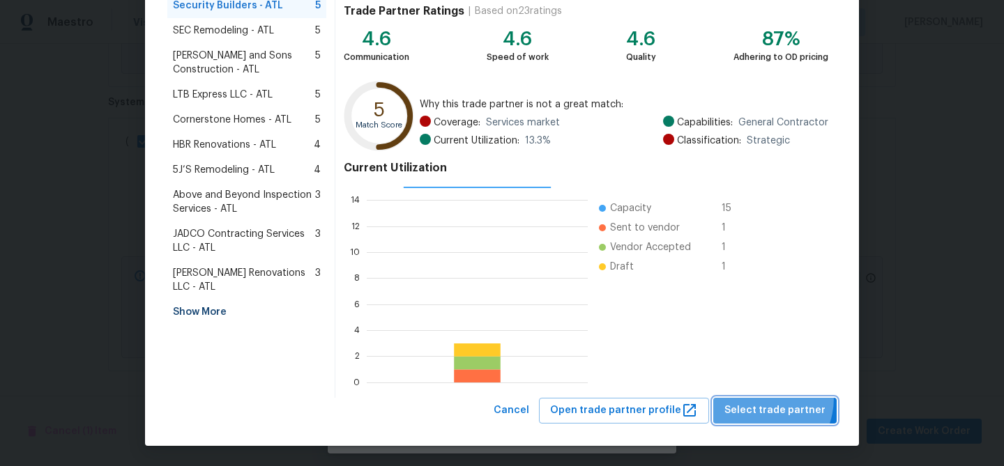
click at [759, 398] on button "Select trade partner" at bounding box center [774, 411] width 123 height 26
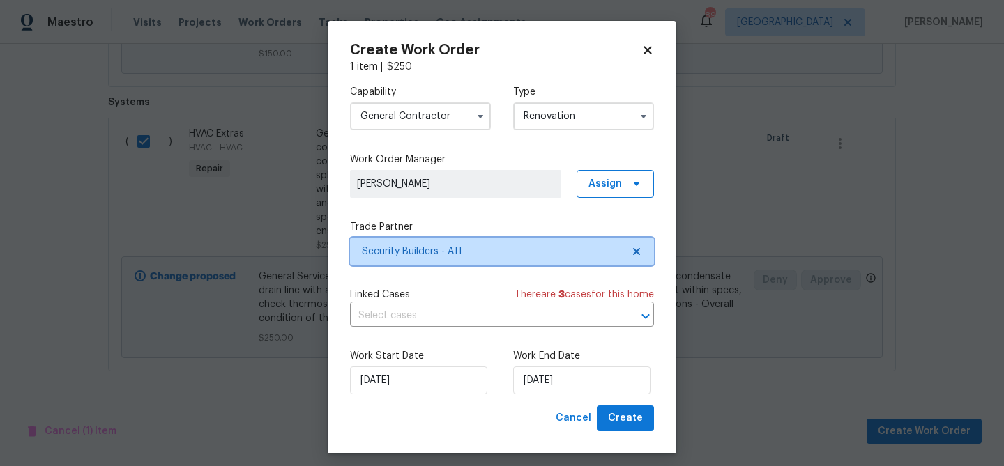
scroll to position [0, 0]
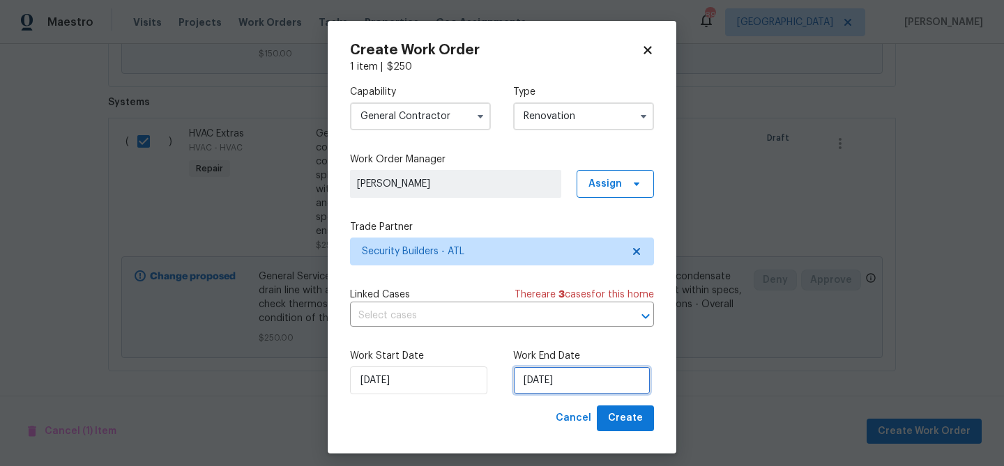
click at [569, 376] on input "8/14/2025" at bounding box center [581, 381] width 137 height 28
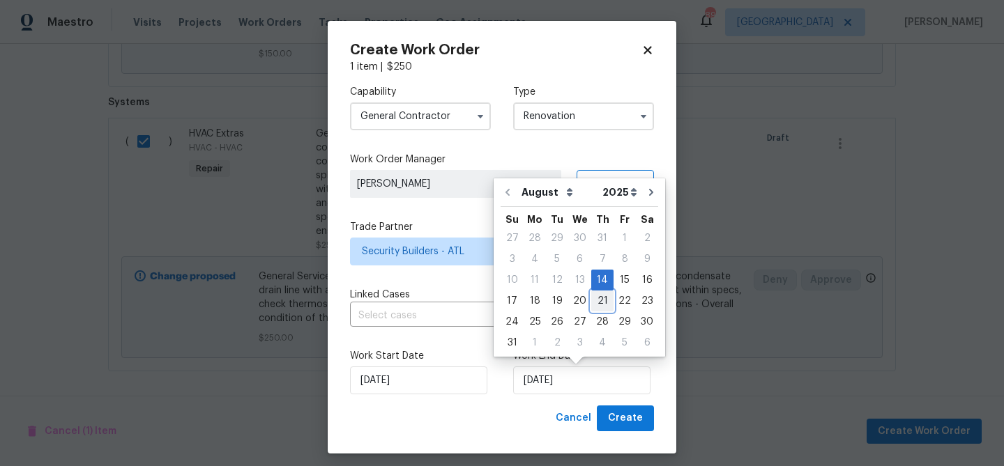
click at [593, 307] on div "21" at bounding box center [602, 301] width 22 height 20
type input "8/21/2025"
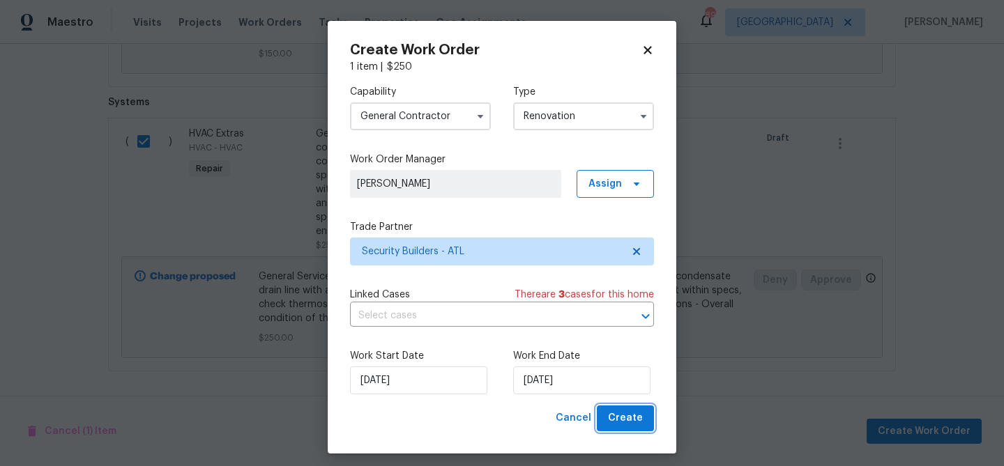
click at [613, 413] on span "Create" at bounding box center [625, 418] width 35 height 17
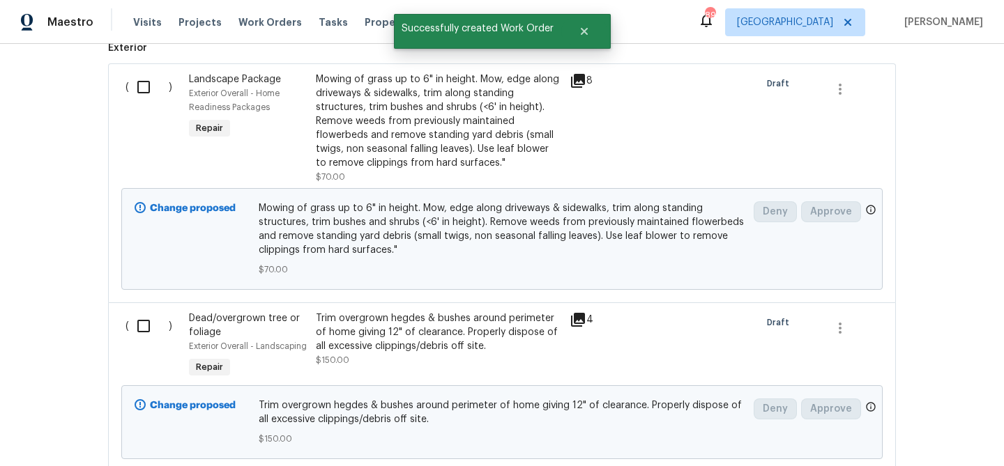
scroll to position [576, 0]
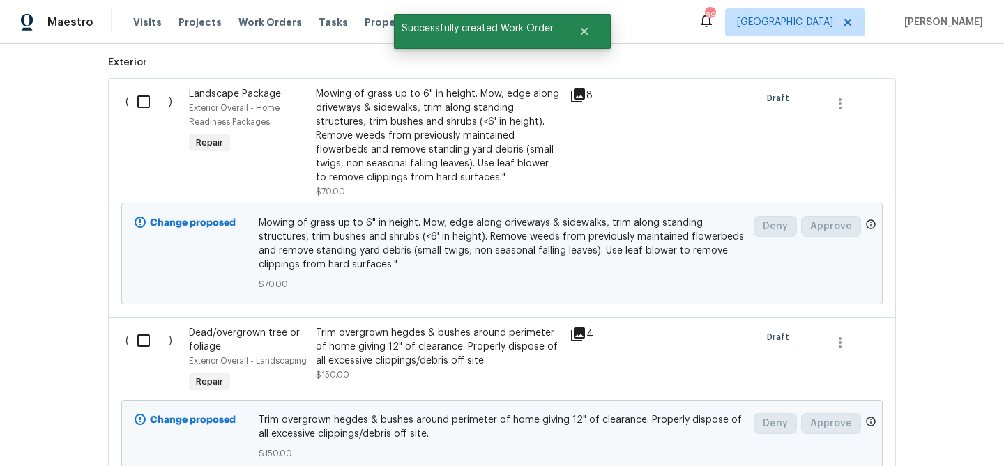
click at [144, 106] on input "checkbox" at bounding box center [149, 101] width 40 height 29
checkbox input "true"
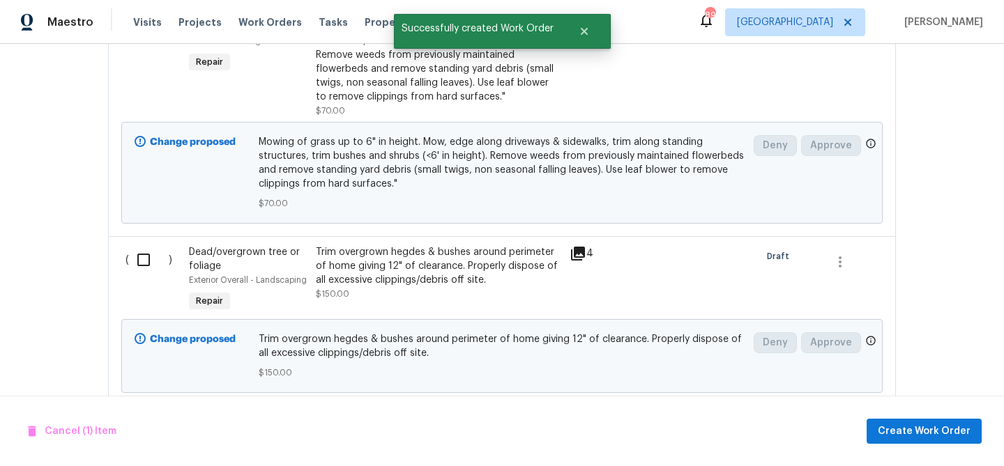
scroll to position [693, 0]
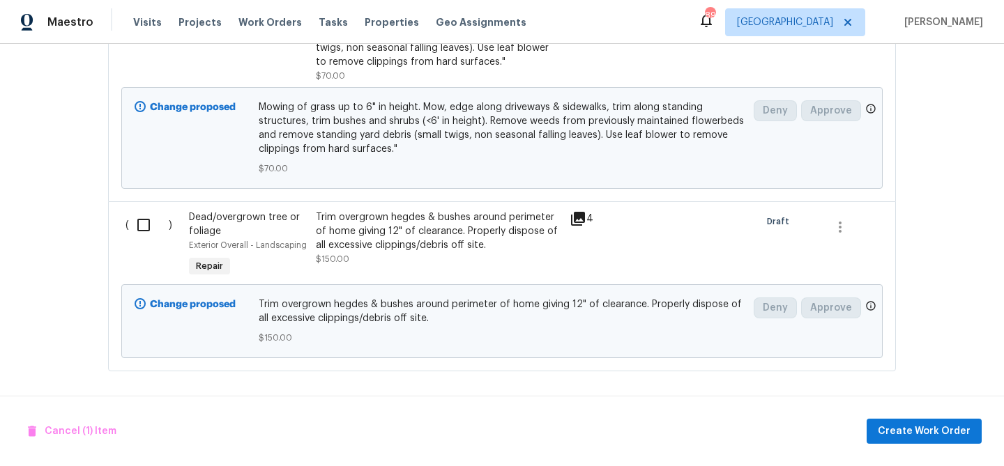
click at [138, 220] on input "checkbox" at bounding box center [149, 225] width 40 height 29
checkbox input "true"
click at [935, 436] on span "Create Work Order" at bounding box center [924, 431] width 93 height 17
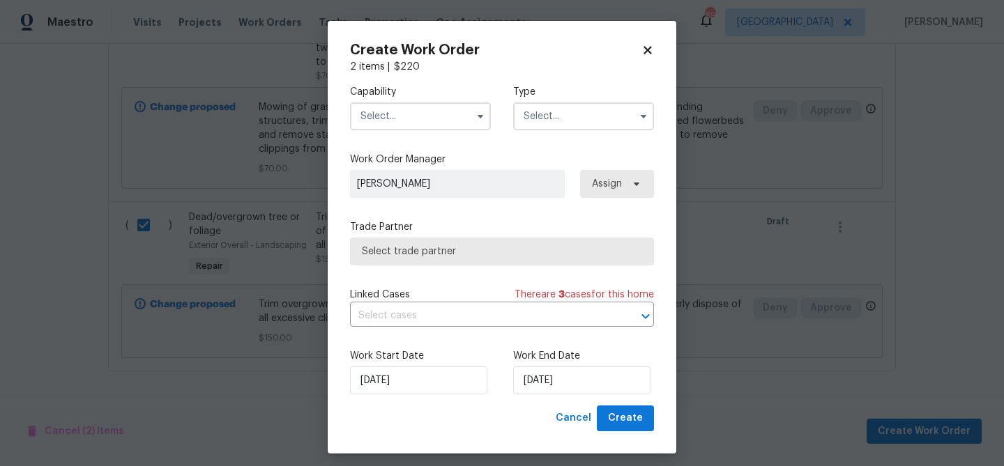
click at [402, 116] on input "text" at bounding box center [420, 116] width 141 height 28
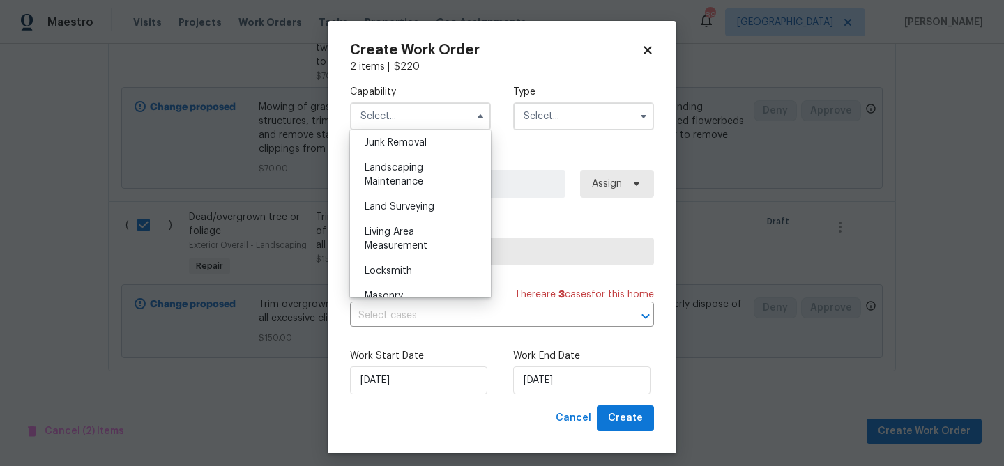
scroll to position [902, 0]
drag, startPoint x: 415, startPoint y: 185, endPoint x: 467, endPoint y: 146, distance: 65.2
click at [415, 185] on div "Landscaping Maintenance" at bounding box center [420, 168] width 134 height 39
type input "Landscaping Maintenance"
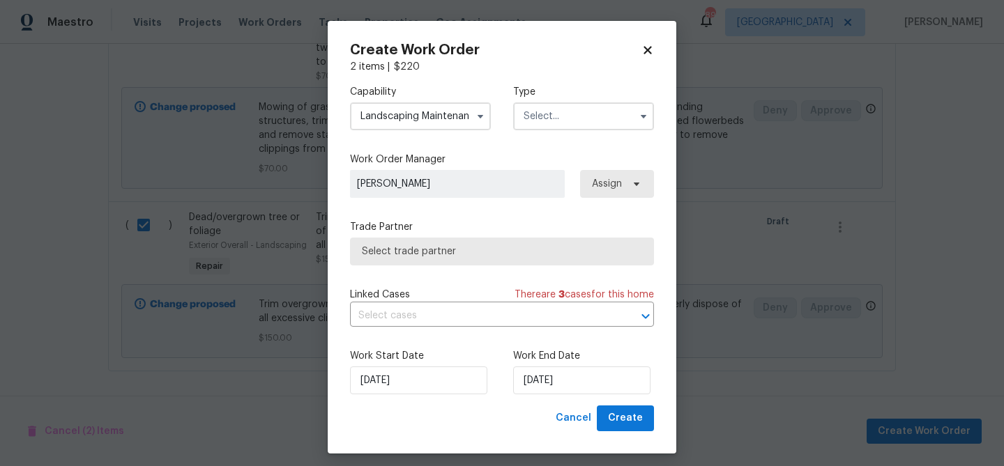
click at [560, 119] on input "text" at bounding box center [583, 116] width 141 height 28
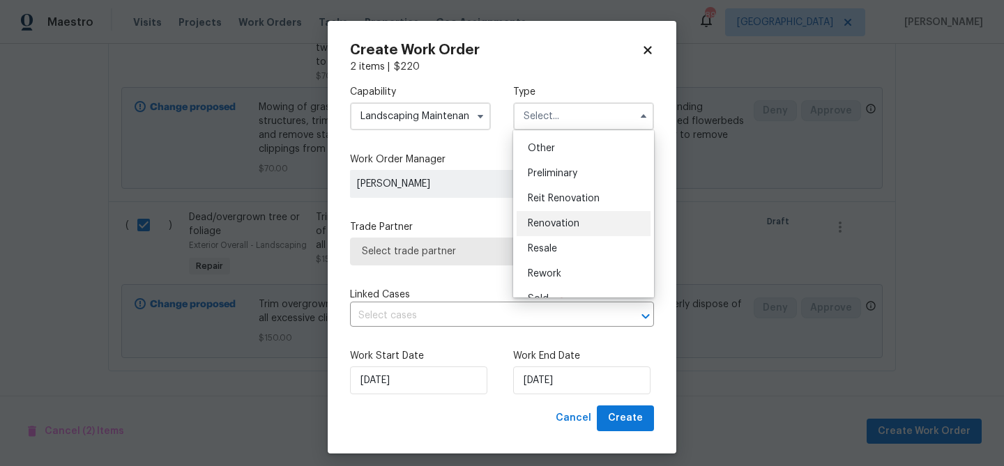
scroll to position [275, 0]
click at [569, 218] on span "Renovation" at bounding box center [554, 223] width 52 height 10
type input "Renovation"
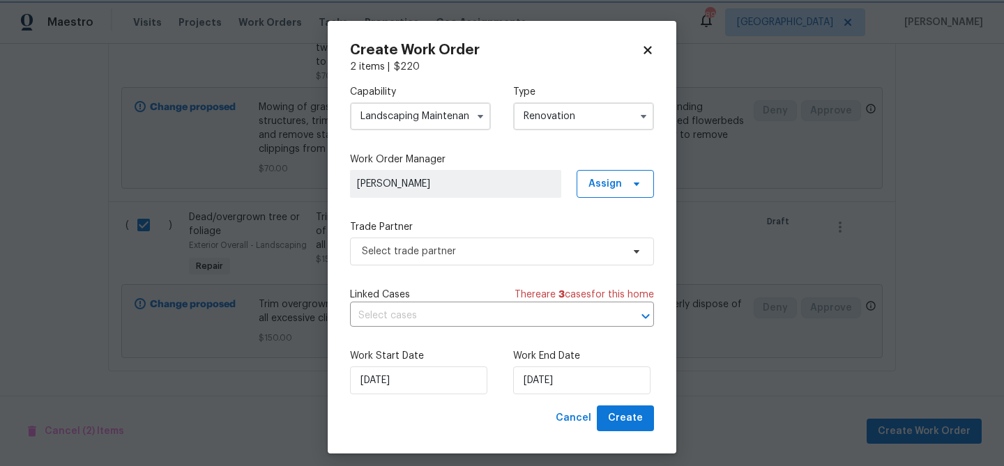
scroll to position [0, 0]
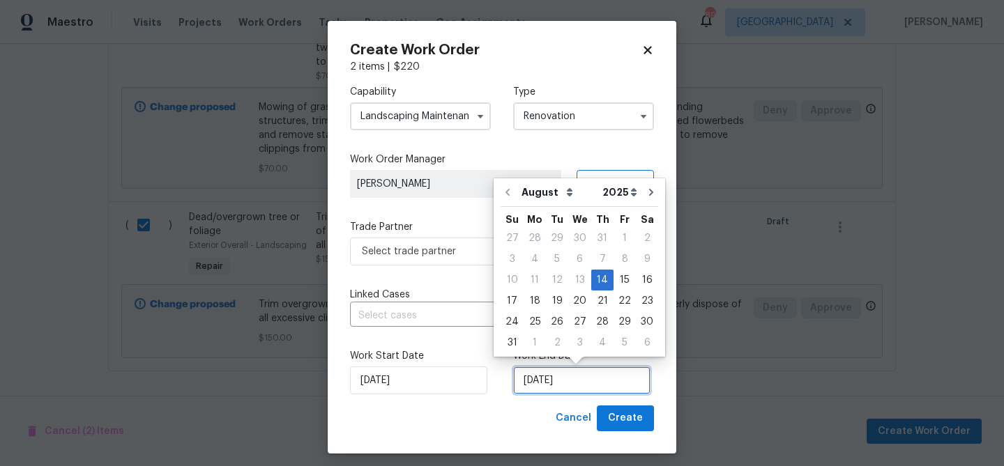
click at [553, 379] on input "8/14/2025" at bounding box center [581, 381] width 137 height 28
click at [618, 304] on div "22" at bounding box center [624, 301] width 22 height 20
type input "8/22/2025"
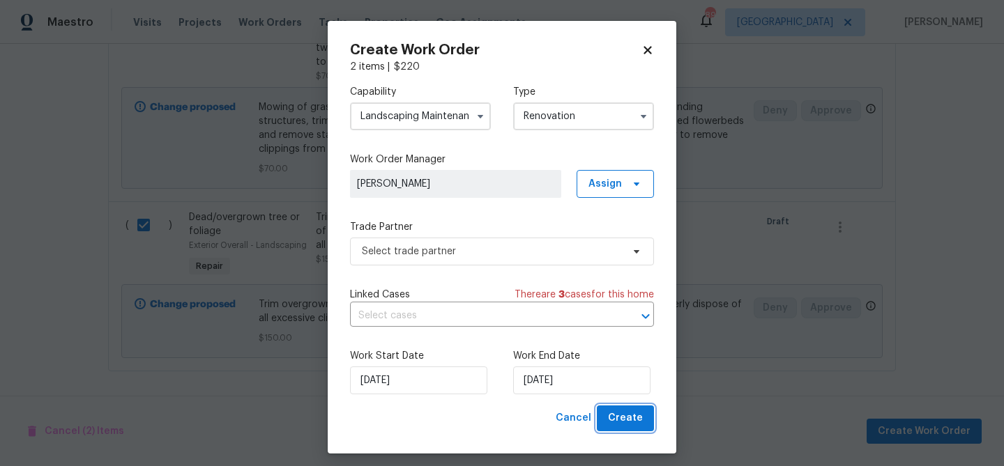
click at [626, 422] on span "Create" at bounding box center [625, 418] width 35 height 17
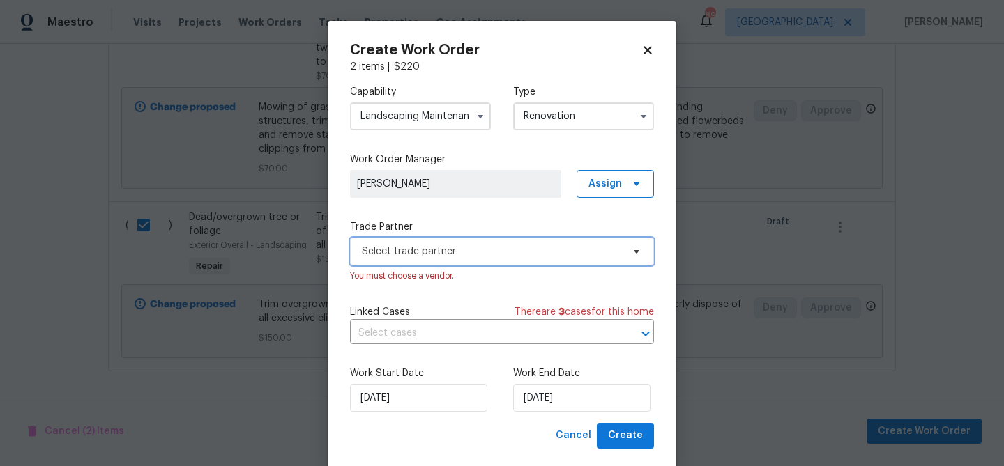
click at [522, 261] on span "Select trade partner" at bounding box center [502, 252] width 304 height 28
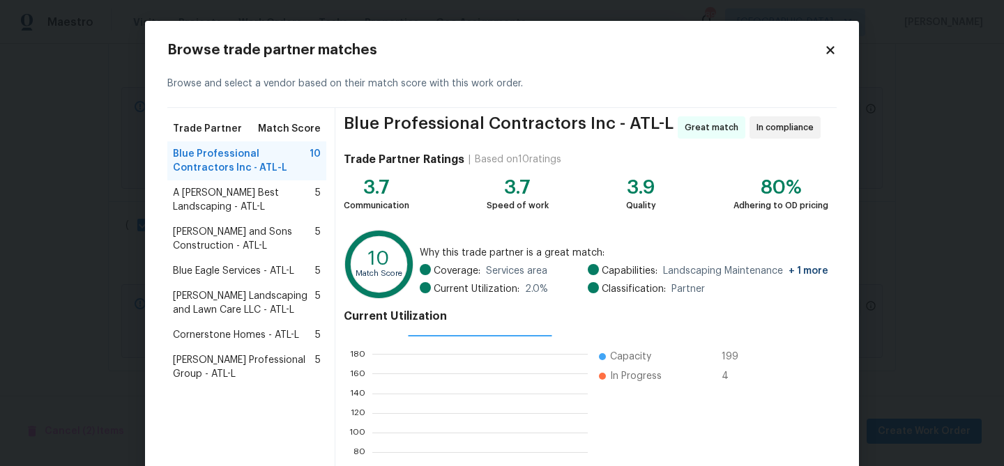
scroll to position [148, 0]
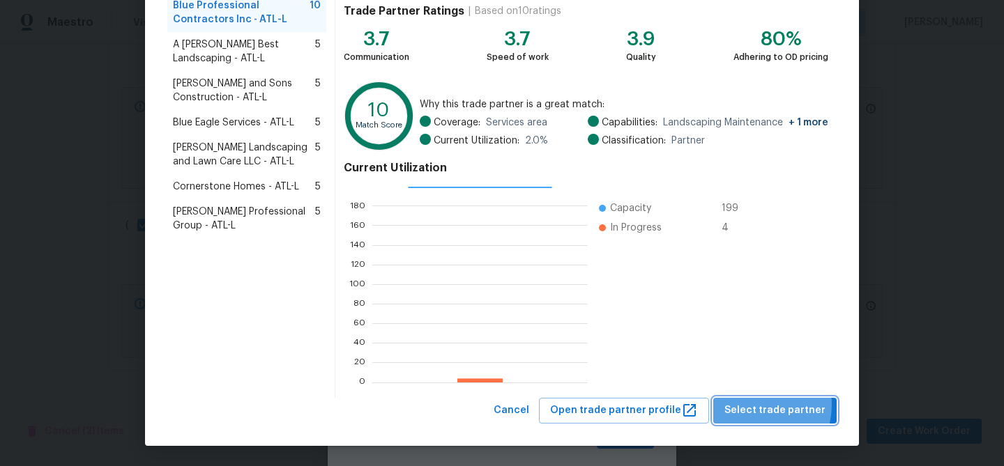
click at [753, 404] on span "Select trade partner" at bounding box center [774, 410] width 101 height 17
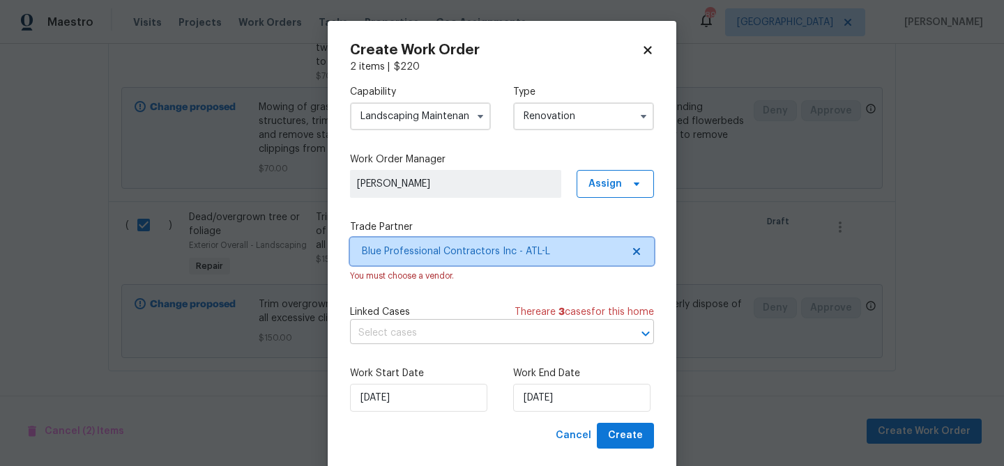
scroll to position [26, 0]
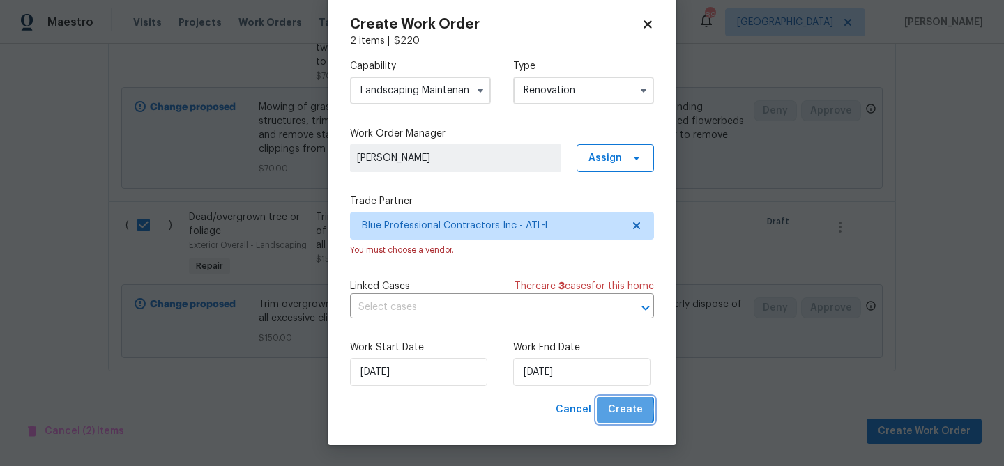
click at [620, 410] on span "Create" at bounding box center [625, 409] width 35 height 17
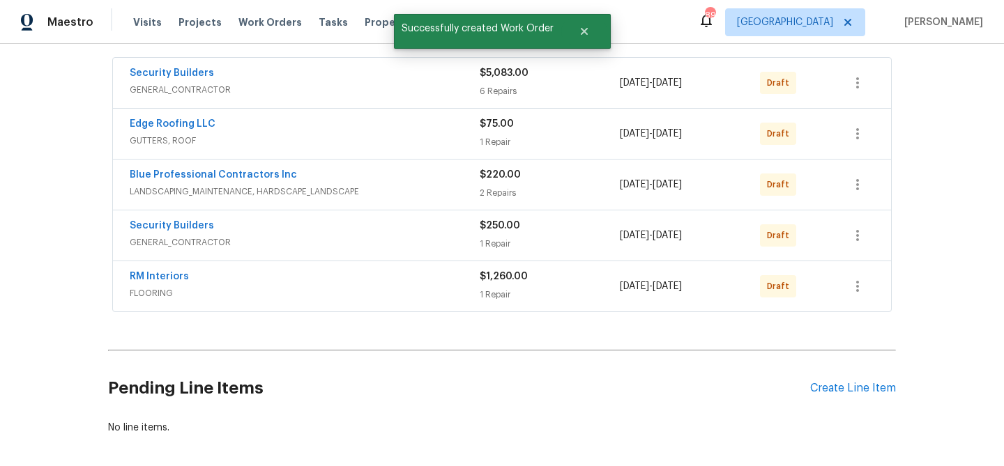
scroll to position [251, 0]
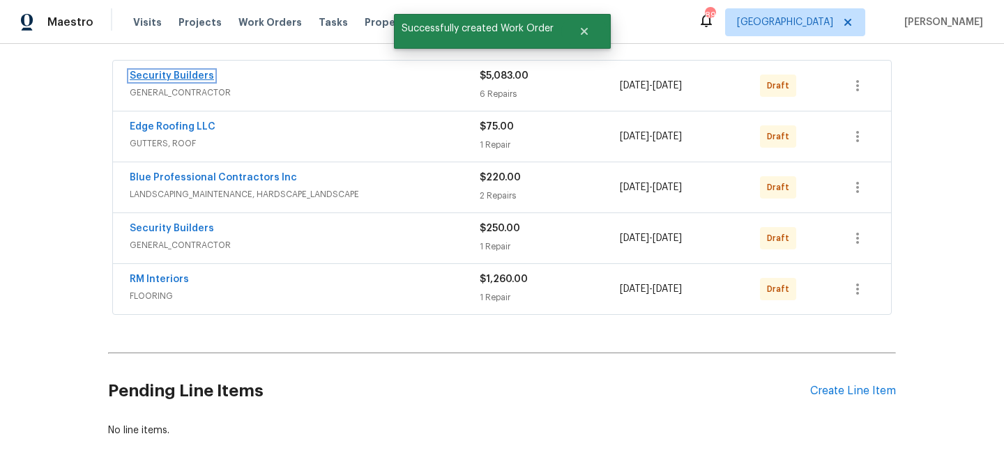
click at [169, 76] on link "Security Builders" at bounding box center [172, 76] width 84 height 10
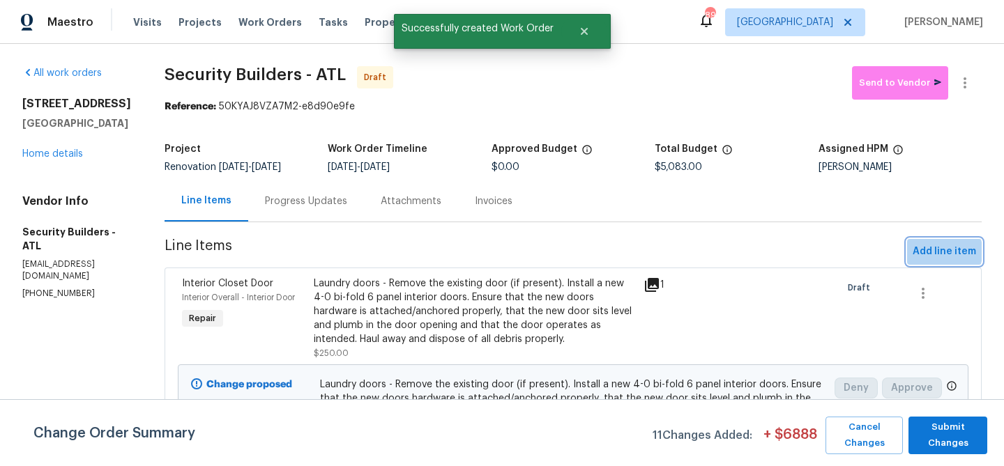
click at [929, 252] on span "Add line item" at bounding box center [943, 251] width 63 height 17
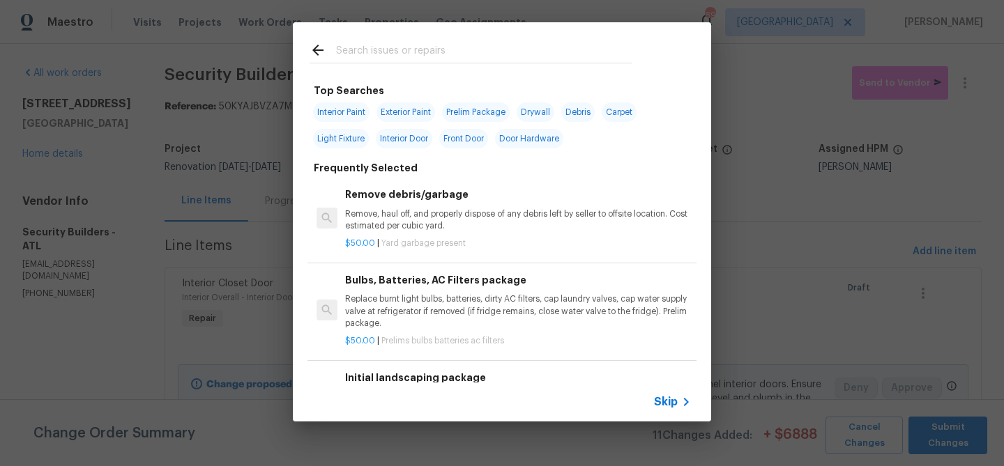
click at [372, 49] on input "text" at bounding box center [484, 52] width 296 height 21
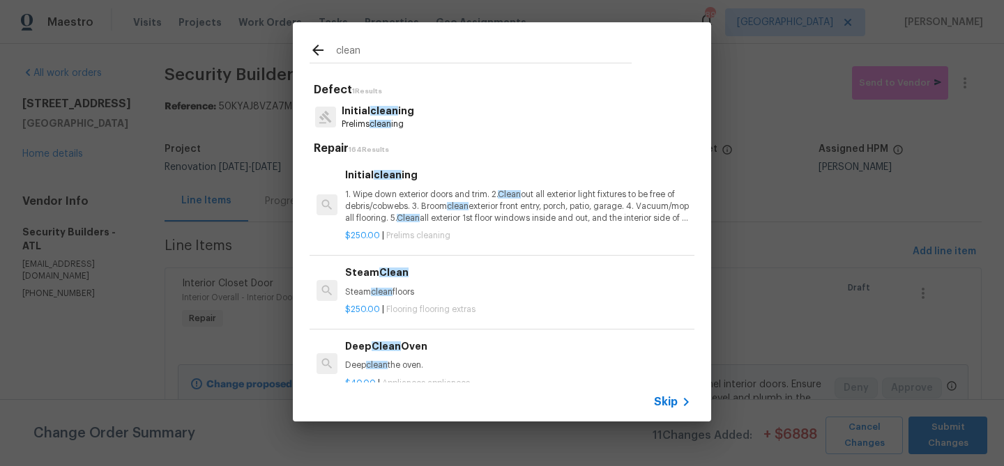
type input "clean"
click at [417, 207] on p "1. Wipe down exterior doors and trim. 2. Clean out all exterior light fixtures …" at bounding box center [518, 207] width 346 height 36
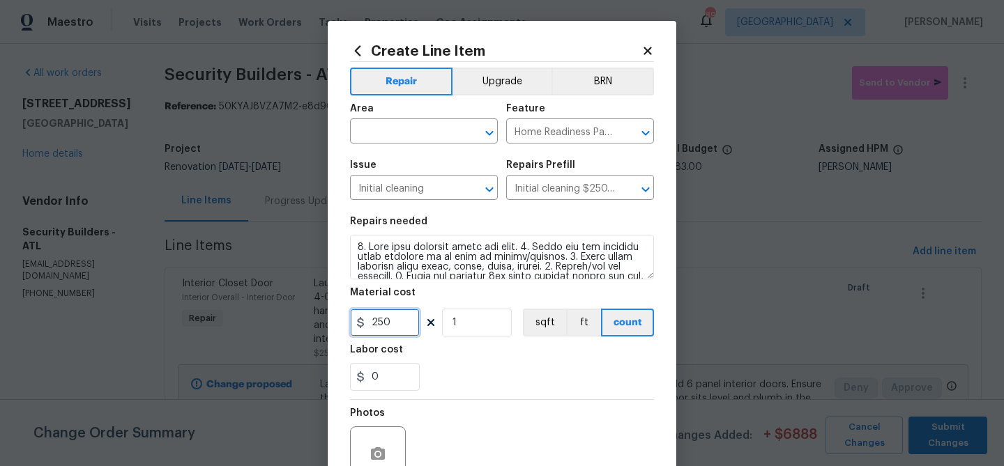
click at [392, 332] on input "250" at bounding box center [385, 323] width 70 height 28
click at [393, 328] on input "250" at bounding box center [385, 323] width 70 height 28
type input "275"
click at [454, 360] on div "Labor cost" at bounding box center [502, 354] width 304 height 18
click at [387, 130] on input "text" at bounding box center [404, 133] width 109 height 22
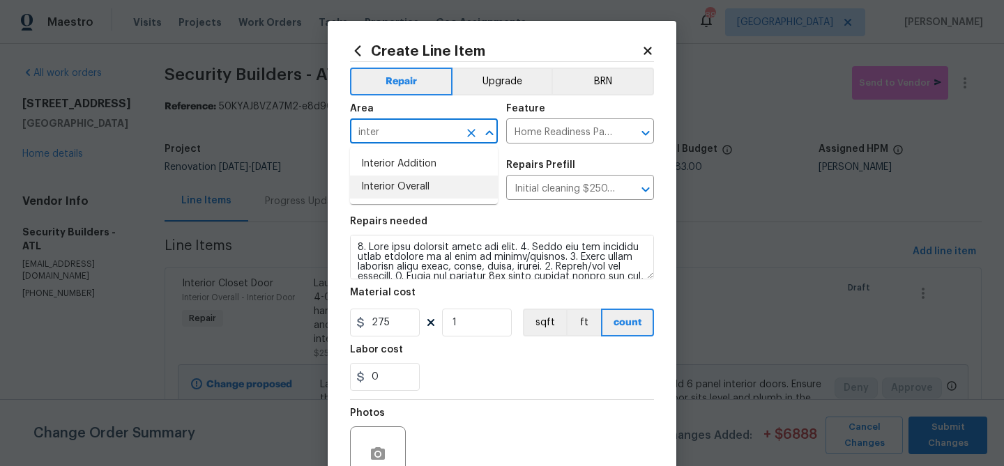
click at [390, 186] on li "Interior Overall" at bounding box center [424, 187] width 148 height 23
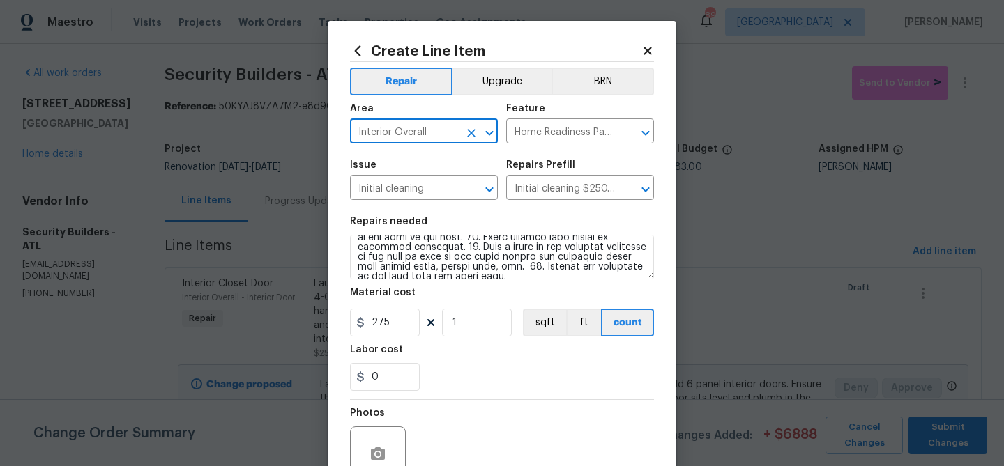
scroll to position [135, 0]
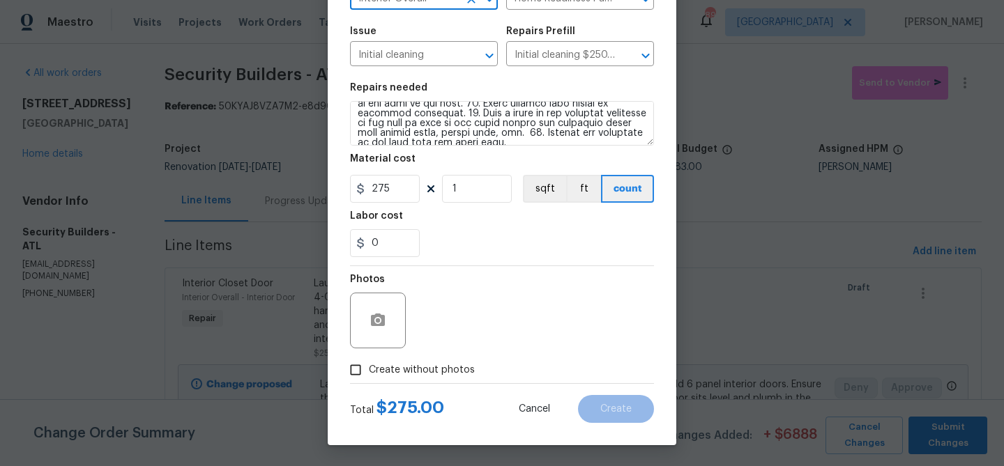
type input "Interior Overall"
click at [478, 369] on div "Create without photos" at bounding box center [502, 370] width 304 height 26
click at [439, 366] on span "Create without photos" at bounding box center [422, 370] width 106 height 15
click at [369, 366] on input "Create without photos" at bounding box center [355, 370] width 26 height 26
checkbox input "true"
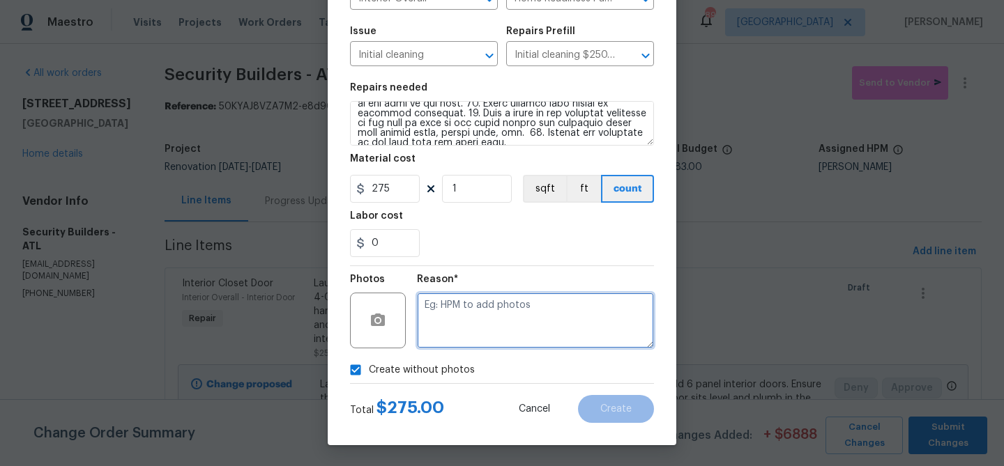
drag, startPoint x: 475, startPoint y: 326, endPoint x: 470, endPoint y: 316, distance: 10.6
click at [471, 321] on textarea at bounding box center [535, 321] width 237 height 56
type textarea "Clean"
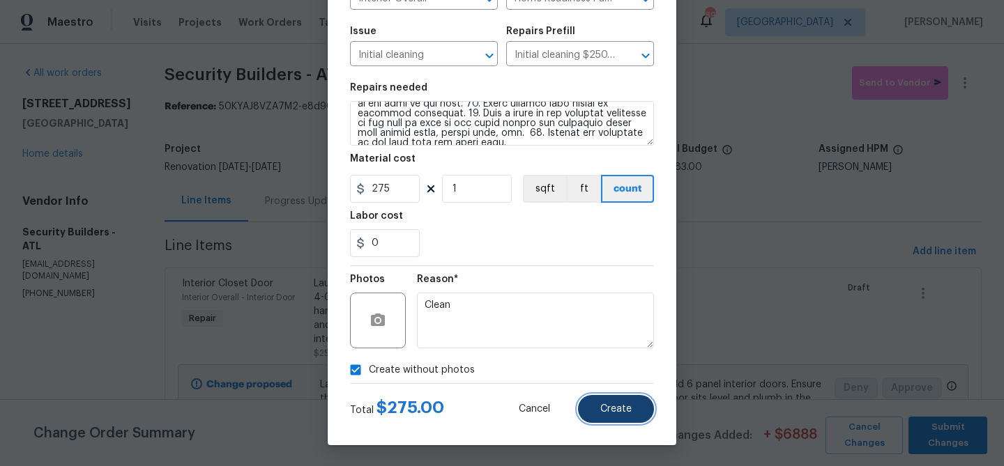
click at [642, 414] on button "Create" at bounding box center [616, 409] width 76 height 28
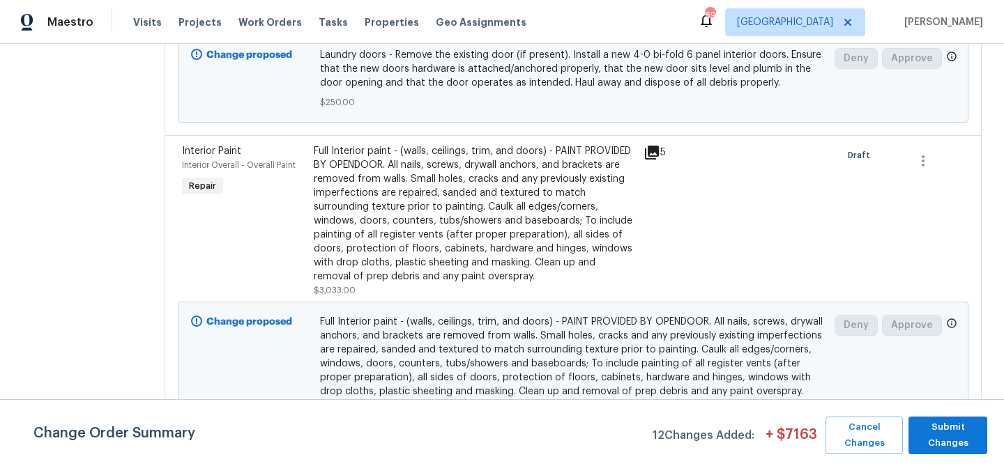
scroll to position [0, 0]
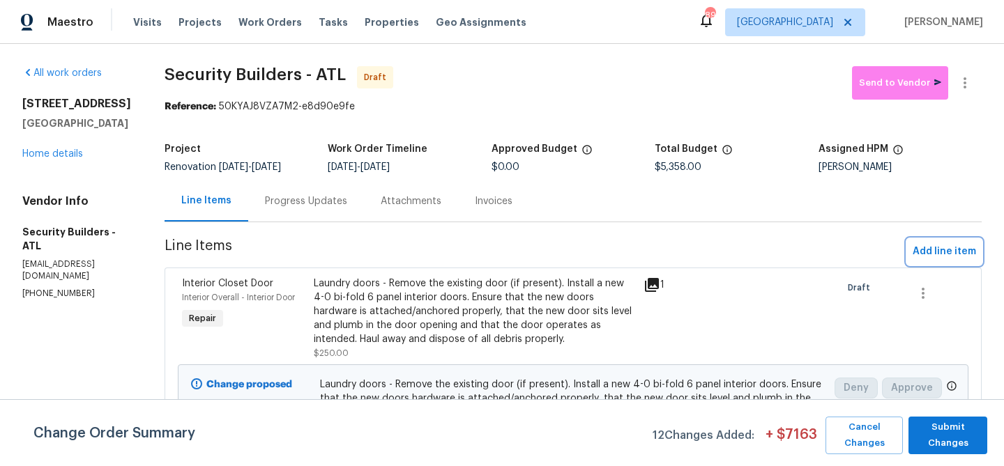
click at [940, 249] on span "Add line item" at bounding box center [943, 251] width 63 height 17
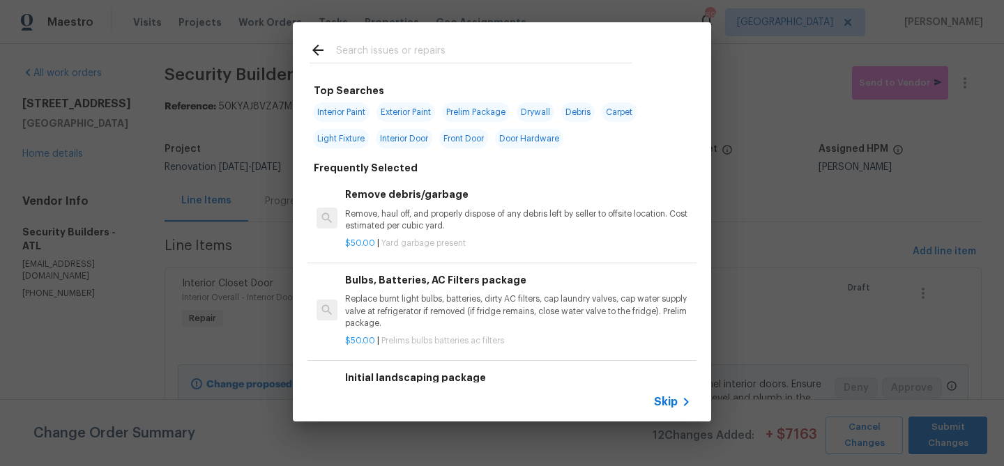
click at [426, 44] on input "text" at bounding box center [484, 52] width 296 height 21
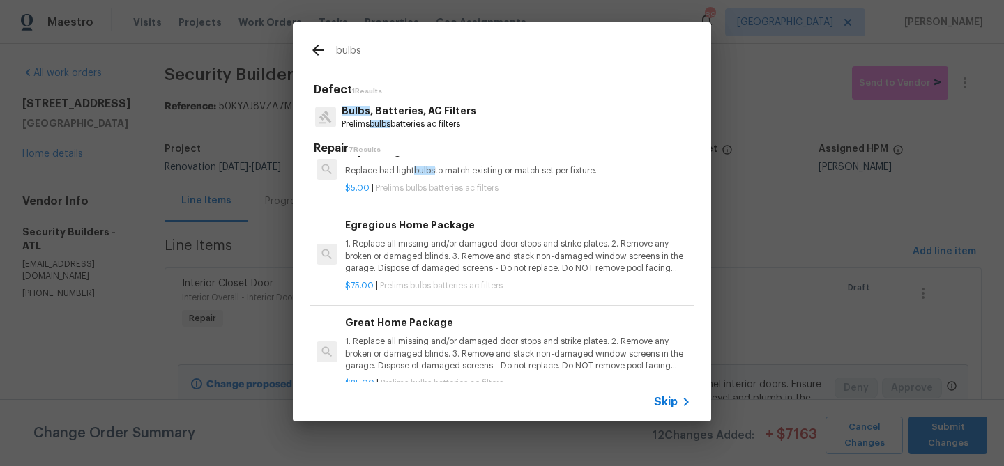
scroll to position [123, 0]
type input "bulbs"
click at [437, 250] on p "1. Replace all missing and/or damaged door stops and strike plates. 2. Remove a…" at bounding box center [518, 255] width 346 height 36
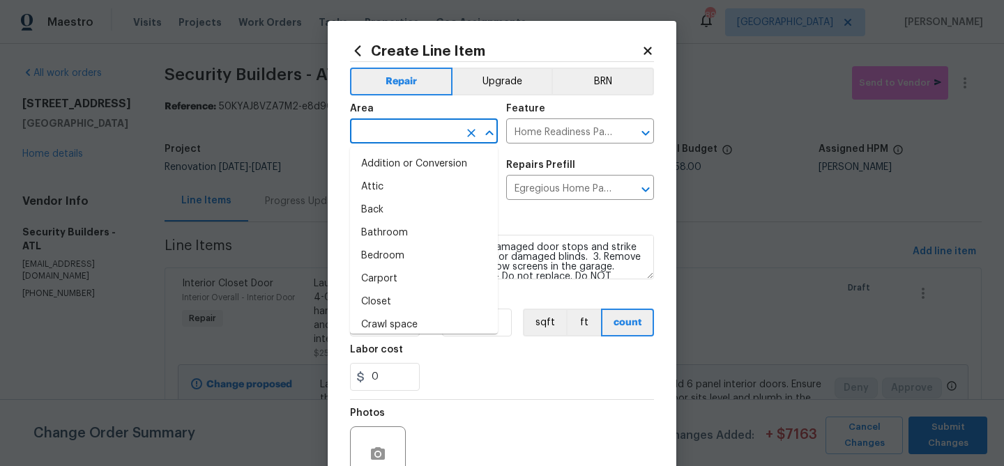
click at [401, 132] on input "text" at bounding box center [404, 133] width 109 height 22
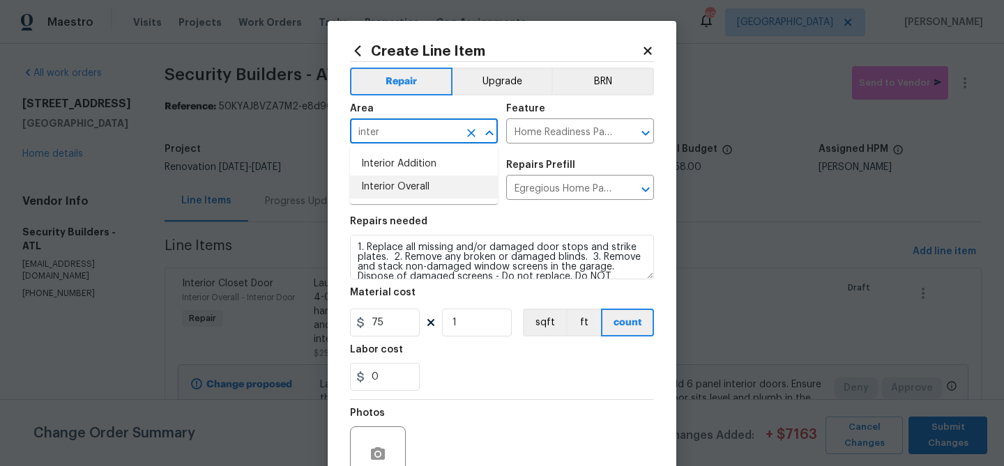
click at [389, 187] on li "Interior Overall" at bounding box center [424, 187] width 148 height 23
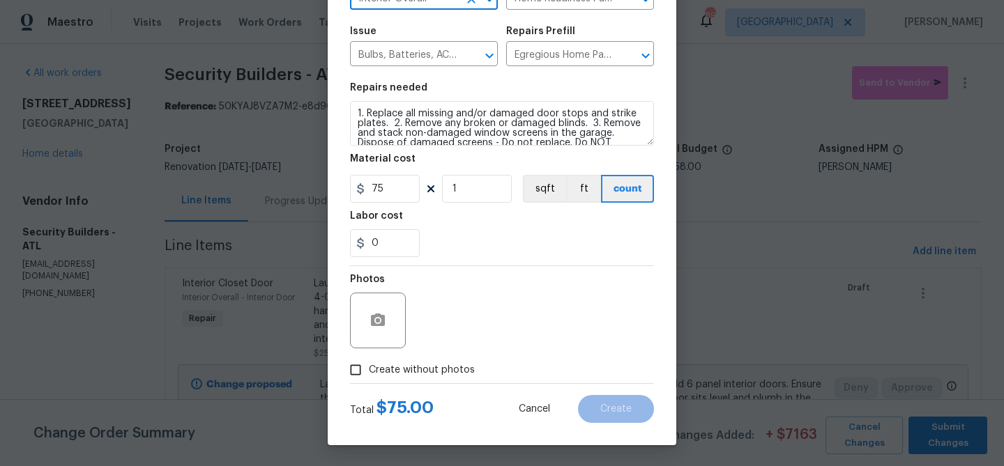
type input "Interior Overall"
click at [455, 365] on span "Create without photos" at bounding box center [422, 370] width 106 height 15
click at [369, 365] on input "Create without photos" at bounding box center [355, 370] width 26 height 26
checkbox input "true"
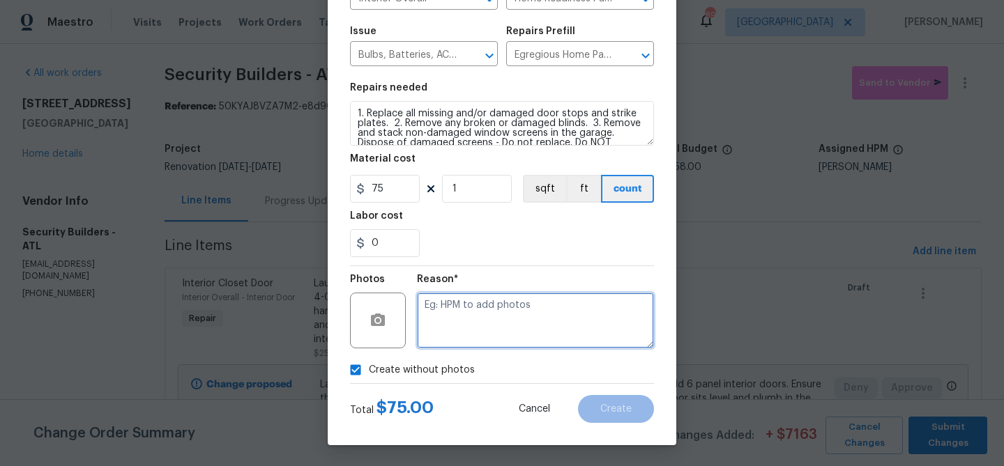
click at [480, 332] on textarea at bounding box center [535, 321] width 237 height 56
type textarea "Bulbs"
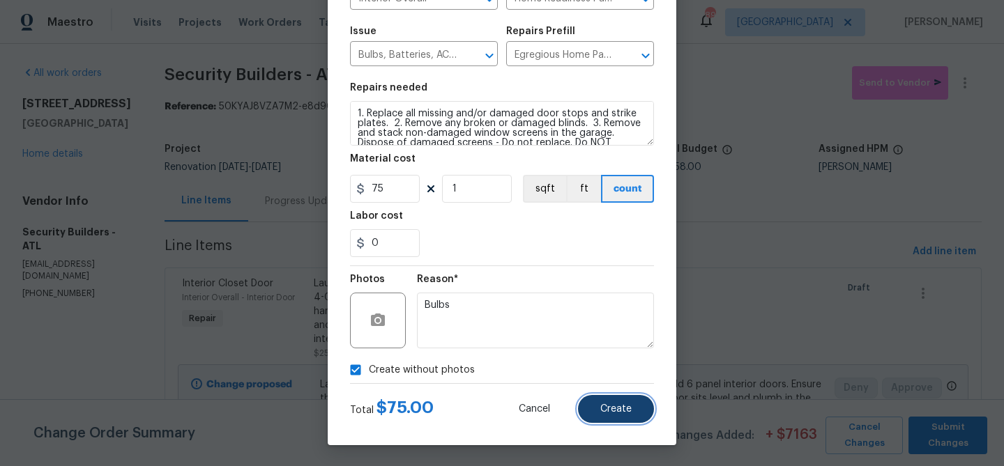
click at [594, 404] on button "Create" at bounding box center [616, 409] width 76 height 28
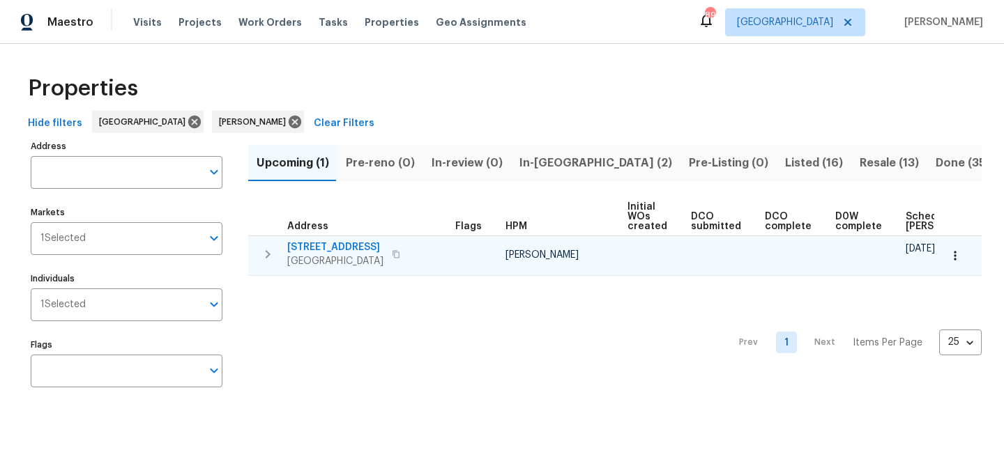
click at [335, 248] on span "[STREET_ADDRESS]" at bounding box center [335, 247] width 96 height 14
click at [293, 243] on span "[STREET_ADDRESS]" at bounding box center [335, 247] width 96 height 14
click at [342, 248] on span "[STREET_ADDRESS]" at bounding box center [335, 247] width 96 height 14
click at [358, 243] on span "[STREET_ADDRESS]" at bounding box center [335, 247] width 96 height 14
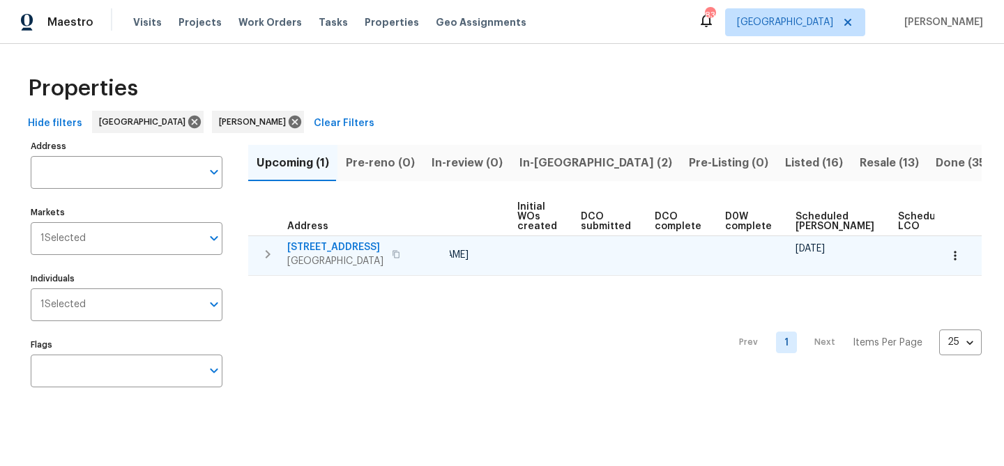
scroll to position [0, 153]
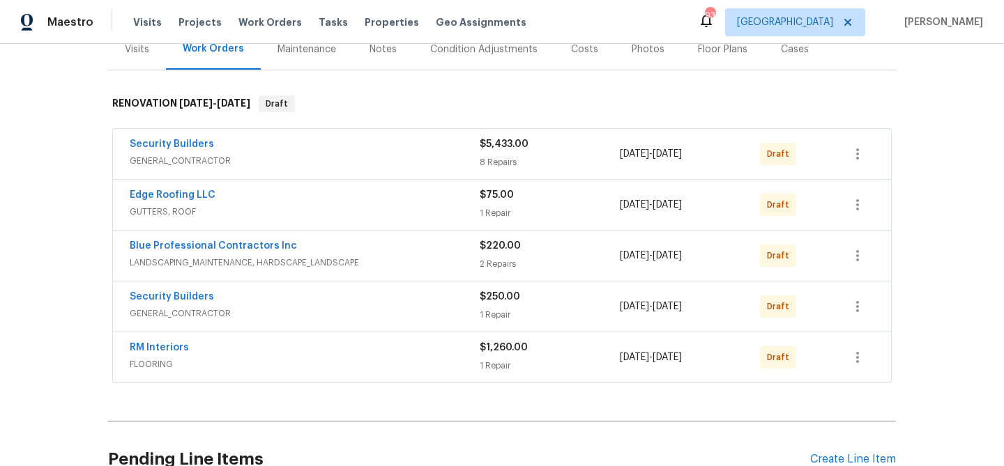
scroll to position [190, 0]
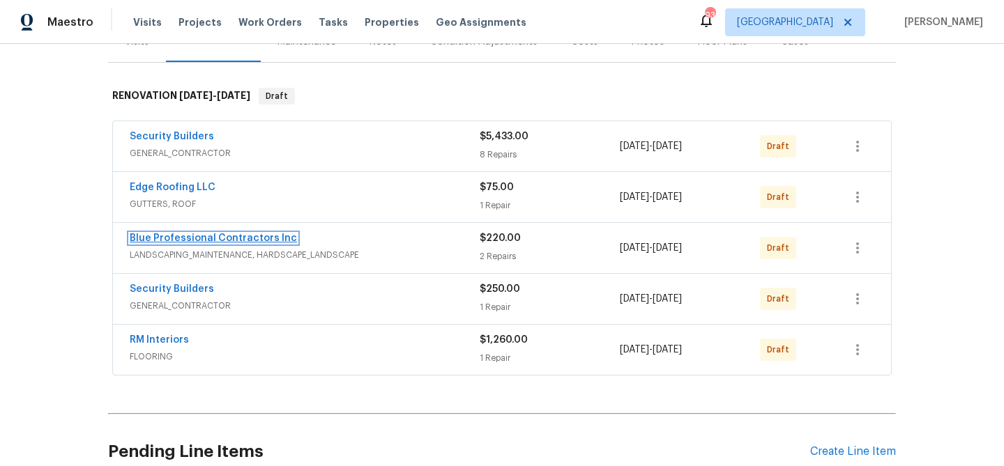
click at [276, 237] on link "Blue Professional Contractors Inc" at bounding box center [213, 239] width 167 height 10
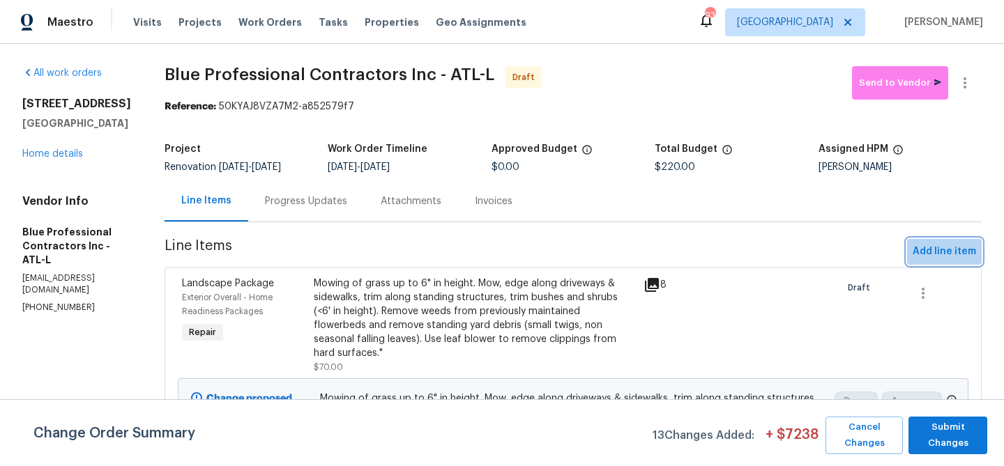
click at [960, 252] on span "Add line item" at bounding box center [943, 251] width 63 height 17
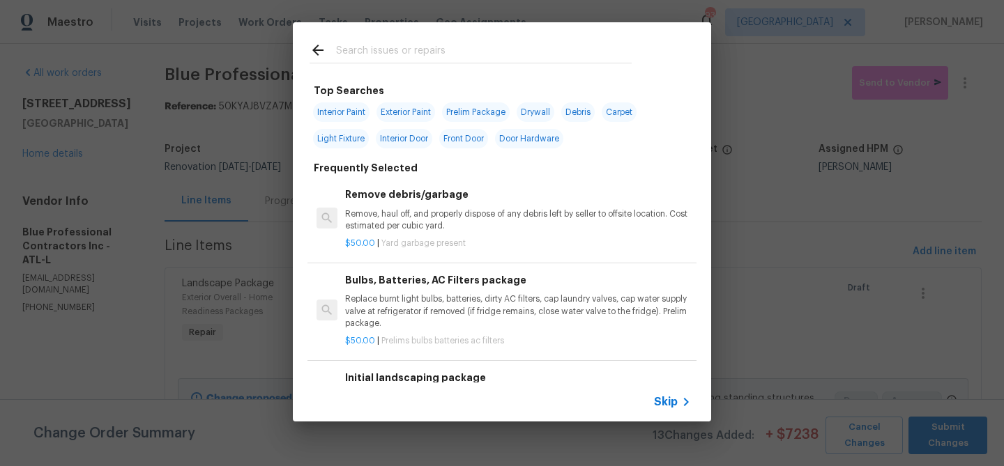
click at [347, 61] on input "text" at bounding box center [484, 52] width 296 height 21
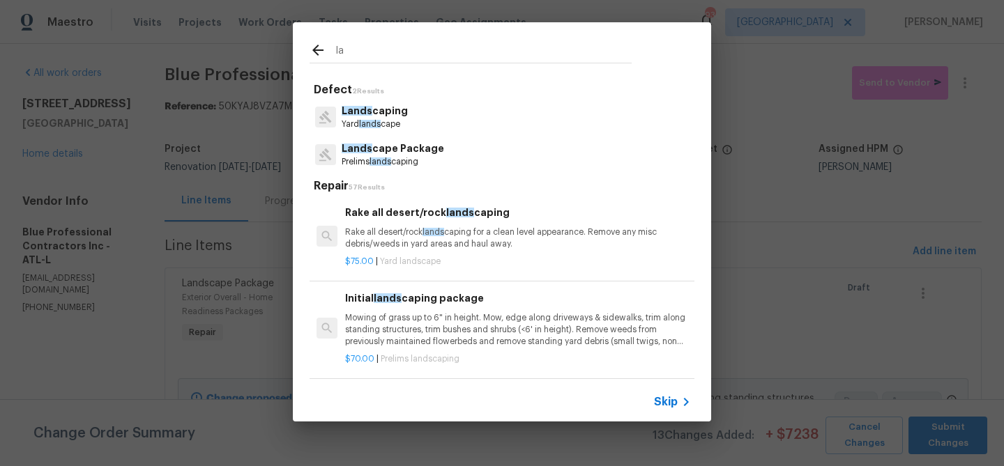
type input "l"
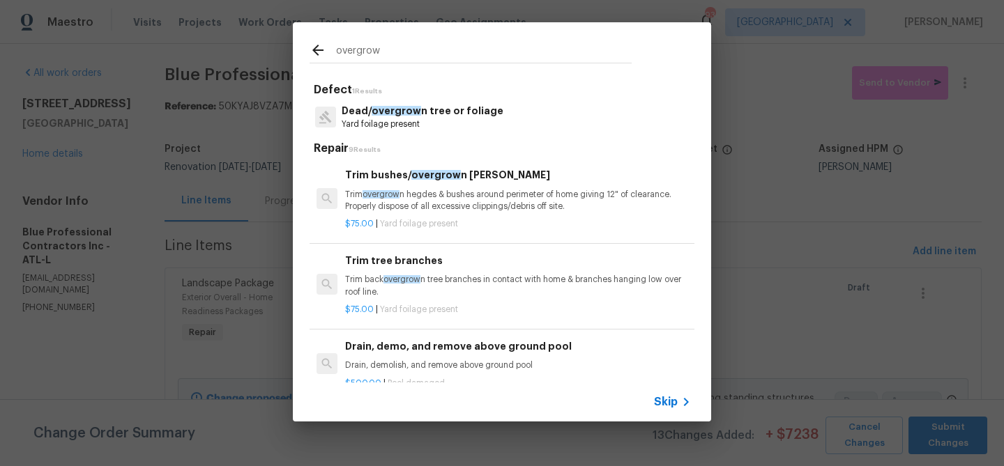
type input "overgrow"
click at [392, 124] on p "Yard foilage present" at bounding box center [423, 124] width 162 height 12
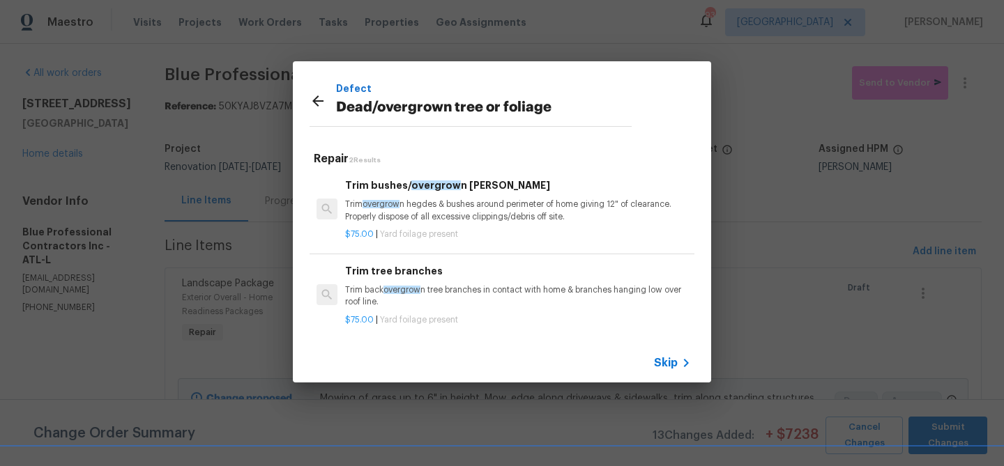
click at [420, 286] on span "overgrow" at bounding box center [401, 290] width 37 height 8
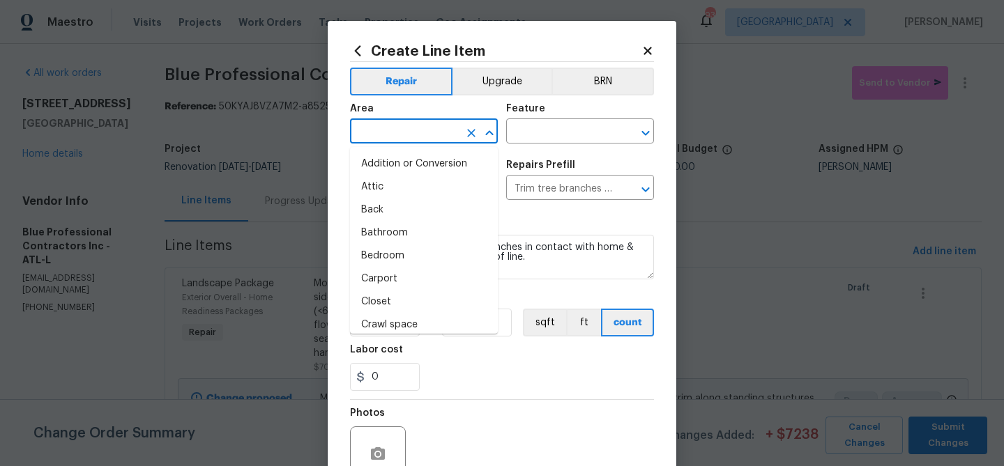
click at [401, 132] on input "text" at bounding box center [404, 133] width 109 height 22
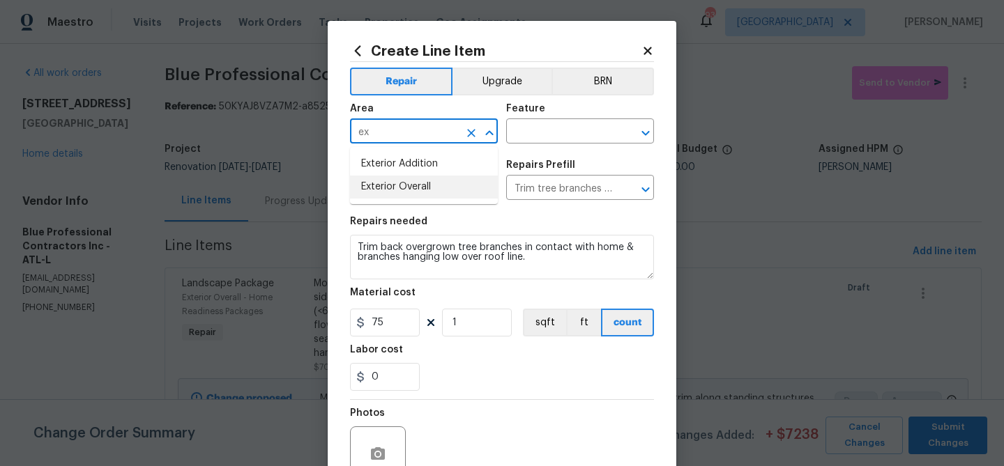
click at [401, 185] on li "Exterior Overall" at bounding box center [424, 187] width 148 height 23
type input "Exterior Overall"
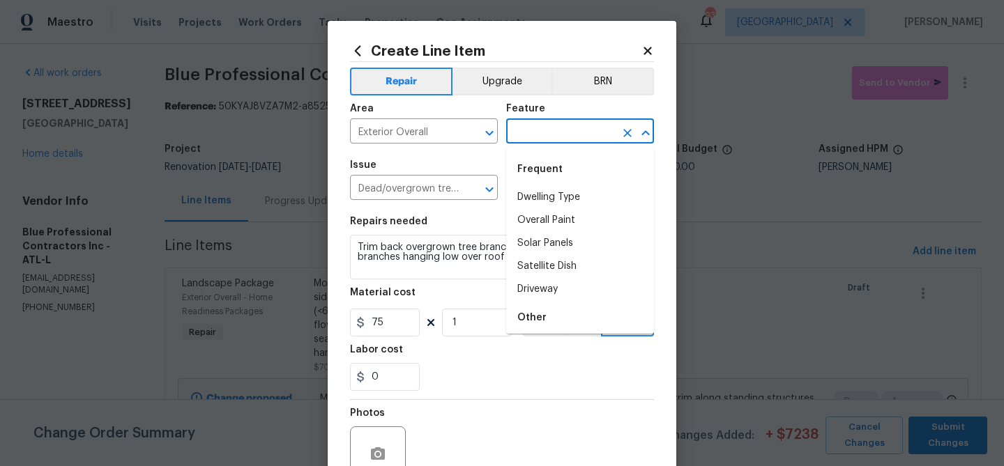
click at [547, 128] on input "text" at bounding box center [560, 133] width 109 height 22
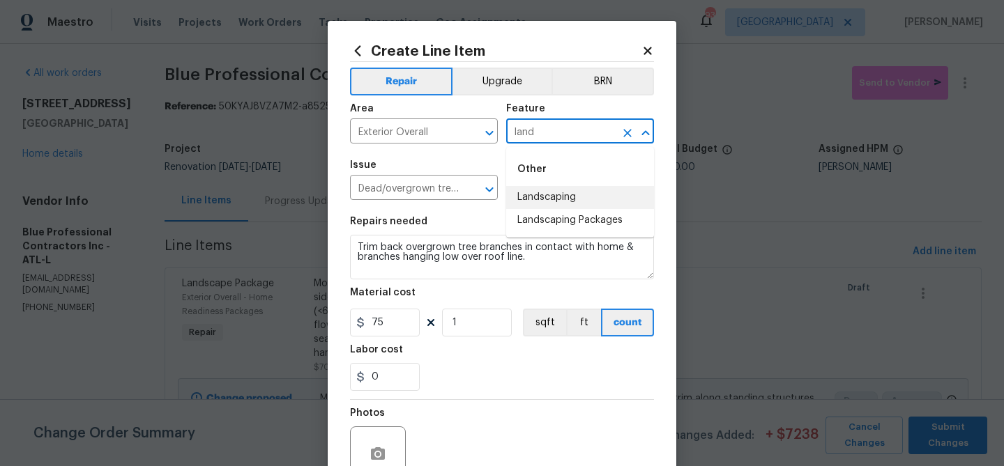
click at [535, 191] on li "Landscaping" at bounding box center [580, 197] width 148 height 23
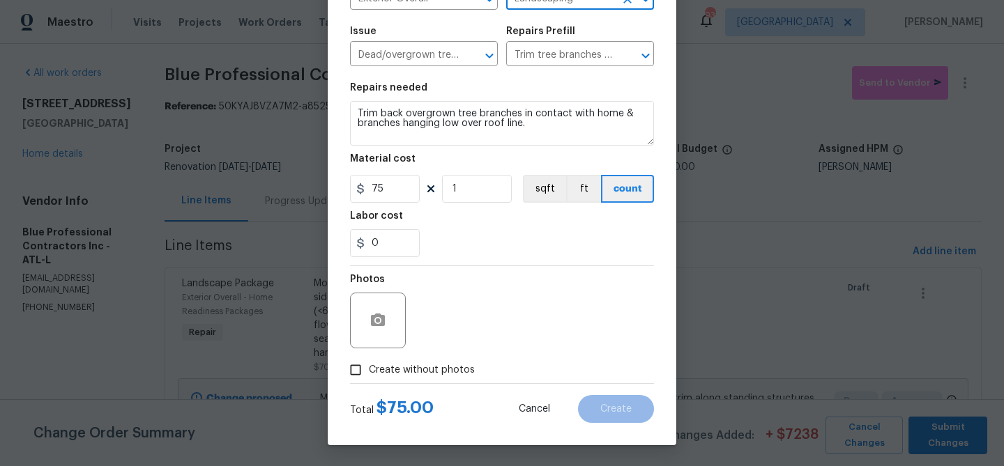
type input "Landscaping"
click at [381, 372] on span "Create without photos" at bounding box center [422, 370] width 106 height 15
click at [369, 372] on input "Create without photos" at bounding box center [355, 370] width 26 height 26
checkbox input "true"
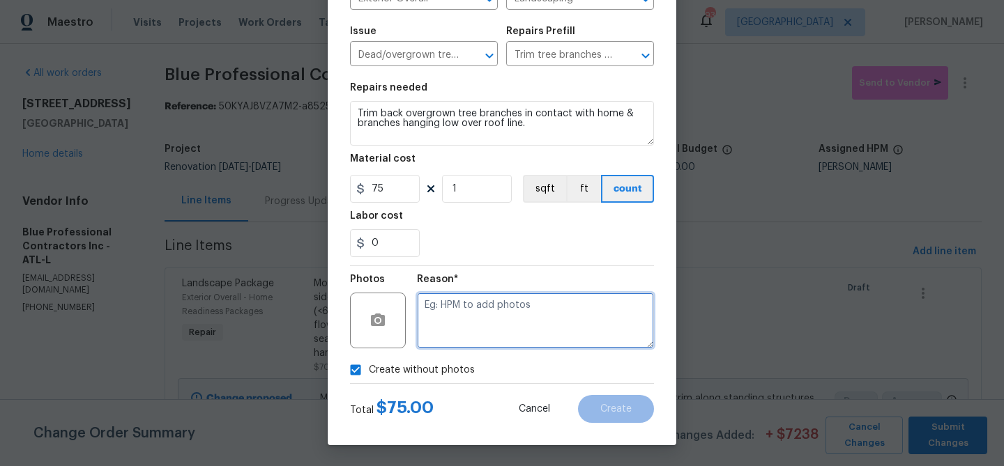
click at [517, 312] on textarea at bounding box center [535, 321] width 237 height 56
type textarea "Landscaping"
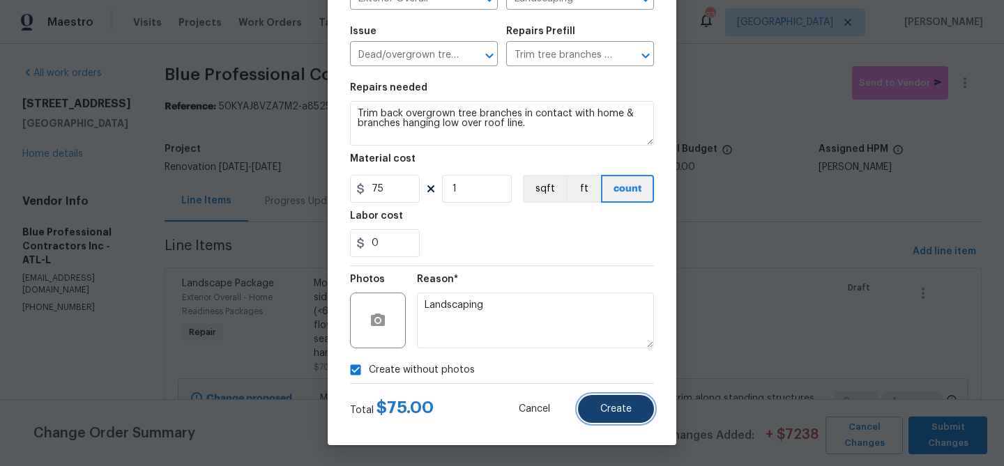
click at [634, 416] on button "Create" at bounding box center [616, 409] width 76 height 28
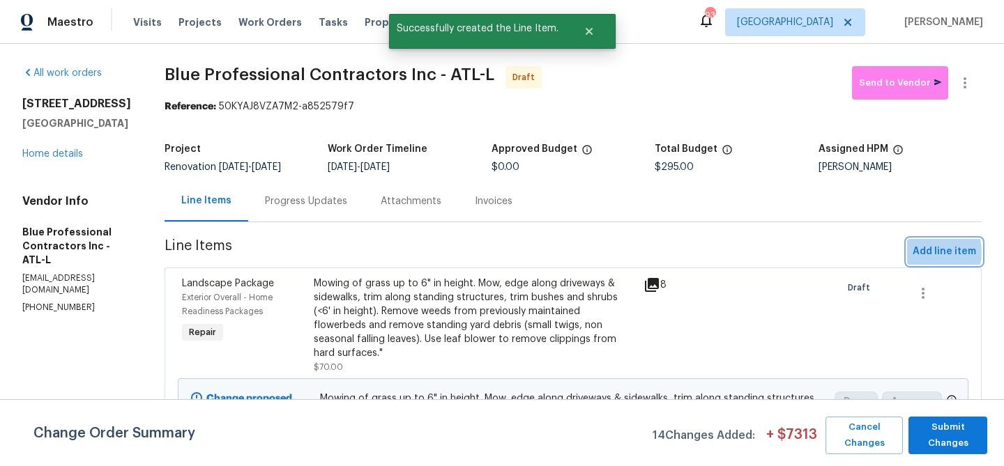
click at [926, 252] on span "Add line item" at bounding box center [943, 251] width 63 height 17
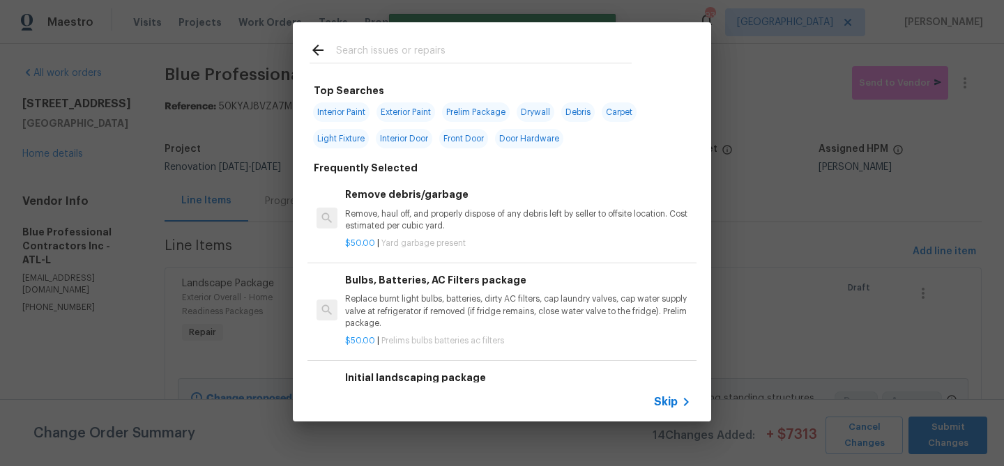
click at [397, 55] on input "text" at bounding box center [484, 52] width 296 height 21
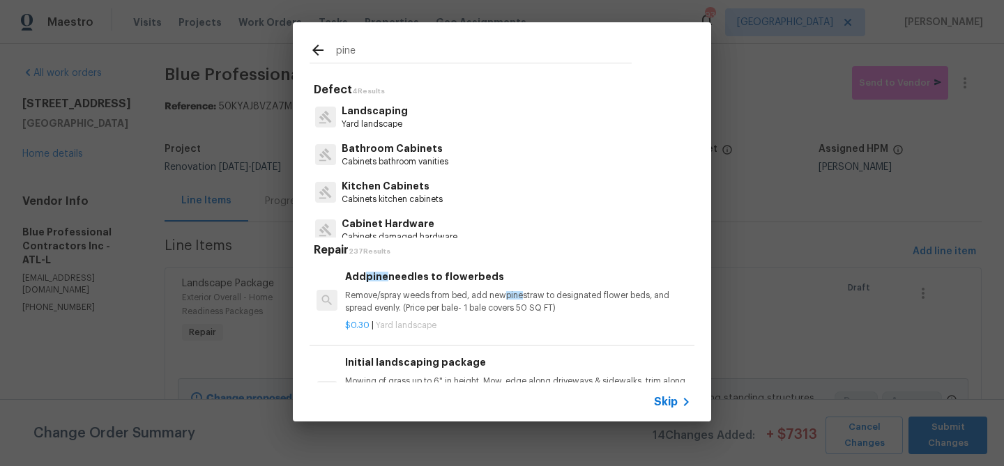
type input "pine"
click at [443, 282] on h6 "Add pine needles to flowerbeds" at bounding box center [518, 276] width 346 height 15
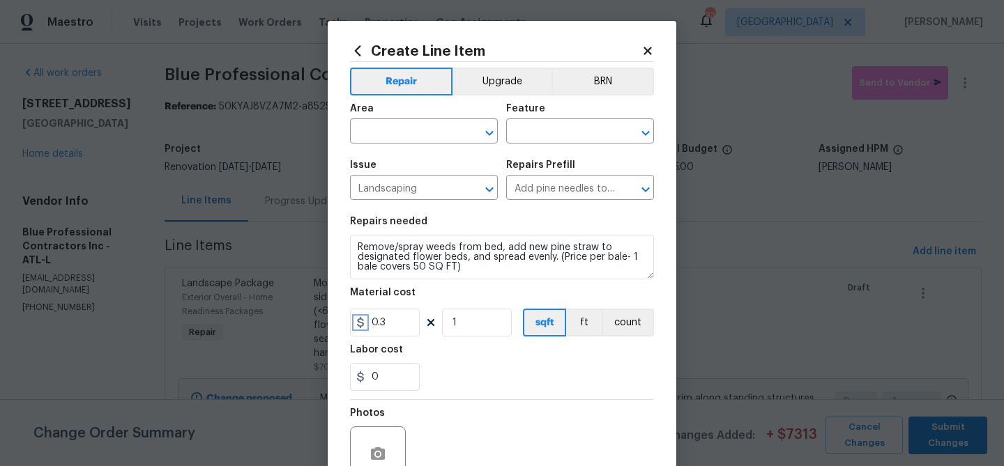
click at [362, 324] on icon at bounding box center [360, 322] width 7 height 11
click at [403, 319] on input "0.3" at bounding box center [385, 323] width 70 height 28
type input "8"
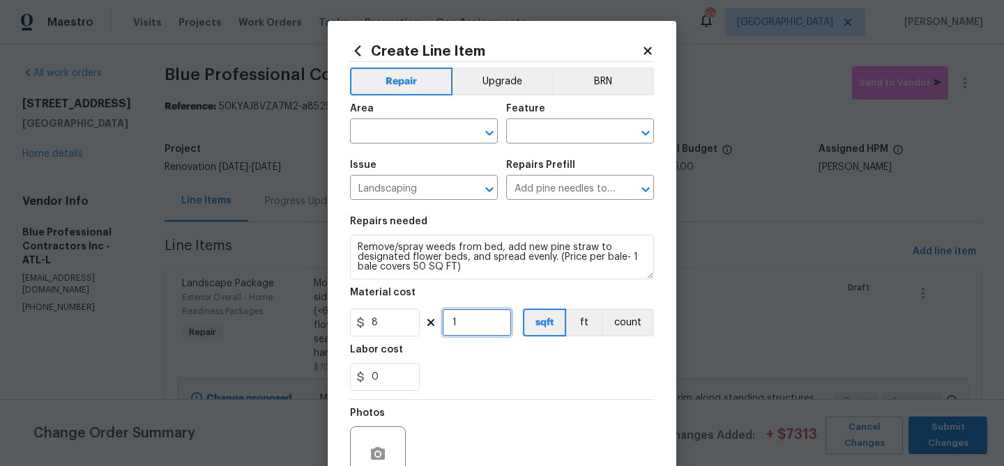
click at [457, 319] on input "1" at bounding box center [477, 323] width 70 height 28
type input "15"
click at [526, 358] on div "Labor cost" at bounding box center [502, 354] width 304 height 18
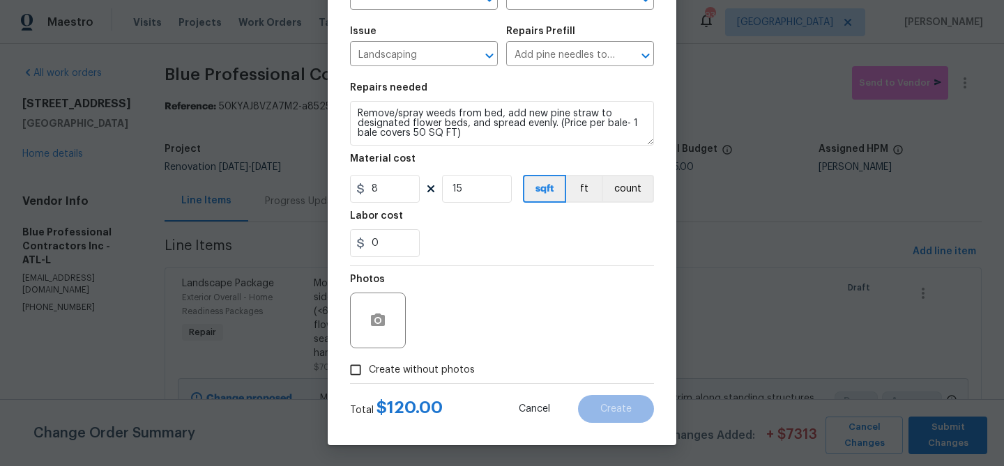
click at [407, 363] on span "Create without photos" at bounding box center [422, 370] width 106 height 15
click at [369, 363] on input "Create without photos" at bounding box center [355, 370] width 26 height 26
checkbox input "true"
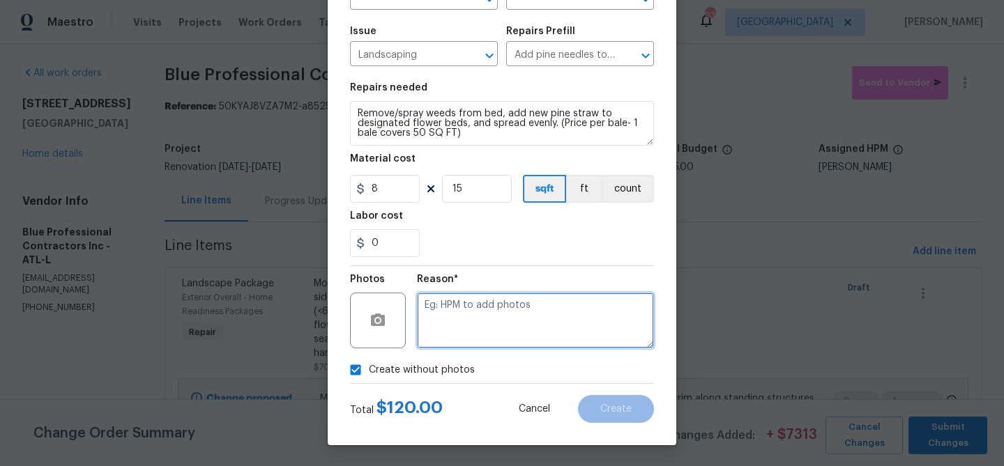
click at [471, 327] on textarea at bounding box center [535, 321] width 237 height 56
type textarea "straw"
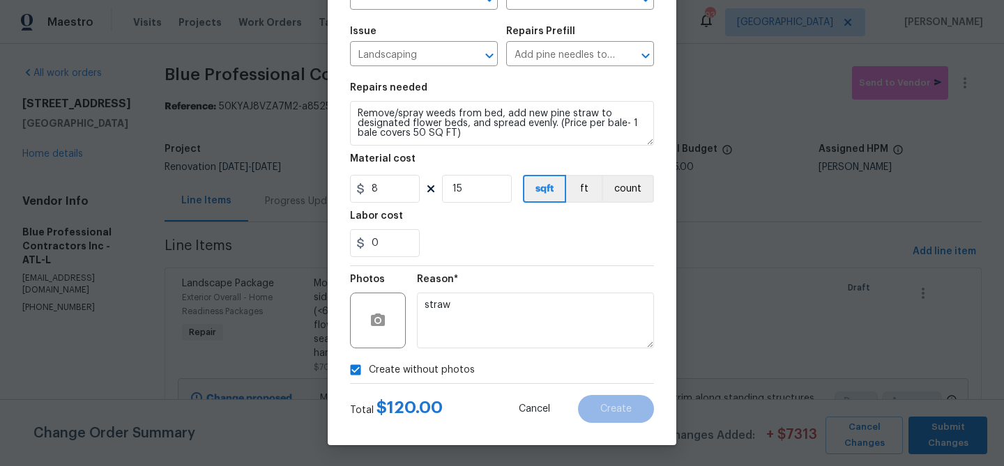
drag, startPoint x: 507, startPoint y: 365, endPoint x: 505, endPoint y: 342, distance: 23.0
click at [507, 365] on div "Create without photos" at bounding box center [502, 370] width 304 height 26
click at [509, 327] on textarea "straw" at bounding box center [535, 321] width 237 height 56
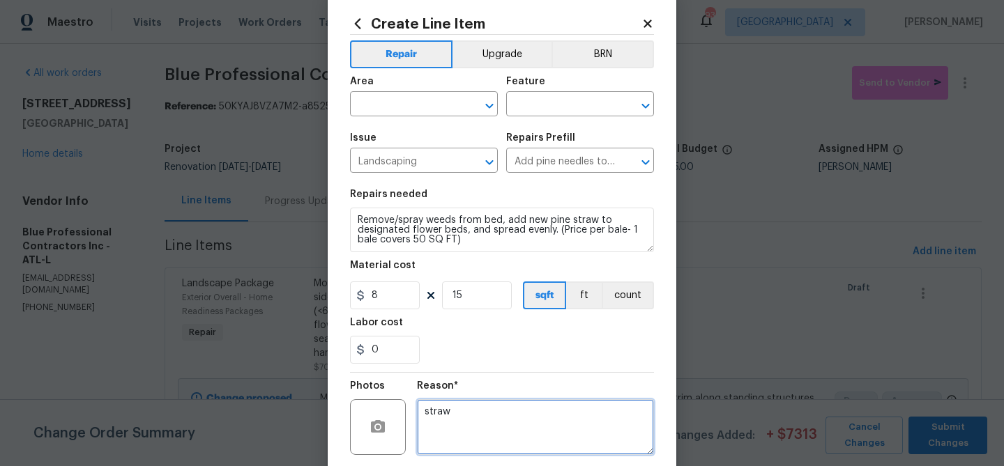
scroll to position [0, 0]
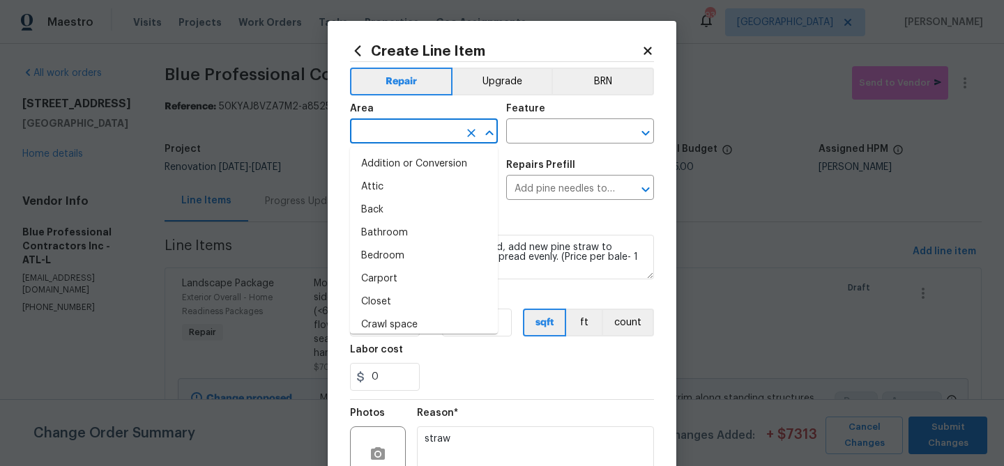
click at [383, 130] on input "text" at bounding box center [404, 133] width 109 height 22
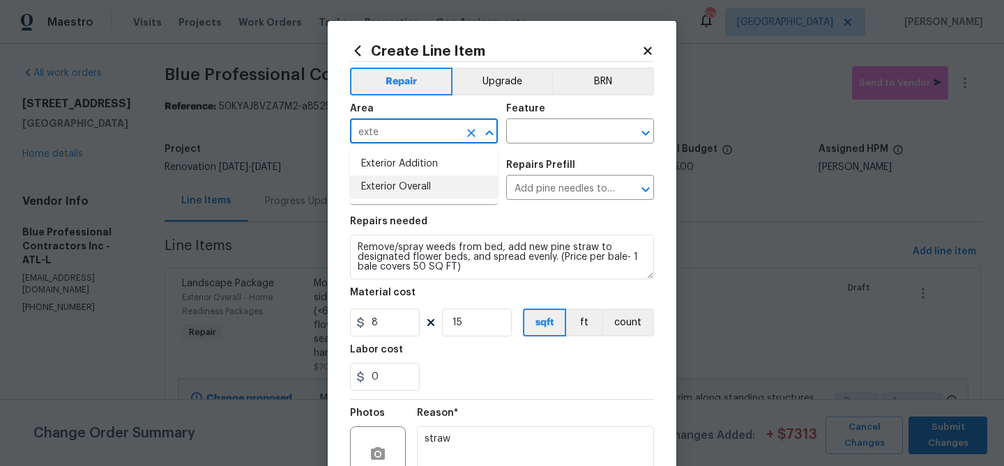
click at [395, 181] on li "Exterior Overall" at bounding box center [424, 187] width 148 height 23
type input "Exterior Overall"
click at [542, 116] on div "Feature" at bounding box center [580, 113] width 148 height 18
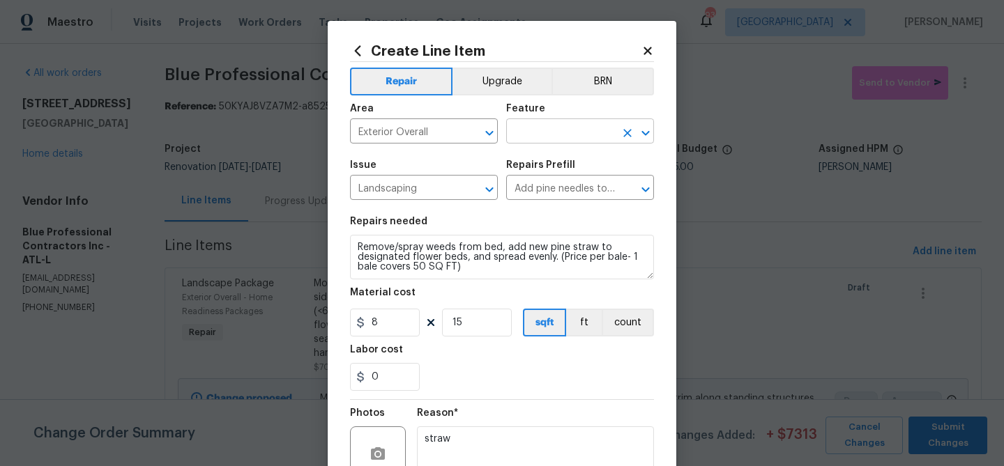
click at [541, 126] on input "text" at bounding box center [560, 133] width 109 height 22
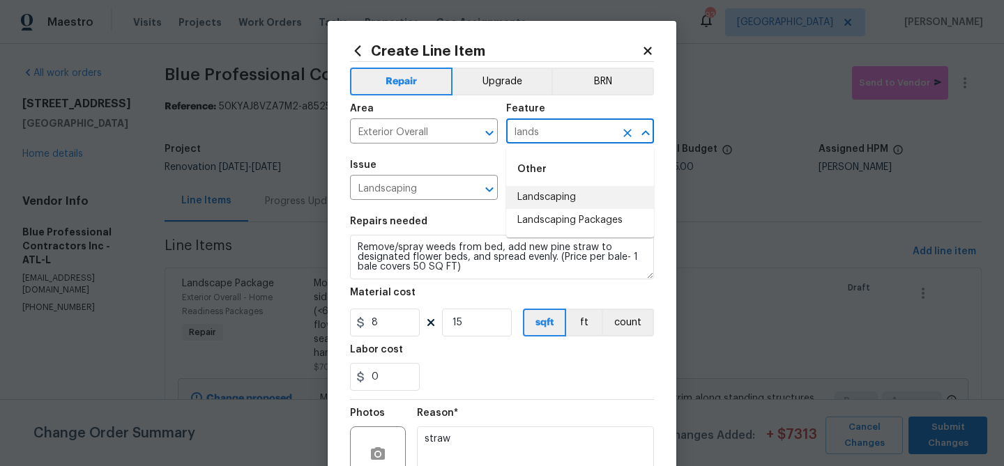
click at [541, 189] on li "Landscaping" at bounding box center [580, 197] width 148 height 23
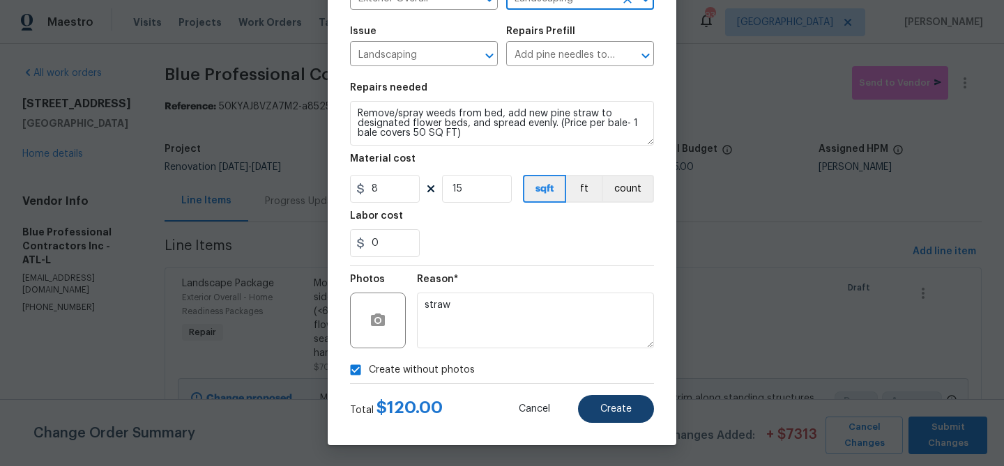
type input "Landscaping"
click at [625, 413] on span "Create" at bounding box center [615, 409] width 31 height 10
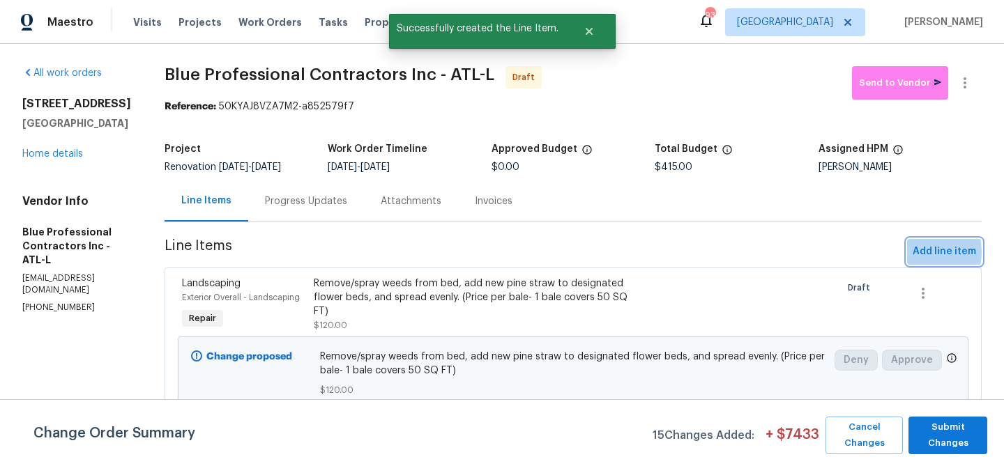
click at [915, 252] on span "Add line item" at bounding box center [943, 251] width 63 height 17
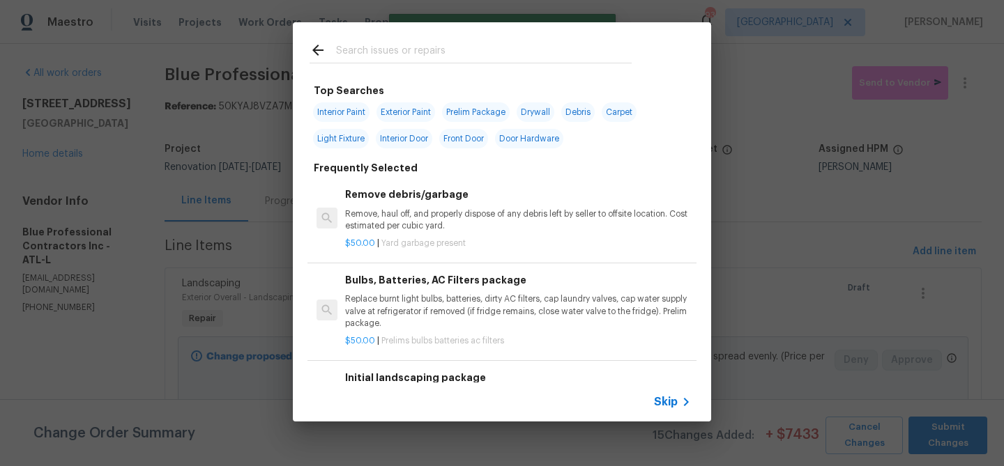
click at [385, 56] on input "text" at bounding box center [484, 52] width 296 height 21
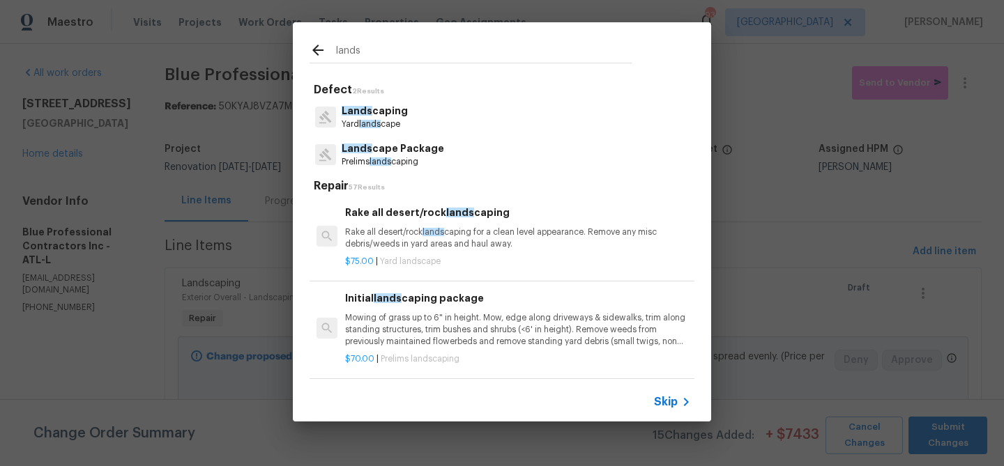
type input "lands"
click at [392, 112] on p "Lands caping" at bounding box center [375, 111] width 66 height 15
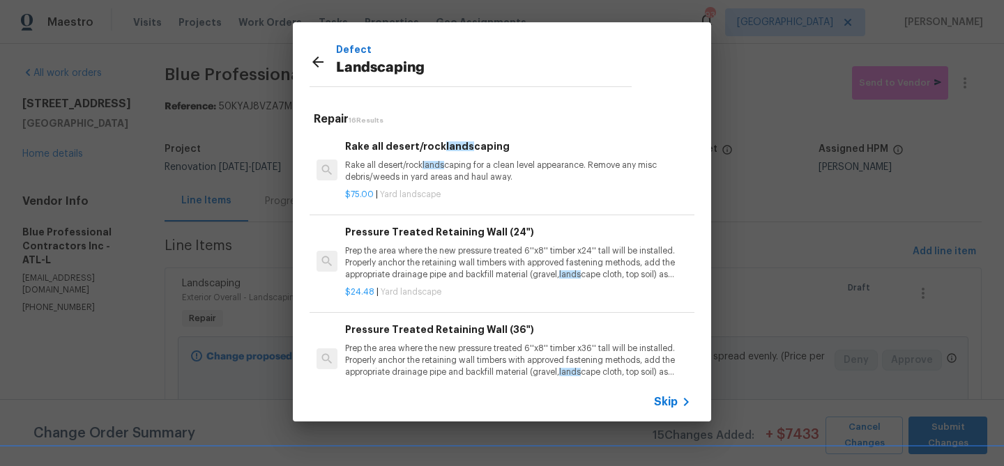
click at [429, 172] on p "Rake all desert/rock lands caping for a clean level appearance. Remove any misc…" at bounding box center [518, 172] width 346 height 24
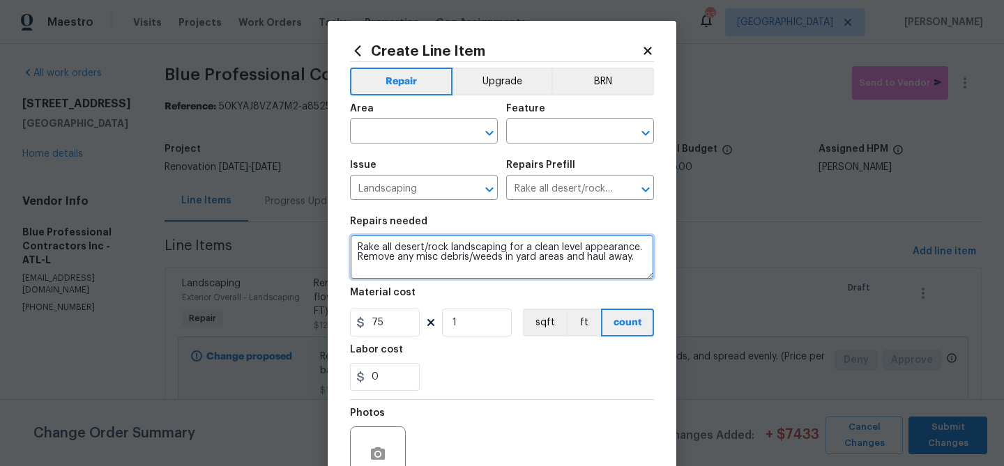
drag, startPoint x: 449, startPoint y: 247, endPoint x: 392, endPoint y: 250, distance: 56.6
click at [392, 251] on textarea "Rake all desert/rock landscaping for a clean level appearance. Remove any misc …" at bounding box center [502, 257] width 304 height 45
click at [355, 244] on textarea "Rake all landscaping for a clean level appearance. Remove any misc debris/weeds…" at bounding box center [502, 257] width 304 height 45
type textarea "Clean up over grown backyard and seed/straw al bare spots - Rake all landscapin…"
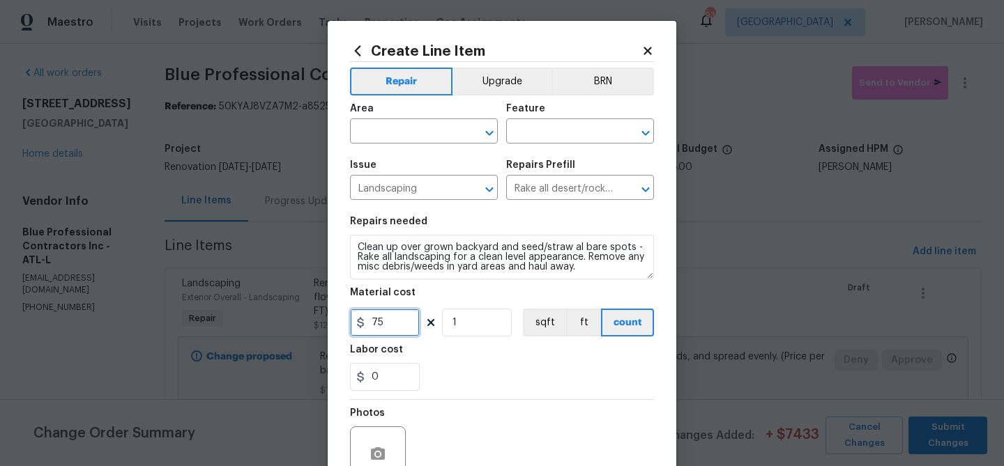
click at [401, 323] on input "75" at bounding box center [385, 323] width 70 height 28
click at [484, 352] on div "Labor cost" at bounding box center [502, 354] width 304 height 18
click at [388, 328] on input "300" at bounding box center [385, 323] width 70 height 28
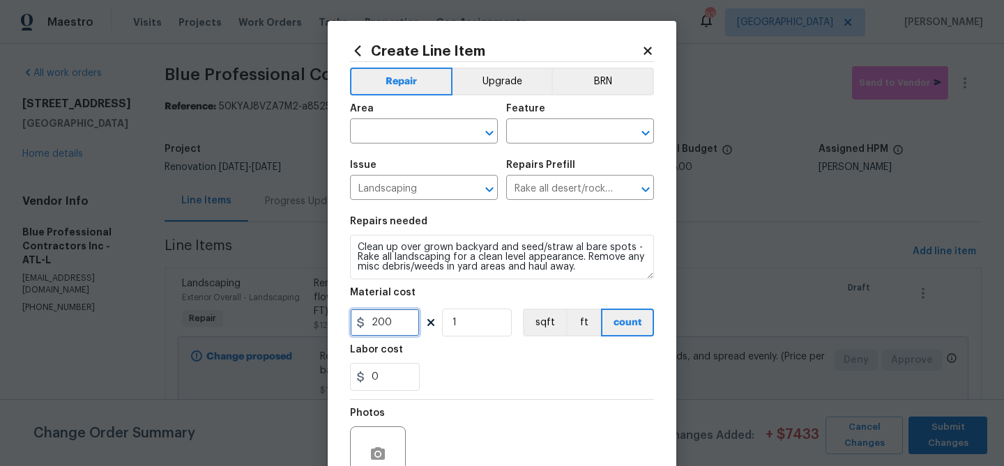
type input "200"
click at [491, 367] on div "0" at bounding box center [502, 377] width 304 height 28
click at [415, 130] on input "text" at bounding box center [404, 133] width 109 height 22
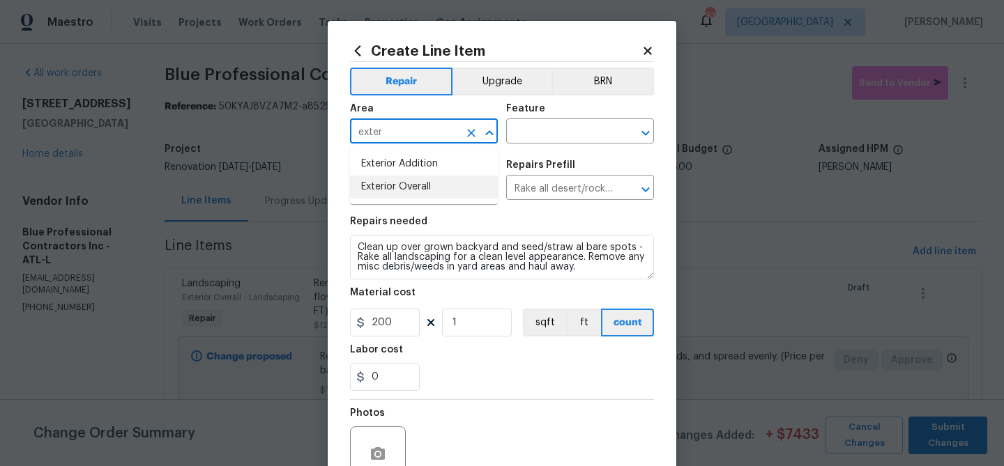
drag, startPoint x: 415, startPoint y: 190, endPoint x: 437, endPoint y: 176, distance: 25.7
click at [415, 189] on li "Exterior Overall" at bounding box center [424, 187] width 148 height 23
type input "Exterior Overall"
click at [536, 137] on input "text" at bounding box center [560, 133] width 109 height 22
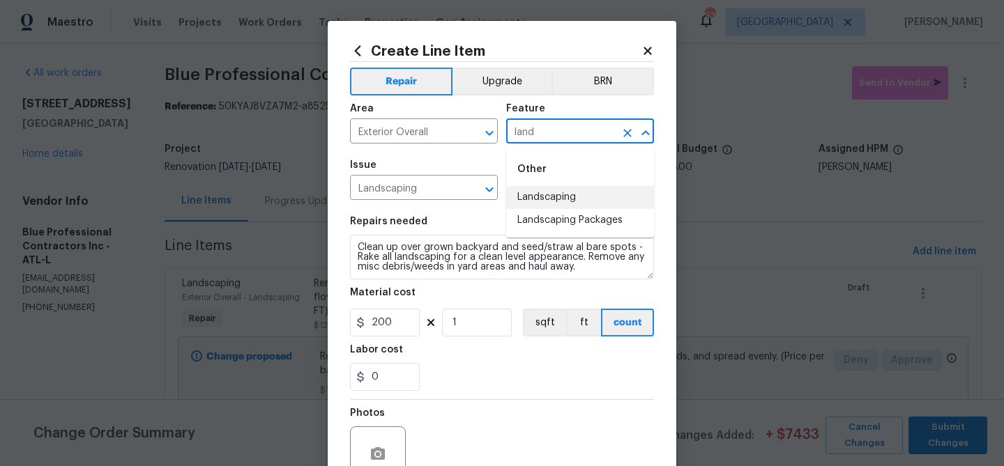
click at [569, 193] on li "Landscaping" at bounding box center [580, 197] width 148 height 23
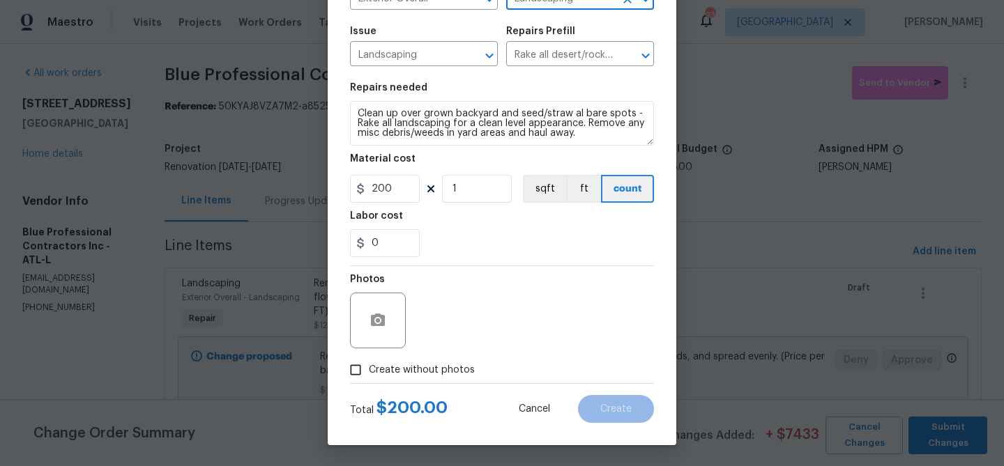
type input "Landscaping"
drag, startPoint x: 420, startPoint y: 363, endPoint x: 440, endPoint y: 335, distance: 34.4
click at [422, 361] on label "Create without photos" at bounding box center [408, 370] width 132 height 26
click at [453, 325] on div "Photos" at bounding box center [502, 311] width 304 height 91
drag, startPoint x: 444, startPoint y: 371, endPoint x: 454, endPoint y: 356, distance: 18.0
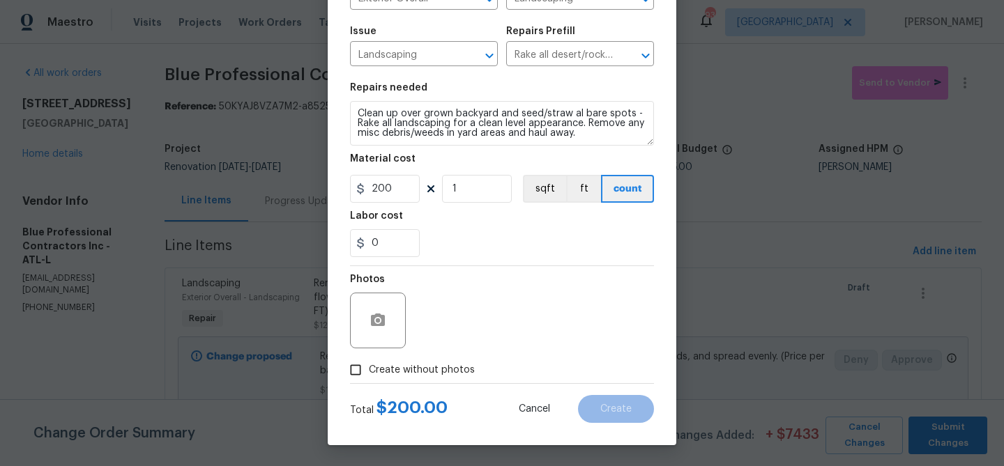
click at [444, 370] on span "Create without photos" at bounding box center [422, 370] width 106 height 15
click at [369, 370] on input "Create without photos" at bounding box center [355, 370] width 26 height 26
checkbox input "true"
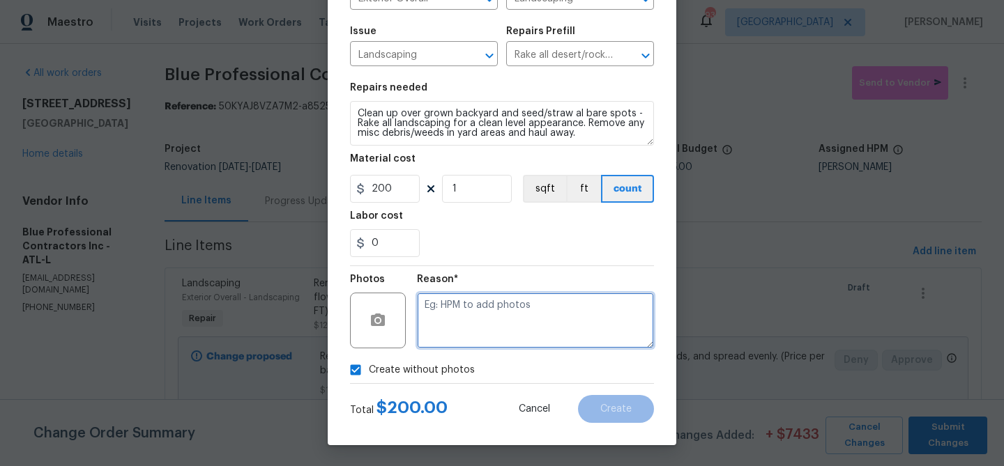
click at [489, 319] on textarea at bounding box center [535, 321] width 237 height 56
type textarea "Overgrown"
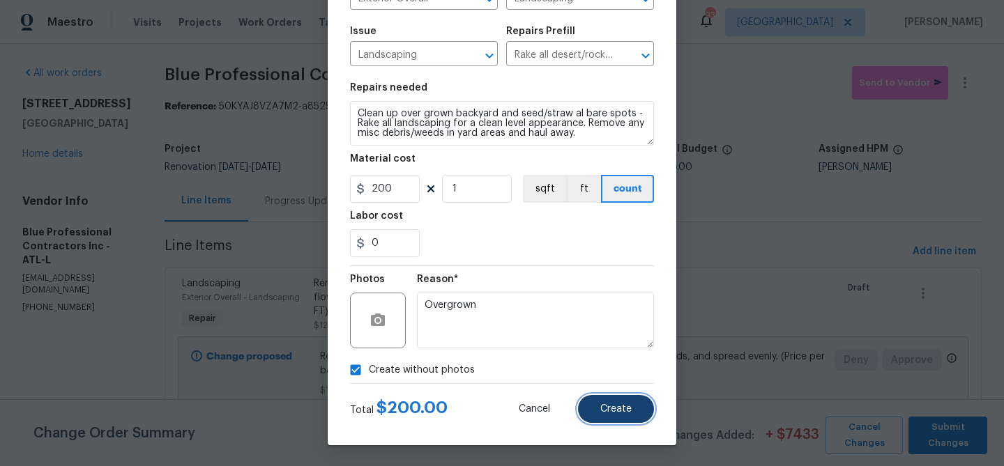
click at [638, 410] on button "Create" at bounding box center [616, 409] width 76 height 28
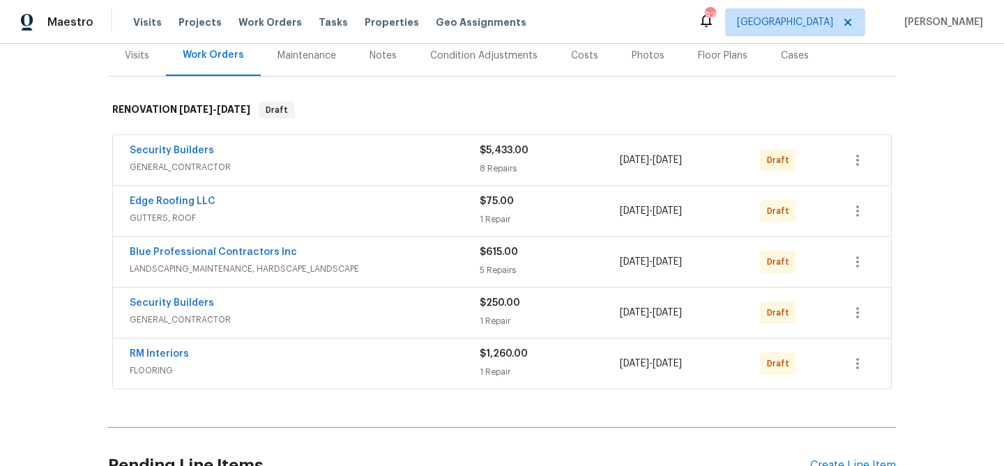
scroll to position [229, 0]
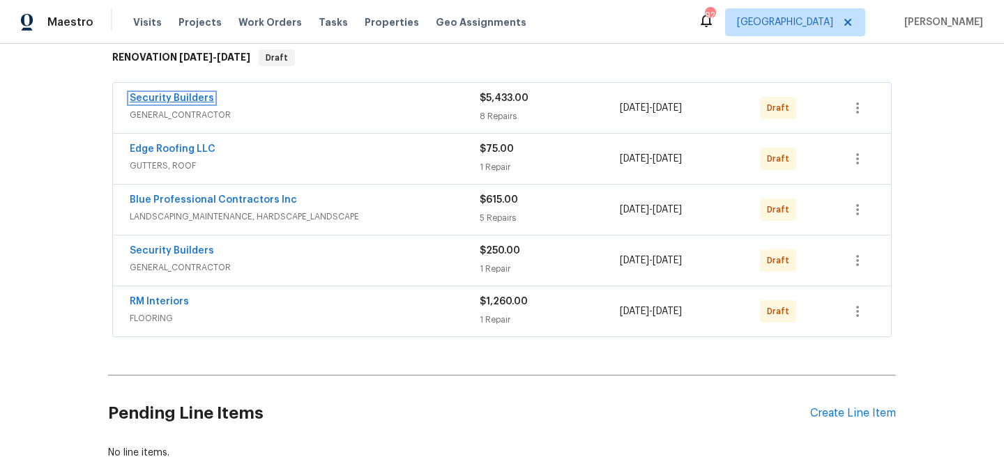
click at [190, 98] on link "Security Builders" at bounding box center [172, 98] width 84 height 10
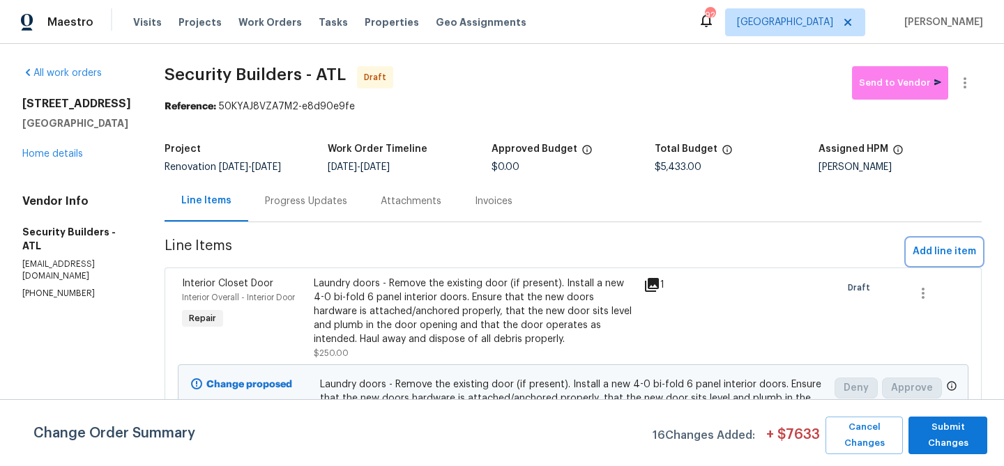
click at [961, 248] on span "Add line item" at bounding box center [943, 251] width 63 height 17
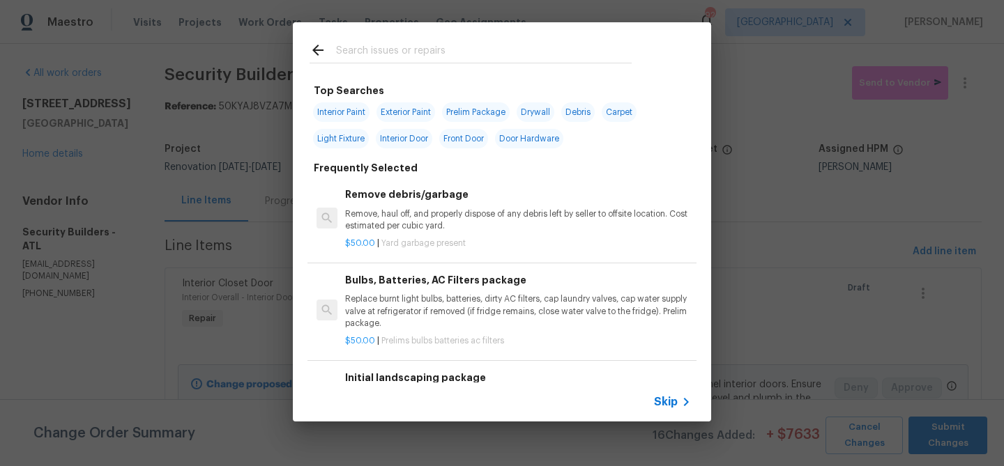
click at [422, 53] on input "text" at bounding box center [484, 52] width 296 height 21
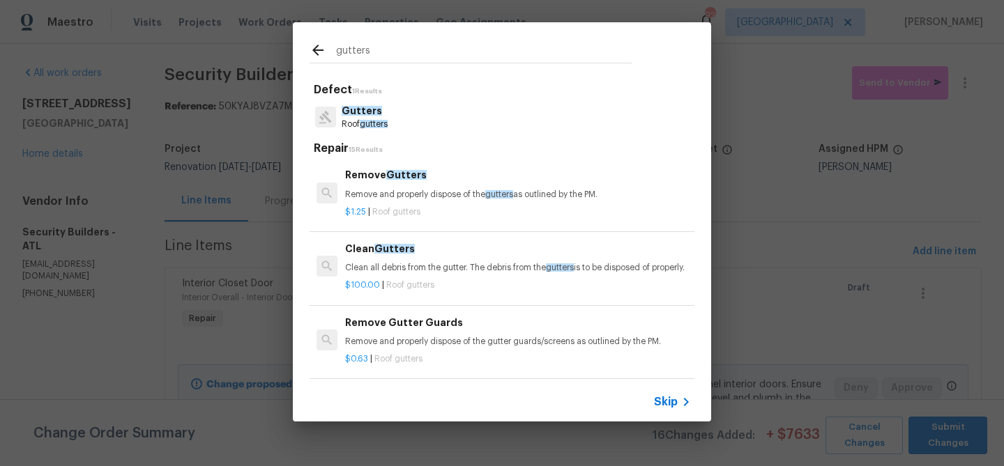
type input "gutters"
click at [424, 266] on p "Clean all debris from the gutter. The debris from the gutters is to be disposed…" at bounding box center [518, 268] width 346 height 12
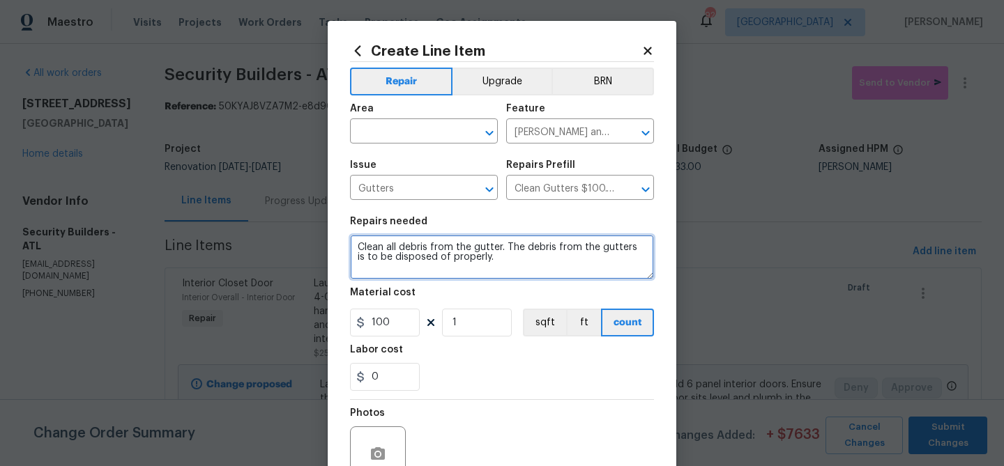
click at [355, 245] on textarea "Clean all debris from the gutter. The debris from the gutters is to be disposed…" at bounding box center [502, 257] width 304 height 45
click at [457, 271] on textarea "Clean and secure Clean all debris from the gutter. The debris from the gutters …" at bounding box center [502, 257] width 304 height 45
drag, startPoint x: 436, startPoint y: 246, endPoint x: 459, endPoint y: 248, distance: 23.1
click at [436, 246] on textarea "Clean and secure Clean all debris from the gutter. The debris from the gutters …" at bounding box center [502, 257] width 304 height 45
type textarea "Clean and secure - Clean all debris from the gutter. The debris from the gutter…"
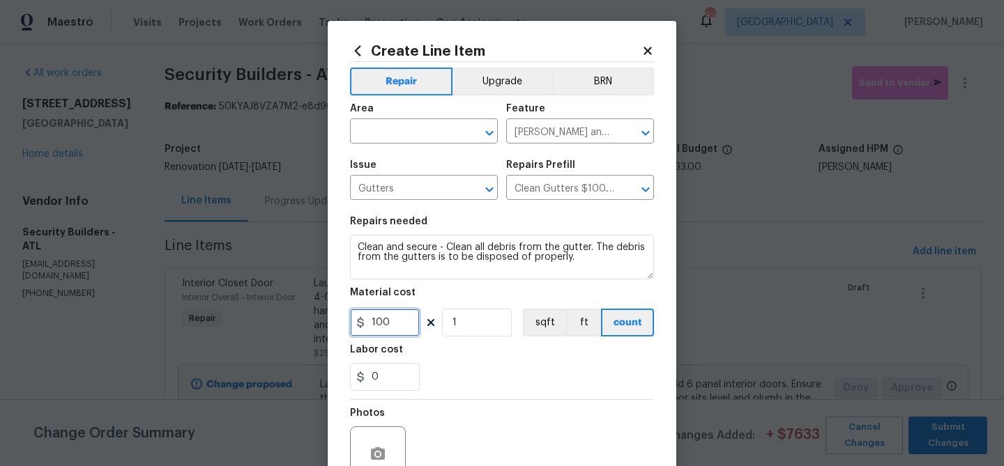
click at [379, 320] on input "100" at bounding box center [385, 323] width 70 height 28
type input "200"
click at [486, 365] on div "0" at bounding box center [502, 377] width 304 height 28
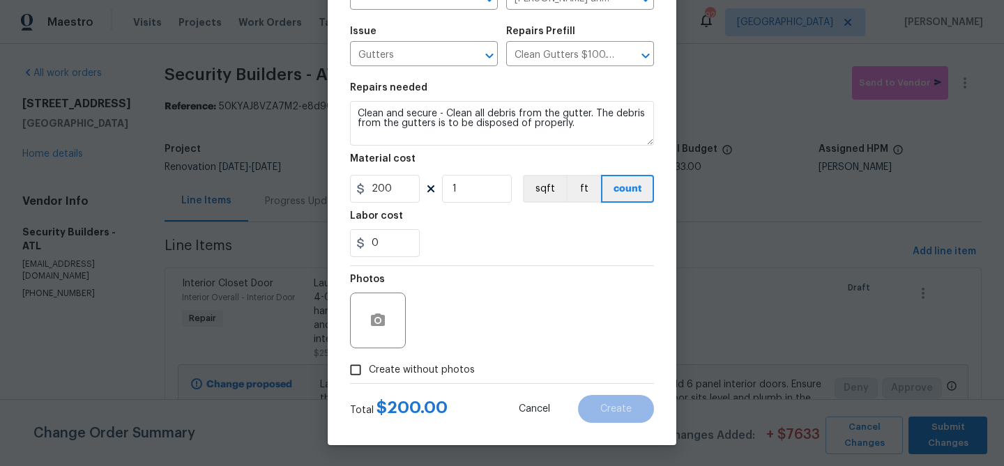
drag, startPoint x: 455, startPoint y: 371, endPoint x: 467, endPoint y: 357, distance: 18.3
click at [457, 368] on span "Create without photos" at bounding box center [422, 370] width 106 height 15
click at [369, 368] on input "Create without photos" at bounding box center [355, 370] width 26 height 26
checkbox input "true"
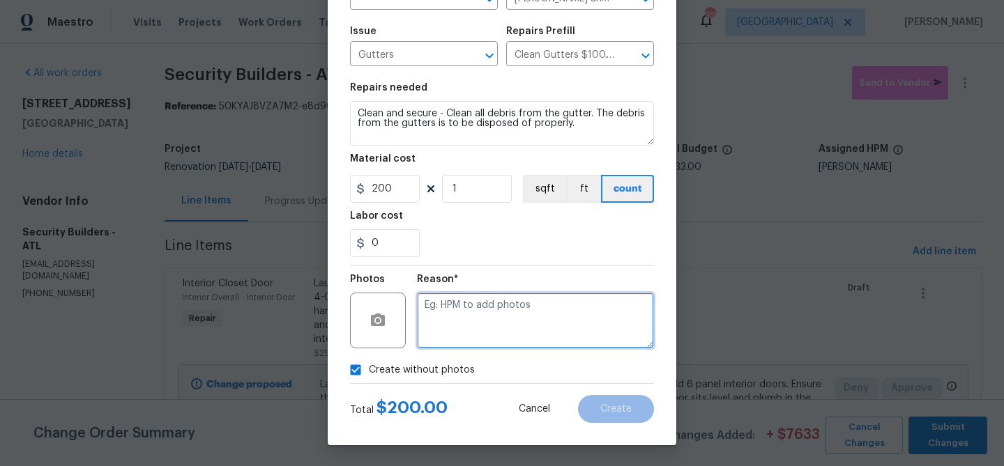
click at [480, 328] on textarea at bounding box center [535, 321] width 237 height 56
click at [548, 305] on textarea "Clean" at bounding box center [535, 321] width 237 height 56
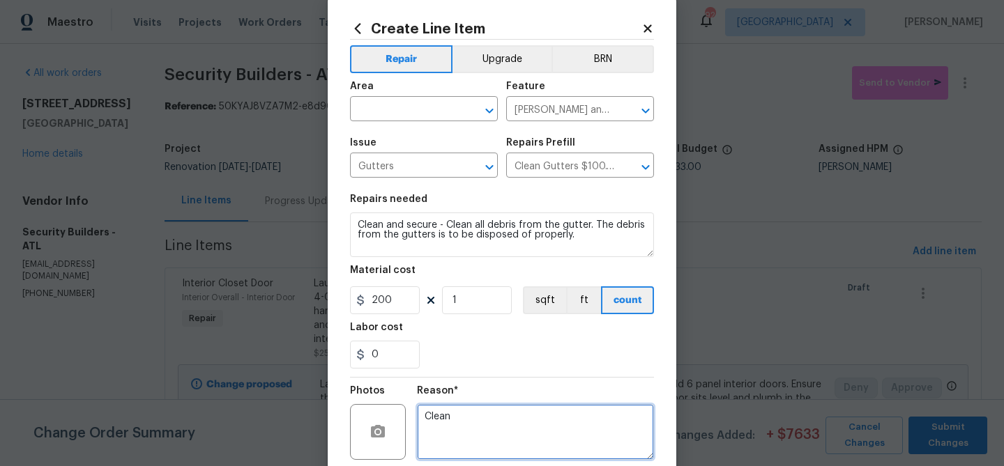
scroll to position [0, 0]
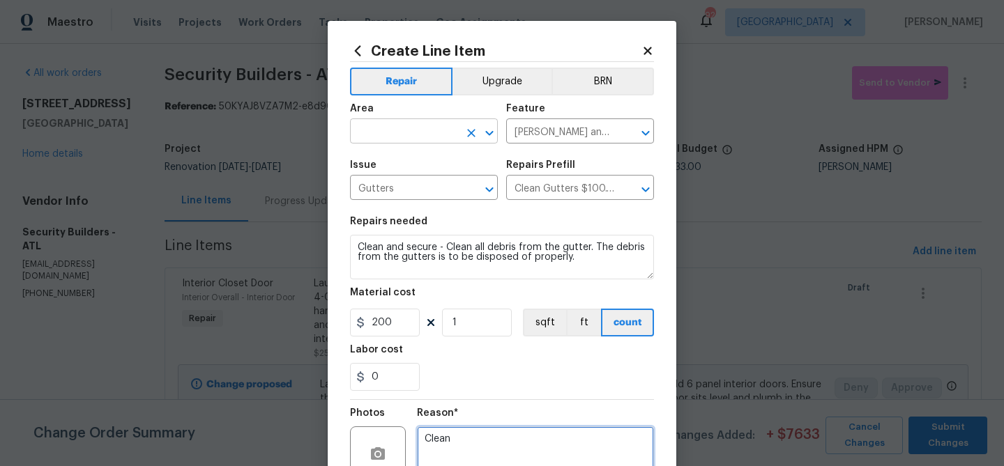
type textarea "Clean"
click at [395, 133] on input "text" at bounding box center [404, 133] width 109 height 22
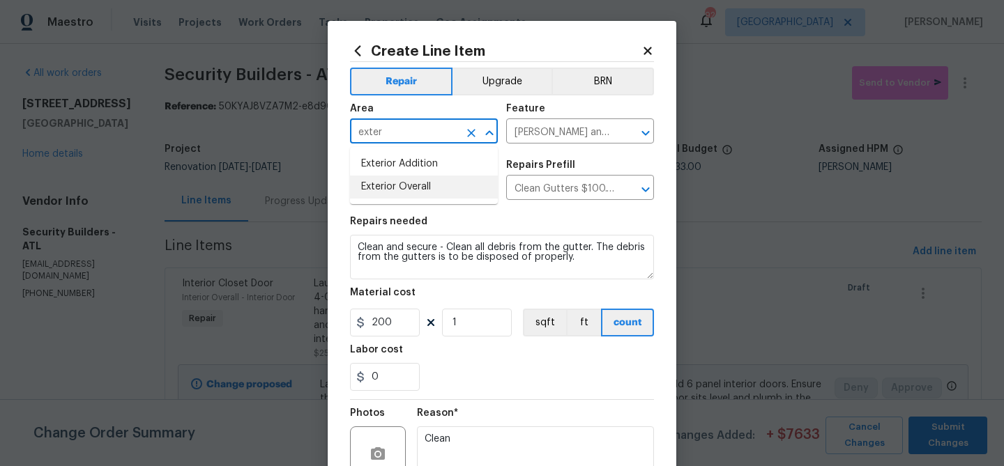
click at [401, 183] on li "Exterior Overall" at bounding box center [424, 187] width 148 height 23
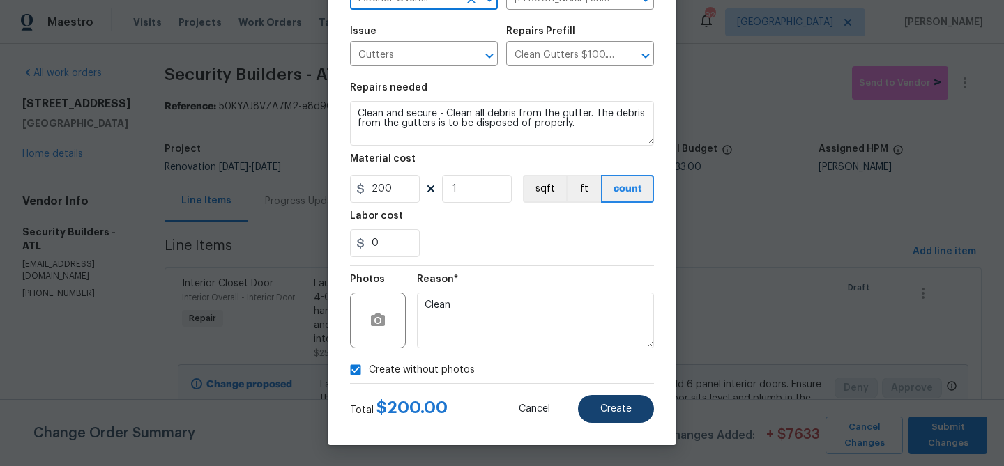
type input "Exterior Overall"
click at [615, 404] on span "Create" at bounding box center [615, 409] width 31 height 10
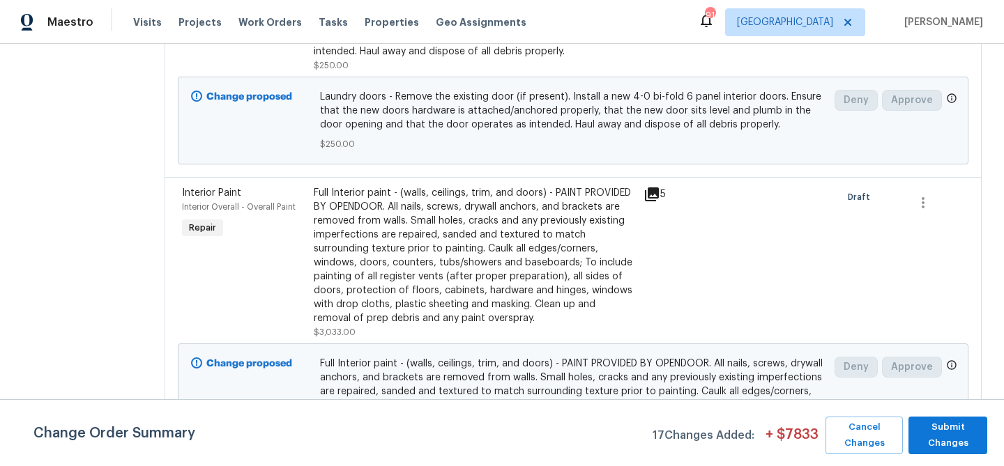
scroll to position [0, 0]
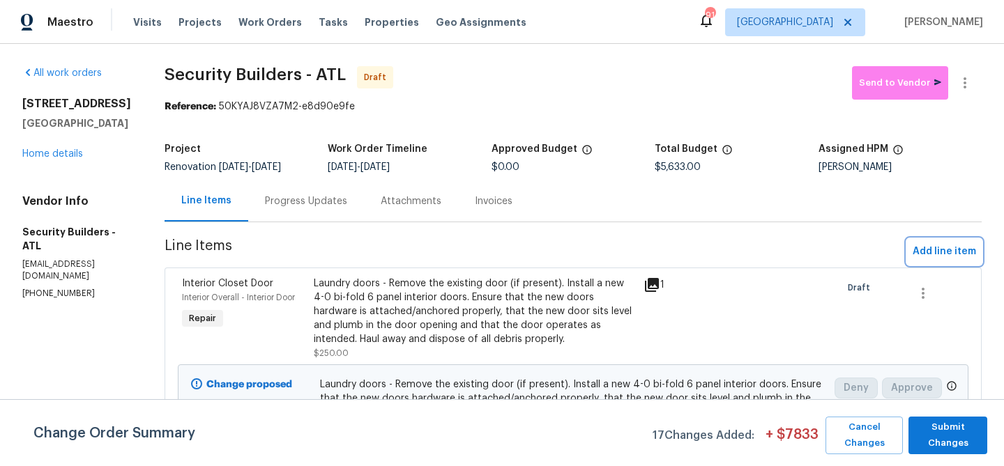
click at [925, 254] on span "Add line item" at bounding box center [943, 251] width 63 height 17
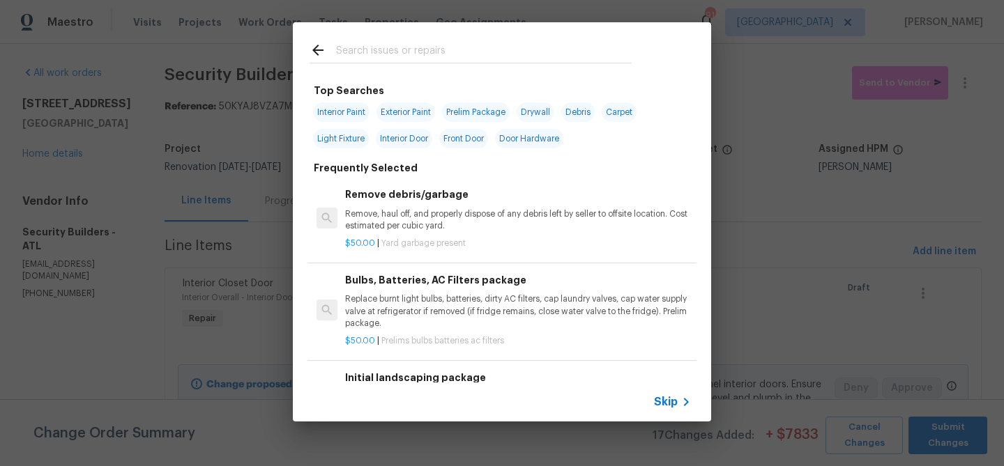
click at [404, 114] on span "Exterior Paint" at bounding box center [405, 112] width 59 height 20
type input "Exterior Paint"
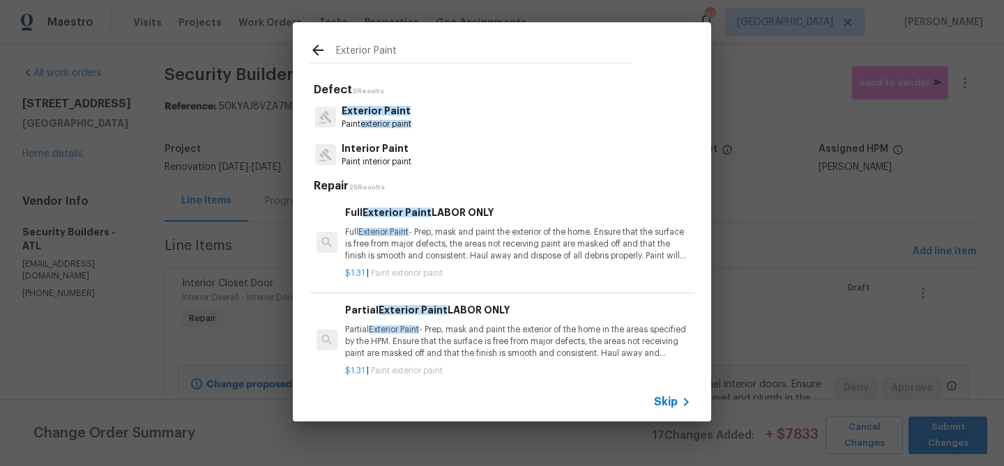
click at [405, 114] on span "Exterior Paint" at bounding box center [376, 111] width 69 height 10
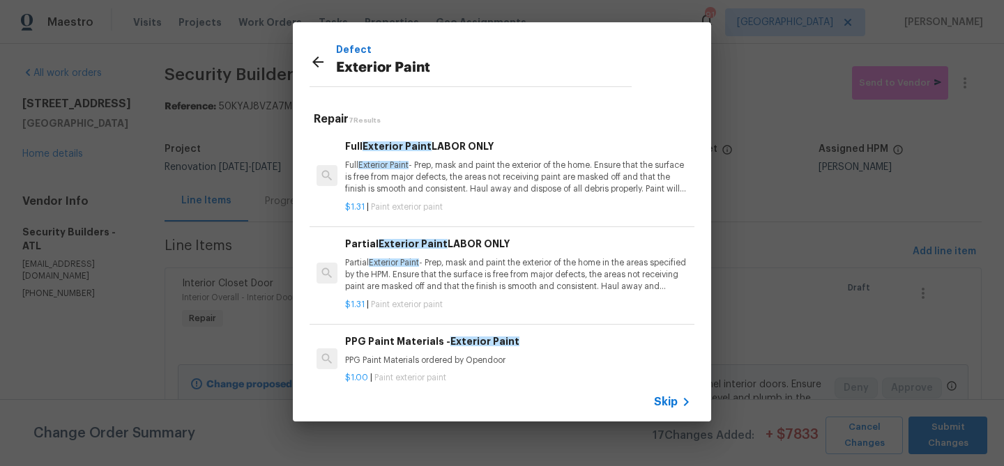
click at [426, 171] on p "Full Exterior Paint - Prep, mask and paint the exterior of the home. Ensure tha…" at bounding box center [518, 178] width 346 height 36
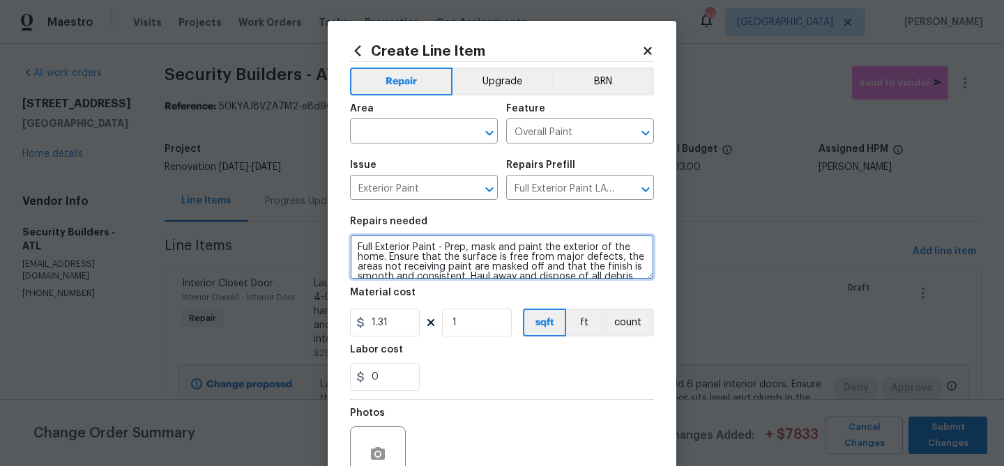
scroll to position [29, 0]
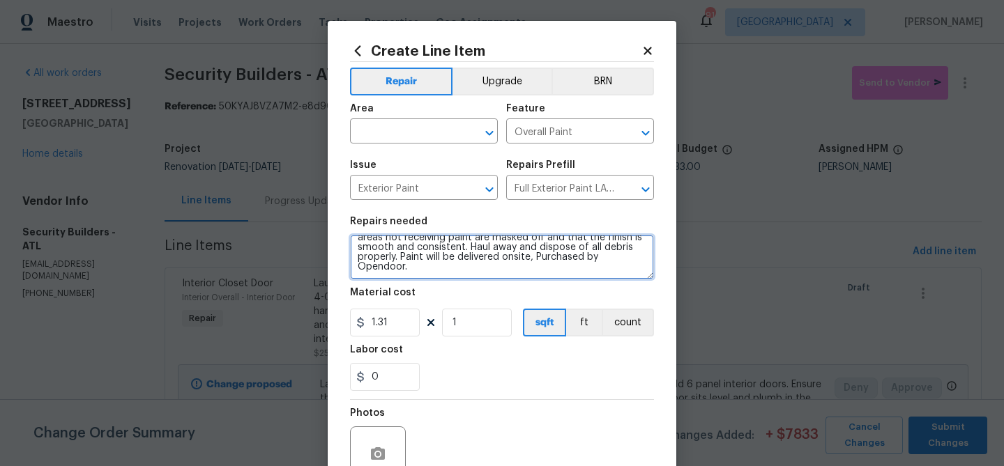
drag, startPoint x: 355, startPoint y: 243, endPoint x: 565, endPoint y: 297, distance: 216.6
click at [565, 297] on section "Repairs needed Full Exterior Paint - Prep, mask and paint the exterior of the h…" at bounding box center [502, 303] width 304 height 191
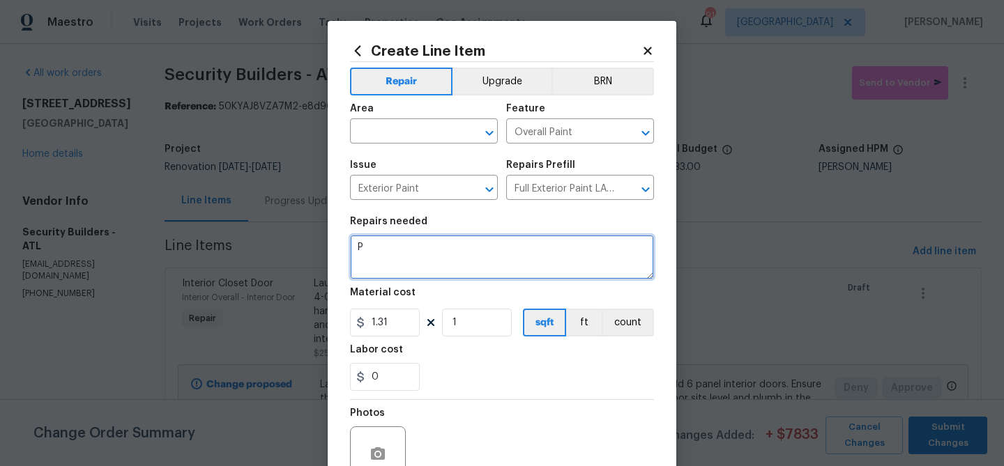
scroll to position [0, 0]
type textarea "Paint all exterior doors, shutters, and trim"
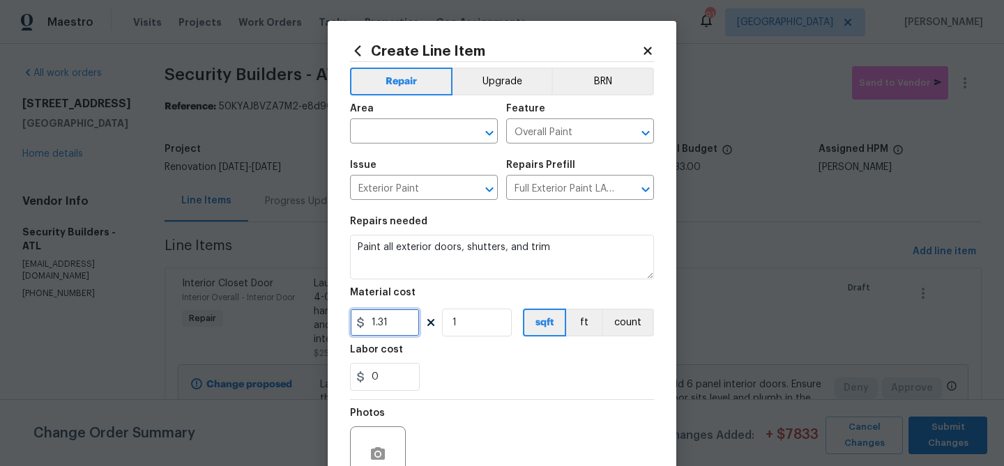
click at [385, 328] on input "1.31" at bounding box center [385, 323] width 70 height 28
type input "750"
click at [439, 351] on div "Labor cost" at bounding box center [502, 354] width 304 height 18
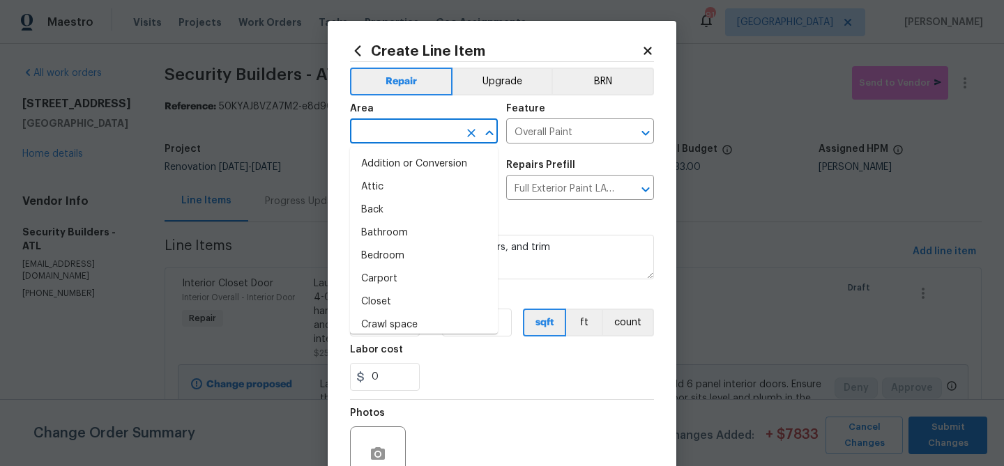
click at [404, 130] on input "text" at bounding box center [404, 133] width 109 height 22
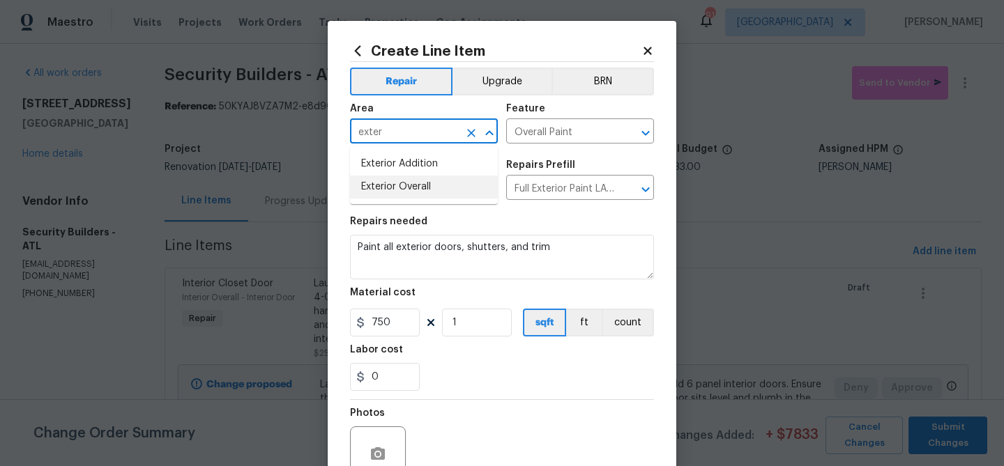
click at [405, 188] on li "Exterior Overall" at bounding box center [424, 187] width 148 height 23
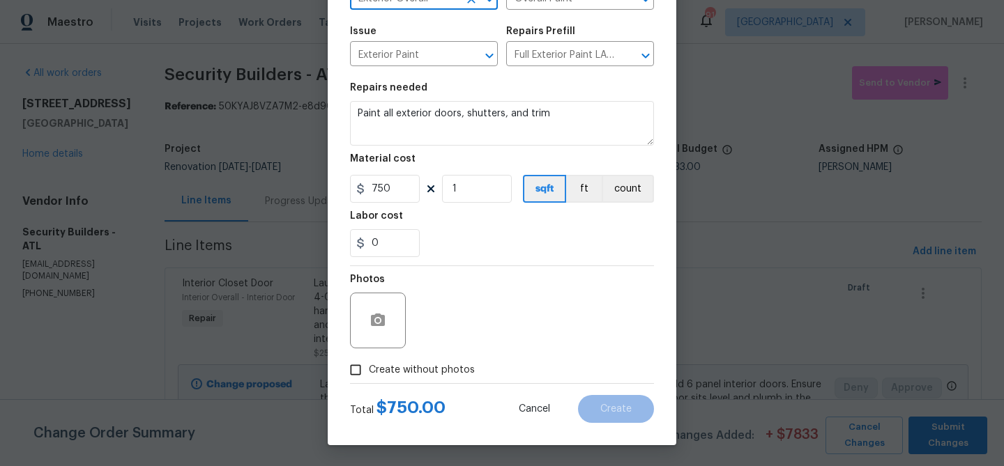
type input "Exterior Overall"
drag, startPoint x: 458, startPoint y: 369, endPoint x: 459, endPoint y: 354, distance: 14.7
click at [459, 366] on span "Create without photos" at bounding box center [422, 370] width 106 height 15
click at [386, 364] on span "Create without photos" at bounding box center [422, 370] width 106 height 15
click at [369, 364] on input "Create without photos" at bounding box center [355, 370] width 26 height 26
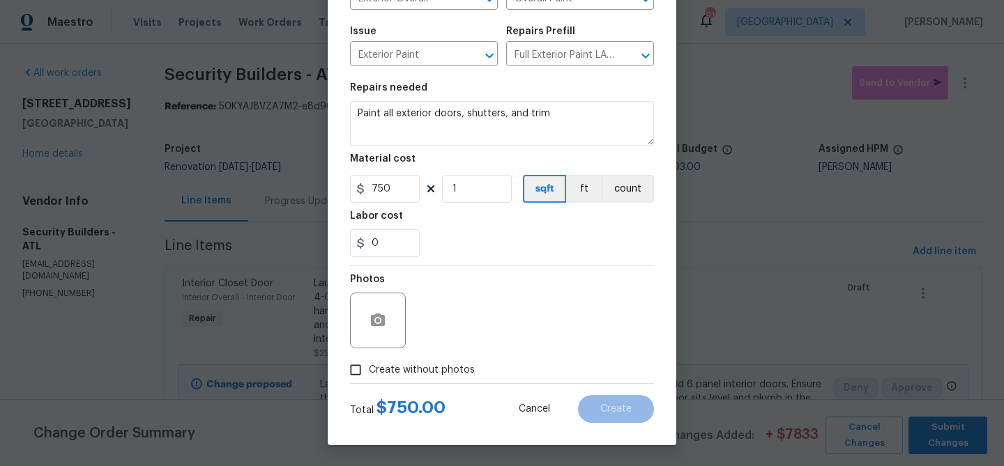
checkbox input "true"
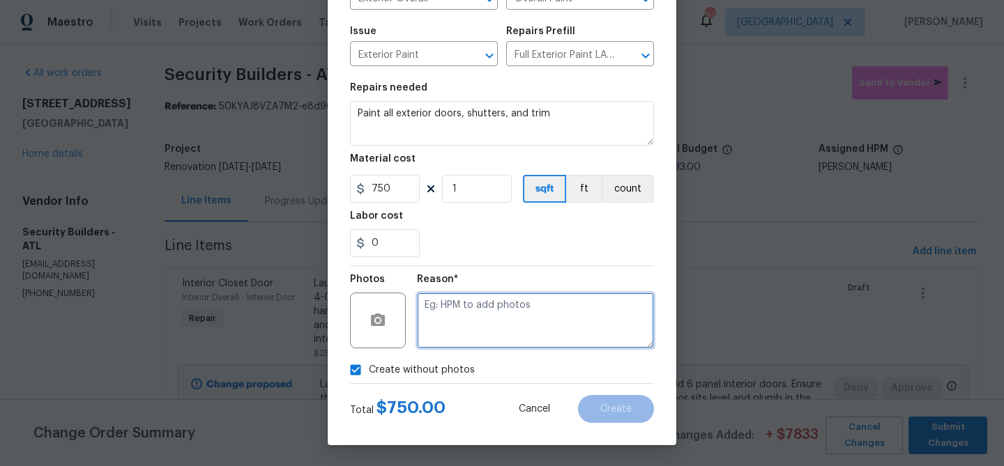
click at [450, 325] on textarea at bounding box center [535, 321] width 237 height 56
type textarea "Faded paint"
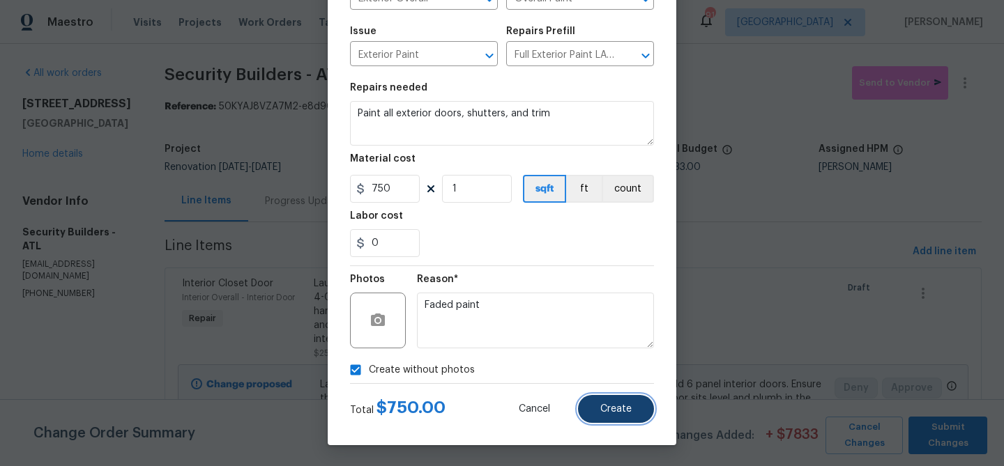
click at [602, 401] on button "Create" at bounding box center [616, 409] width 76 height 28
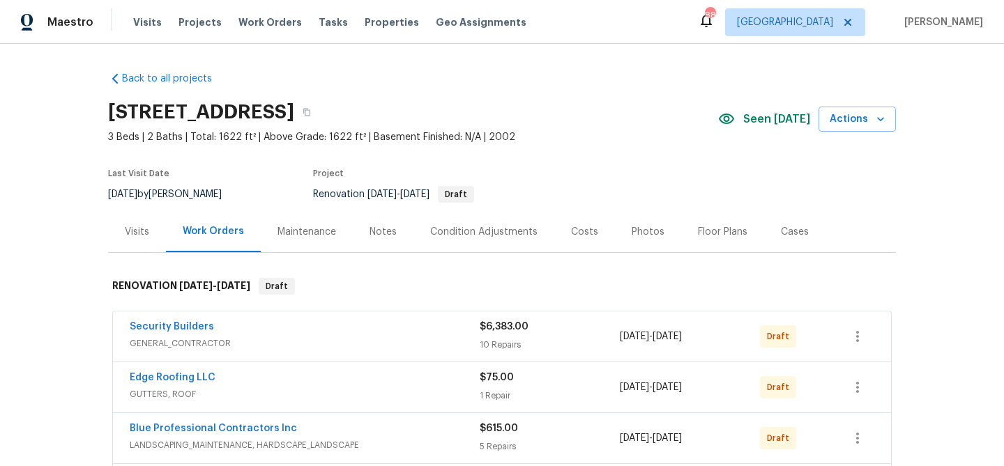
click at [378, 227] on div "Notes" at bounding box center [382, 232] width 27 height 14
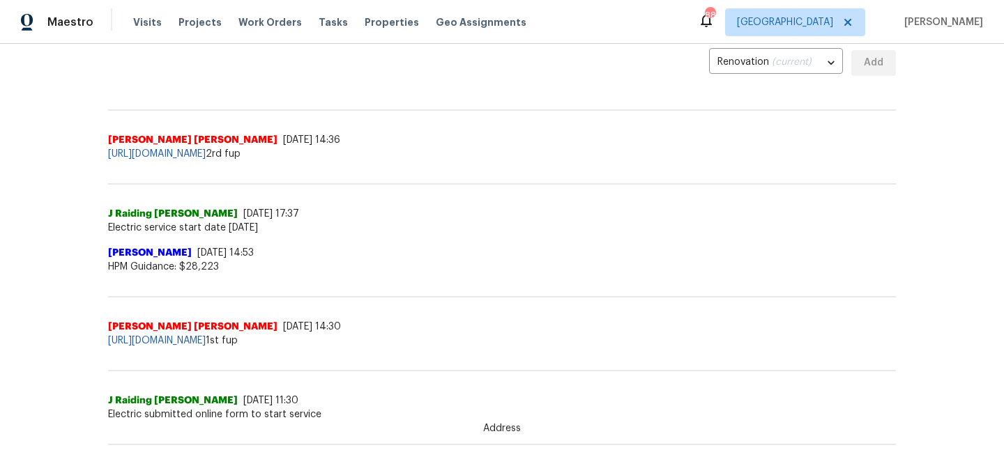
scroll to position [322, 0]
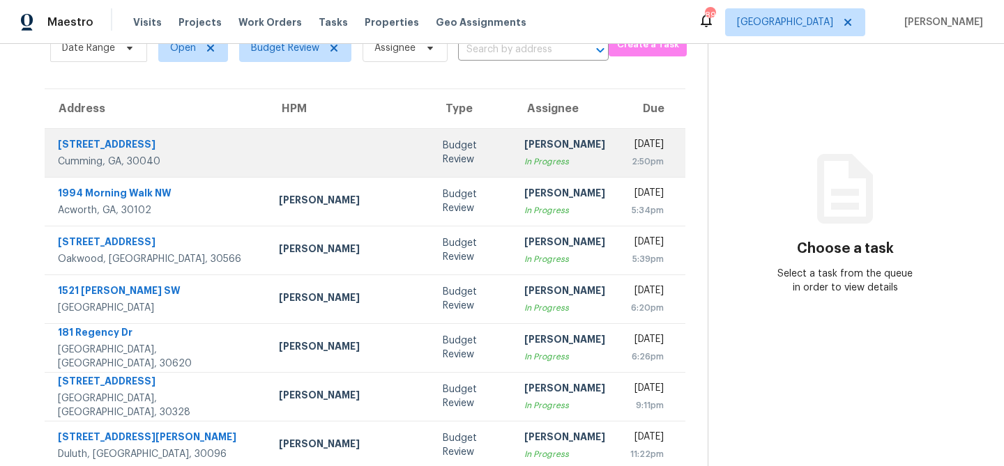
scroll to position [259, 0]
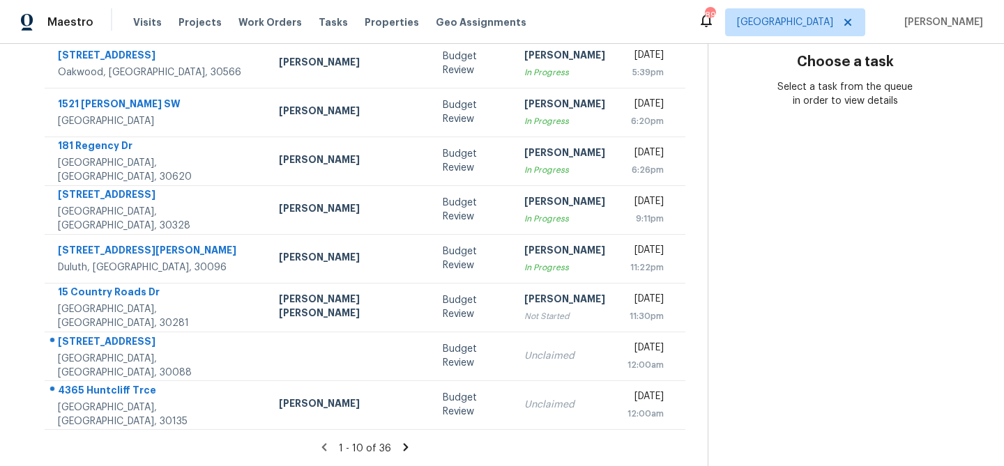
click at [399, 449] on icon at bounding box center [405, 447] width 13 height 13
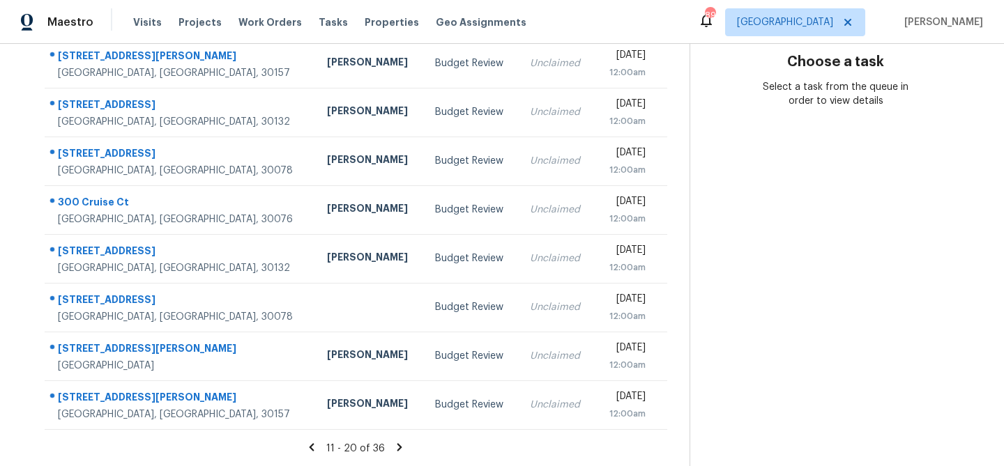
click at [399, 445] on icon at bounding box center [399, 447] width 13 height 13
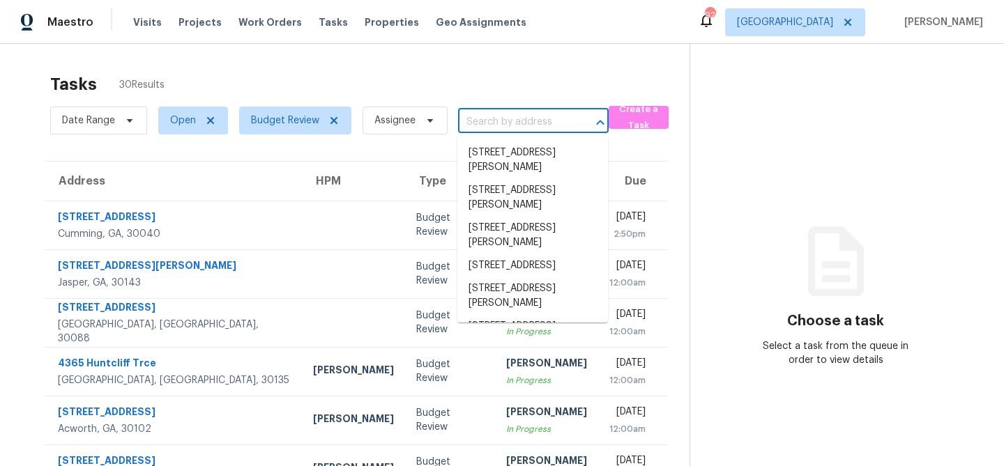
click at [484, 121] on input "text" at bounding box center [514, 123] width 112 height 22
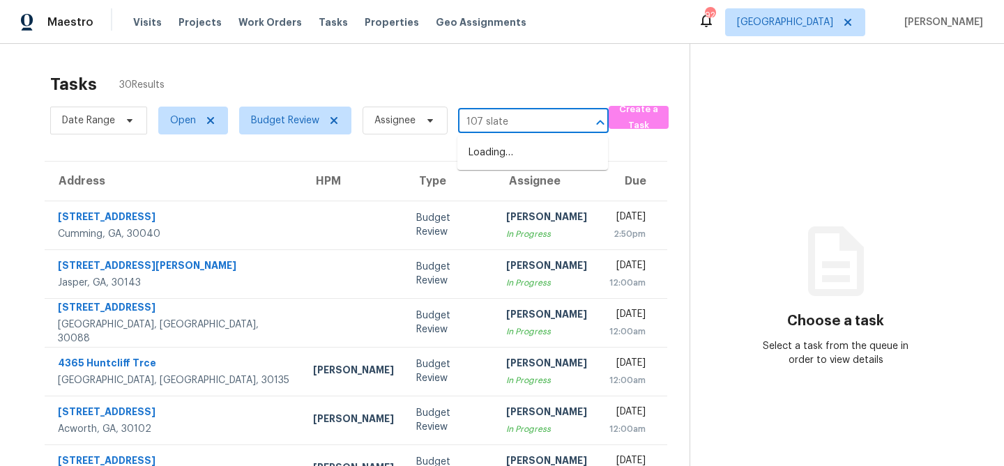
type input "107 slate"
click at [488, 152] on li "[STREET_ADDRESS][PERSON_NAME]" at bounding box center [532, 160] width 151 height 38
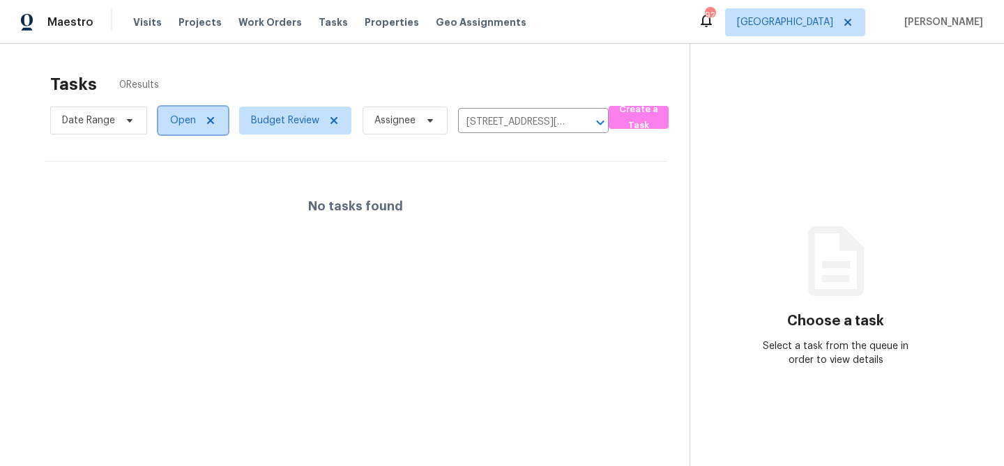
click at [210, 121] on icon at bounding box center [210, 120] width 7 height 7
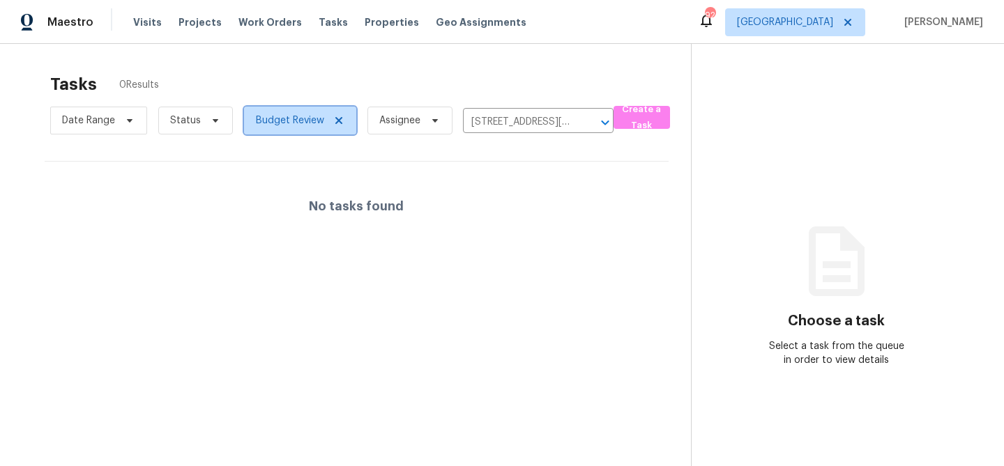
click at [342, 120] on span "Budget Review" at bounding box center [300, 121] width 112 height 28
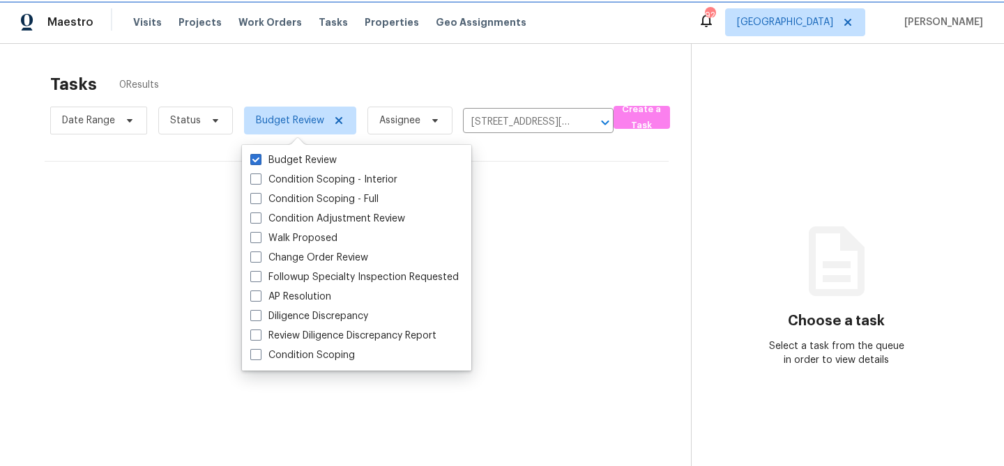
click at [342, 120] on span "Budget Review" at bounding box center [300, 121] width 112 height 28
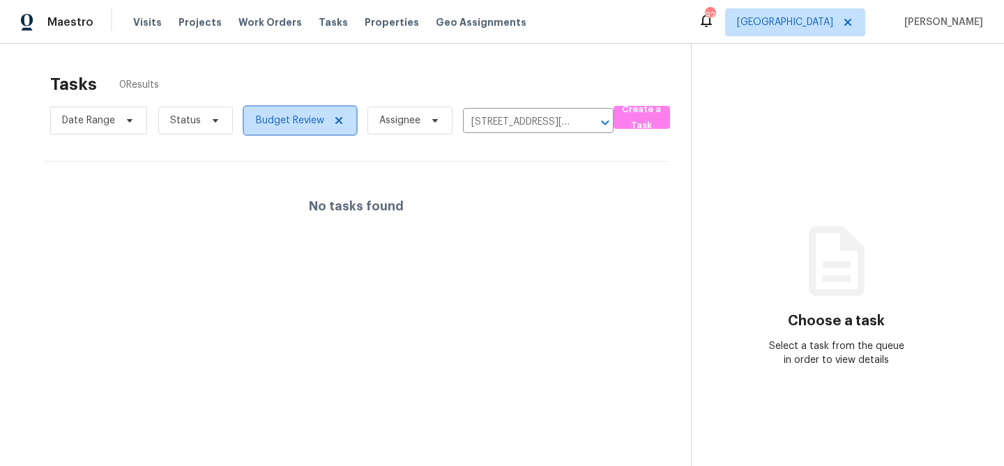
click at [339, 119] on icon at bounding box center [338, 120] width 11 height 11
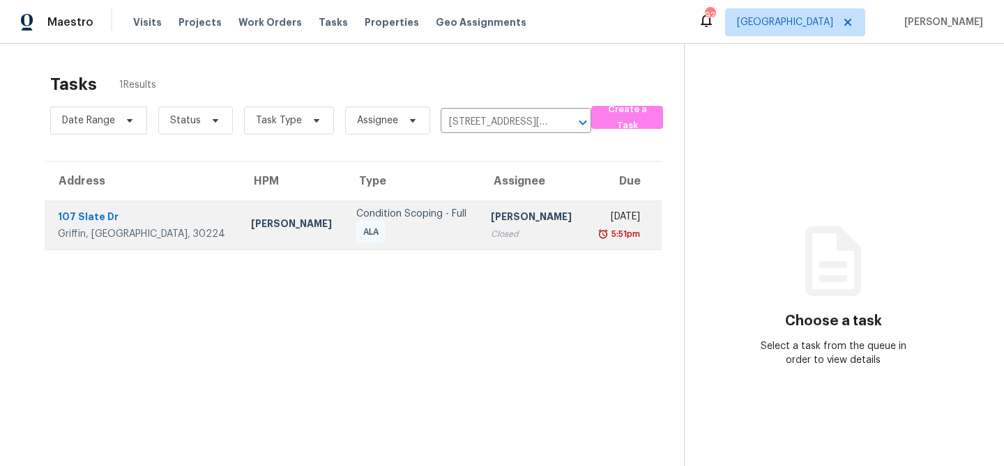
click at [379, 236] on div "Condition Scoping - Full ALA" at bounding box center [412, 225] width 113 height 36
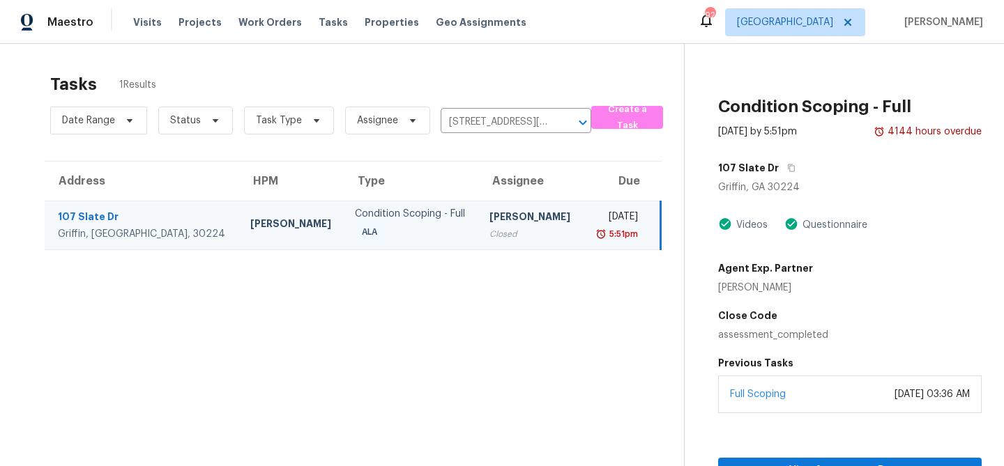
click at [91, 219] on div "107 Slate Dr" at bounding box center [143, 218] width 170 height 17
click at [93, 215] on div "107 Slate Dr" at bounding box center [143, 218] width 170 height 17
click at [85, 238] on div "Griffin, [GEOGRAPHIC_DATA], 30224" at bounding box center [143, 234] width 170 height 14
click at [250, 220] on div "[PERSON_NAME]" at bounding box center [291, 225] width 82 height 17
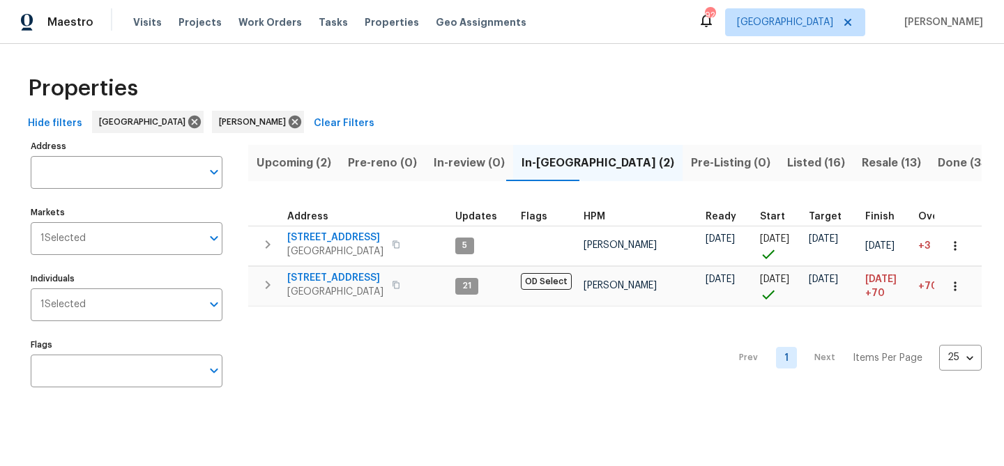
click at [87, 177] on input "Address" at bounding box center [116, 172] width 171 height 33
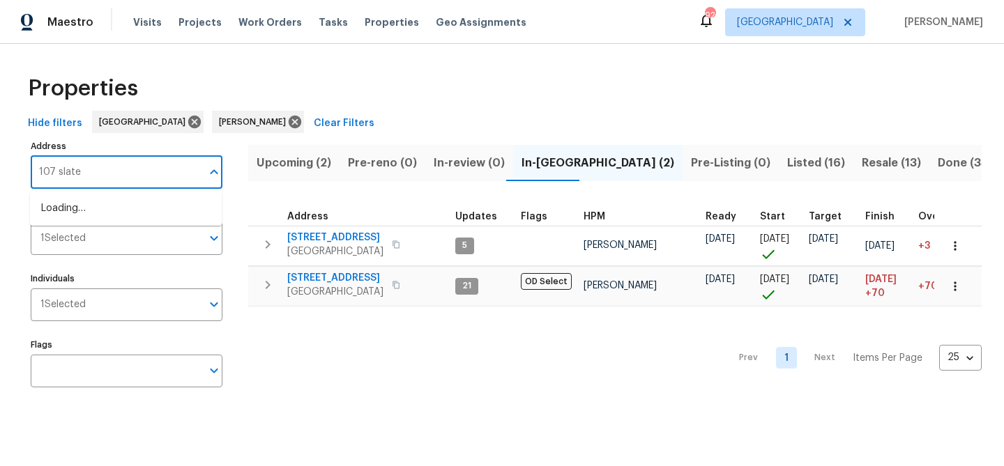
type input "107 slate"
click at [95, 213] on li "[STREET_ADDRESS][PERSON_NAME]" at bounding box center [126, 208] width 192 height 23
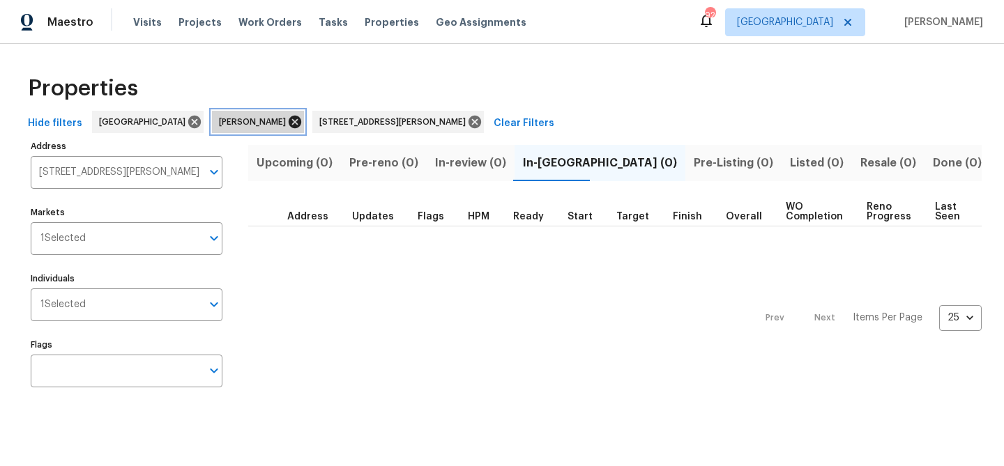
click at [289, 125] on icon at bounding box center [295, 122] width 13 height 13
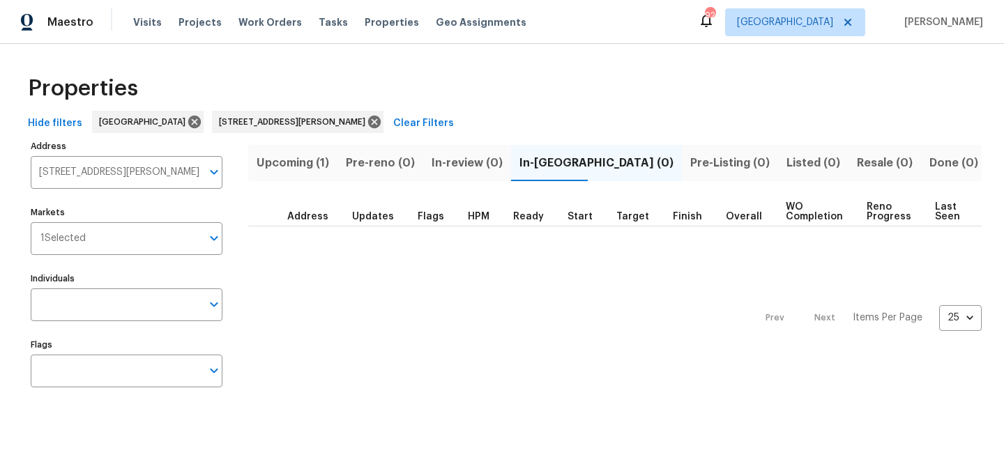
click at [301, 163] on span "Upcoming (1)" at bounding box center [293, 163] width 72 height 20
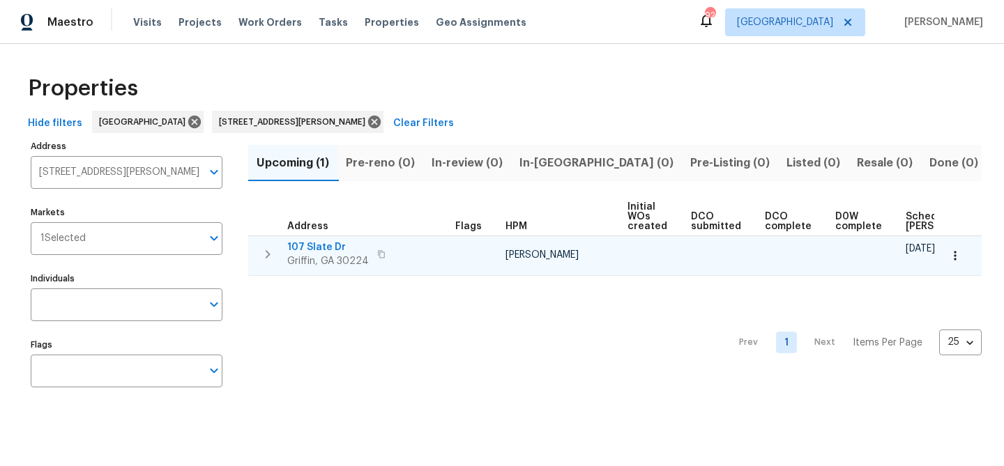
click at [322, 250] on span "107 Slate Dr" at bounding box center [328, 247] width 82 height 14
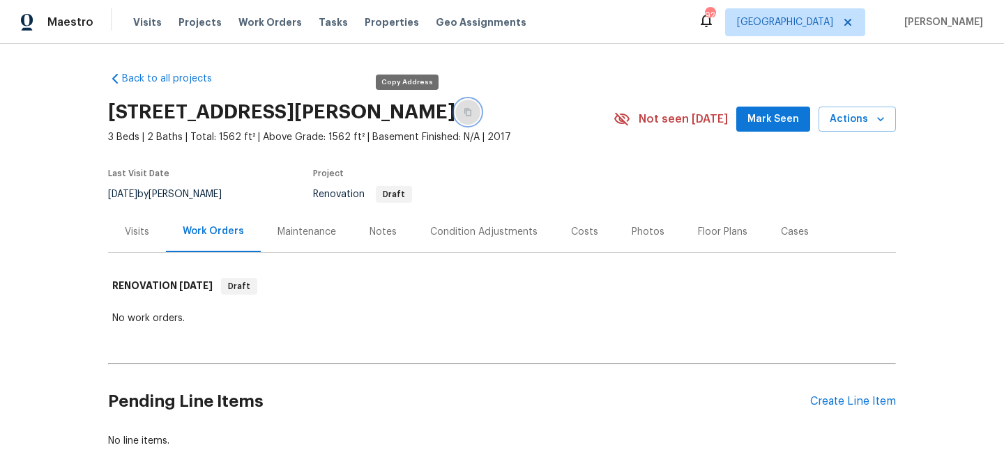
click at [464, 110] on icon "button" at bounding box center [467, 113] width 7 height 8
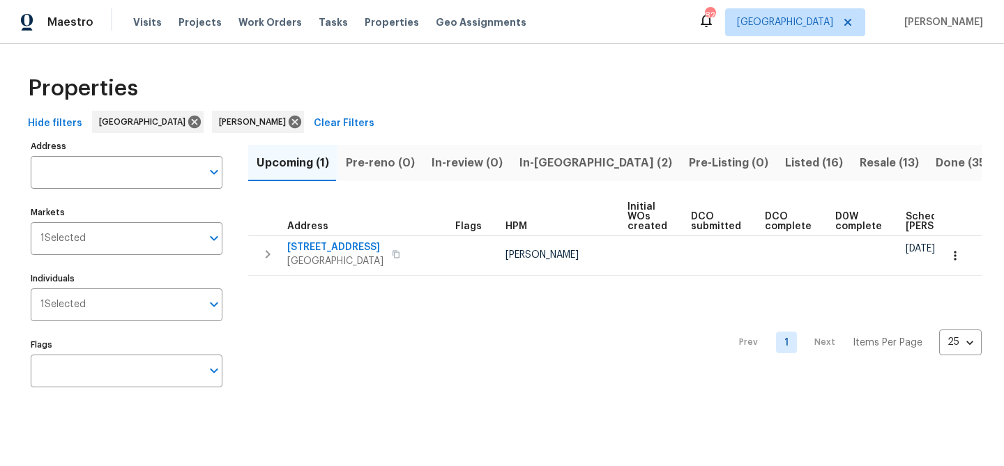
scroll to position [0, 153]
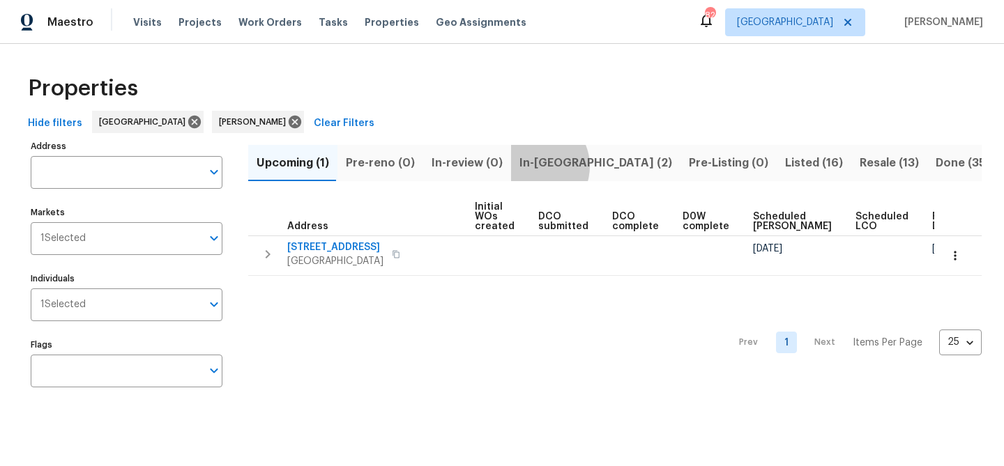
click at [526, 166] on span "In-[GEOGRAPHIC_DATA] (2)" at bounding box center [595, 163] width 153 height 20
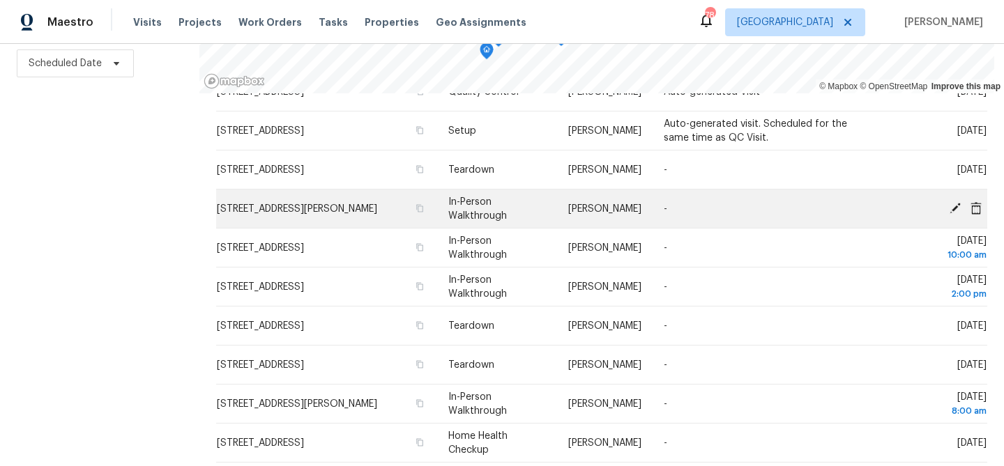
scroll to position [144, 0]
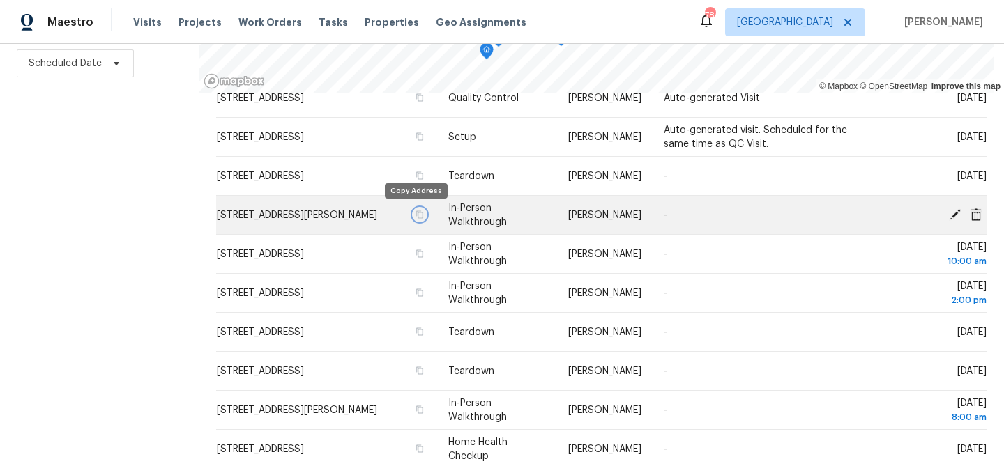
click at [415, 215] on icon "button" at bounding box center [419, 215] width 8 height 8
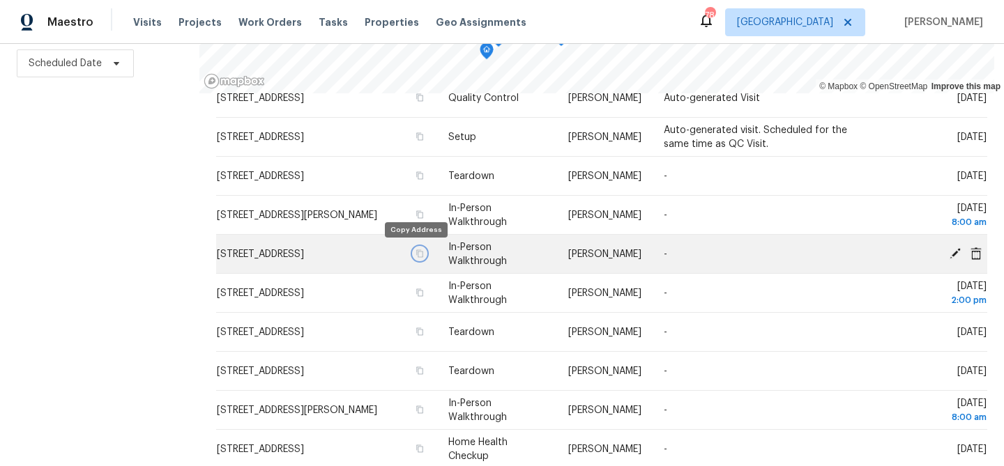
click at [413, 250] on button "button" at bounding box center [419, 253] width 13 height 13
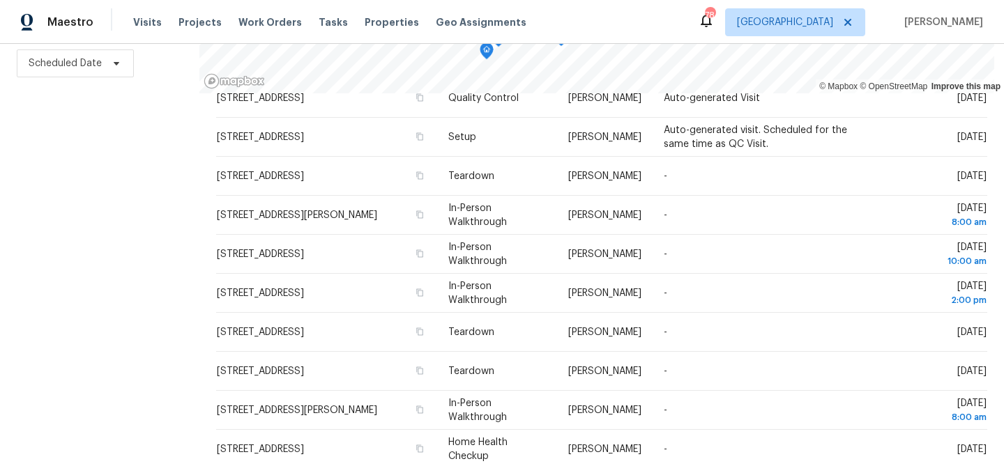
scroll to position [0, 0]
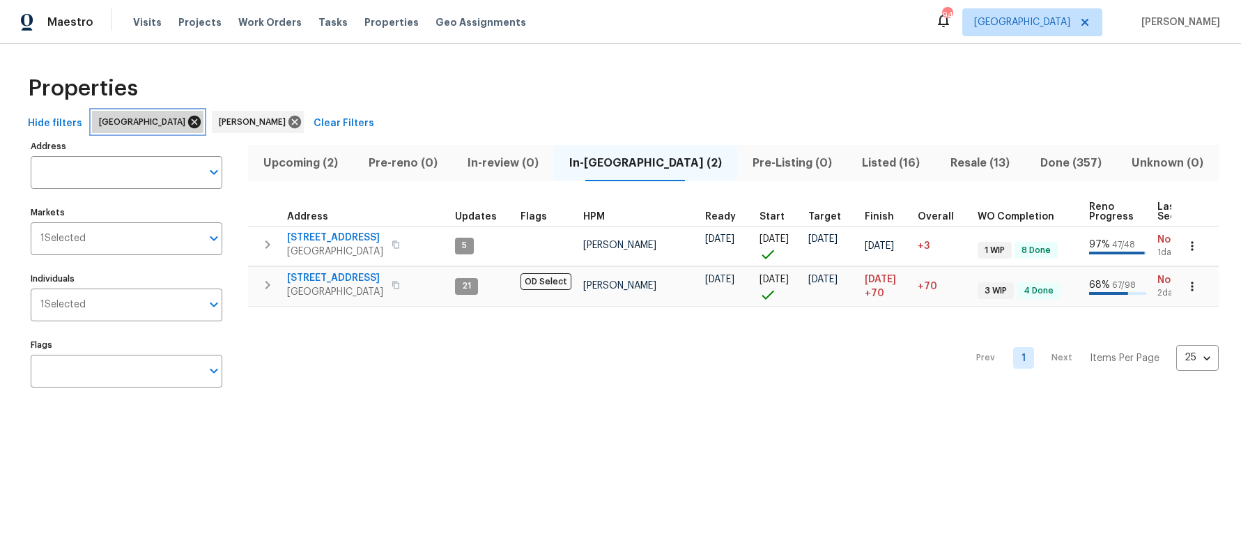
click at [188, 121] on icon at bounding box center [194, 122] width 13 height 13
click at [169, 121] on icon at bounding box center [175, 122] width 13 height 13
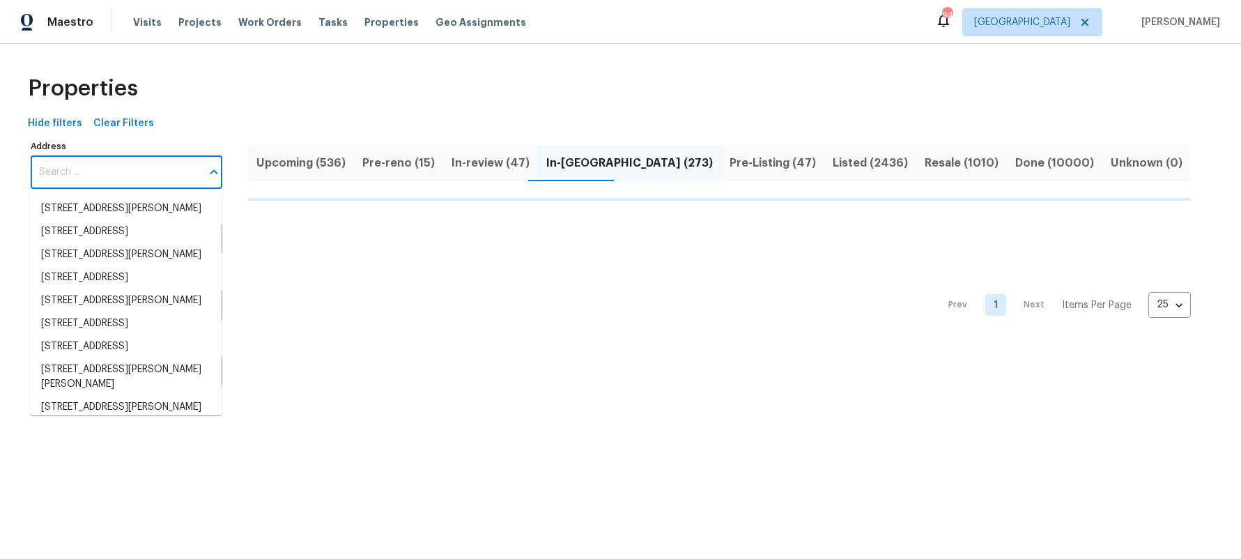
click at [72, 171] on input "Address" at bounding box center [116, 172] width 171 height 33
paste input "[STREET_ADDRESS]"
type input "[STREET_ADDRESS]"
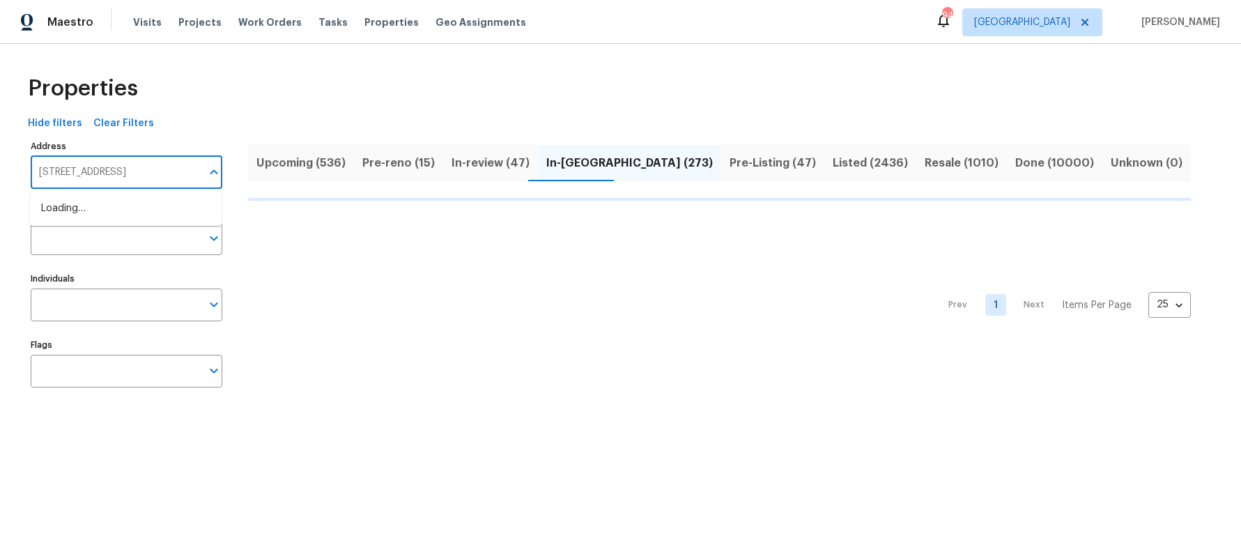
scroll to position [0, 20]
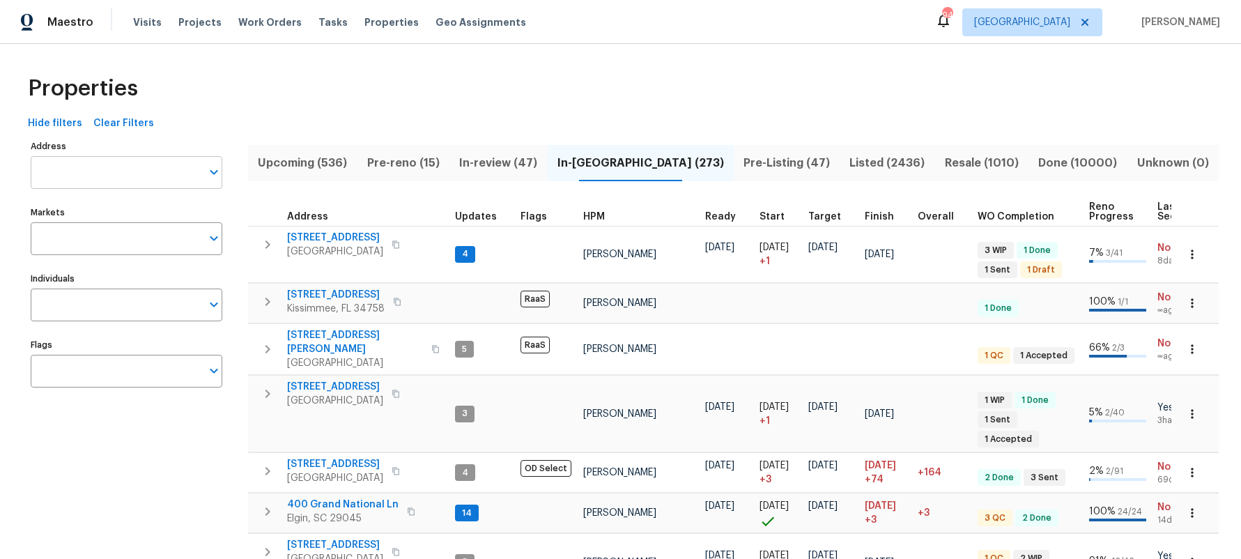
click at [125, 169] on input "Address" at bounding box center [116, 172] width 171 height 33
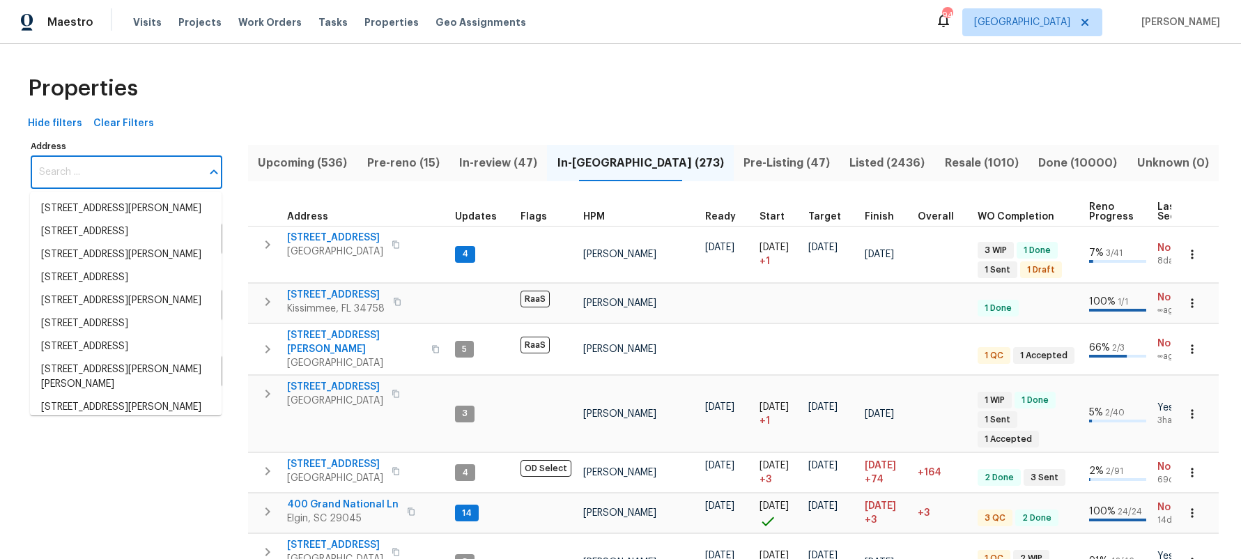
paste input "[STREET_ADDRESS]"
type input "[STREET_ADDRESS]"
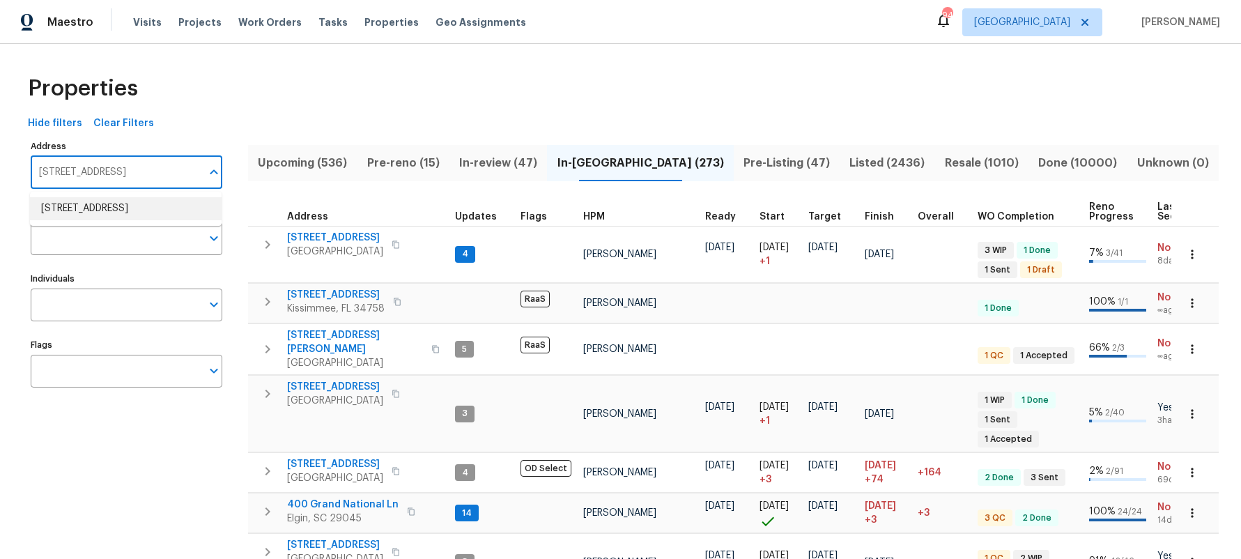
click at [130, 206] on li "[STREET_ADDRESS]" at bounding box center [126, 208] width 192 height 23
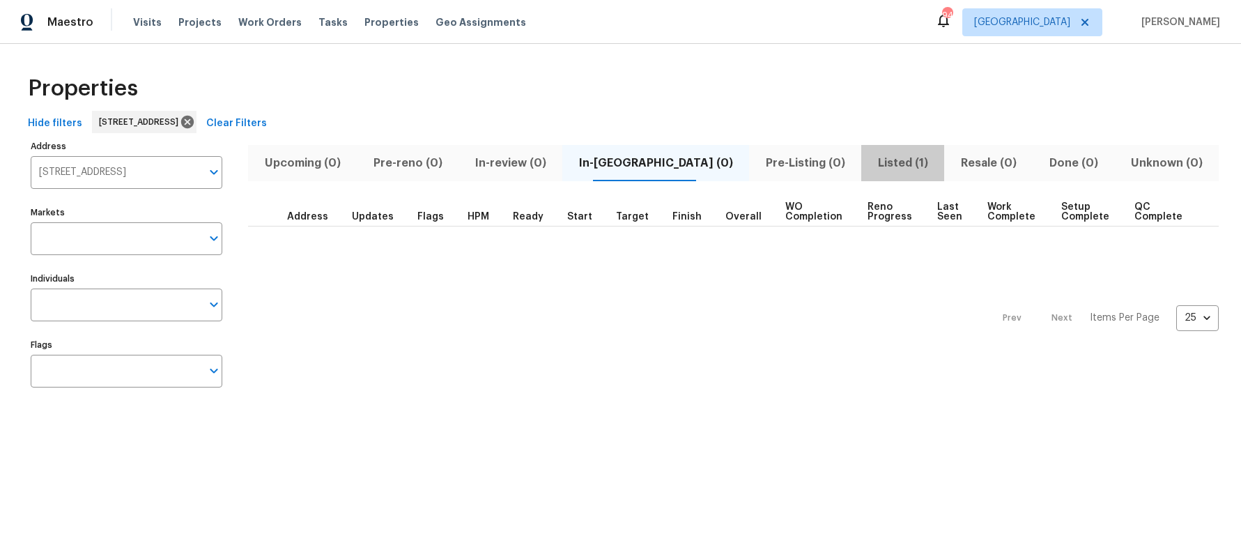
drag, startPoint x: 857, startPoint y: 158, endPoint x: 850, endPoint y: 162, distance: 7.5
click at [870, 160] on span "Listed (1)" at bounding box center [903, 163] width 66 height 20
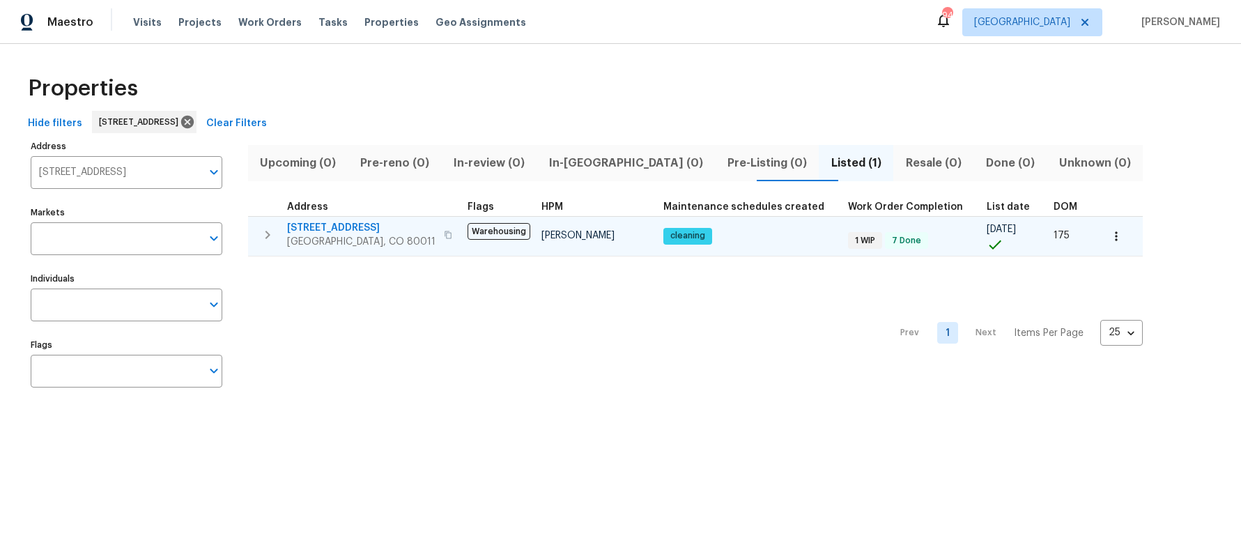
click at [319, 221] on span "[STREET_ADDRESS]" at bounding box center [361, 228] width 148 height 14
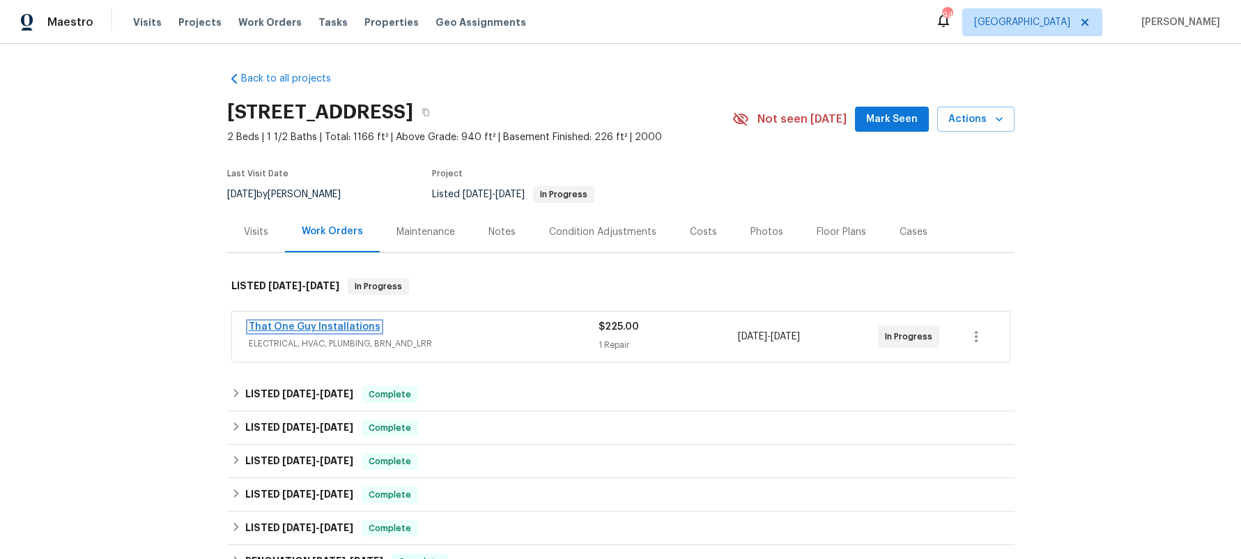
click at [314, 325] on link "That One Guy Installations" at bounding box center [315, 327] width 132 height 10
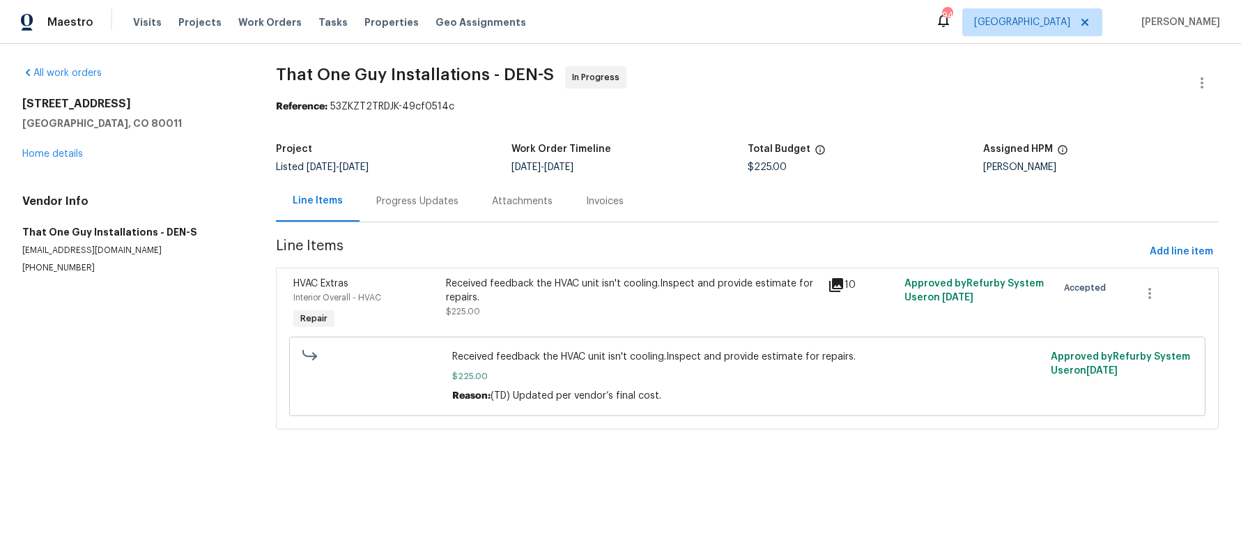
click at [422, 207] on div "Progress Updates" at bounding box center [417, 201] width 82 height 14
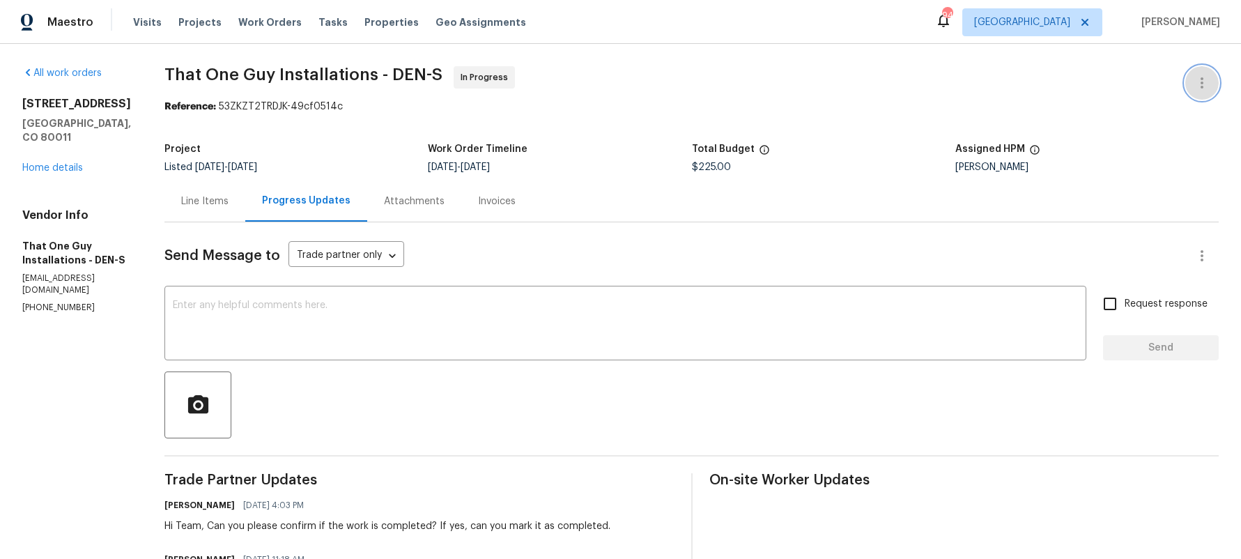
click at [1204, 79] on icon "button" at bounding box center [1202, 83] width 17 height 17
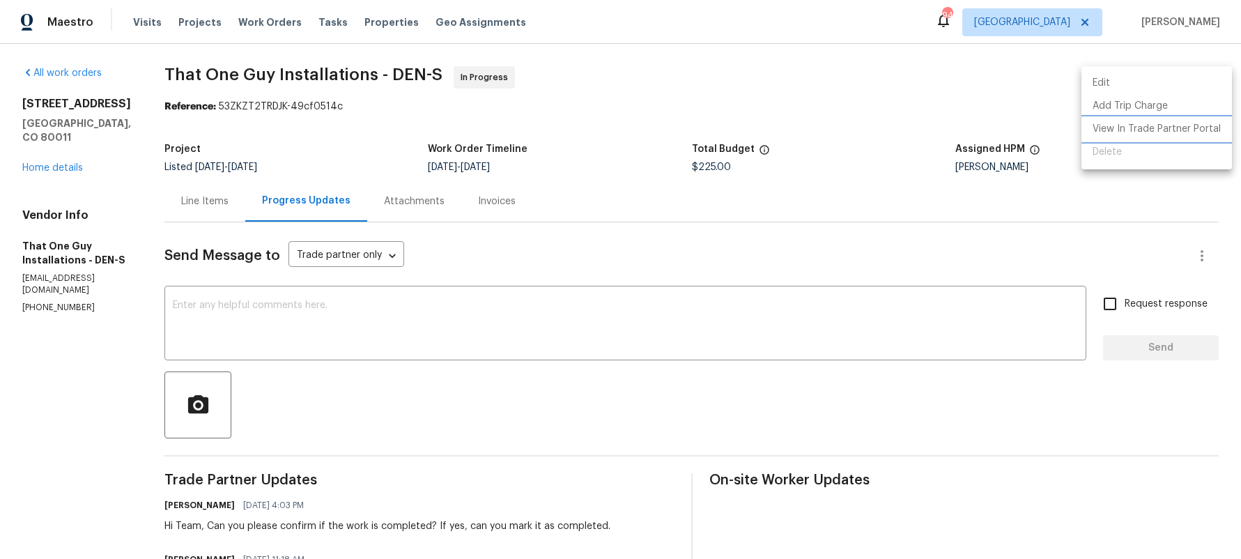
click at [1142, 125] on li "View In Trade Partner Portal" at bounding box center [1157, 129] width 151 height 23
click at [185, 200] on div at bounding box center [620, 279] width 1241 height 559
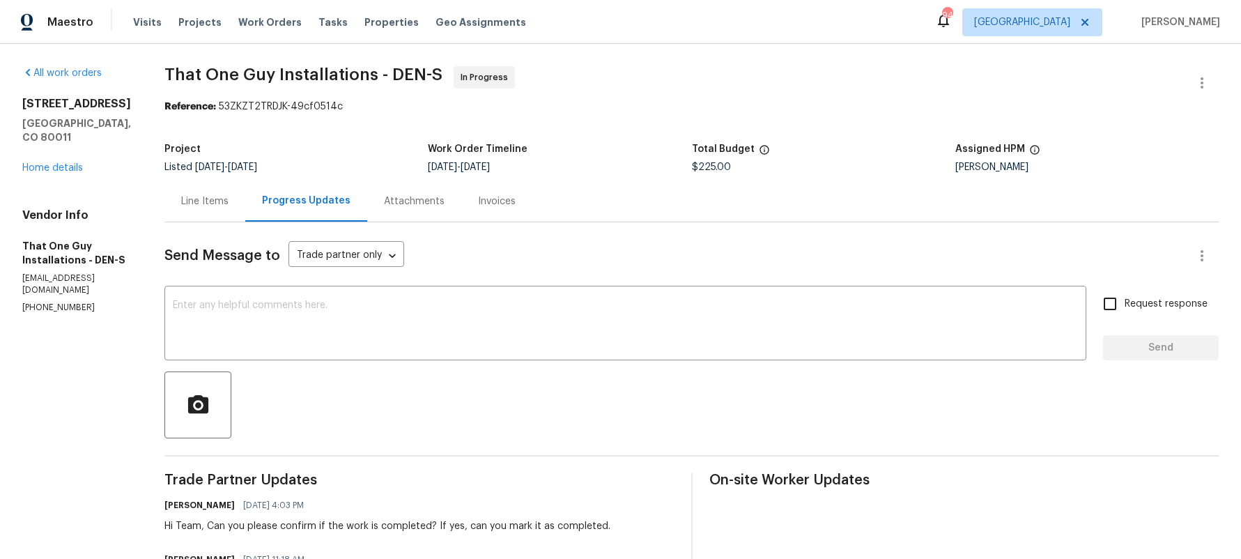
click at [188, 199] on div "Line Items" at bounding box center [204, 201] width 47 height 14
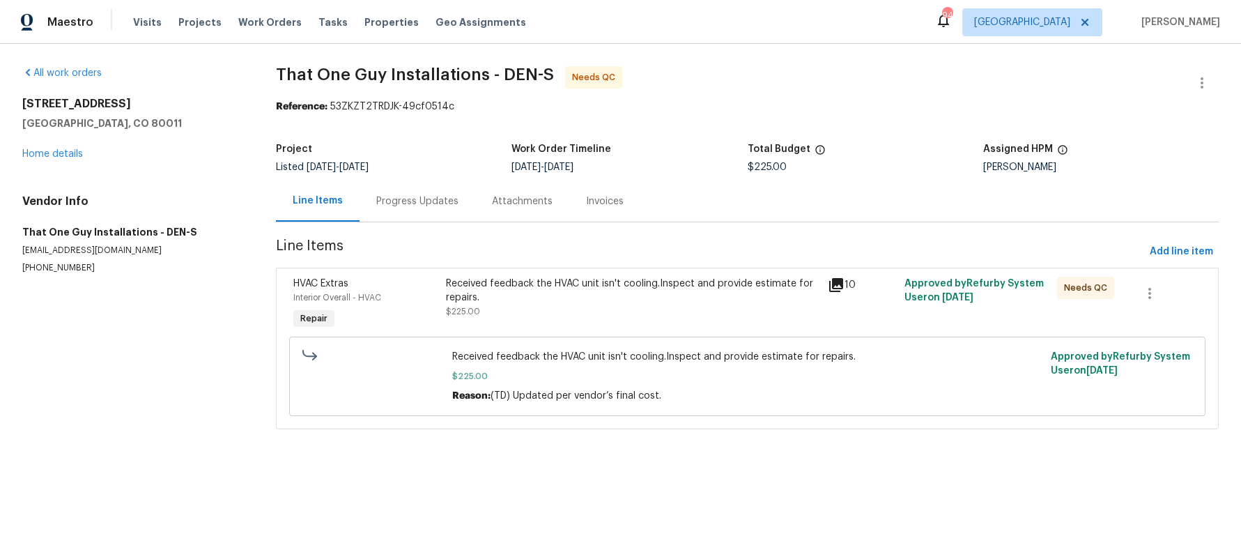
click at [600, 297] on div "Received feedback the HVAC unit isn't cooling.Inspect and provide estimate for …" at bounding box center [633, 291] width 374 height 28
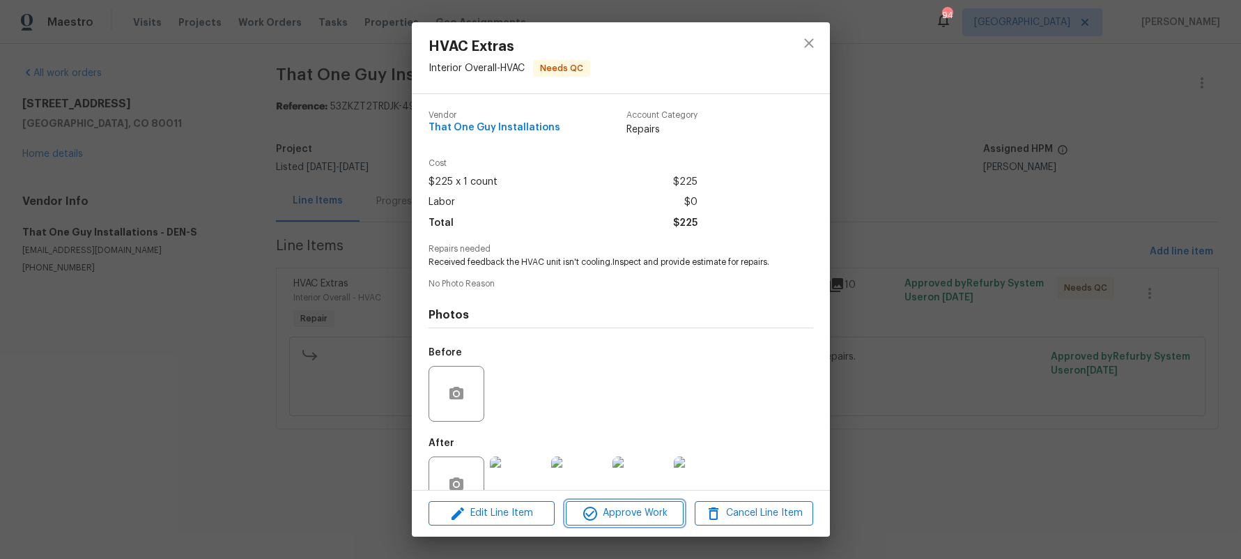
click at [594, 517] on icon "button" at bounding box center [590, 514] width 14 height 14
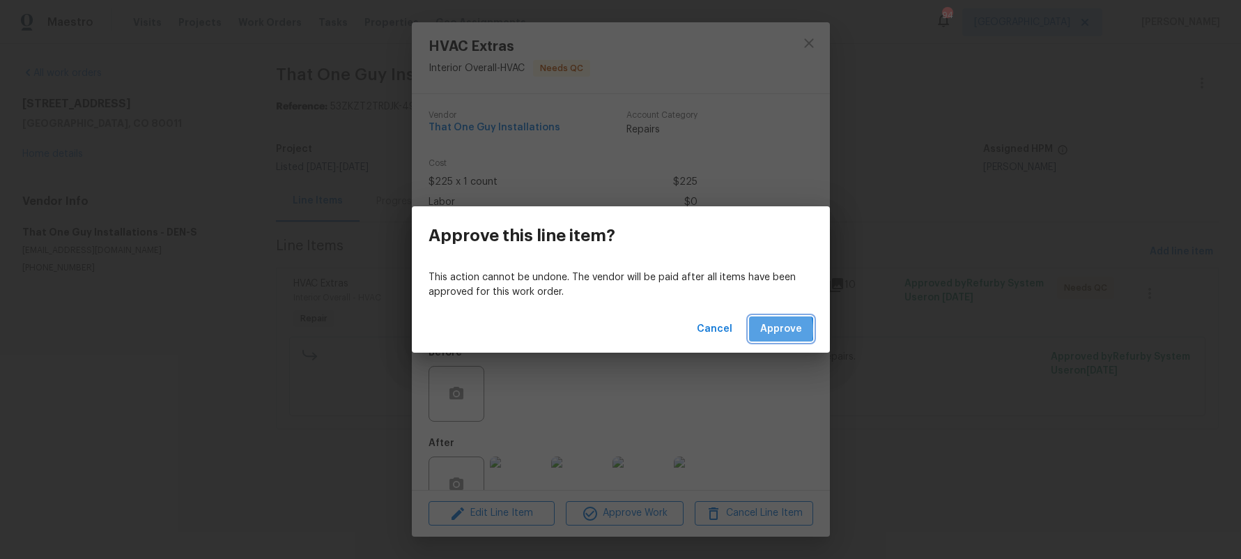
click at [761, 330] on button "Approve" at bounding box center [781, 329] width 64 height 26
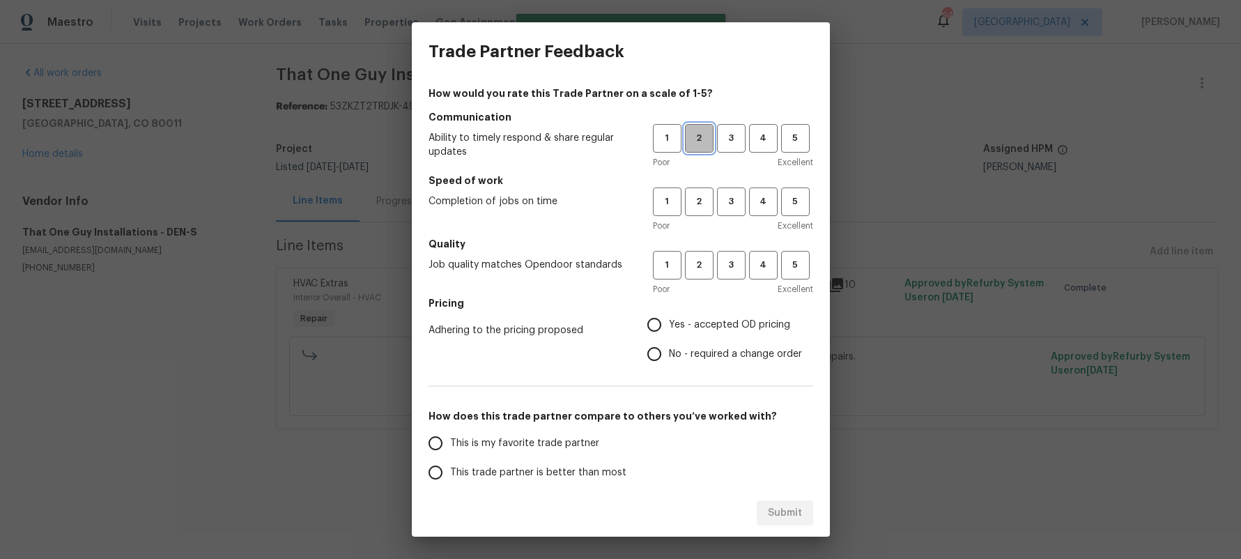
click at [707, 140] on span "2" at bounding box center [700, 138] width 26 height 16
click at [699, 204] on span "2" at bounding box center [700, 202] width 26 height 16
click at [701, 261] on span "2" at bounding box center [700, 265] width 26 height 16
click at [655, 354] on input "No - required a change order" at bounding box center [654, 353] width 29 height 29
radio input "true"
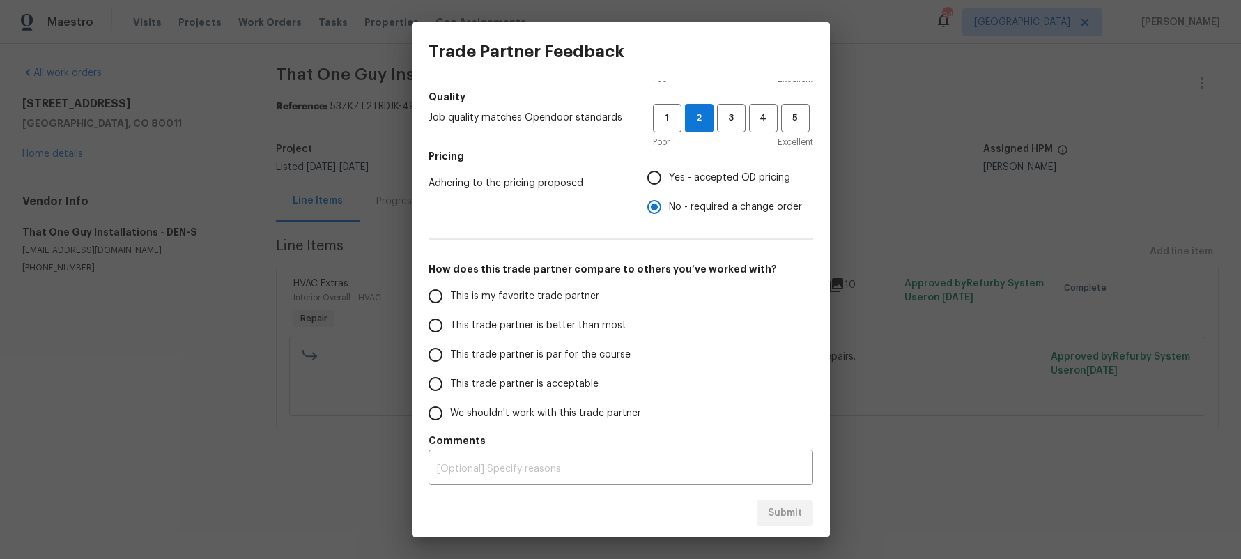
scroll to position [148, 0]
click at [509, 353] on span "This trade partner is par for the course" at bounding box center [540, 353] width 181 height 15
click at [450, 353] on input "This trade partner is par for the course" at bounding box center [435, 353] width 29 height 29
click at [783, 521] on button "Submit" at bounding box center [785, 513] width 56 height 26
radio input "true"
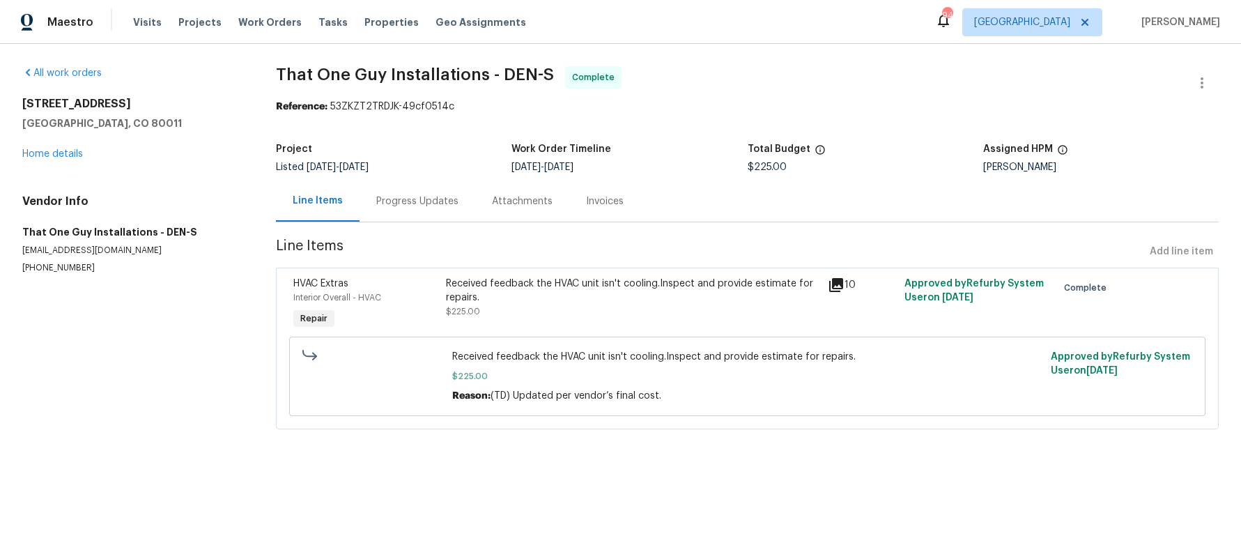
radio input "false"
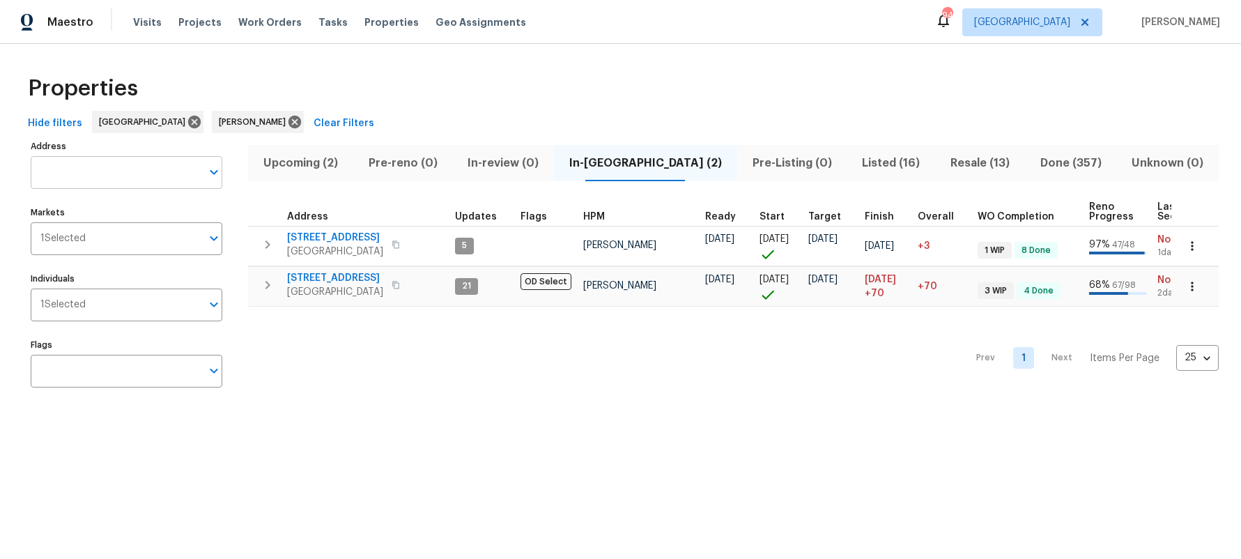
click at [107, 168] on input "Address" at bounding box center [116, 172] width 171 height 33
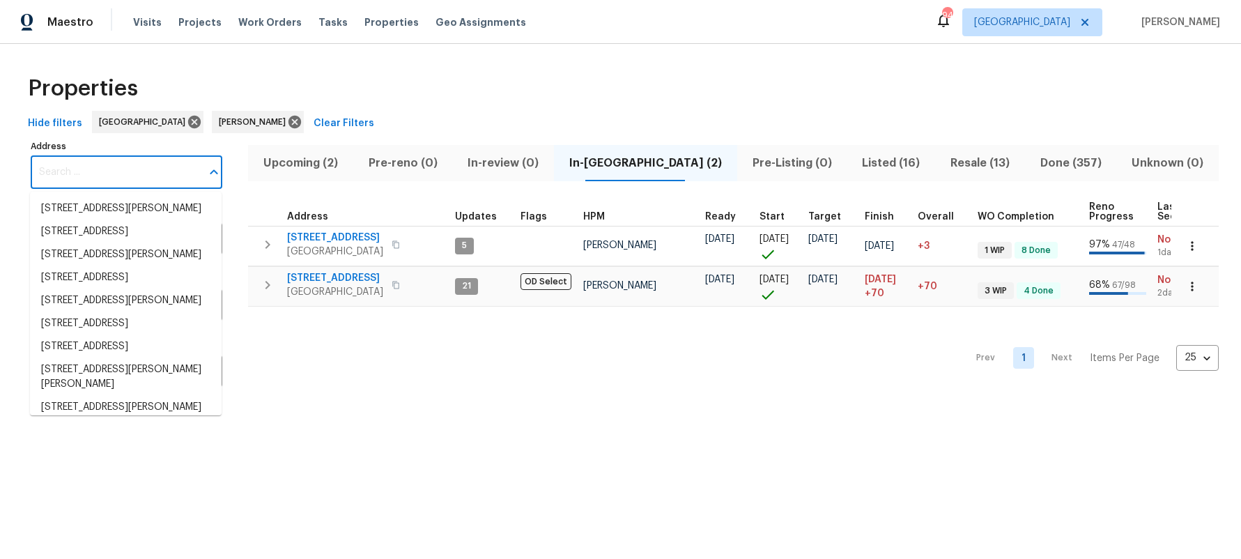
paste input "[STREET_ADDRESS][PERSON_NAME][PERSON_NAME]"
type input "[STREET_ADDRESS][PERSON_NAME][PERSON_NAME]"
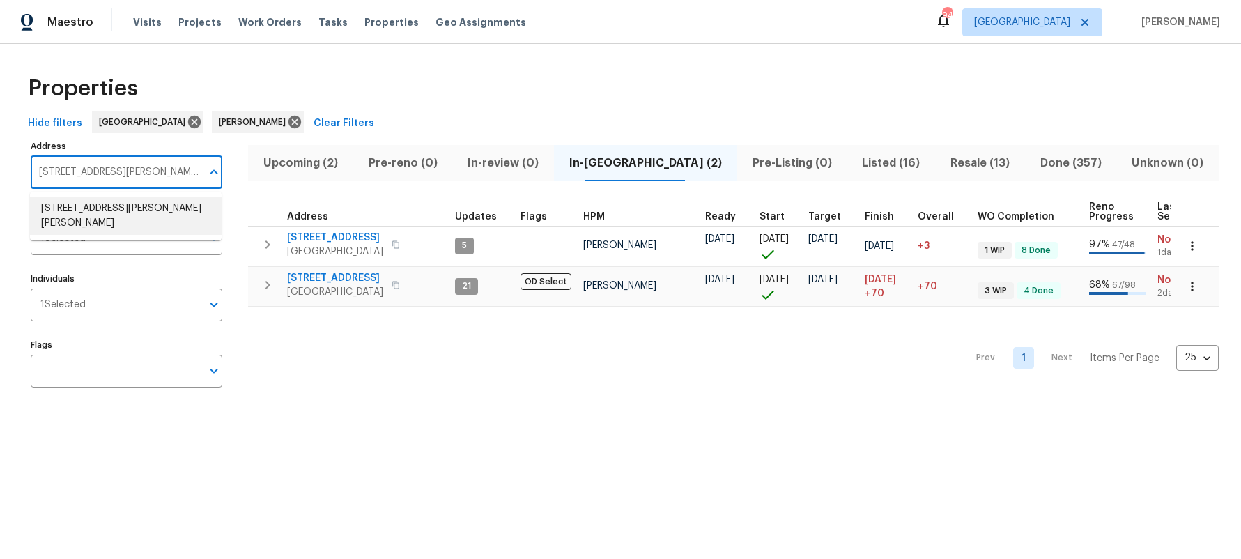
click at [120, 211] on li "[STREET_ADDRESS][PERSON_NAME][PERSON_NAME]" at bounding box center [126, 216] width 192 height 38
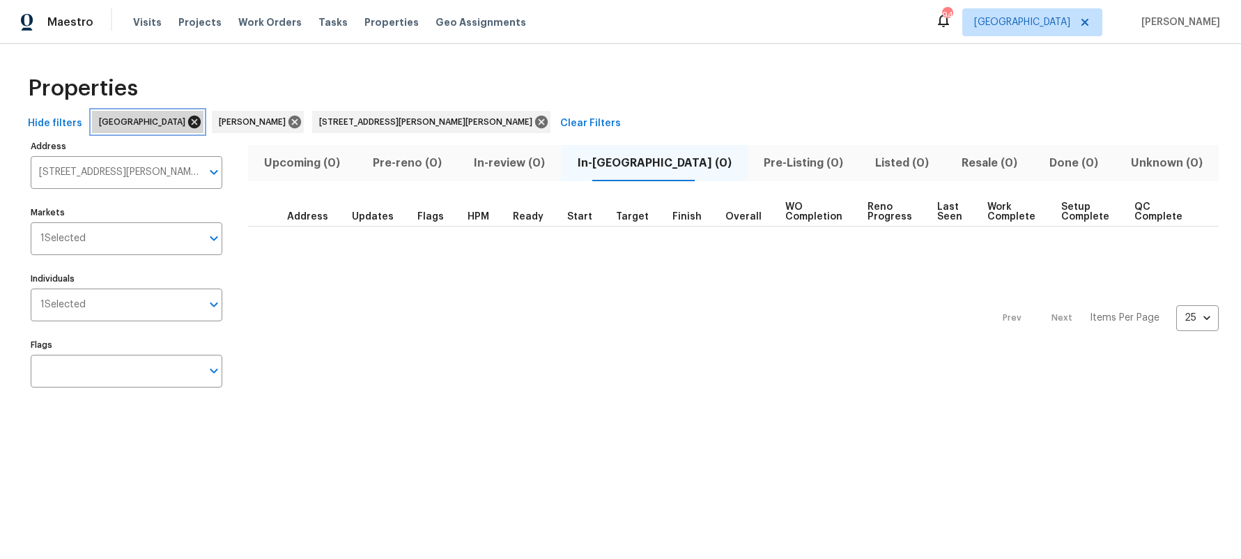
click at [188, 122] on icon at bounding box center [194, 122] width 13 height 13
click at [169, 120] on icon at bounding box center [175, 122] width 13 height 13
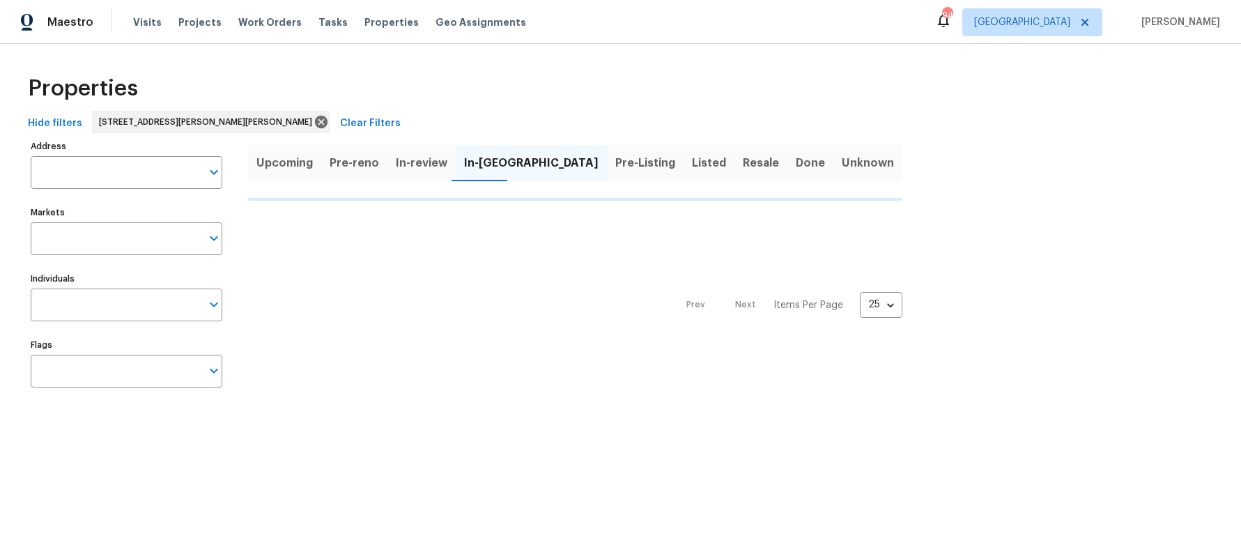
type input "[STREET_ADDRESS][PERSON_NAME][PERSON_NAME]"
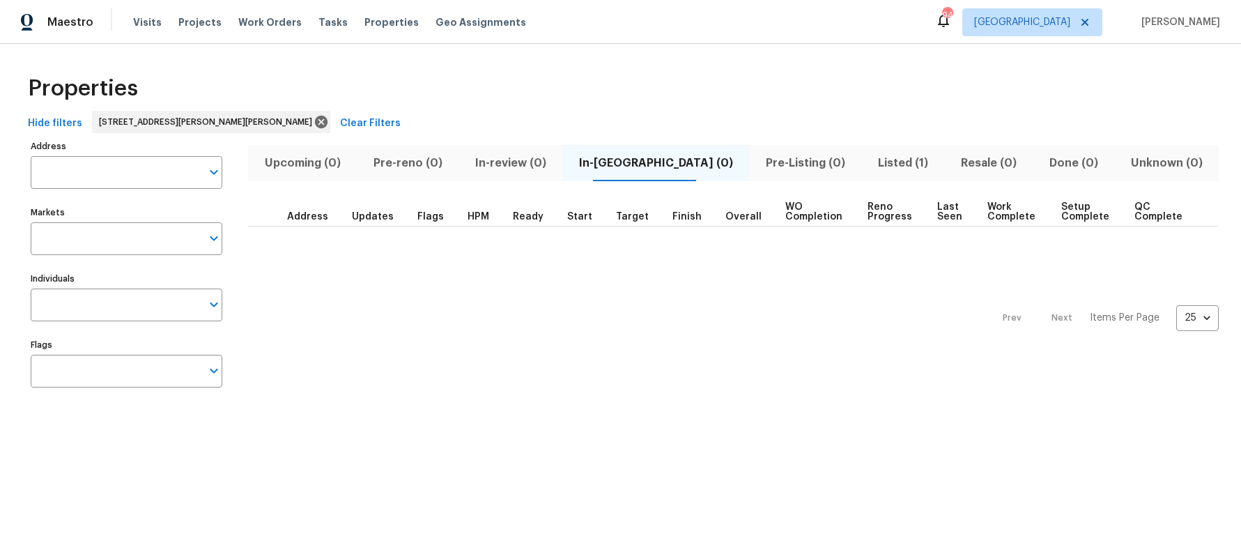
type input "[STREET_ADDRESS][PERSON_NAME][PERSON_NAME]"
click at [873, 159] on span "Listed (1)" at bounding box center [903, 163] width 66 height 20
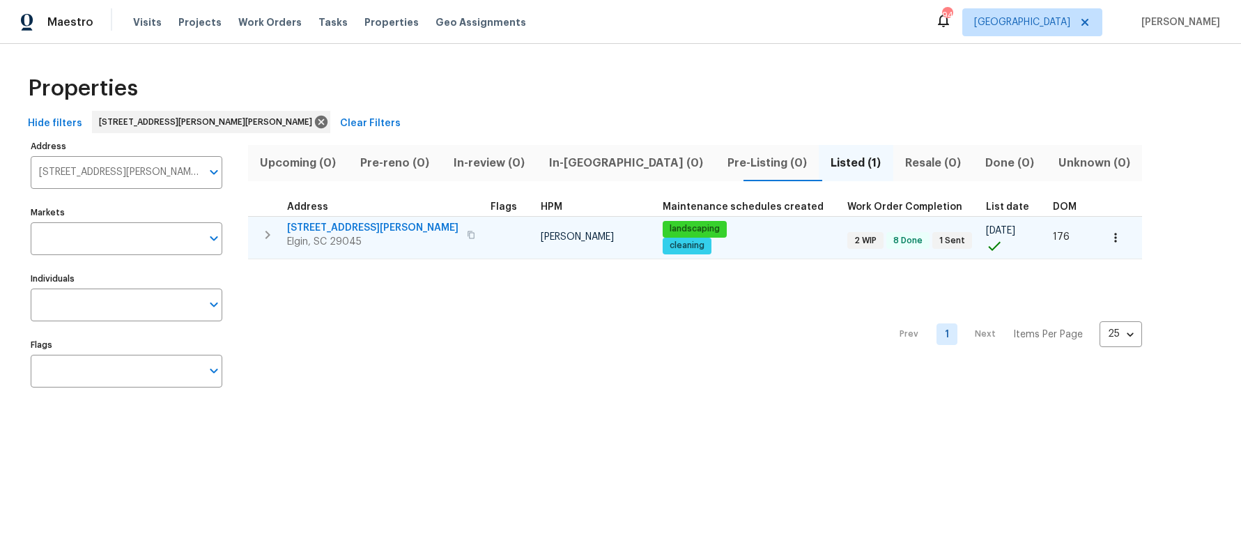
click at [330, 229] on span "[STREET_ADDRESS][PERSON_NAME]" at bounding box center [372, 228] width 171 height 14
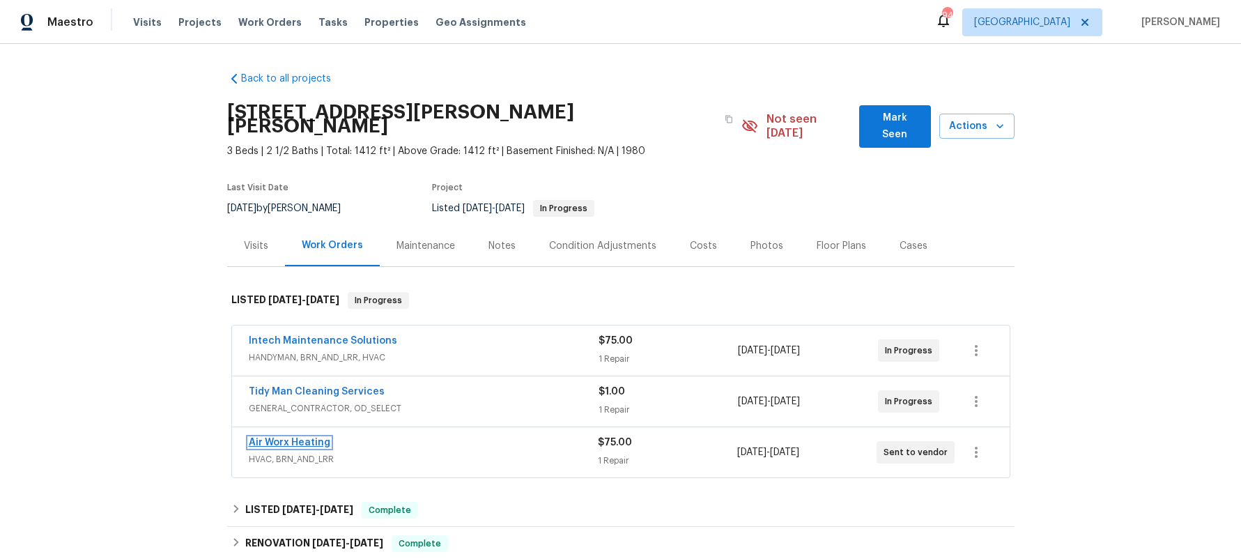
click at [294, 438] on link "Air Worx Heating" at bounding box center [290, 443] width 82 height 10
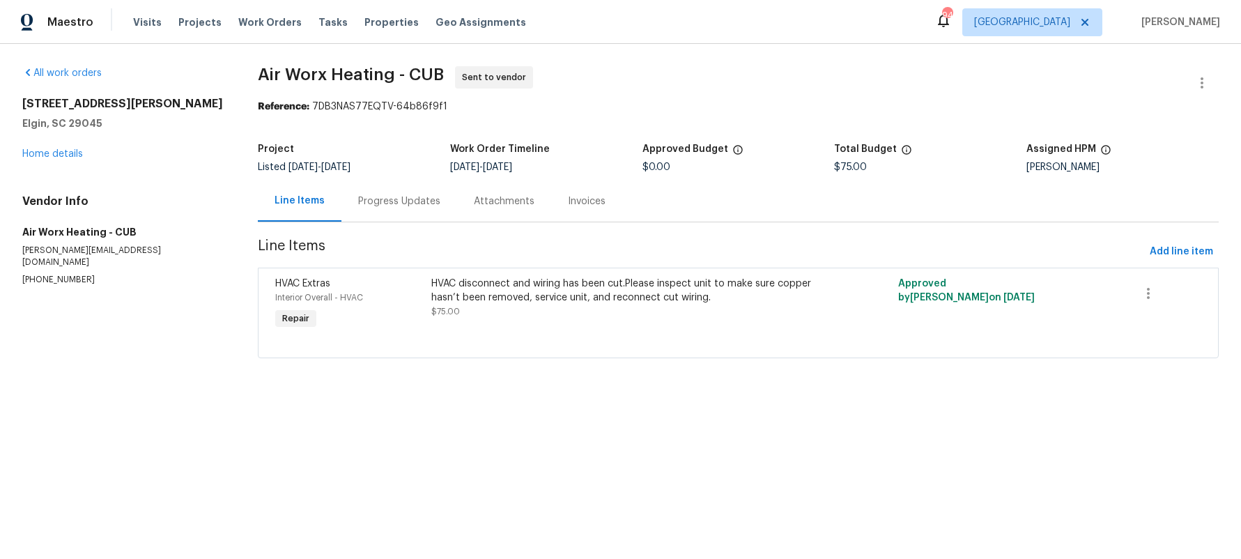
click at [395, 199] on div "Progress Updates" at bounding box center [399, 201] width 82 height 14
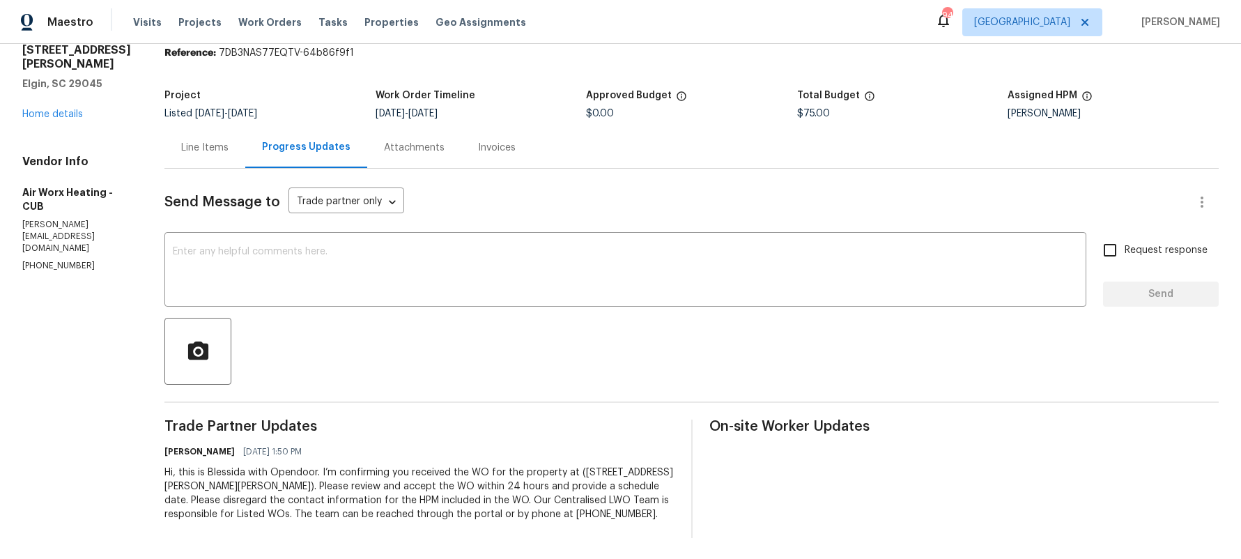
scroll to position [55, 0]
click at [226, 149] on div "Line Items" at bounding box center [204, 146] width 47 height 14
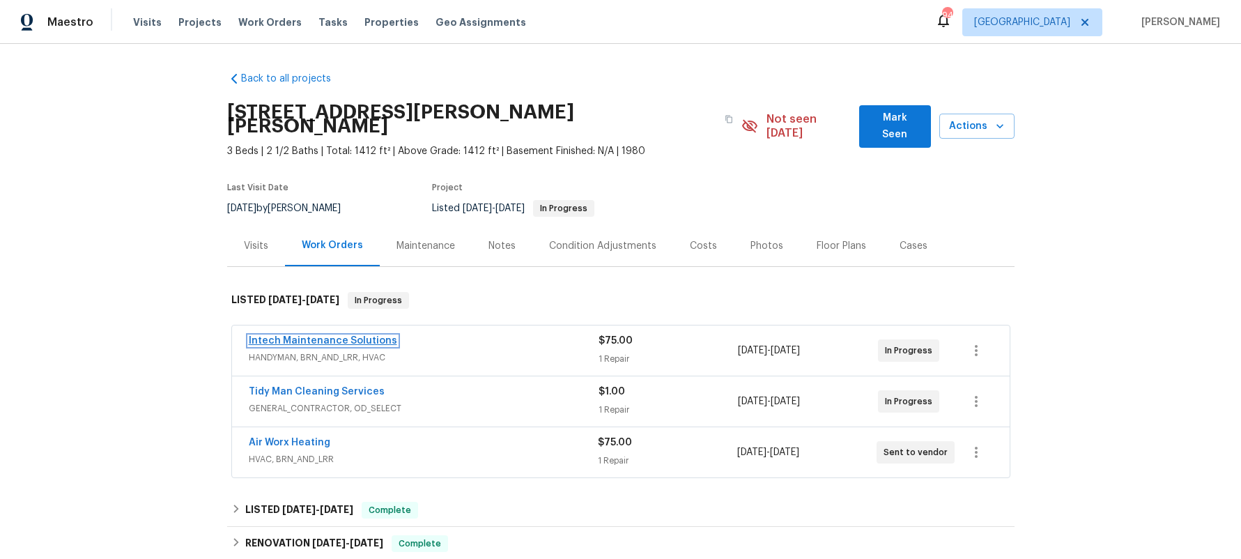
click at [356, 336] on link "Intech Maintenance Solutions" at bounding box center [323, 341] width 148 height 10
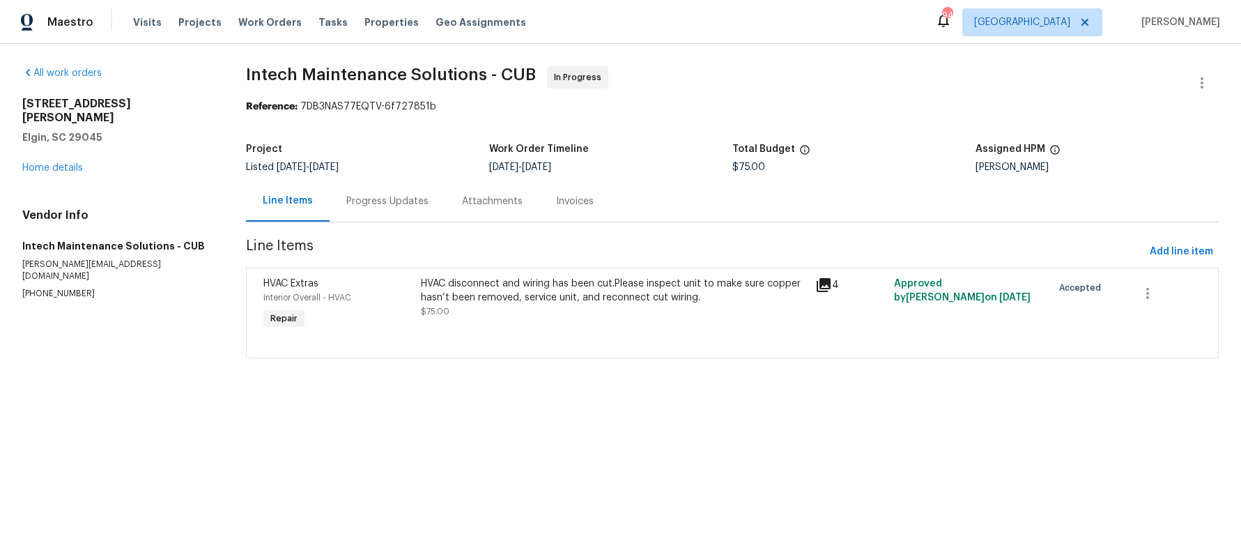
click at [404, 201] on div "Progress Updates" at bounding box center [387, 201] width 82 height 14
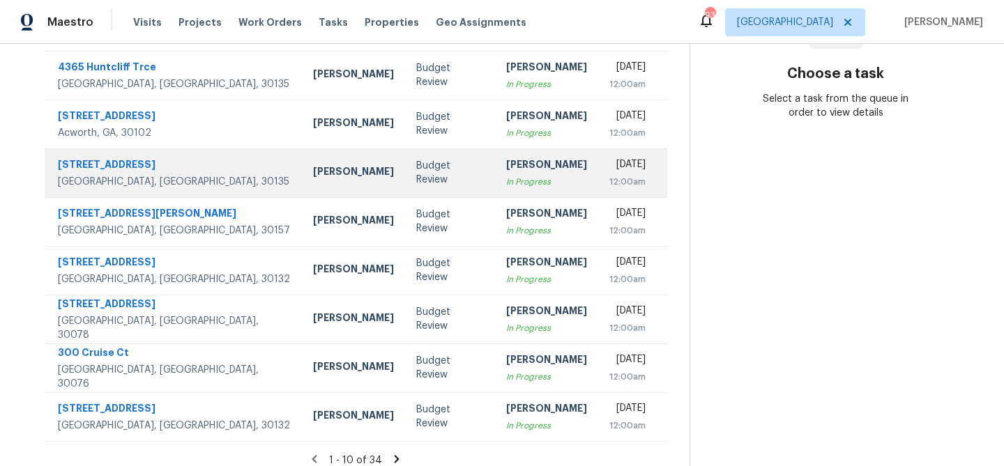
scroll to position [259, 0]
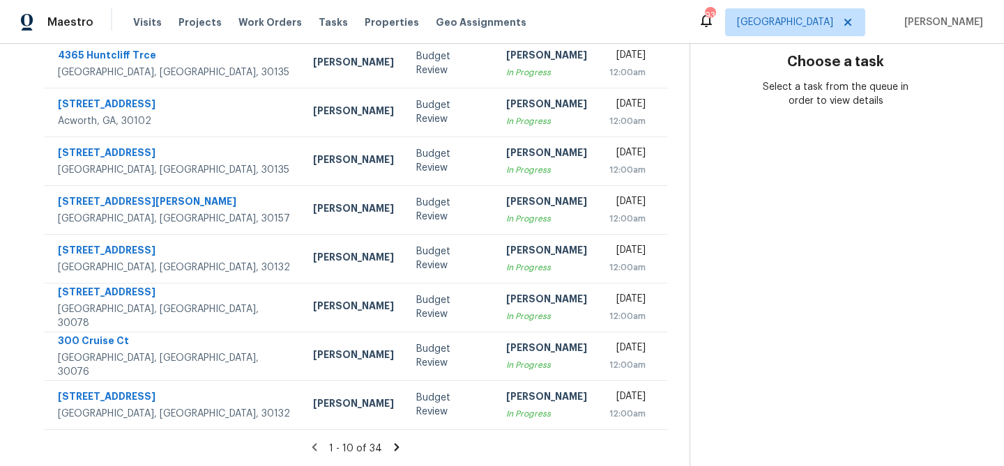
click at [395, 446] on icon at bounding box center [397, 447] width 5 height 8
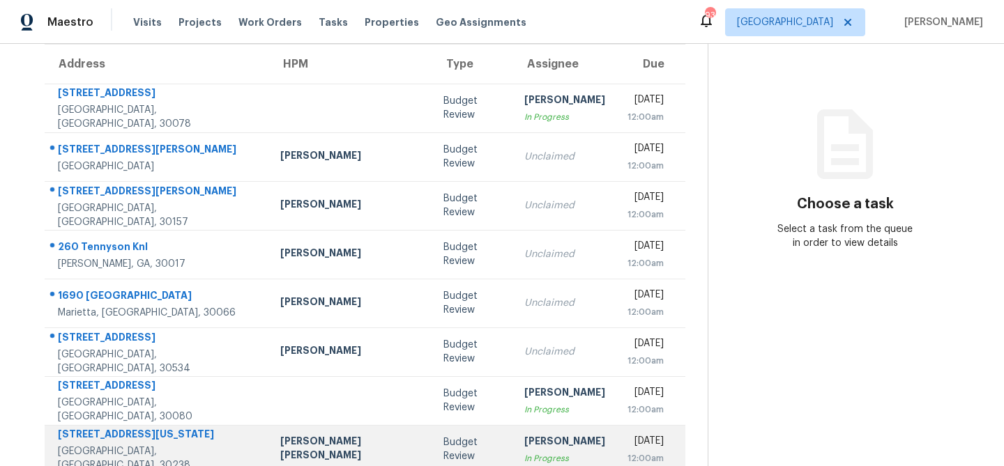
scroll to position [65, 0]
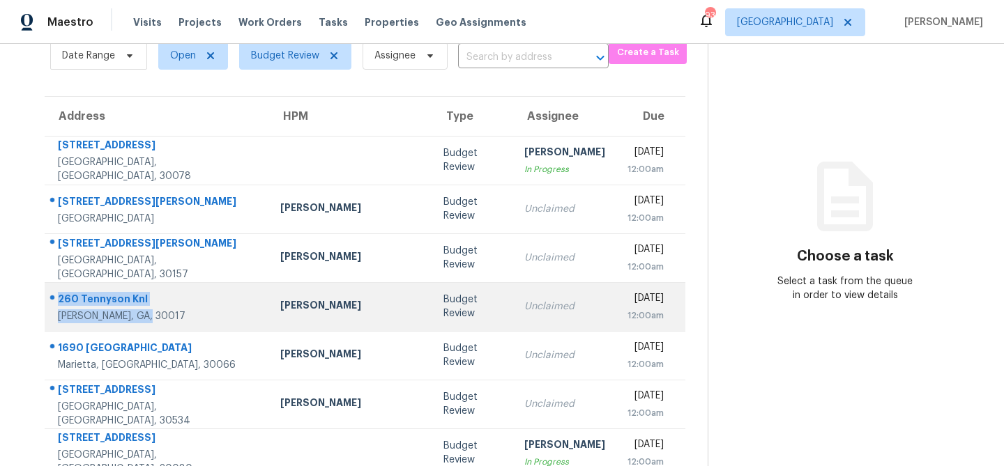
drag, startPoint x: 60, startPoint y: 298, endPoint x: 160, endPoint y: 320, distance: 102.8
click at [160, 320] on div "260 Tennyson Knl Grayson, GA, 30017" at bounding box center [158, 307] width 200 height 31
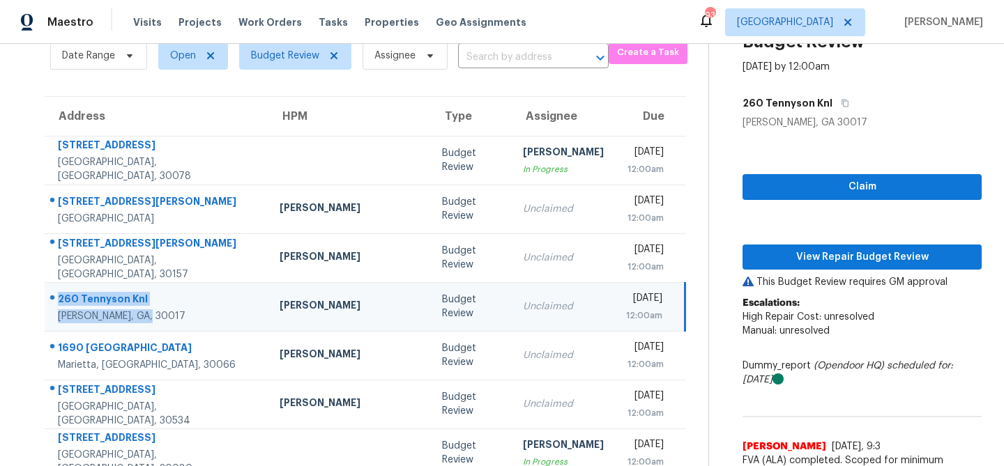
copy div "260 Tennyson Knl Grayson, GA, 30017"
click at [841, 189] on span "Claim" at bounding box center [861, 186] width 217 height 17
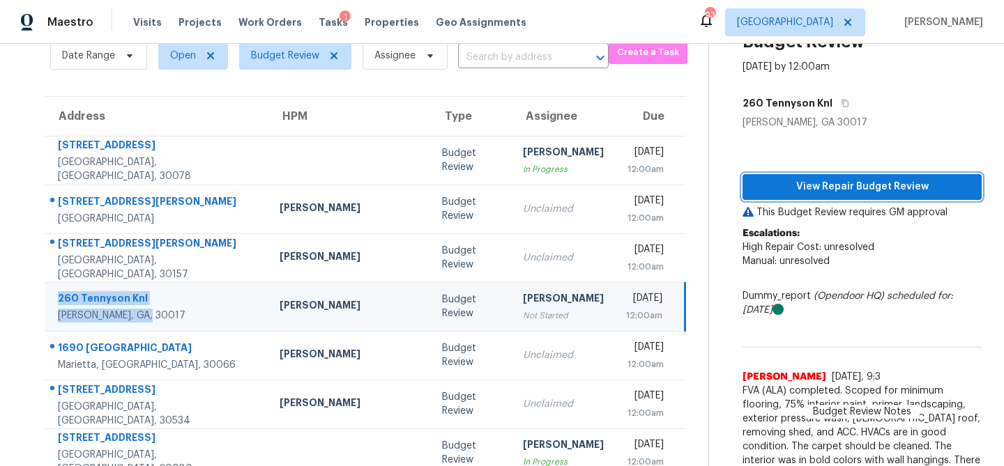
click at [841, 189] on span "View Repair Budget Review" at bounding box center [861, 186] width 217 height 17
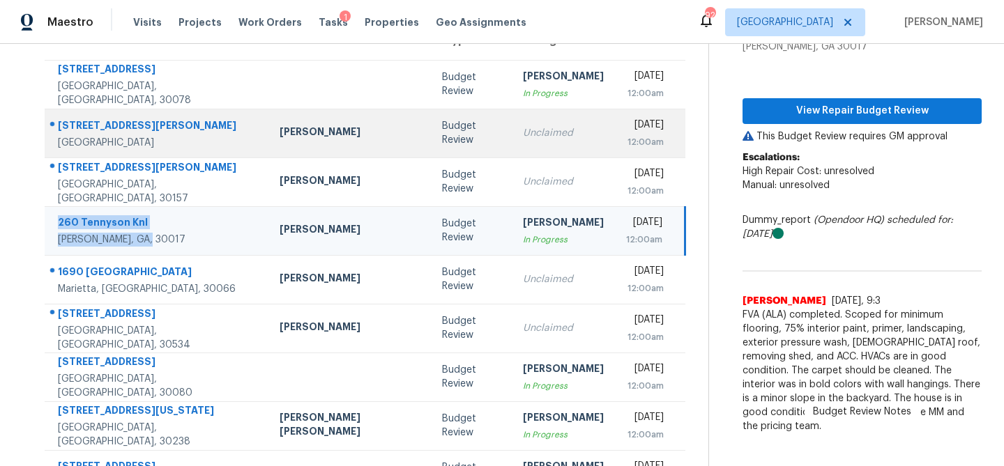
scroll to position [141, 0]
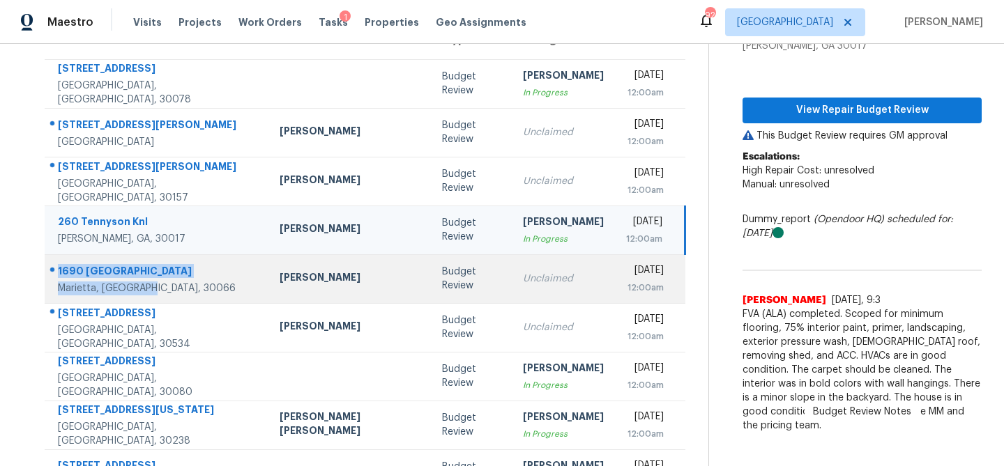
drag, startPoint x: 59, startPoint y: 270, endPoint x: 151, endPoint y: 293, distance: 95.0
click at [151, 293] on div "1690 Cedar Grove Dr Marietta, GA, 30066" at bounding box center [157, 279] width 199 height 31
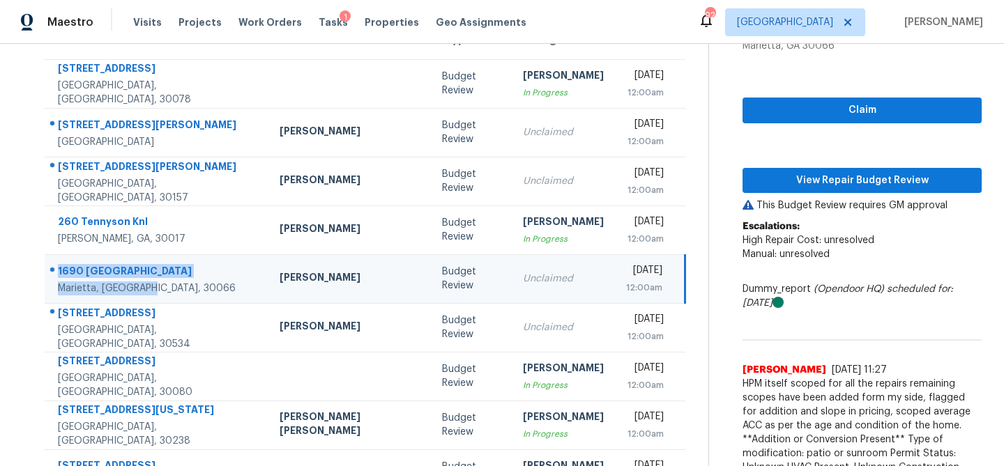
copy div "1690 Cedar Grove Dr Marietta, GA, 30066"
click at [855, 270] on p "Escalations: High Repair Cost: unresolved Manual: unresolved" at bounding box center [861, 248] width 239 height 56
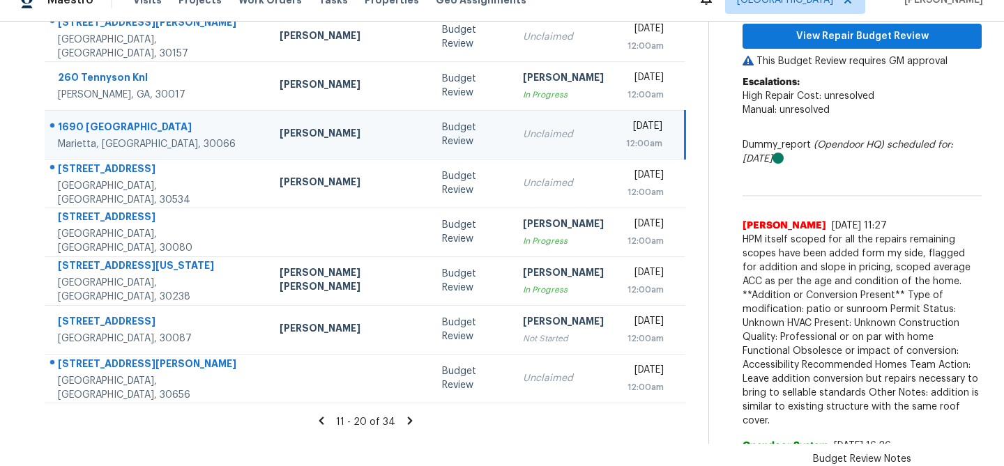
scroll to position [293, 0]
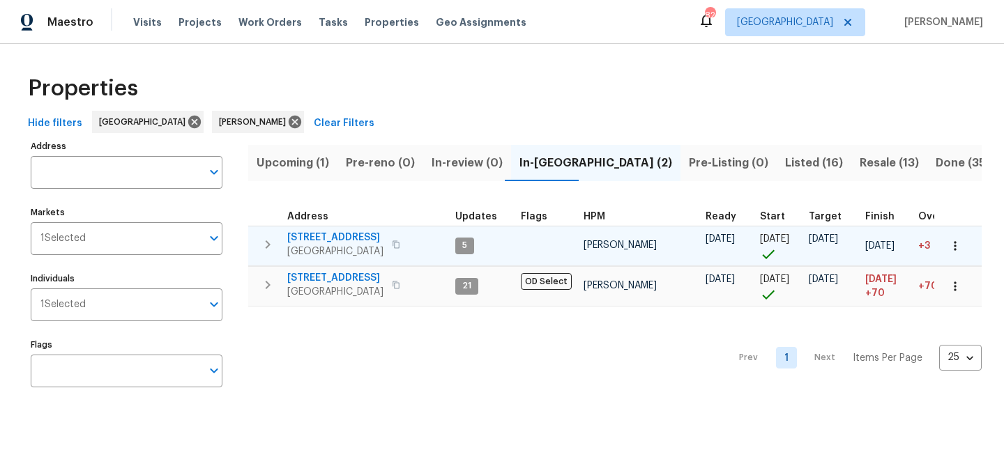
click at [307, 238] on span "[STREET_ADDRESS]" at bounding box center [335, 238] width 96 height 14
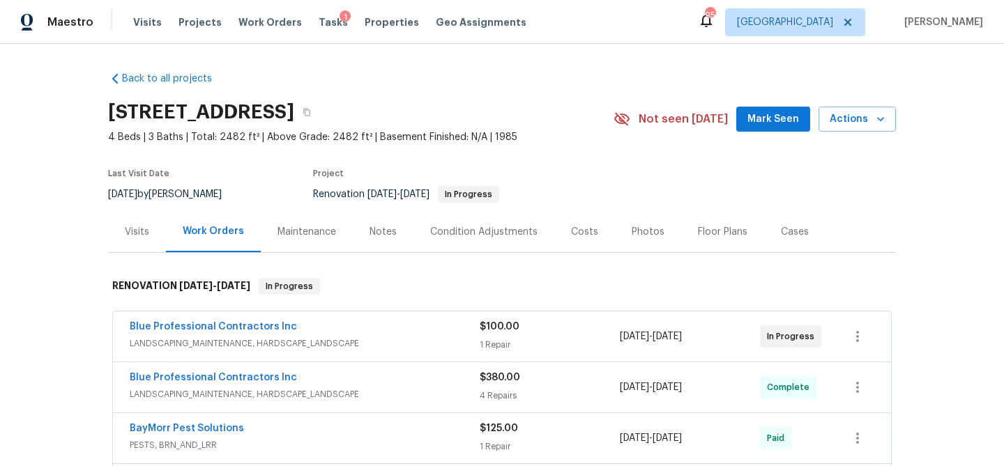
scroll to position [521, 0]
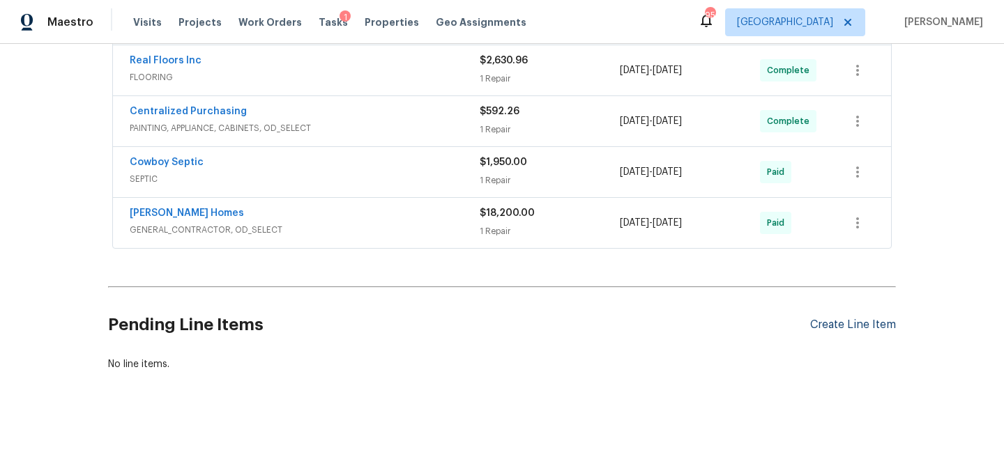
click at [832, 323] on div "Create Line Item" at bounding box center [853, 325] width 86 height 13
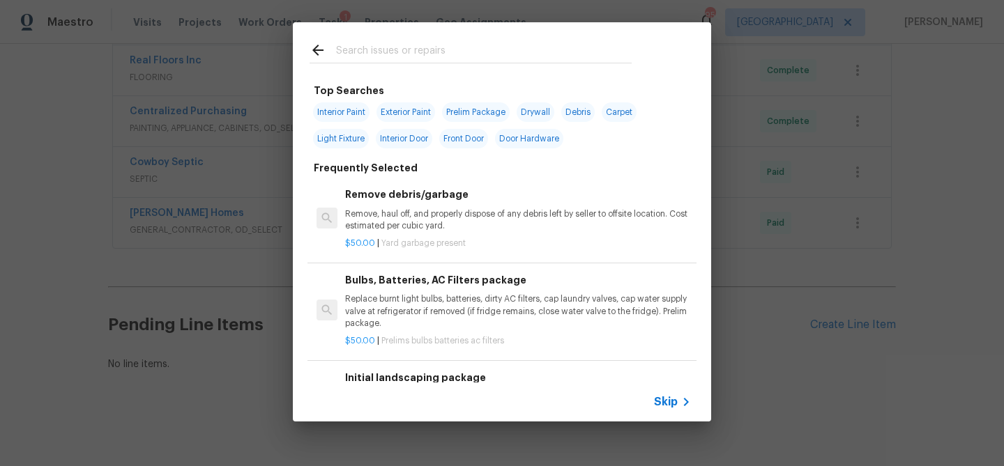
click at [344, 49] on input "text" at bounding box center [484, 52] width 296 height 21
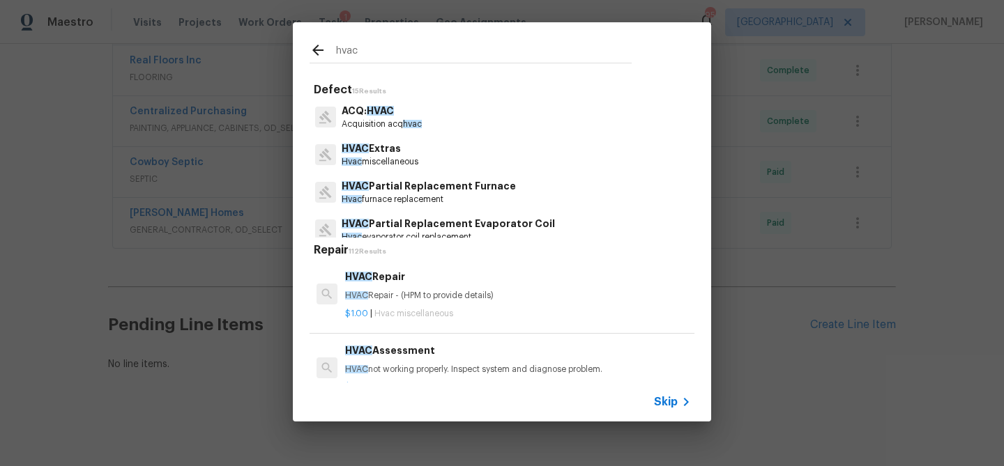
type input "hvac"
click at [347, 111] on p "ACQ: HVAC" at bounding box center [382, 111] width 80 height 15
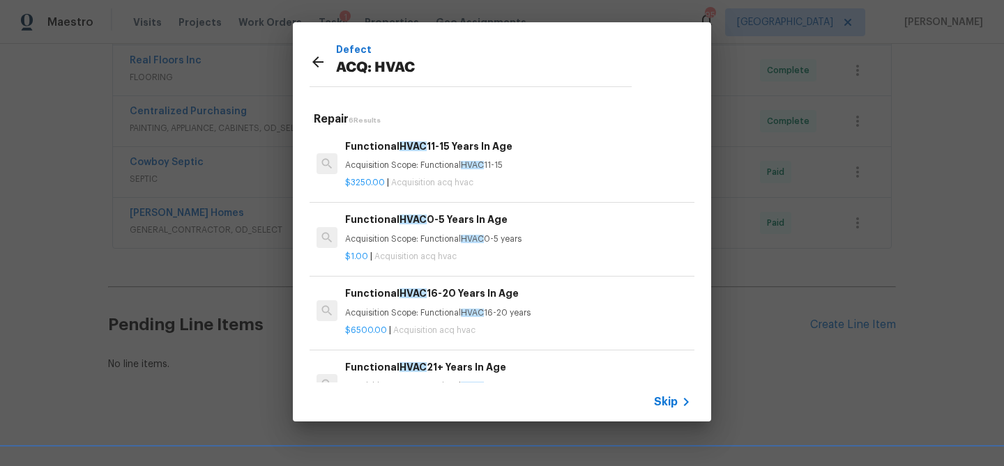
scroll to position [95, 0]
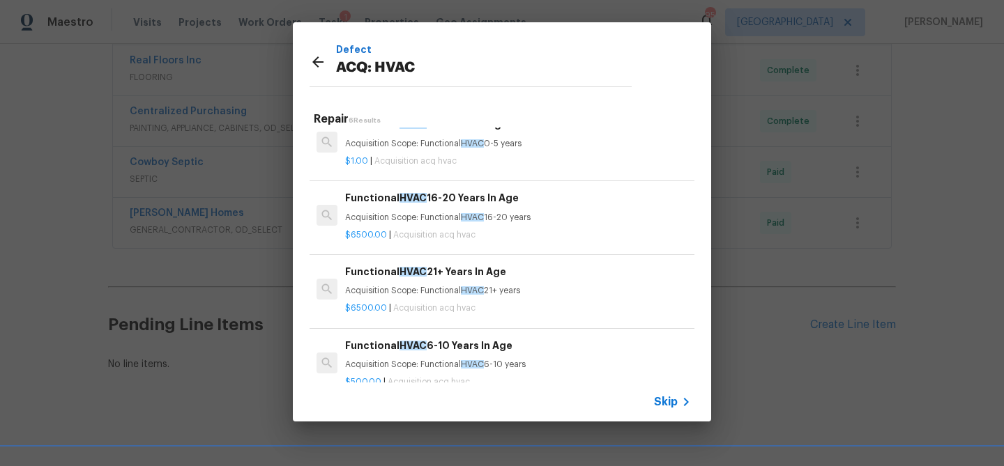
click at [429, 268] on h6 "Functional HVAC 21+ Years In Age" at bounding box center [518, 271] width 346 height 15
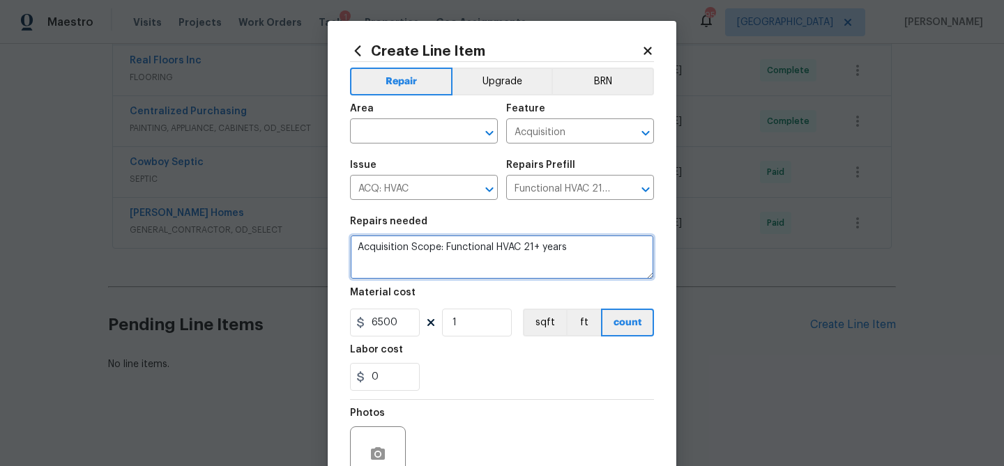
drag, startPoint x: 356, startPoint y: 249, endPoint x: 591, endPoint y: 252, distance: 234.9
click at [591, 252] on textarea "Acquisition Scope: Functional HVAC 21+ years" at bounding box center [502, 257] width 304 height 45
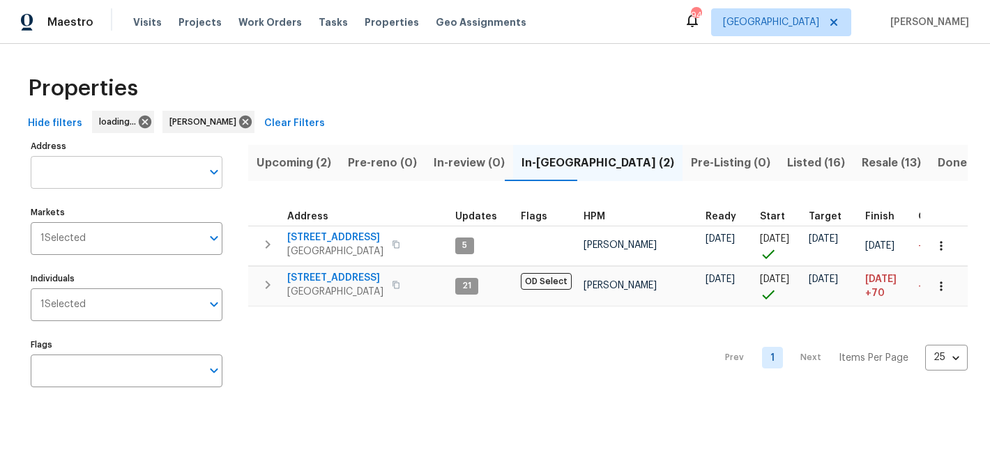
click at [121, 169] on input "Address" at bounding box center [116, 172] width 171 height 33
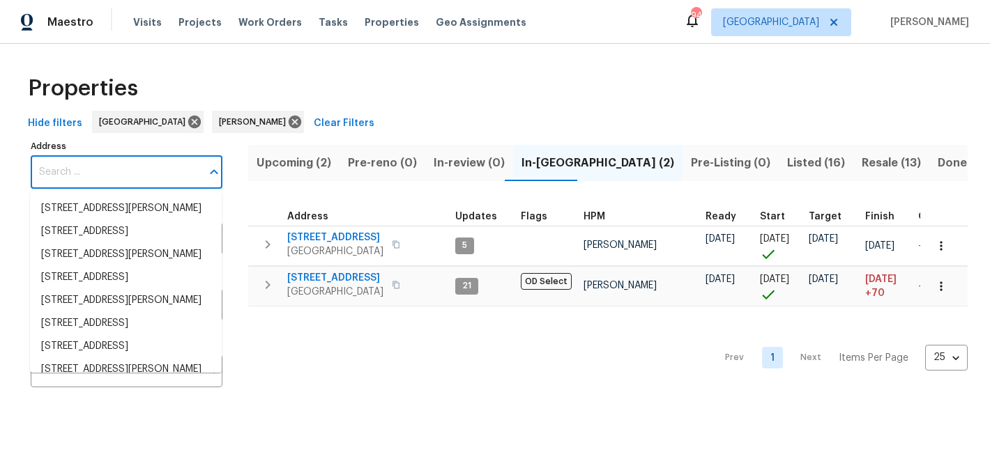
click at [117, 169] on input "Address" at bounding box center [116, 172] width 171 height 33
paste input "1690 [GEOGRAPHIC_DATA][PERSON_NAME]"
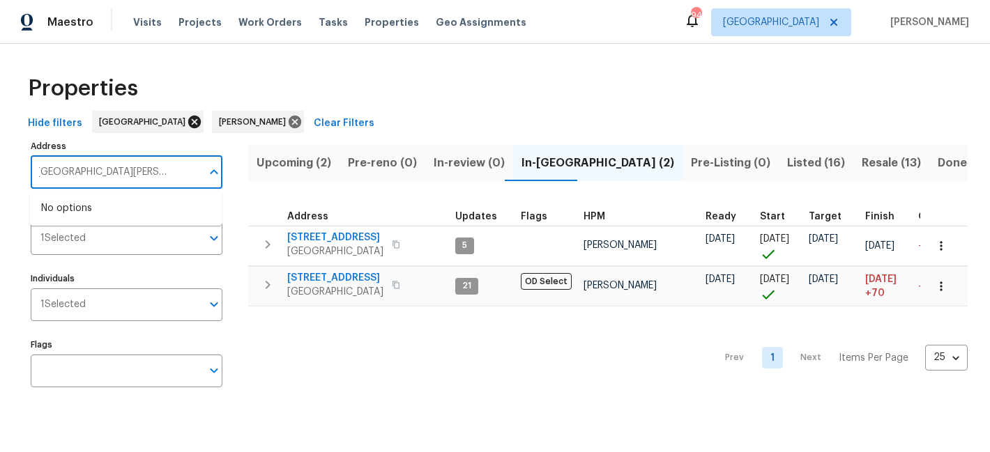
type input "1690 [GEOGRAPHIC_DATA][PERSON_NAME]"
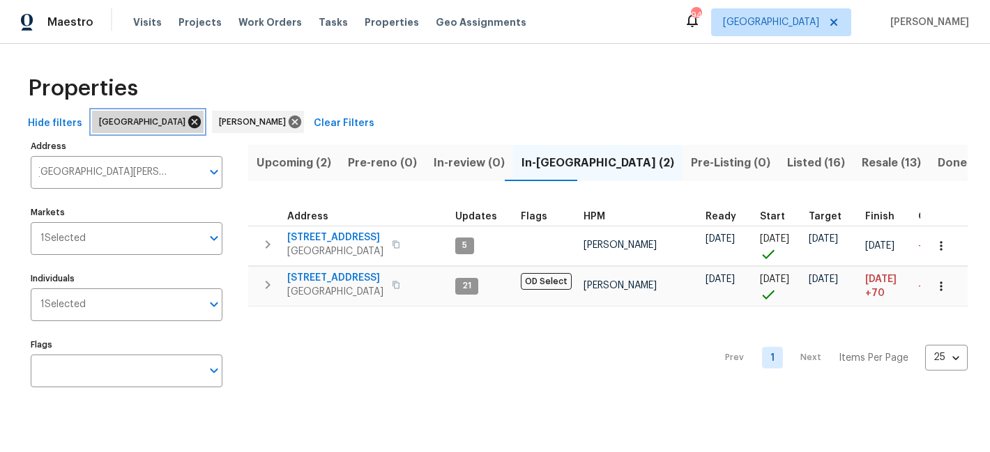
scroll to position [0, 0]
click at [188, 120] on icon at bounding box center [194, 122] width 13 height 13
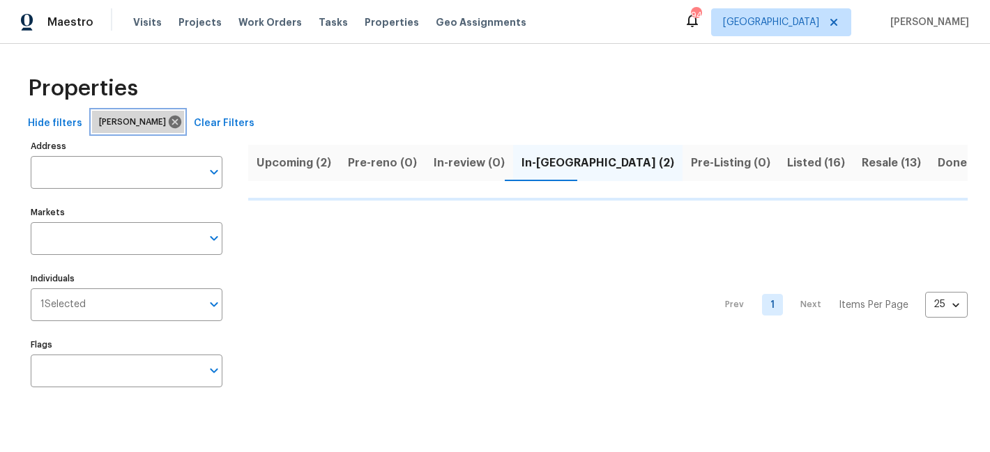
click at [133, 120] on span "[PERSON_NAME]" at bounding box center [135, 122] width 72 height 14
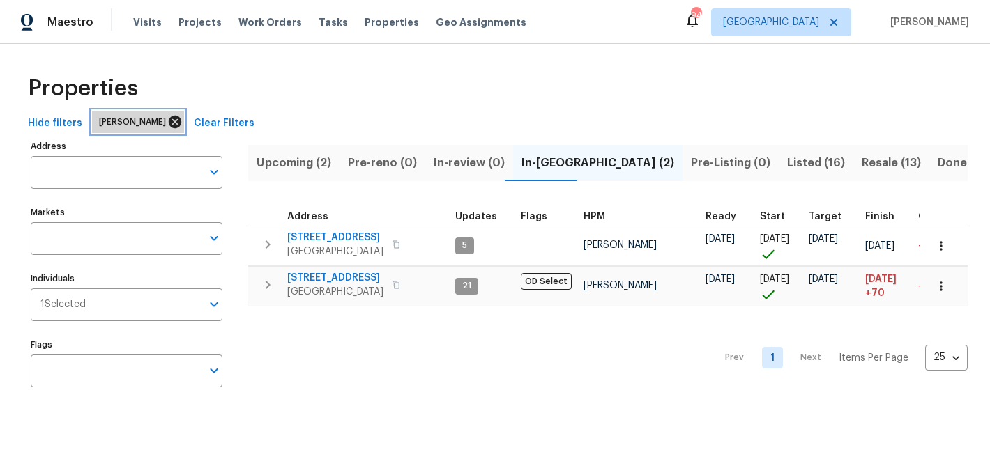
click at [169, 121] on icon at bounding box center [175, 122] width 13 height 13
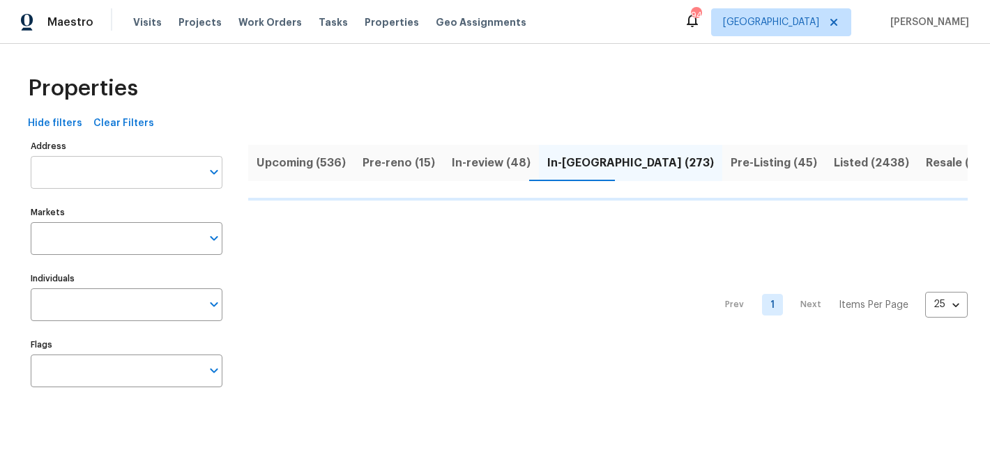
click at [89, 171] on input "Address" at bounding box center [116, 172] width 171 height 33
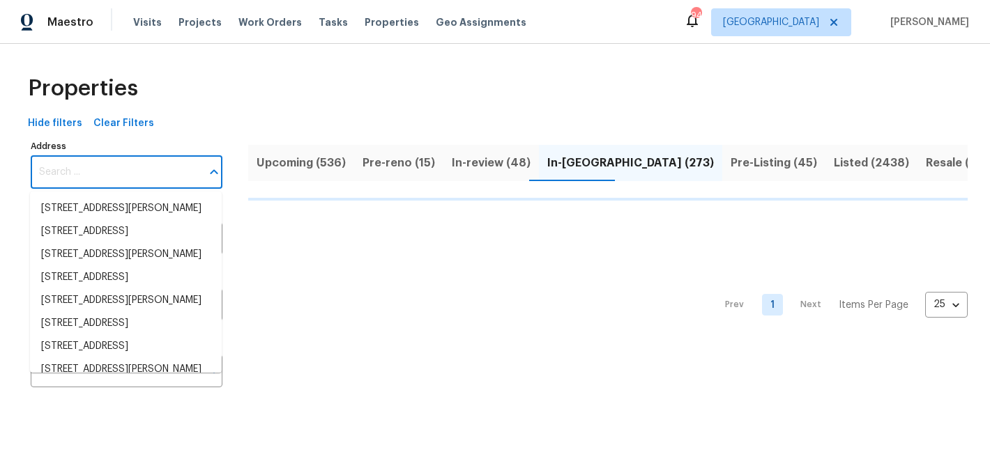
paste input "1690 Cedar Grove Dr Marietta, GA, 30066"
type input "1690 Cedar Grove Dr Marietta, GA, 30066"
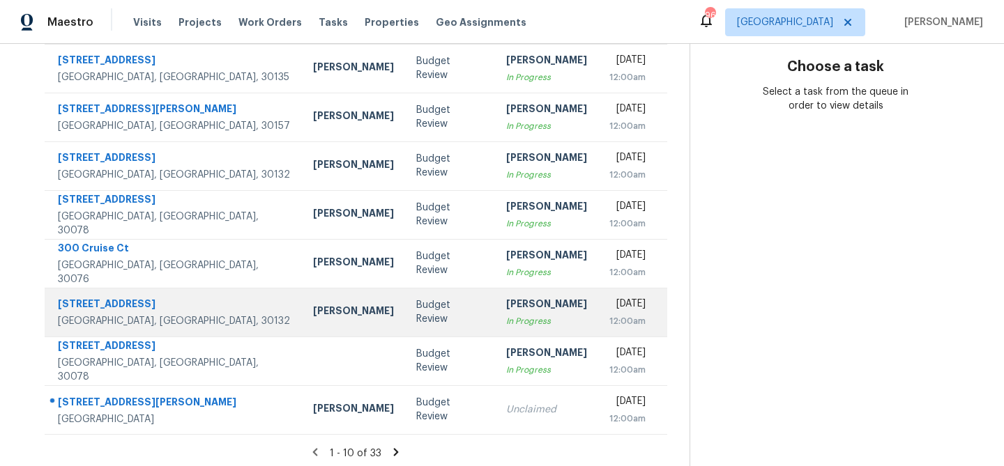
scroll to position [259, 0]
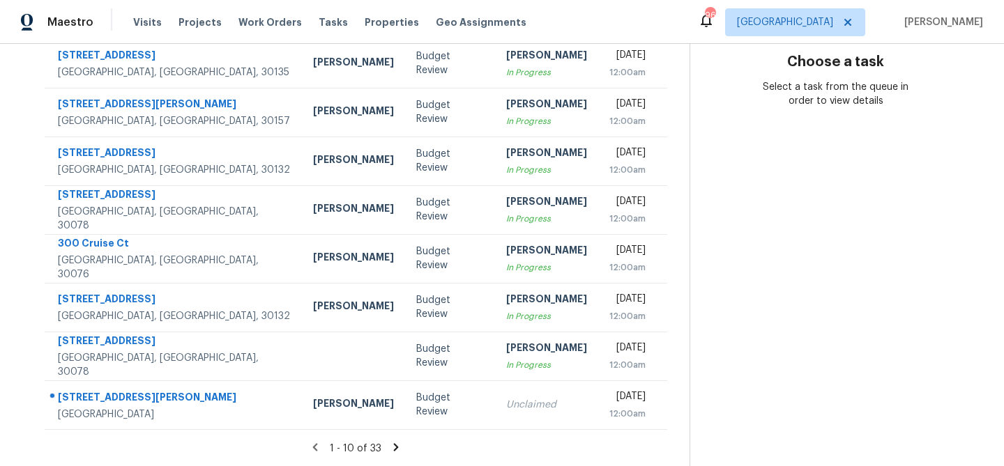
click at [396, 451] on icon at bounding box center [396, 447] width 13 height 13
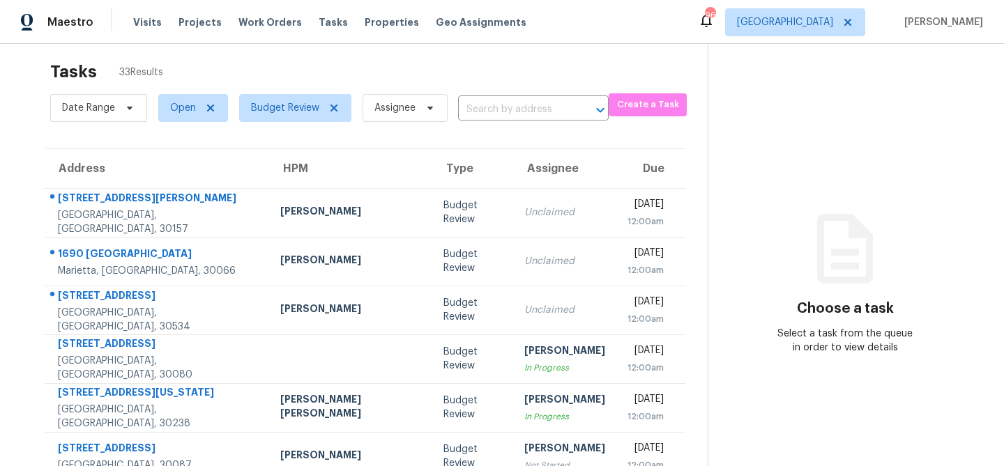
scroll to position [11, 0]
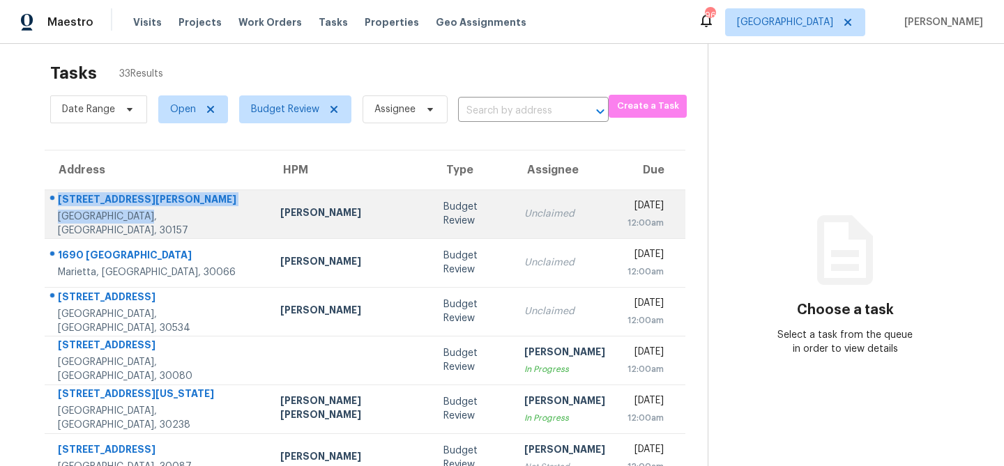
drag, startPoint x: 59, startPoint y: 204, endPoint x: 141, endPoint y: 227, distance: 85.4
click at [141, 227] on div "[STREET_ADDRESS][PERSON_NAME]" at bounding box center [158, 214] width 200 height 45
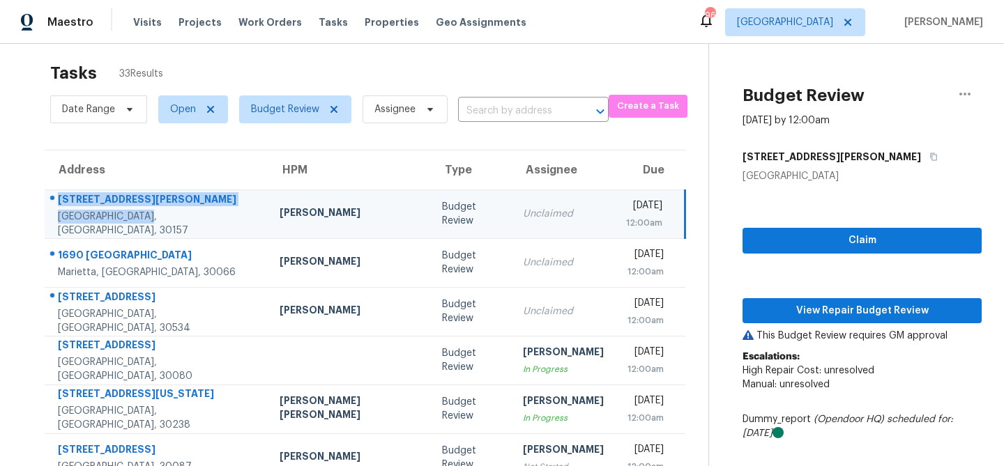
copy div "[STREET_ADDRESS][PERSON_NAME]"
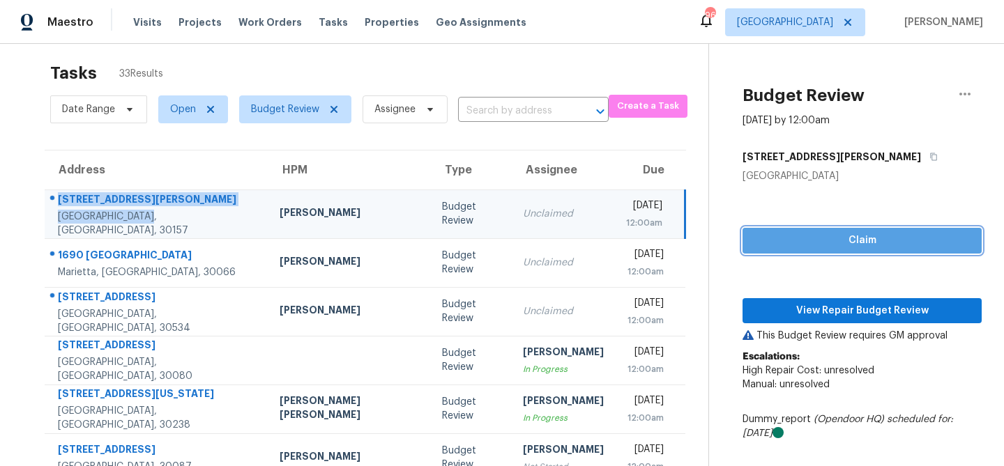
click at [786, 237] on span "Claim" at bounding box center [861, 240] width 217 height 17
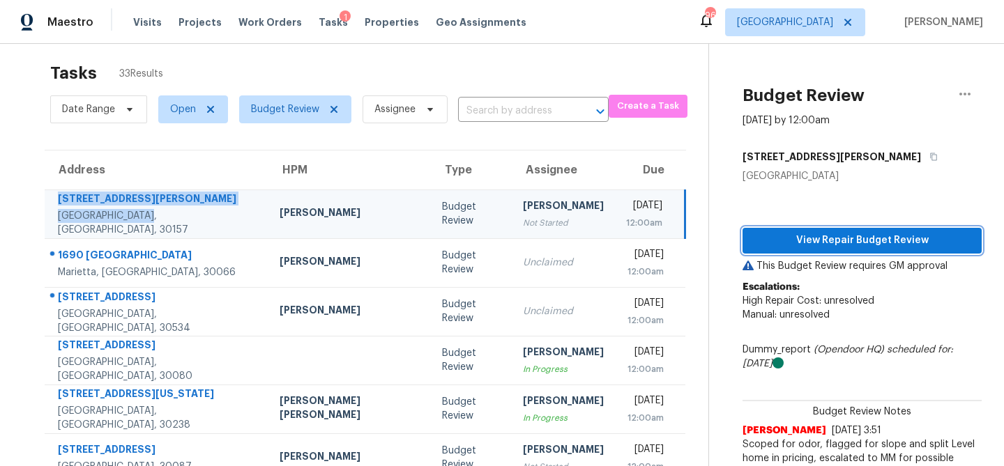
click at [793, 243] on span "View Repair Budget Review" at bounding box center [861, 240] width 217 height 17
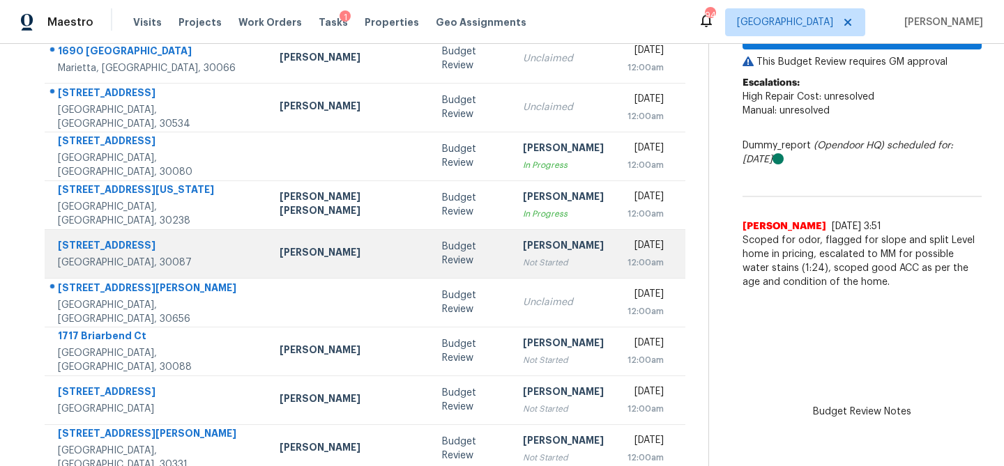
scroll to position [259, 0]
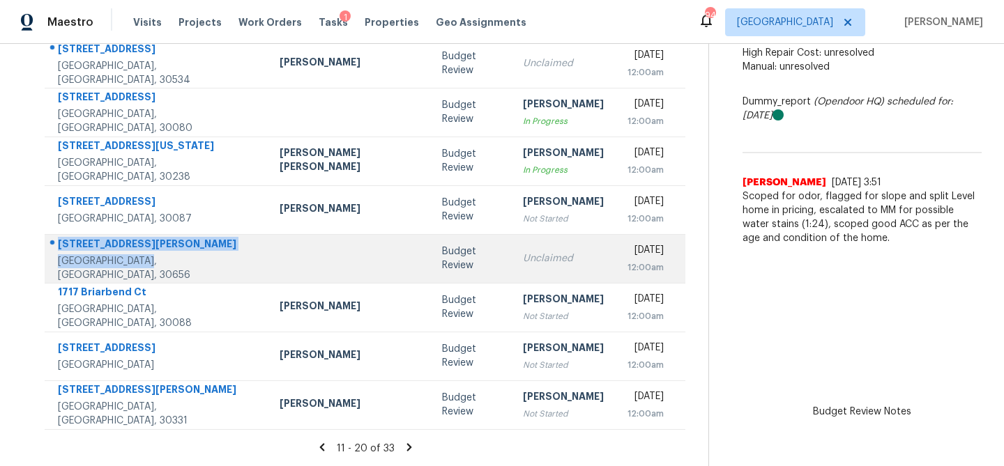
drag, startPoint x: 67, startPoint y: 249, endPoint x: 192, endPoint y: 270, distance: 126.5
click at [192, 270] on div "[STREET_ADDRESS][PERSON_NAME]" at bounding box center [157, 259] width 199 height 45
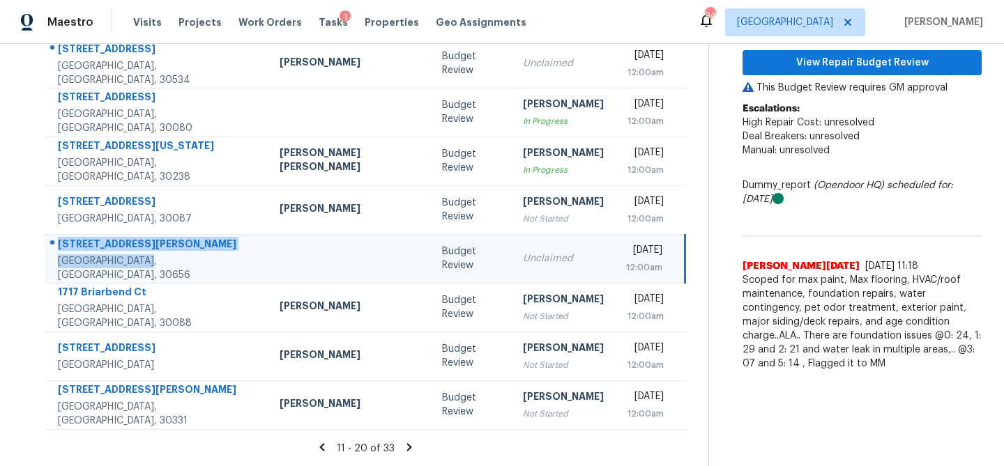
copy div "[STREET_ADDRESS][PERSON_NAME]"
click at [811, 219] on div "Budget Review Notes [PERSON_NAME][DATE] [DATE] 11:18 Scoped for max paint, Max …" at bounding box center [861, 292] width 239 height 158
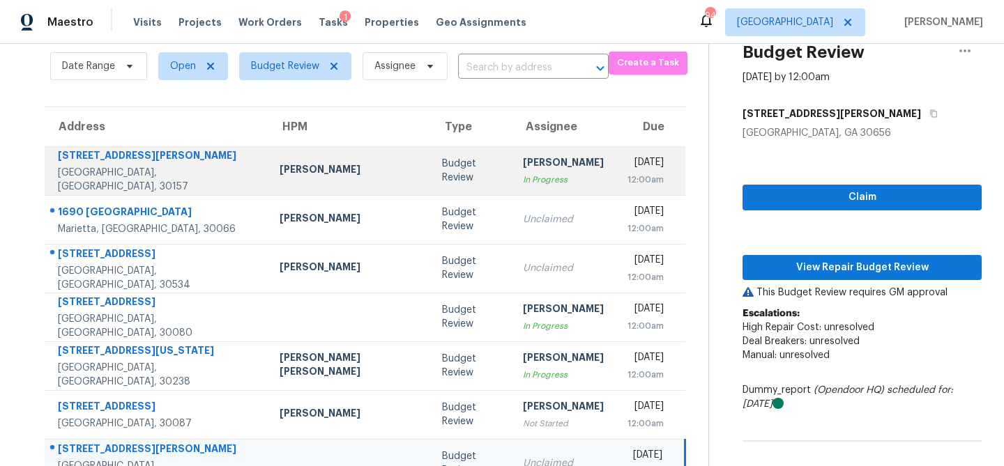
scroll to position [45, 0]
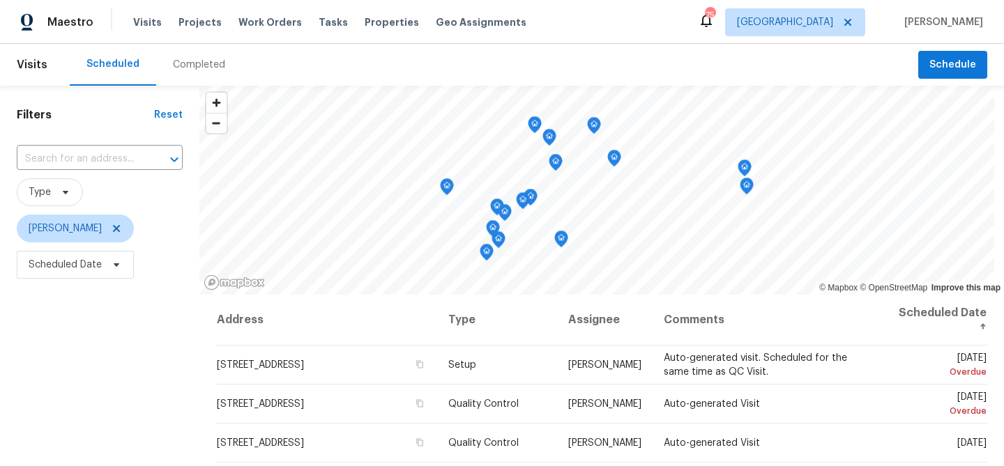
scroll to position [201, 0]
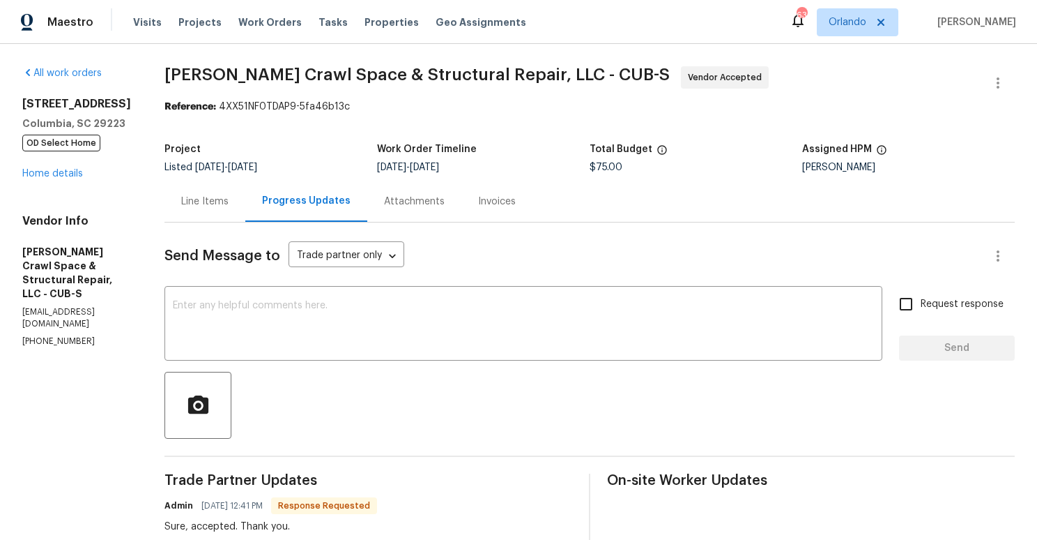
click at [204, 197] on div "Line Items" at bounding box center [204, 201] width 47 height 14
